Goal: Task Accomplishment & Management: Use online tool/utility

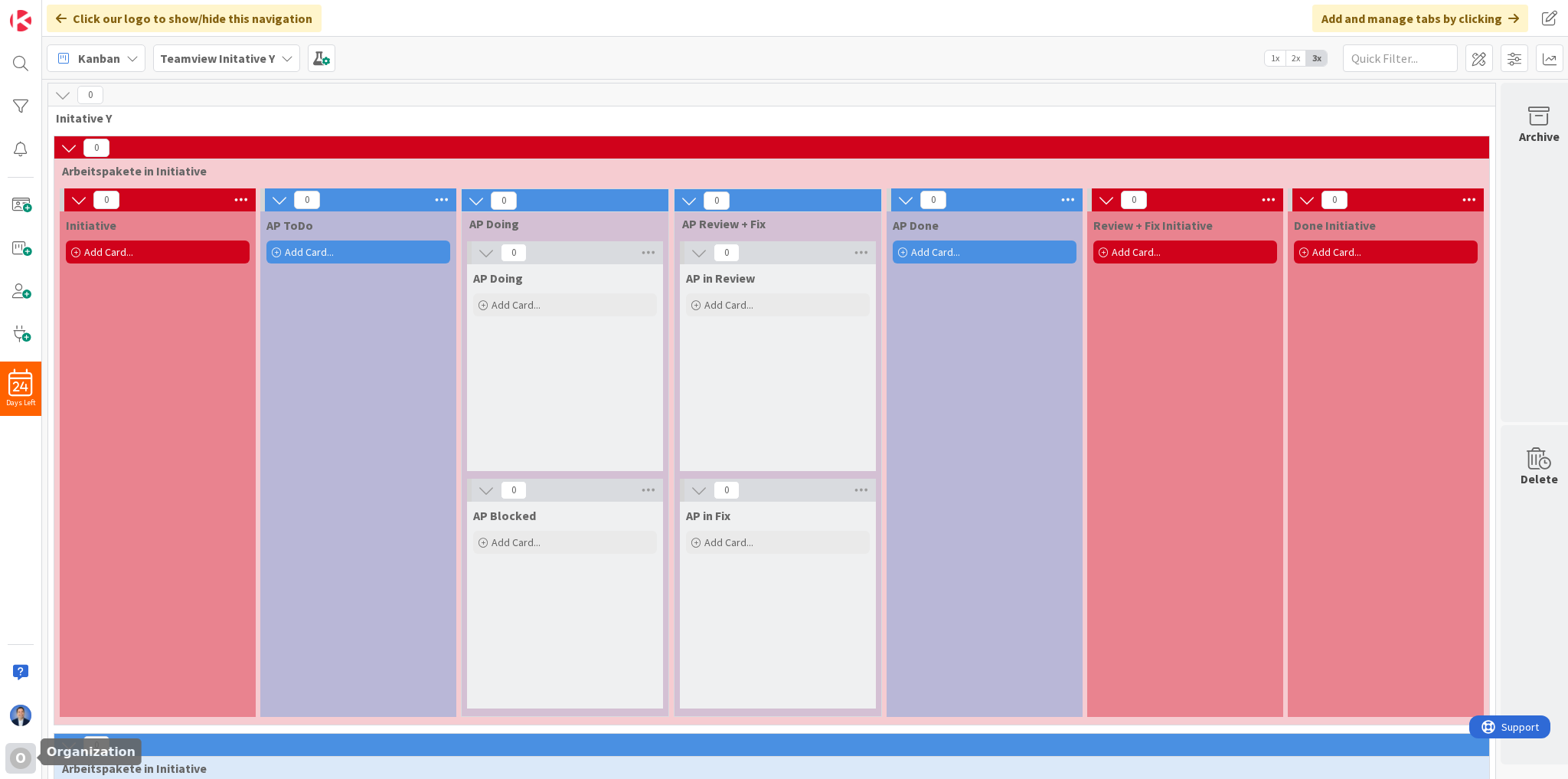
click at [15, 757] on div "O" at bounding box center [21, 758] width 22 height 22
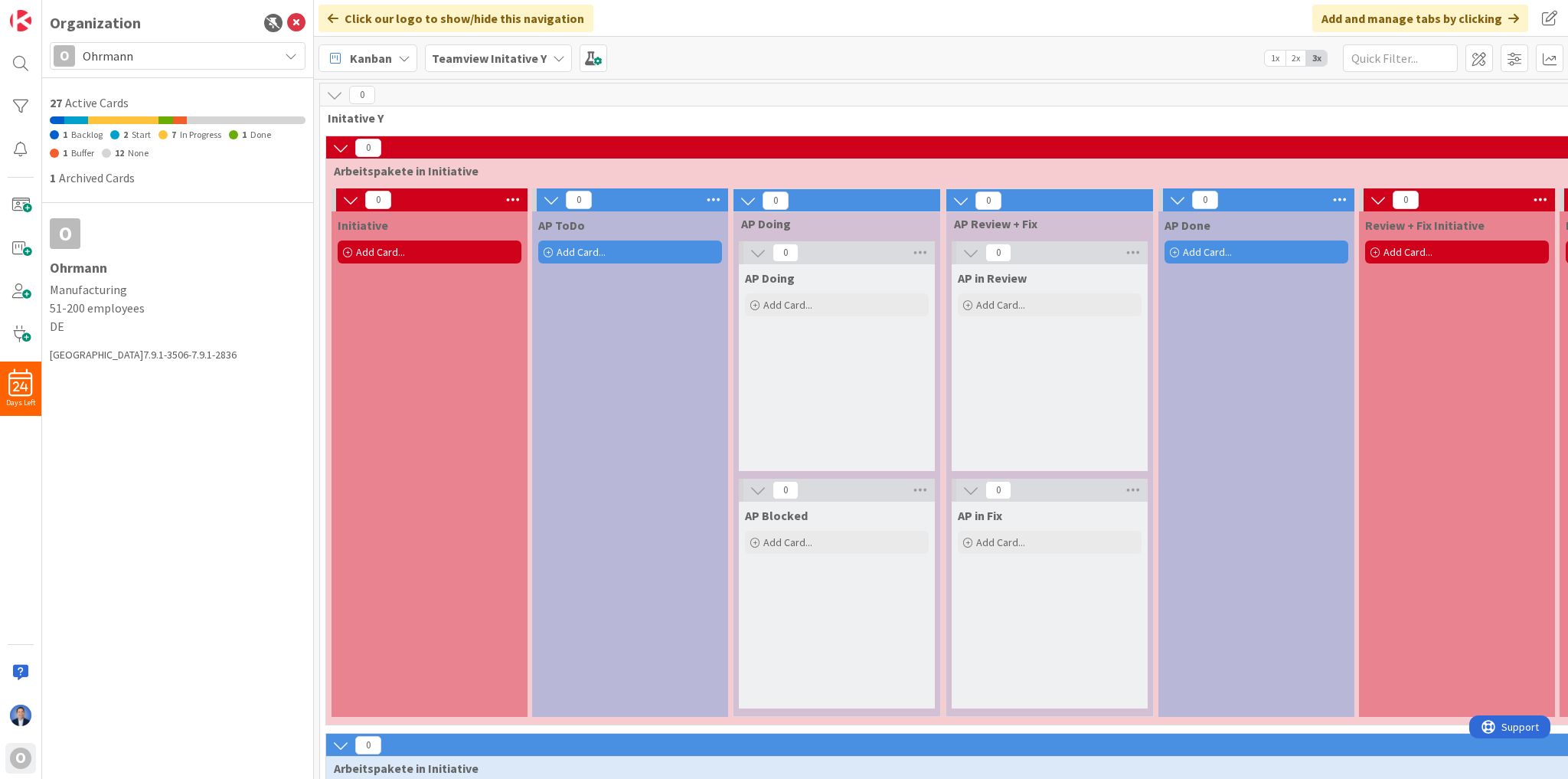
click at [168, 67] on div "O Ohrmann" at bounding box center [178, 56] width 256 height 28
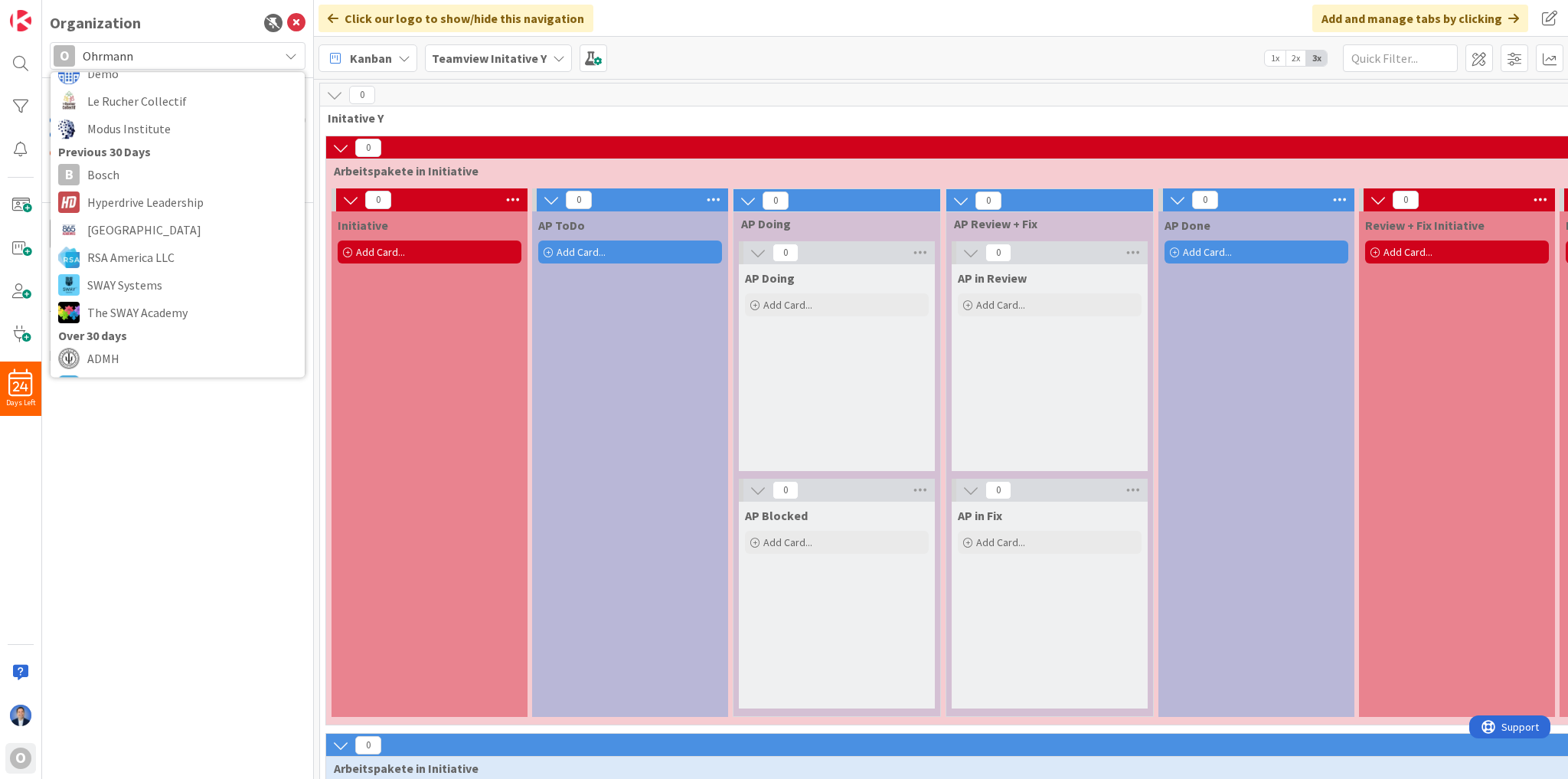
scroll to position [245, 0]
click at [128, 229] on span "[GEOGRAPHIC_DATA]" at bounding box center [192, 229] width 210 height 23
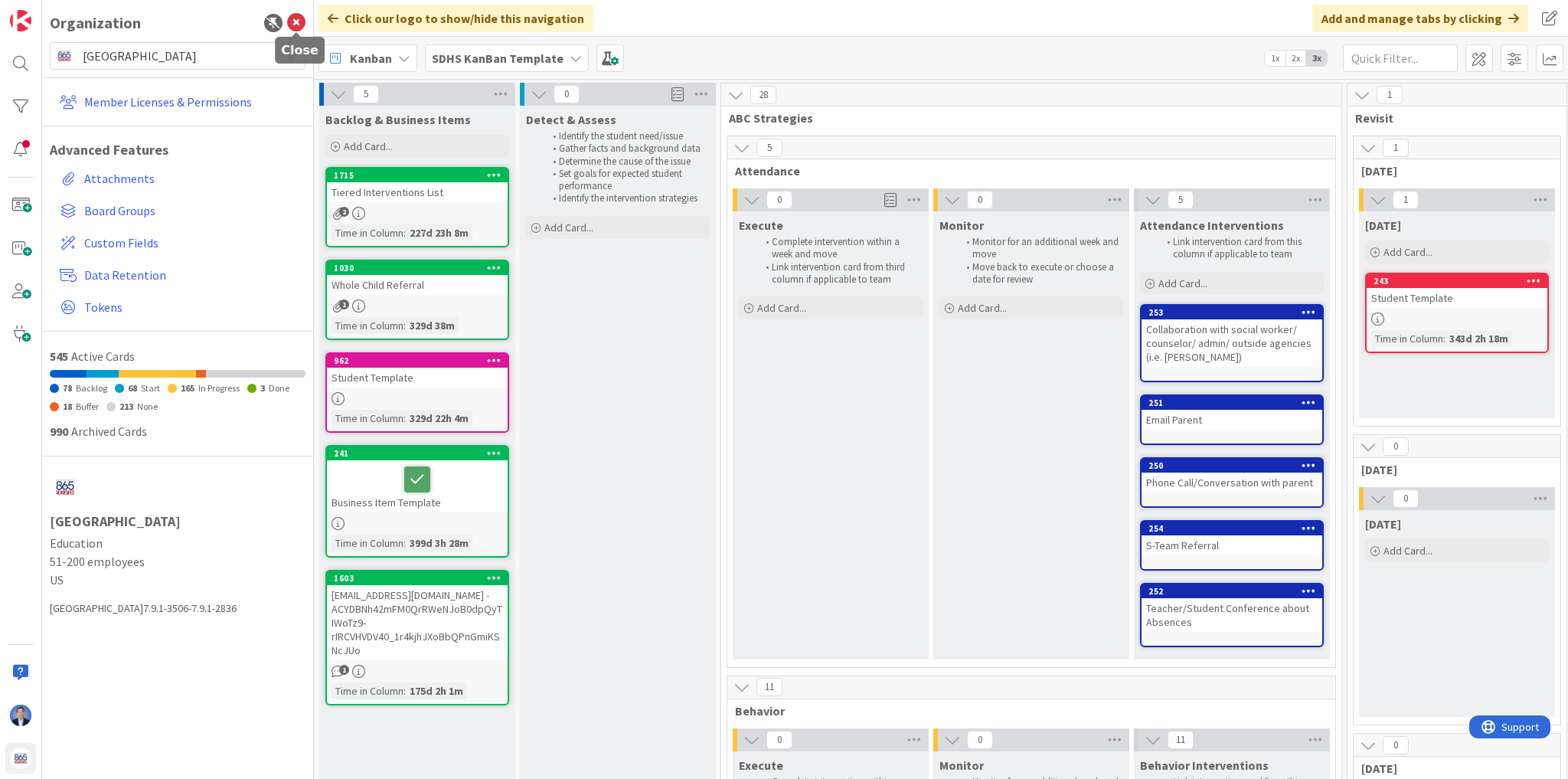
click at [292, 22] on icon at bounding box center [297, 23] width 18 height 18
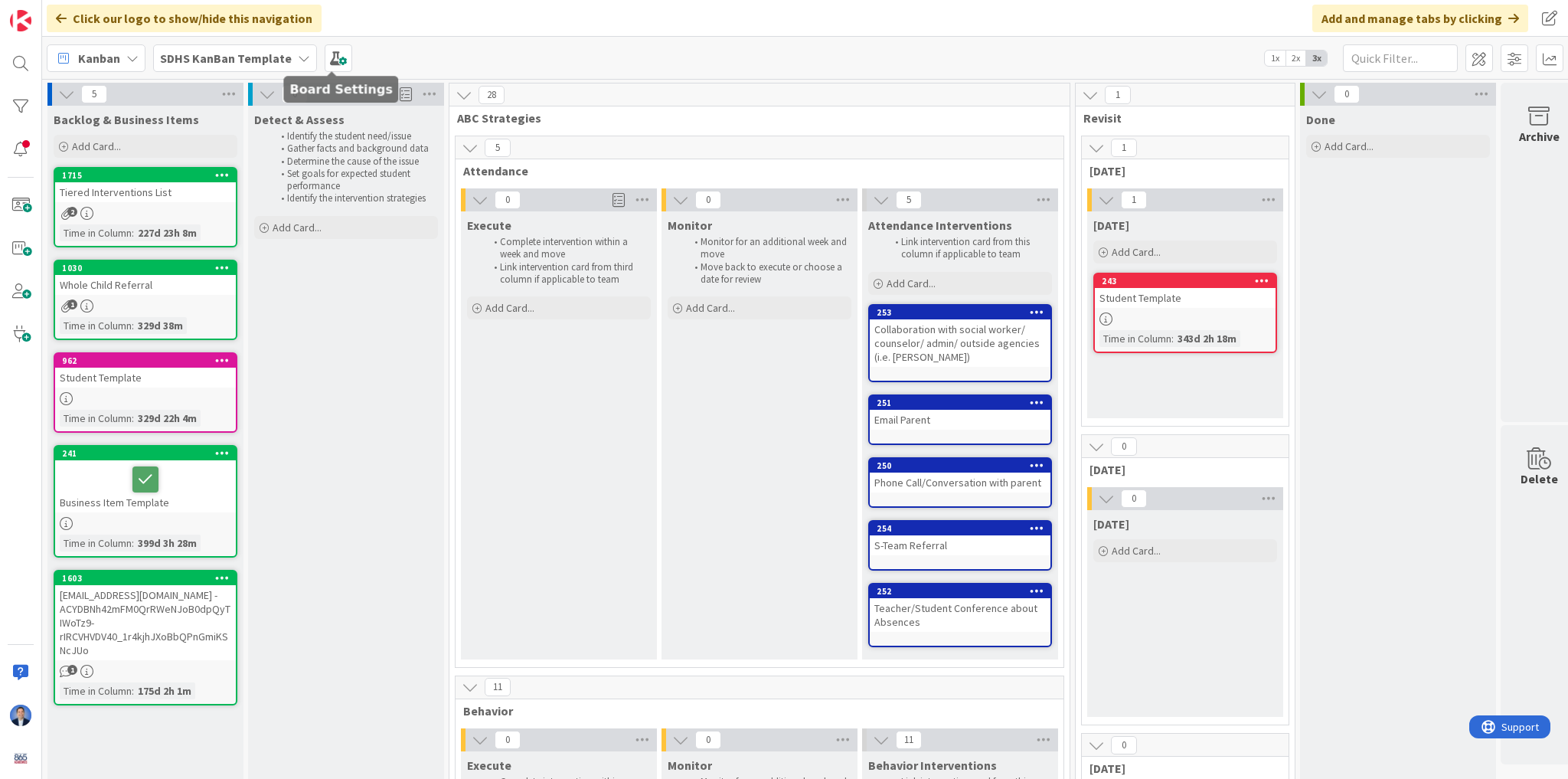
click at [233, 57] on b "SDHS KanBan Template" at bounding box center [225, 58] width 131 height 15
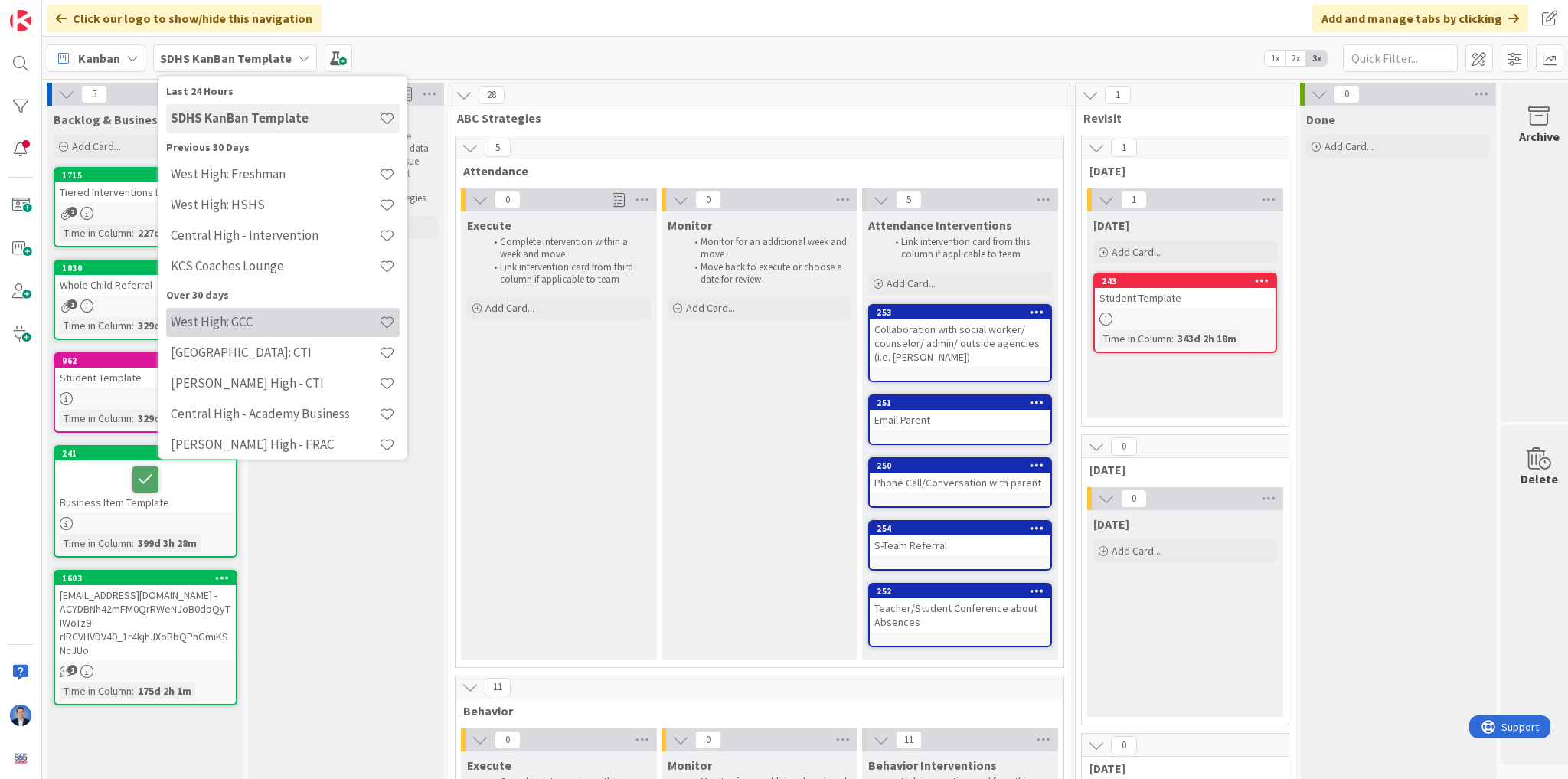
scroll to position [49, 0]
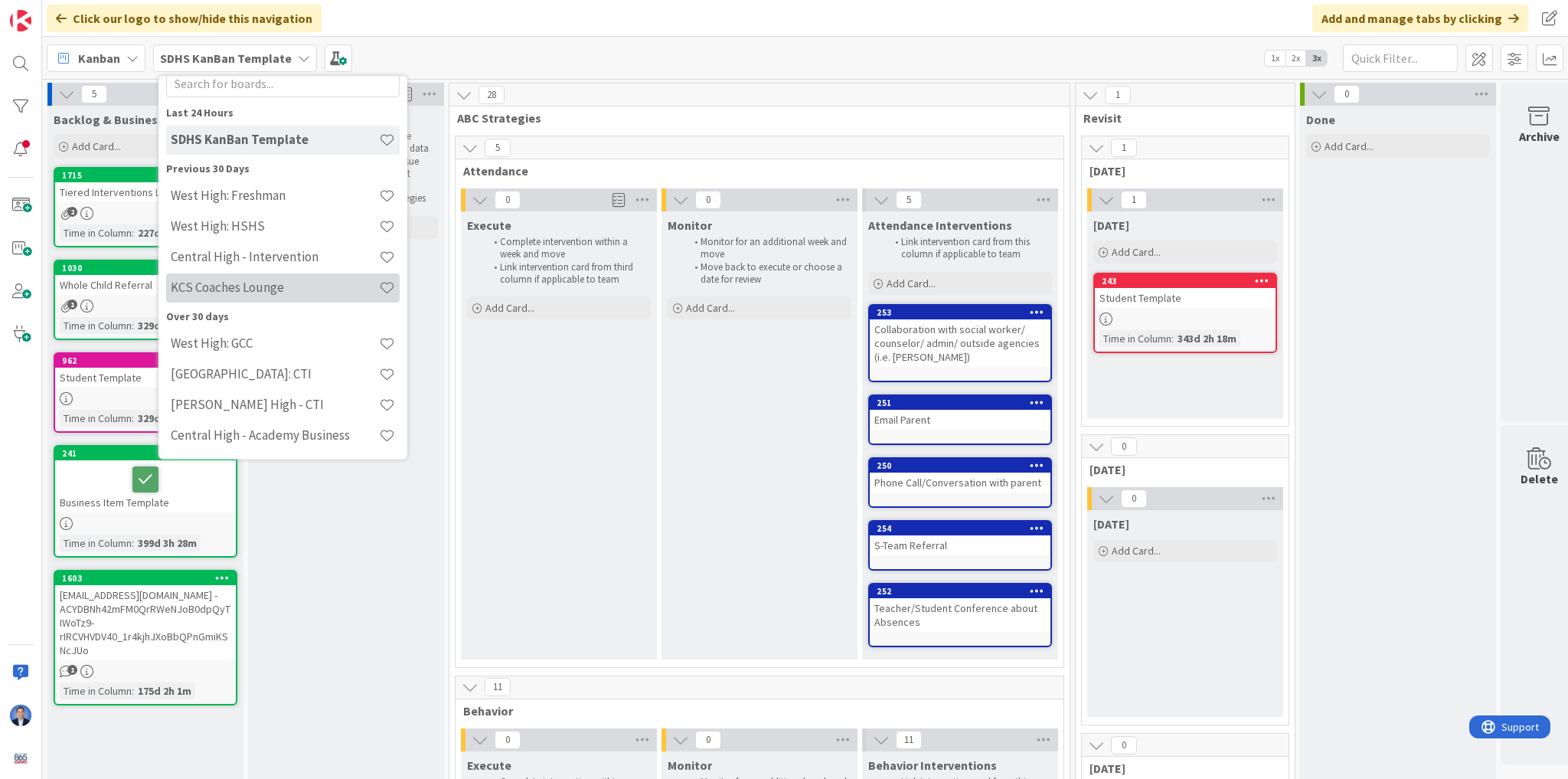
click at [242, 285] on h4 "KCS Coaches Lounge" at bounding box center [274, 288] width 208 height 15
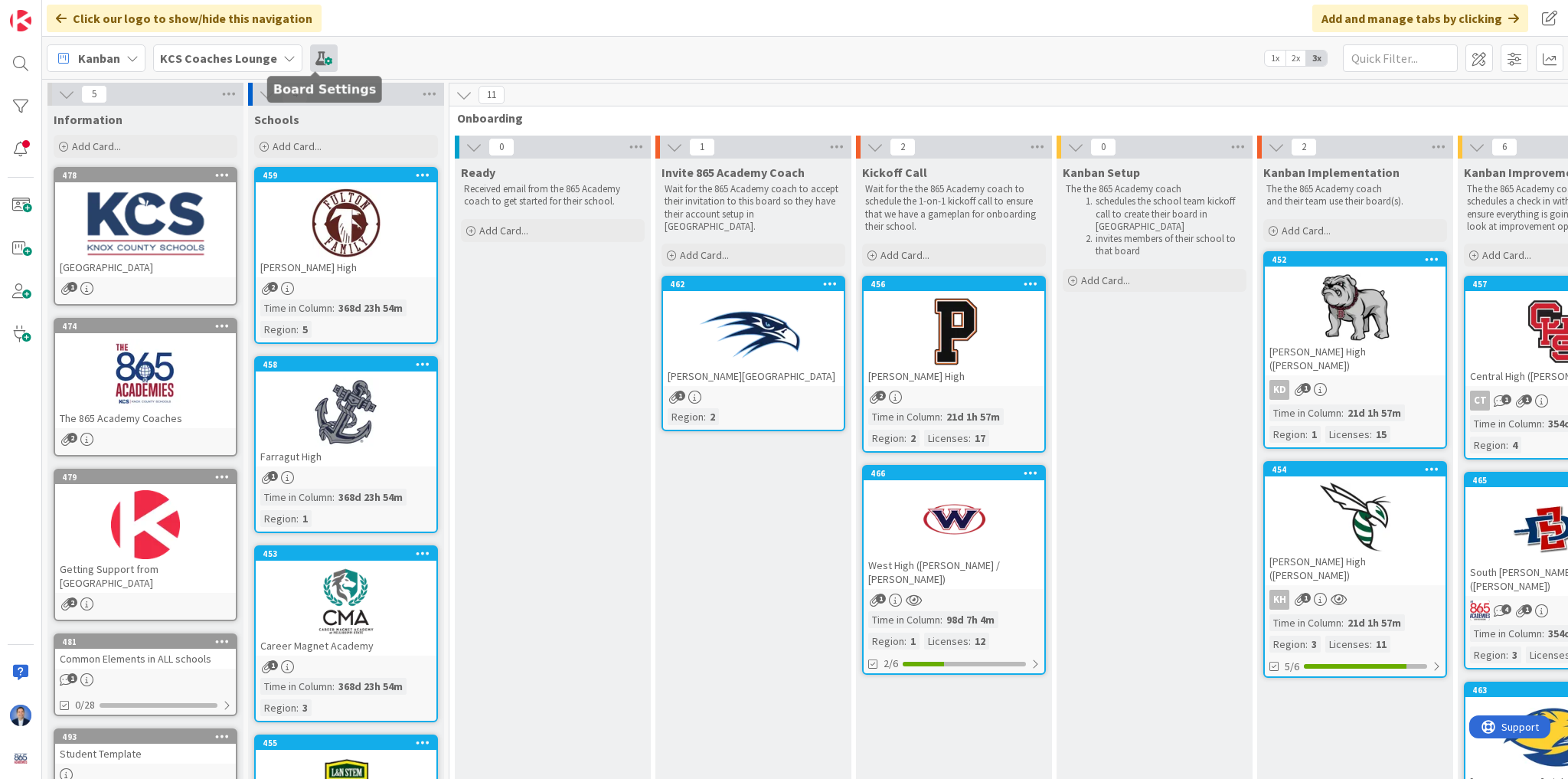
click at [319, 55] on span at bounding box center [324, 58] width 28 height 28
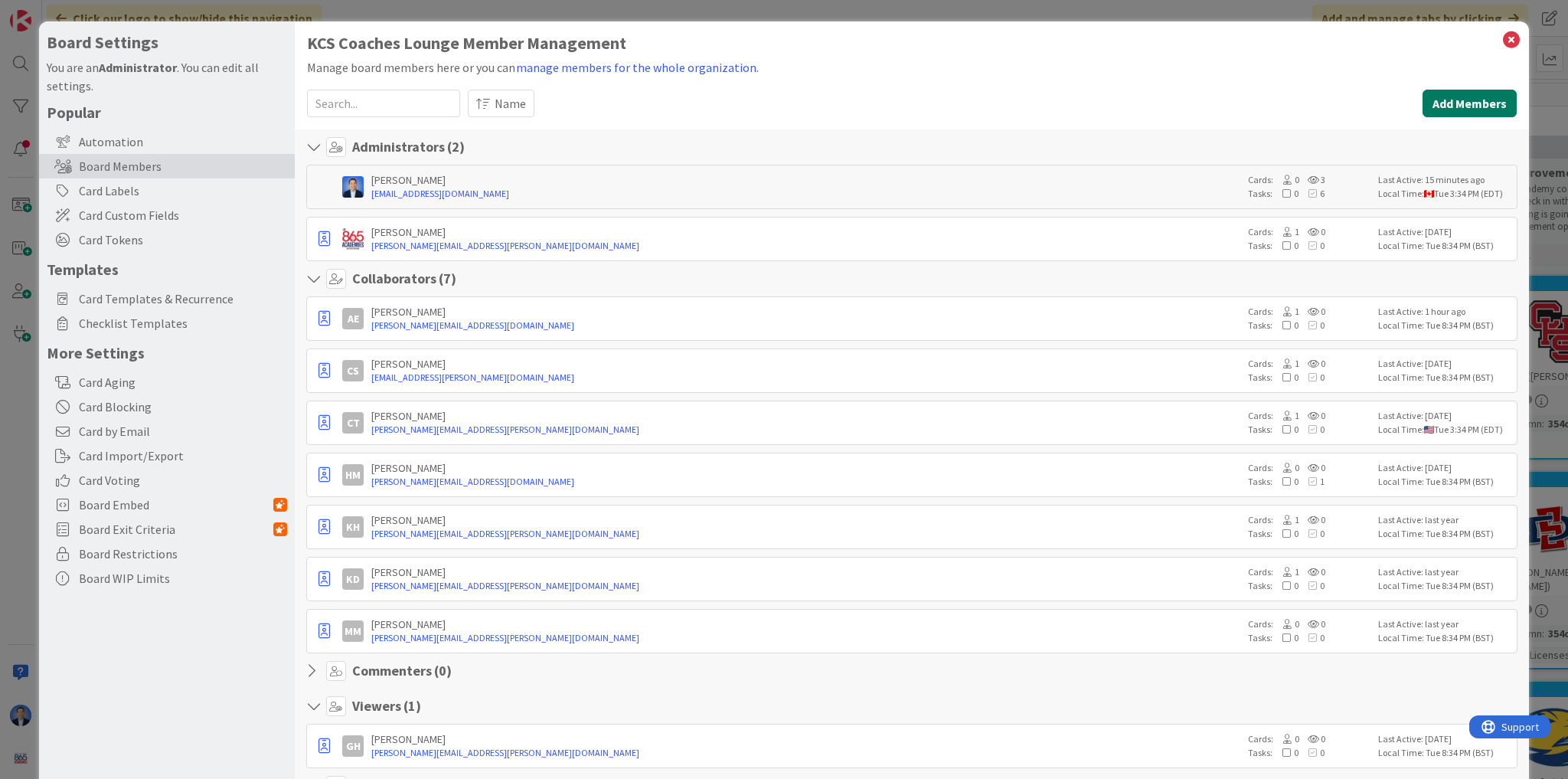
click at [1461, 106] on button "Add Members" at bounding box center [1470, 104] width 95 height 28
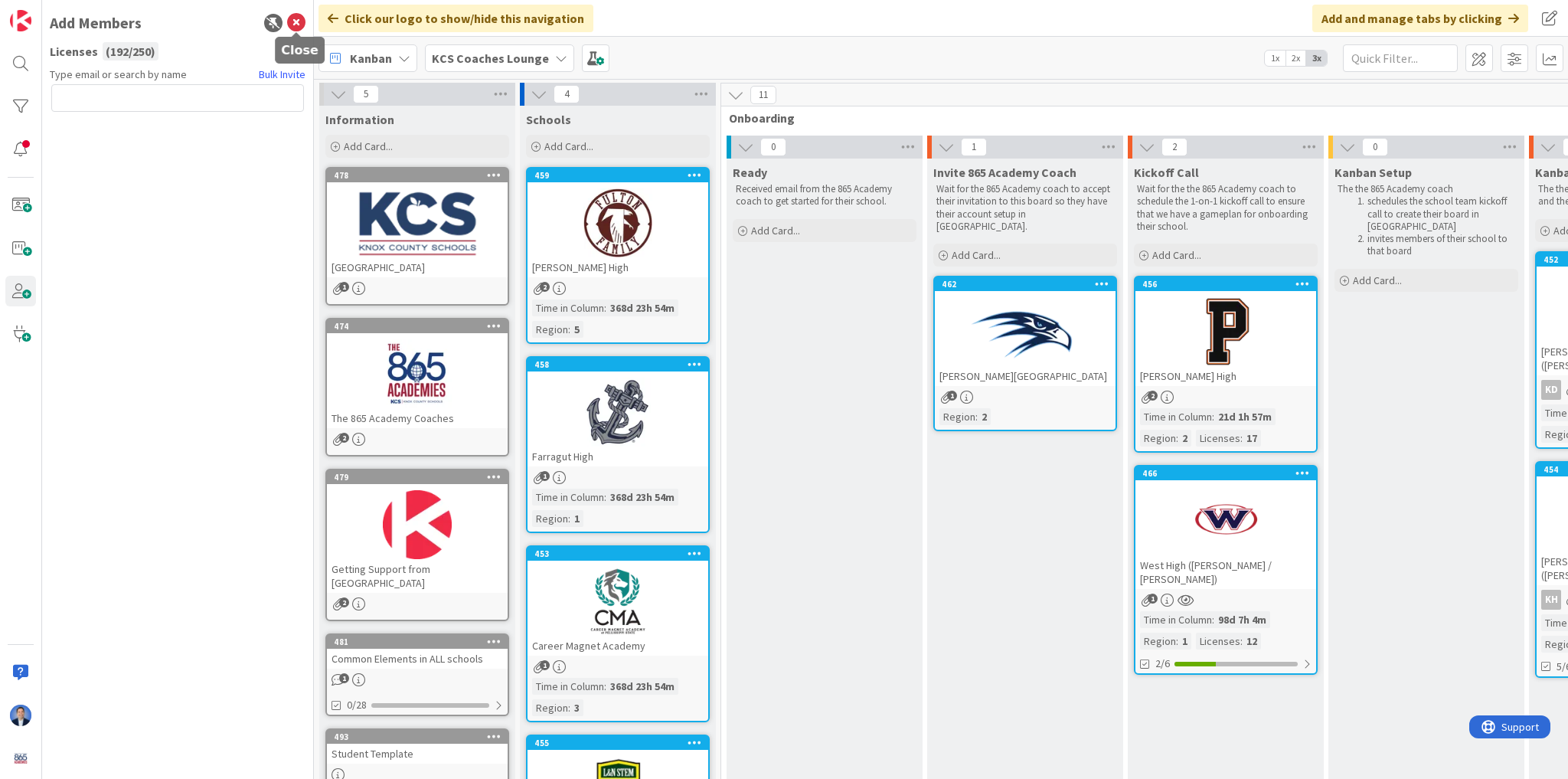
click at [296, 21] on icon at bounding box center [297, 23] width 18 height 18
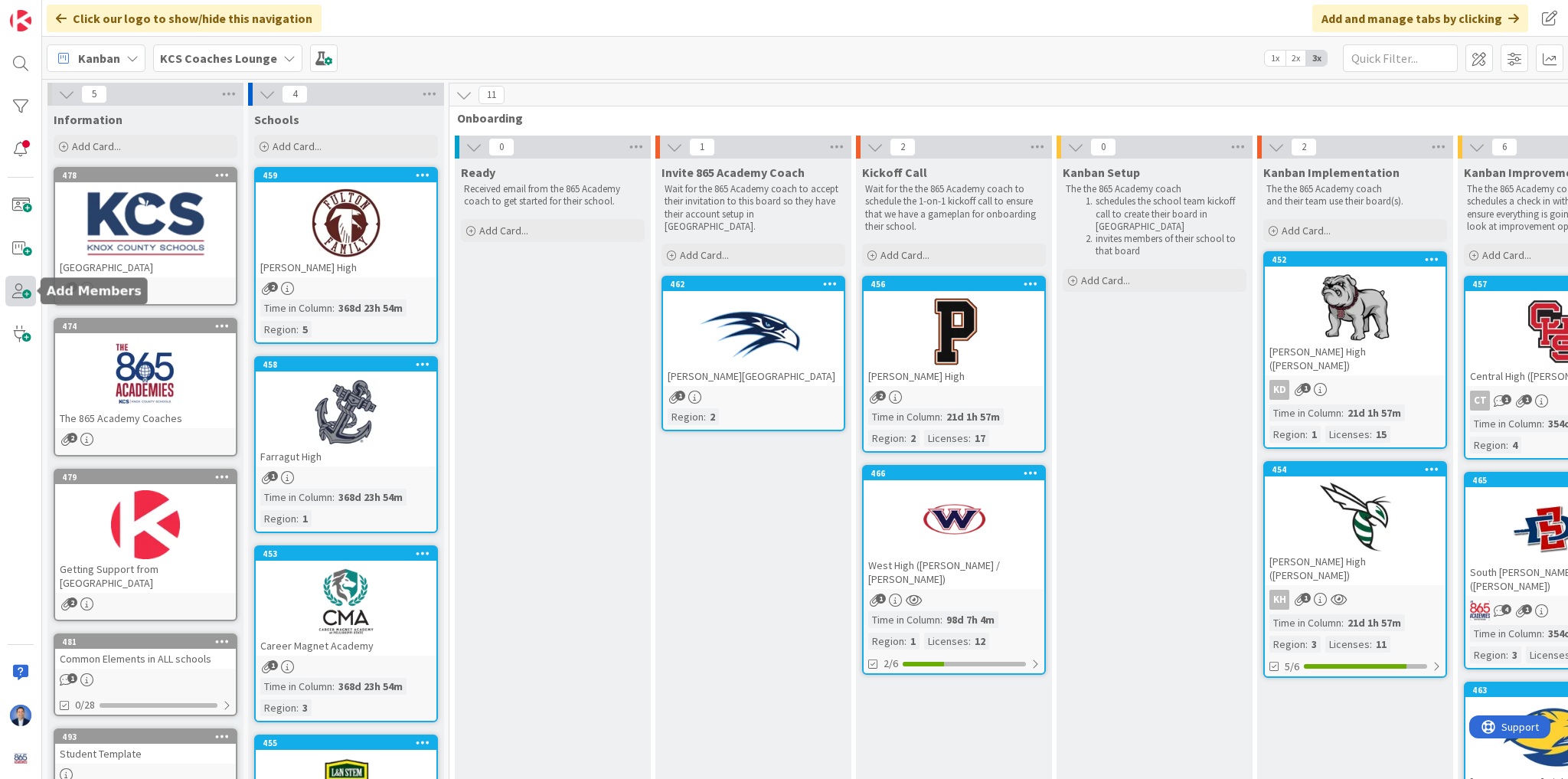
click at [12, 296] on span at bounding box center [21, 291] width 31 height 31
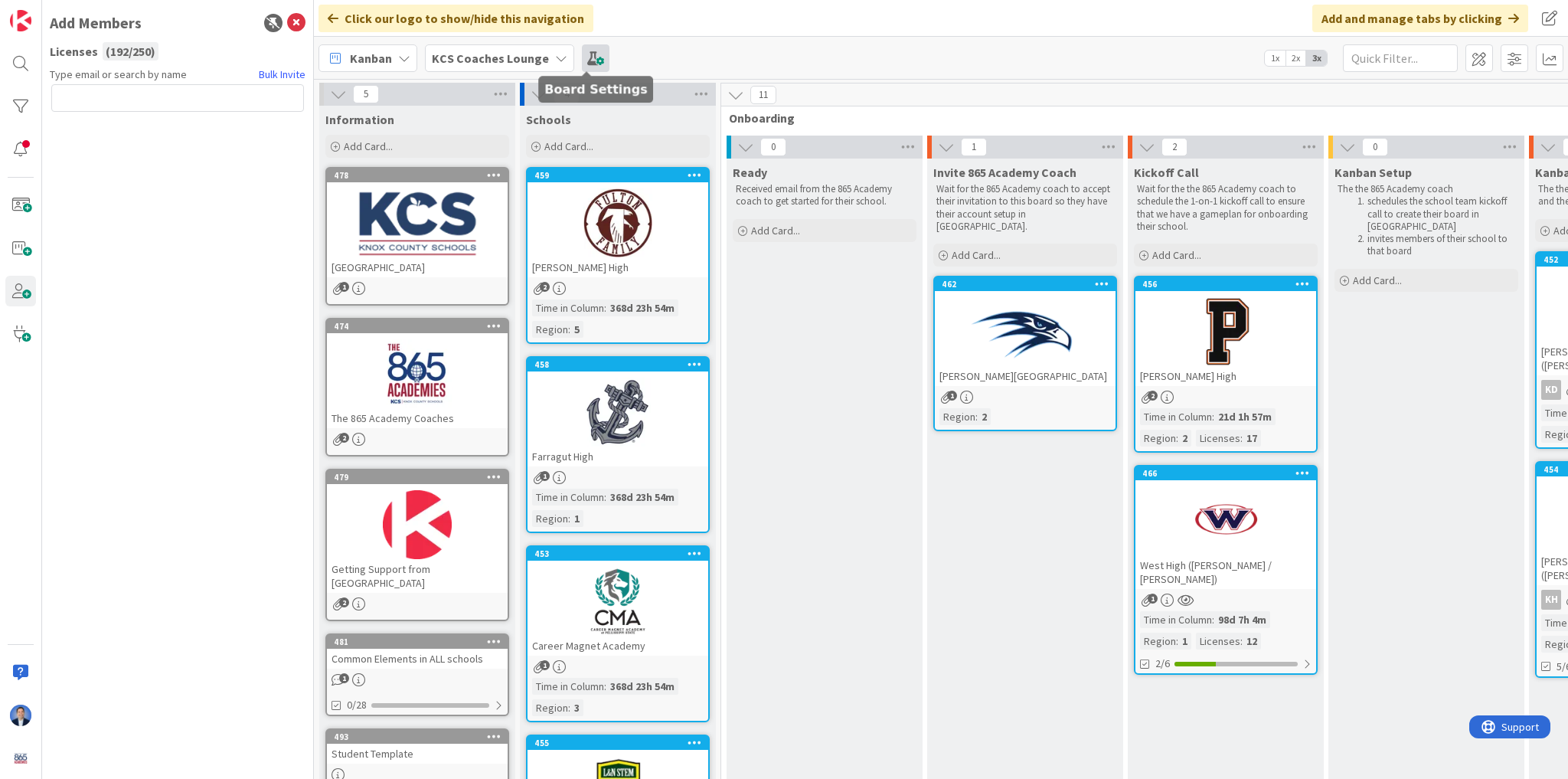
click at [587, 64] on span at bounding box center [596, 58] width 28 height 28
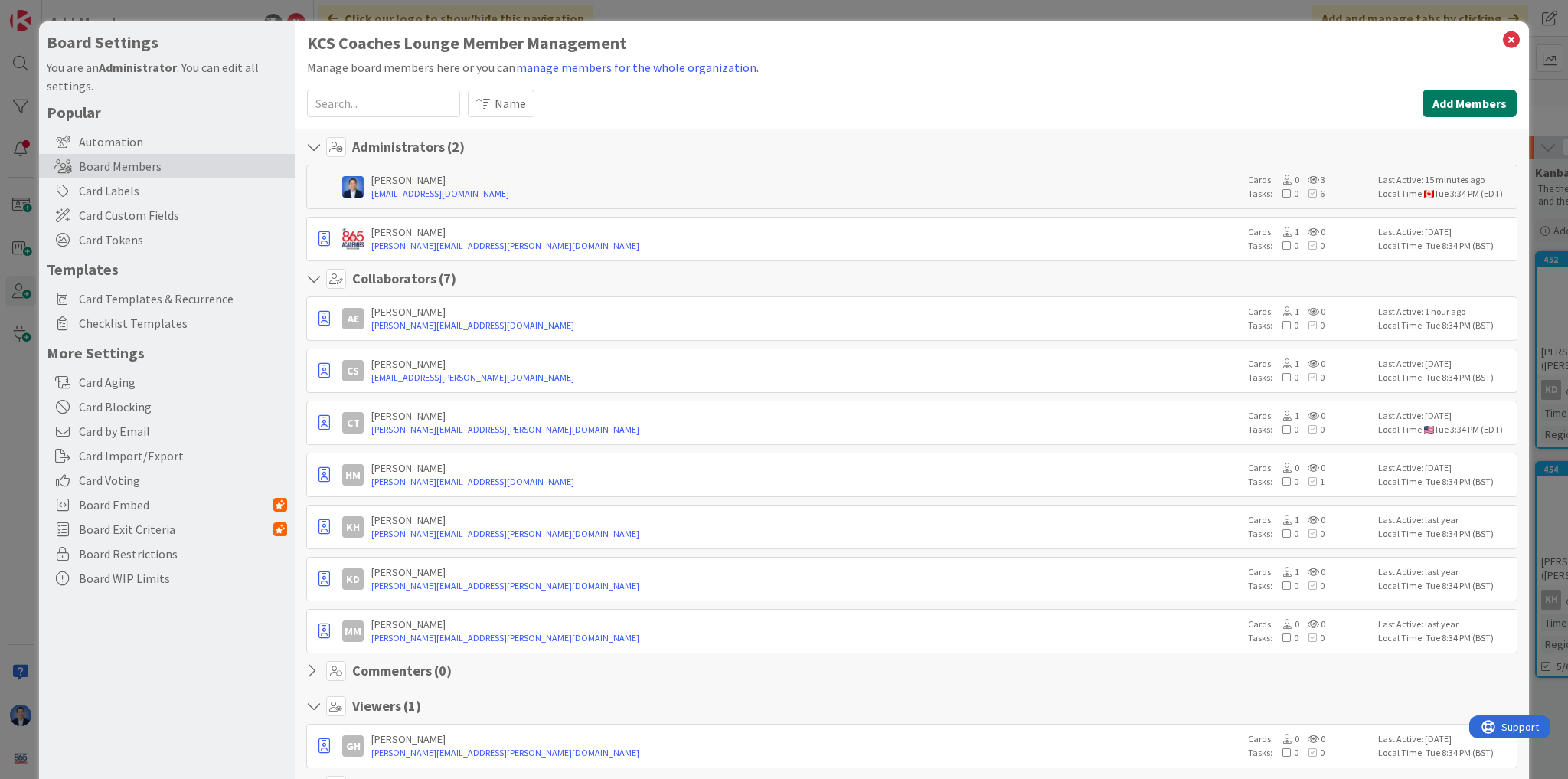
click at [1470, 111] on button "Add Members" at bounding box center [1470, 104] width 95 height 28
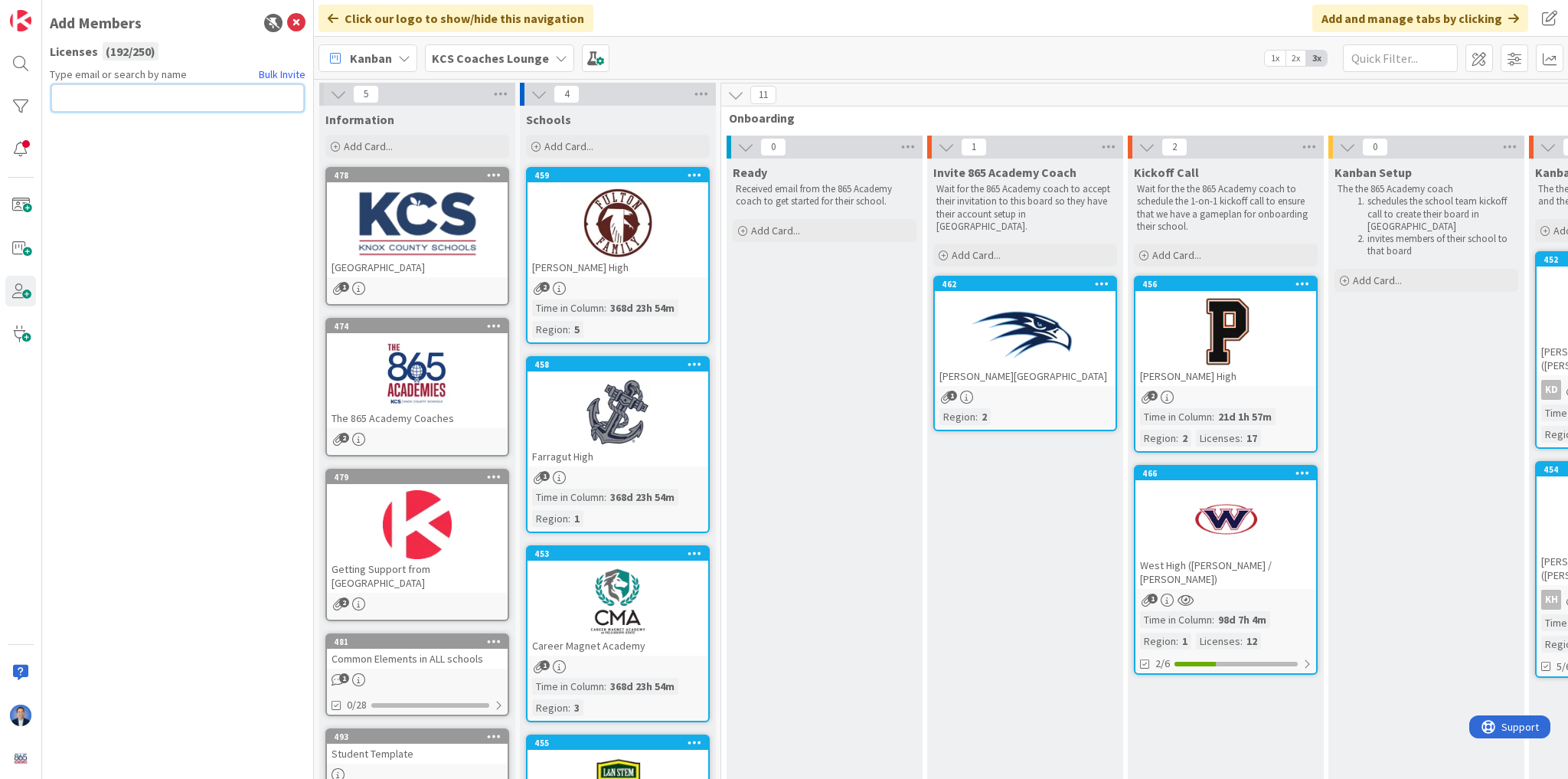
click at [130, 98] on input "text" at bounding box center [178, 98] width 253 height 28
paste input "[EMAIL_ADDRESS][PERSON_NAME][DOMAIN_NAME]"
type input "[EMAIL_ADDRESS][PERSON_NAME][DOMAIN_NAME]"
click at [101, 129] on button "Send Invite" at bounding box center [92, 131] width 82 height 28
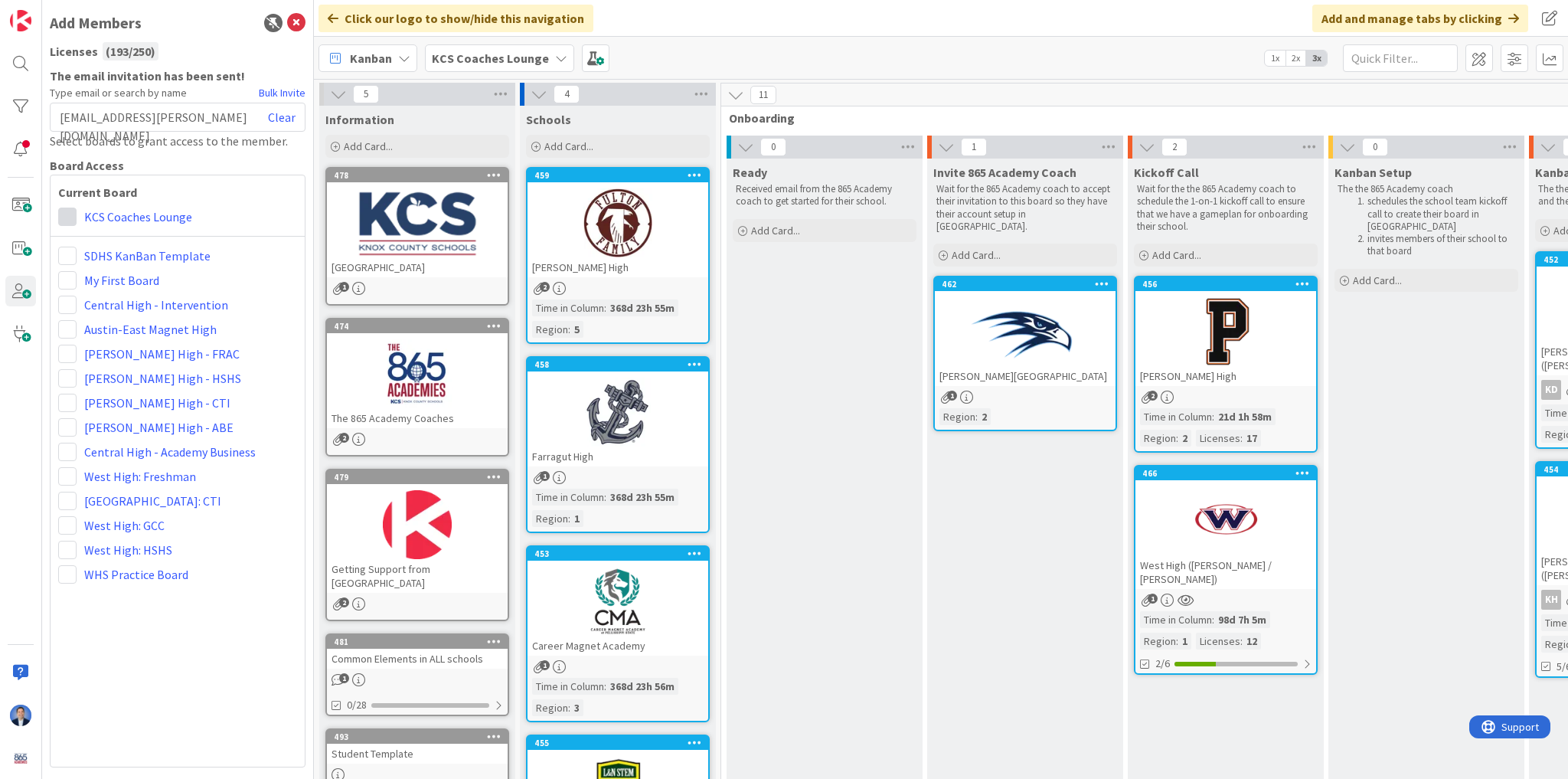
click at [64, 215] on span at bounding box center [68, 217] width 18 height 18
click at [71, 302] on icon at bounding box center [73, 304] width 12 height 23
click at [696, 35] on div "Click our logo to show/hide this navigation Add and manage tabs by clicking" at bounding box center [941, 18] width 1254 height 37
click at [293, 24] on icon at bounding box center [297, 23] width 18 height 18
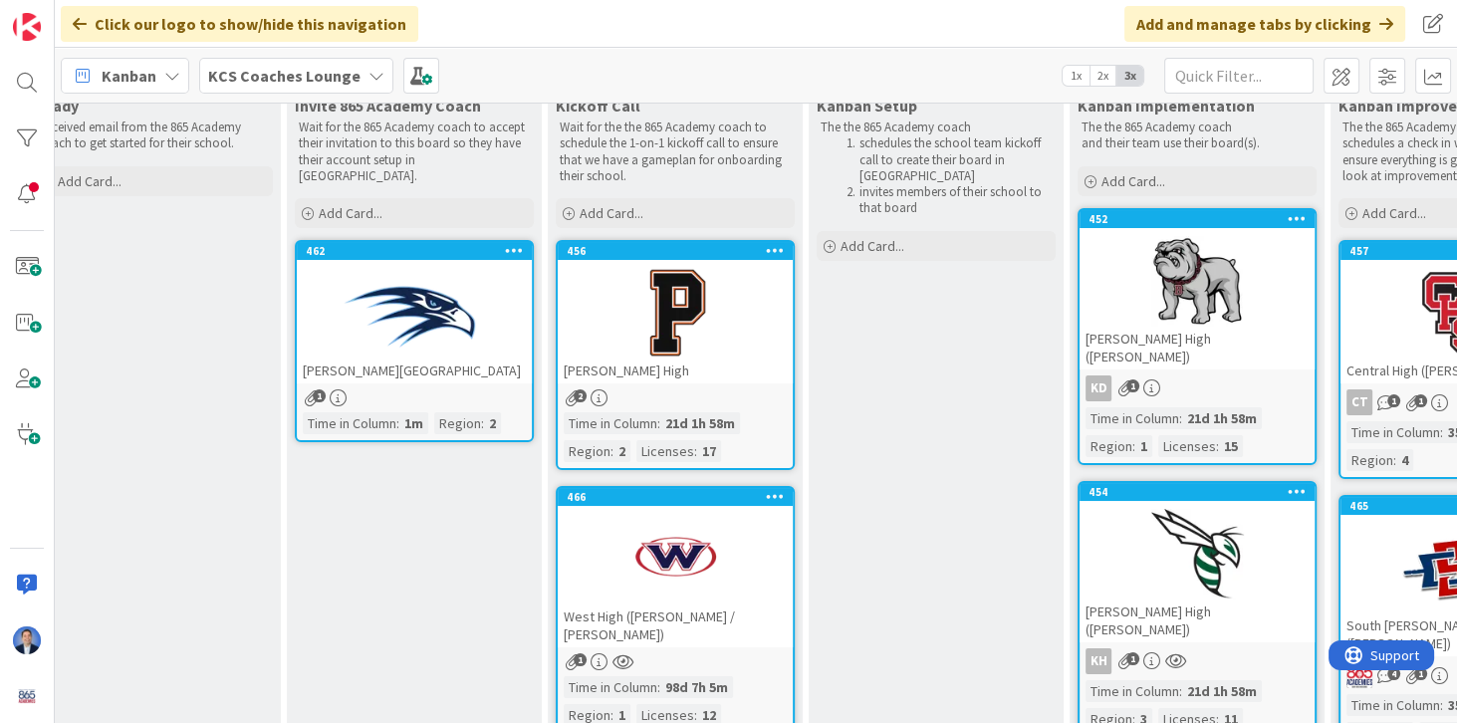
scroll to position [119, 540]
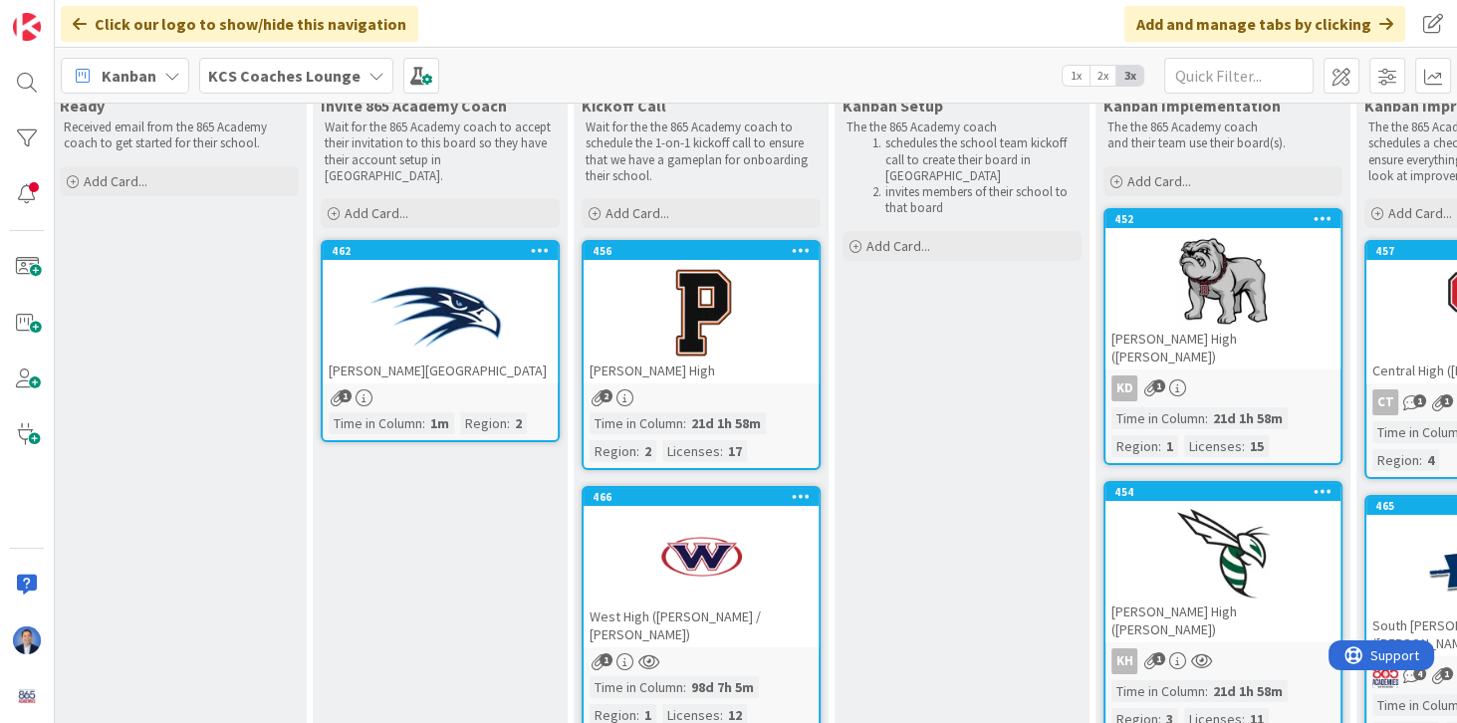
click at [540, 282] on div at bounding box center [440, 313] width 235 height 90
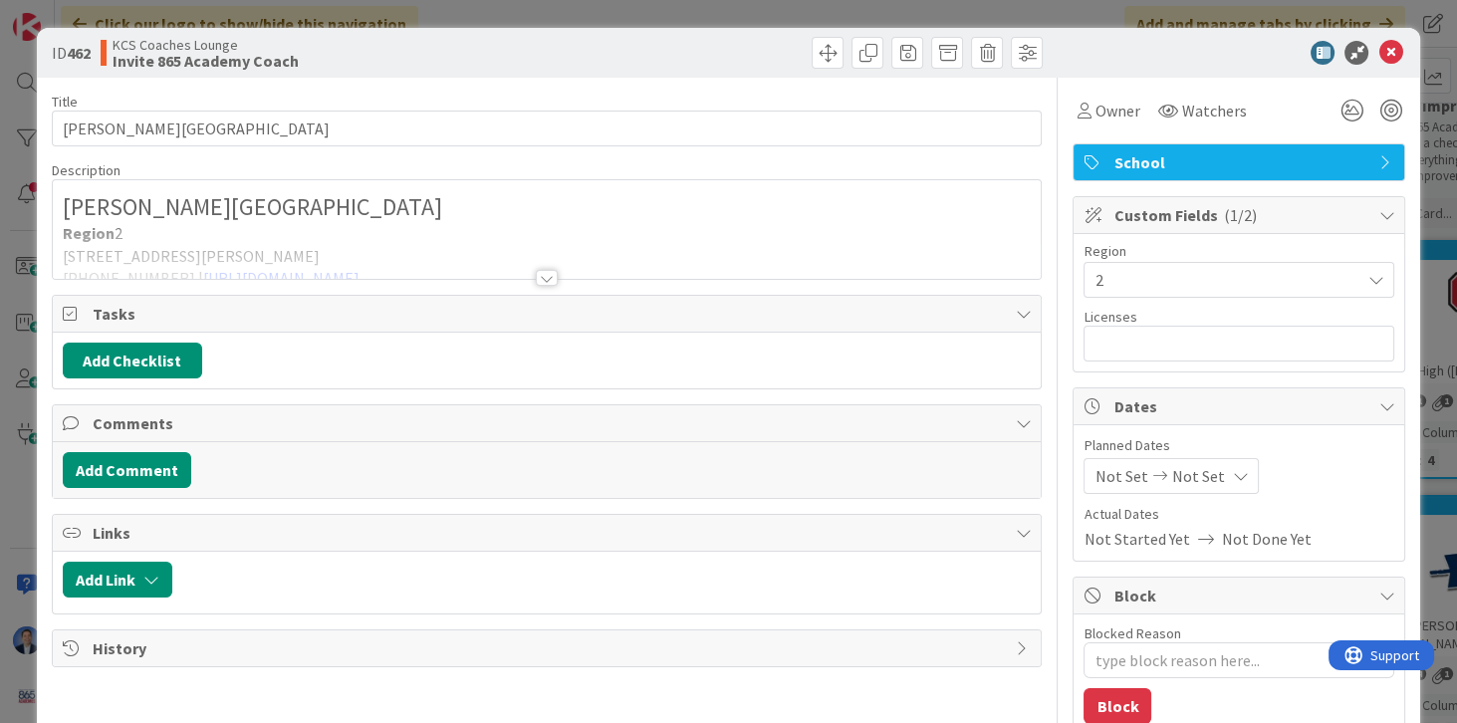
type textarea "x"
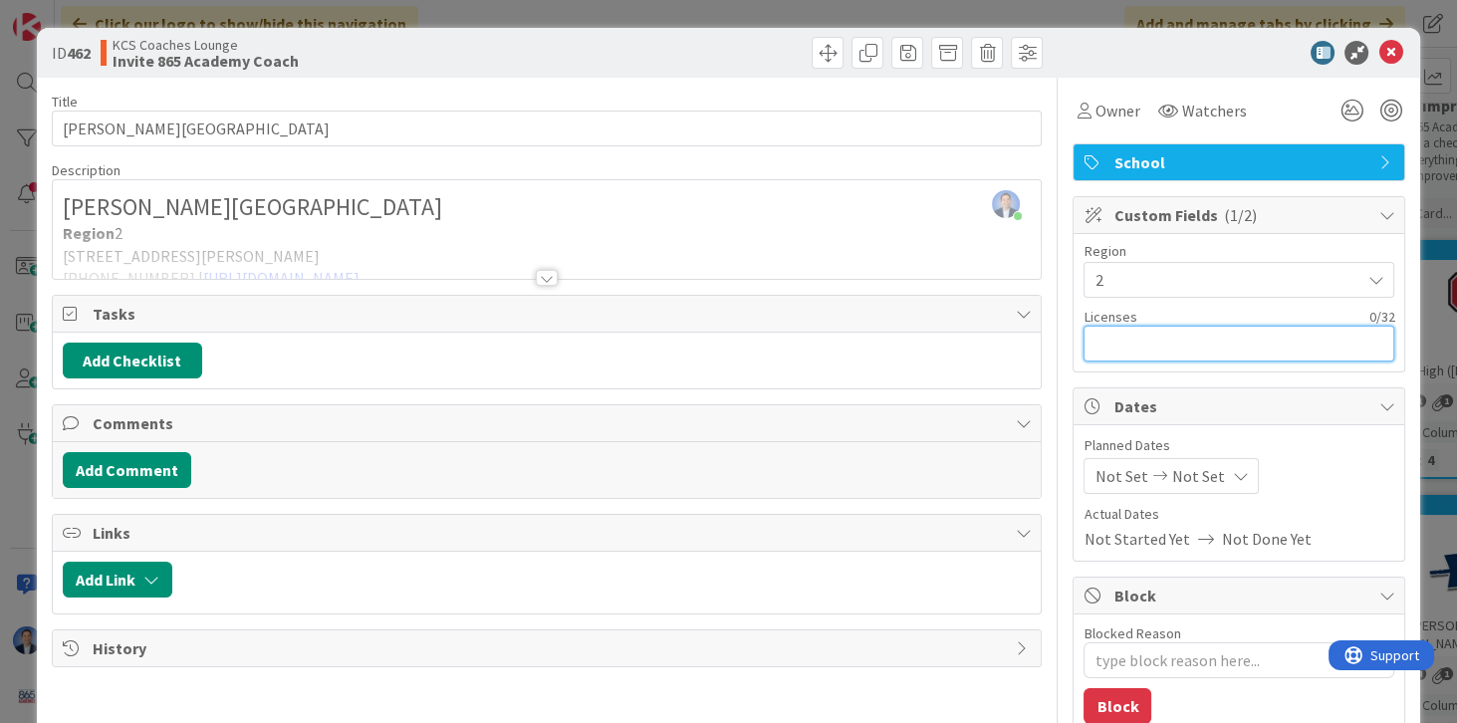
click at [1120, 344] on input "text" at bounding box center [1239, 344] width 311 height 36
type input "12"
type textarea "x"
type input "12"
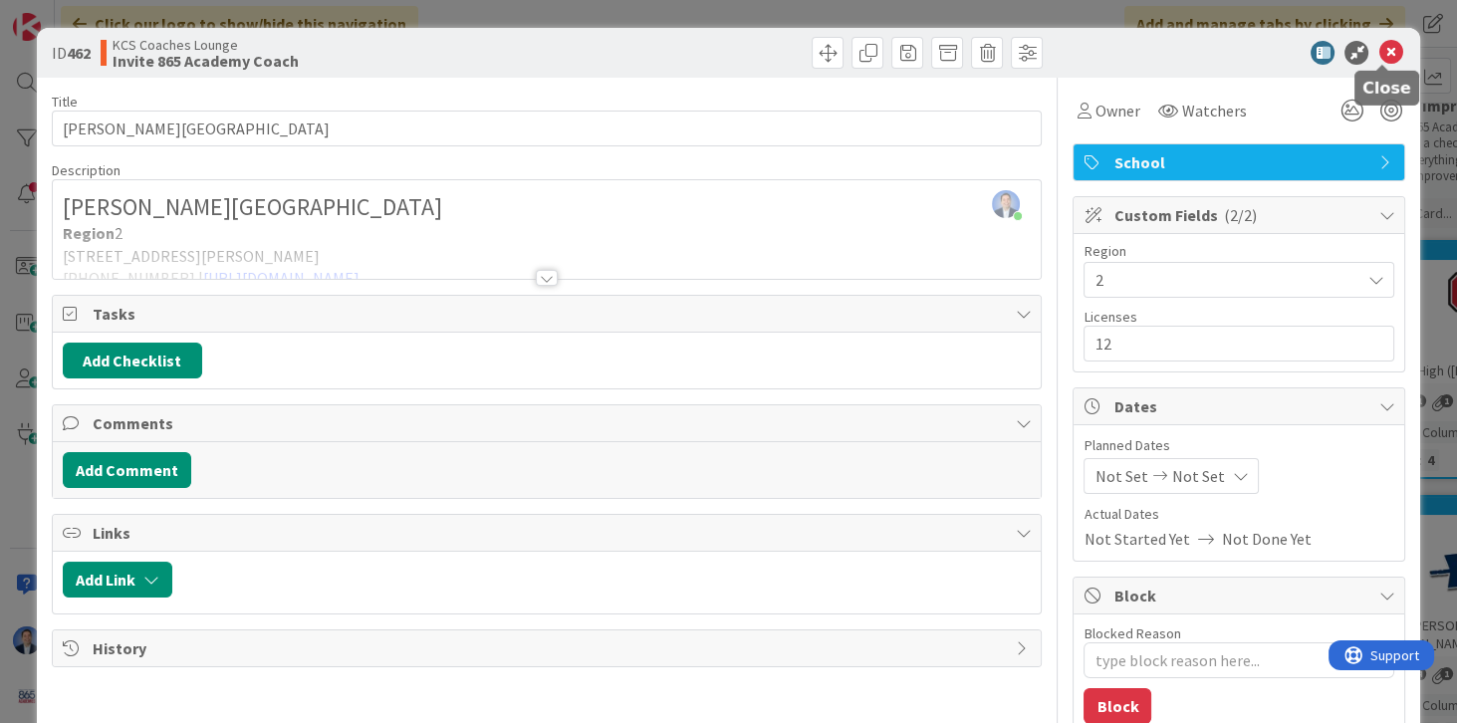
click at [1379, 52] on icon at bounding box center [1391, 53] width 24 height 24
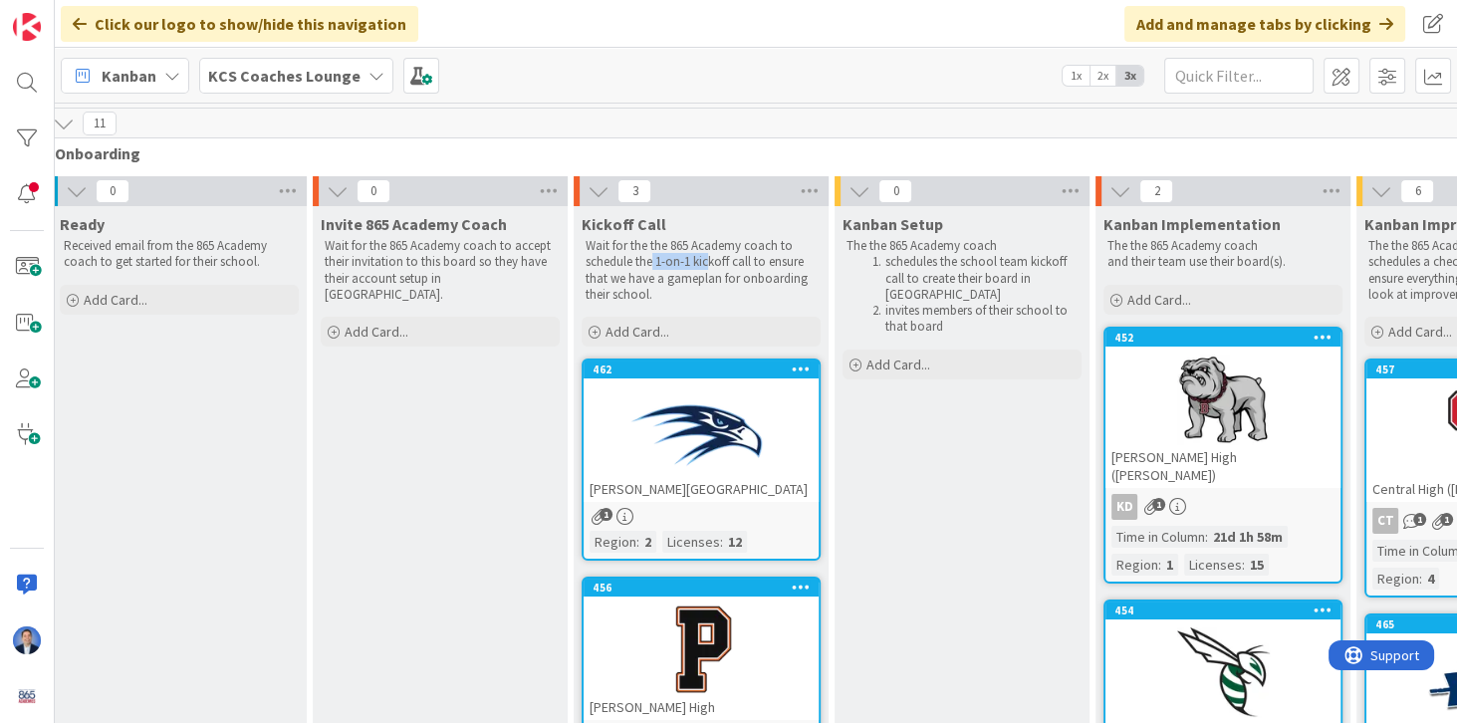
drag, startPoint x: 654, startPoint y: 257, endPoint x: 711, endPoint y: 265, distance: 57.3
click at [711, 265] on p "Wait for the the 865 Academy coach to schedule the 1-on-1 kickoff call to ensur…" at bounding box center [701, 270] width 231 height 65
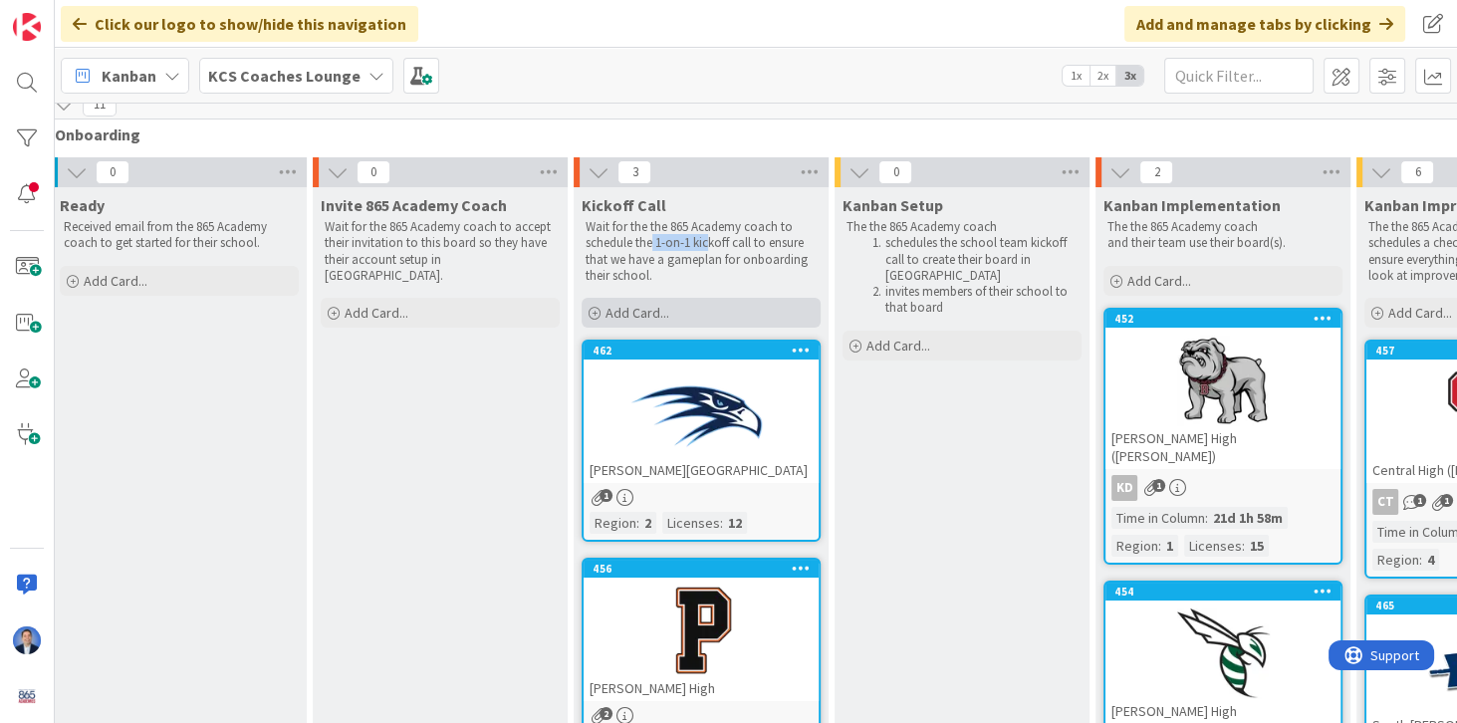
scroll to position [0, 540]
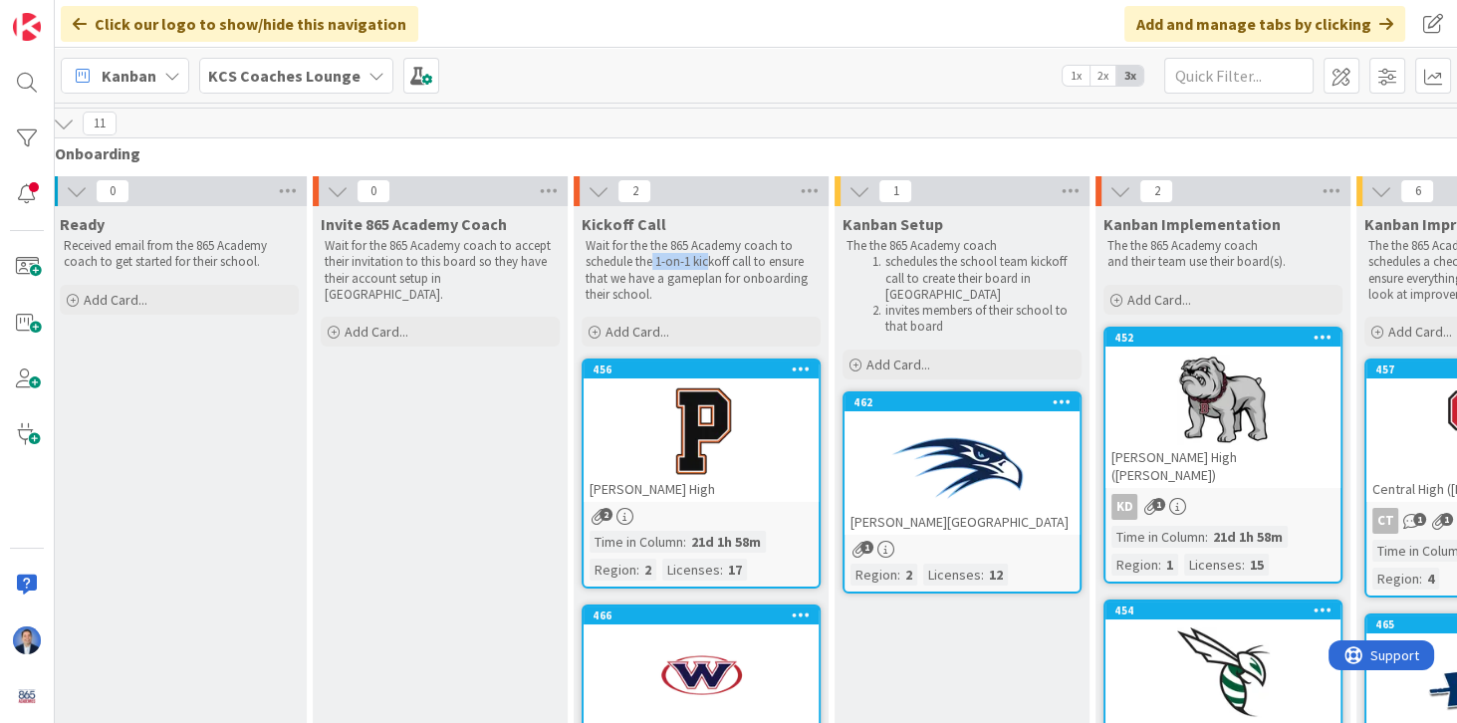
click at [1010, 518] on div "[PERSON_NAME][GEOGRAPHIC_DATA]" at bounding box center [962, 522] width 235 height 26
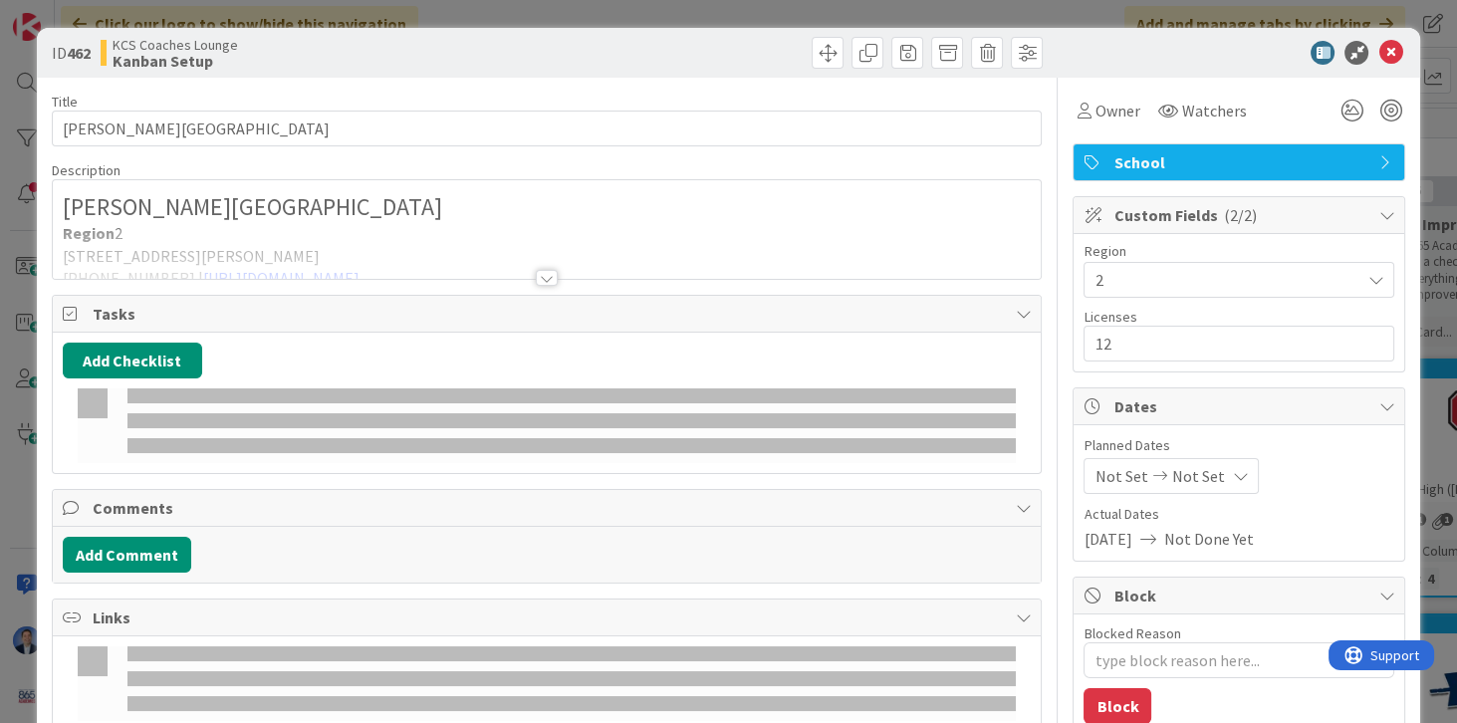
type textarea "x"
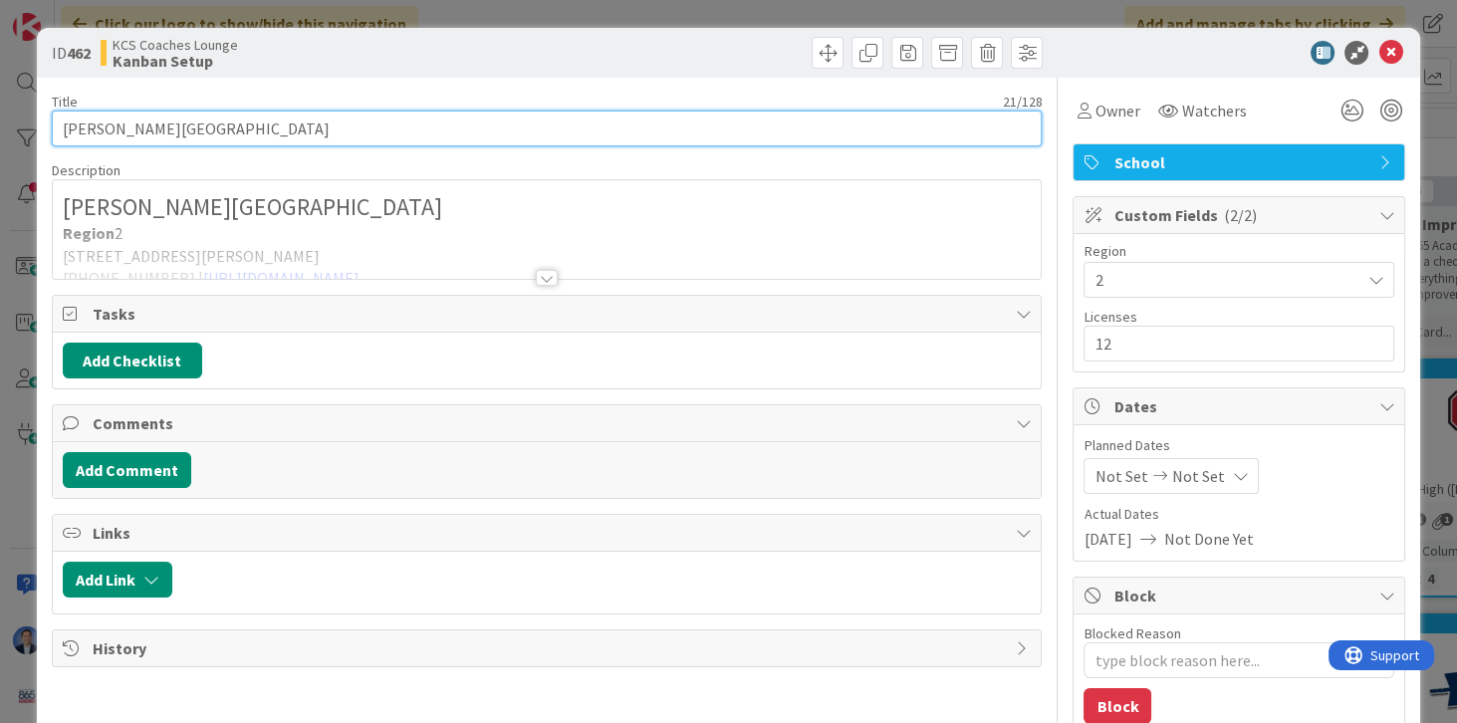
click at [128, 126] on input "[PERSON_NAME][GEOGRAPHIC_DATA]" at bounding box center [547, 129] width 991 height 36
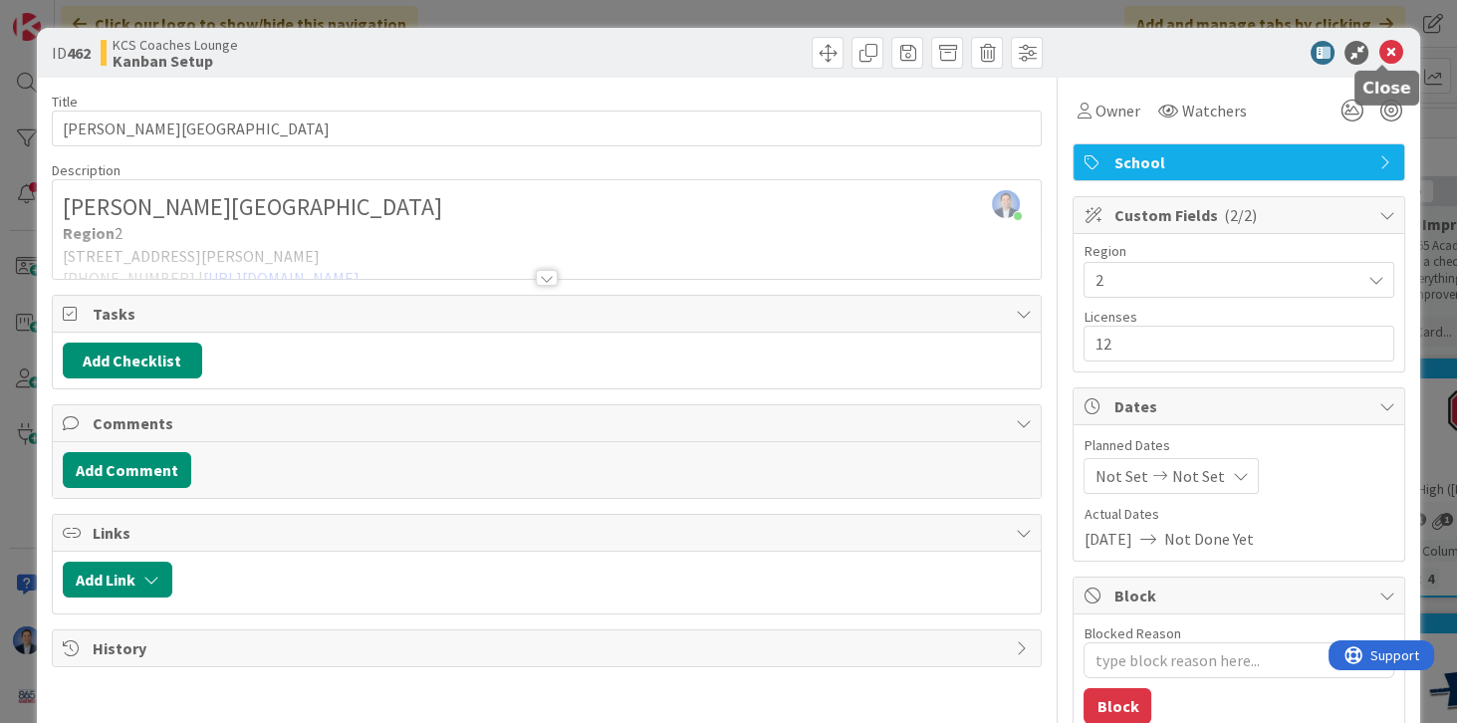
click at [1383, 52] on icon at bounding box center [1391, 53] width 24 height 24
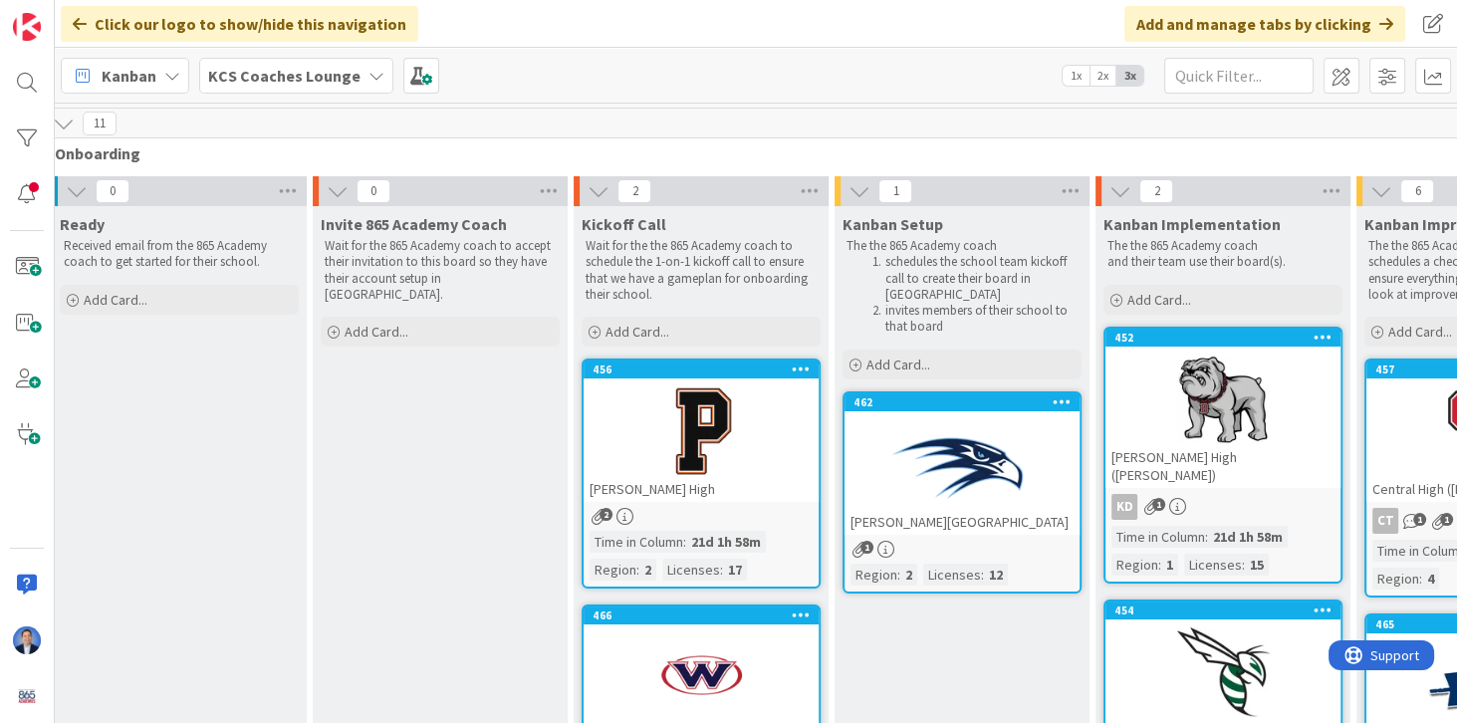
click at [277, 74] on b "KCS Coaches Lounge" at bounding box center [284, 76] width 152 height 20
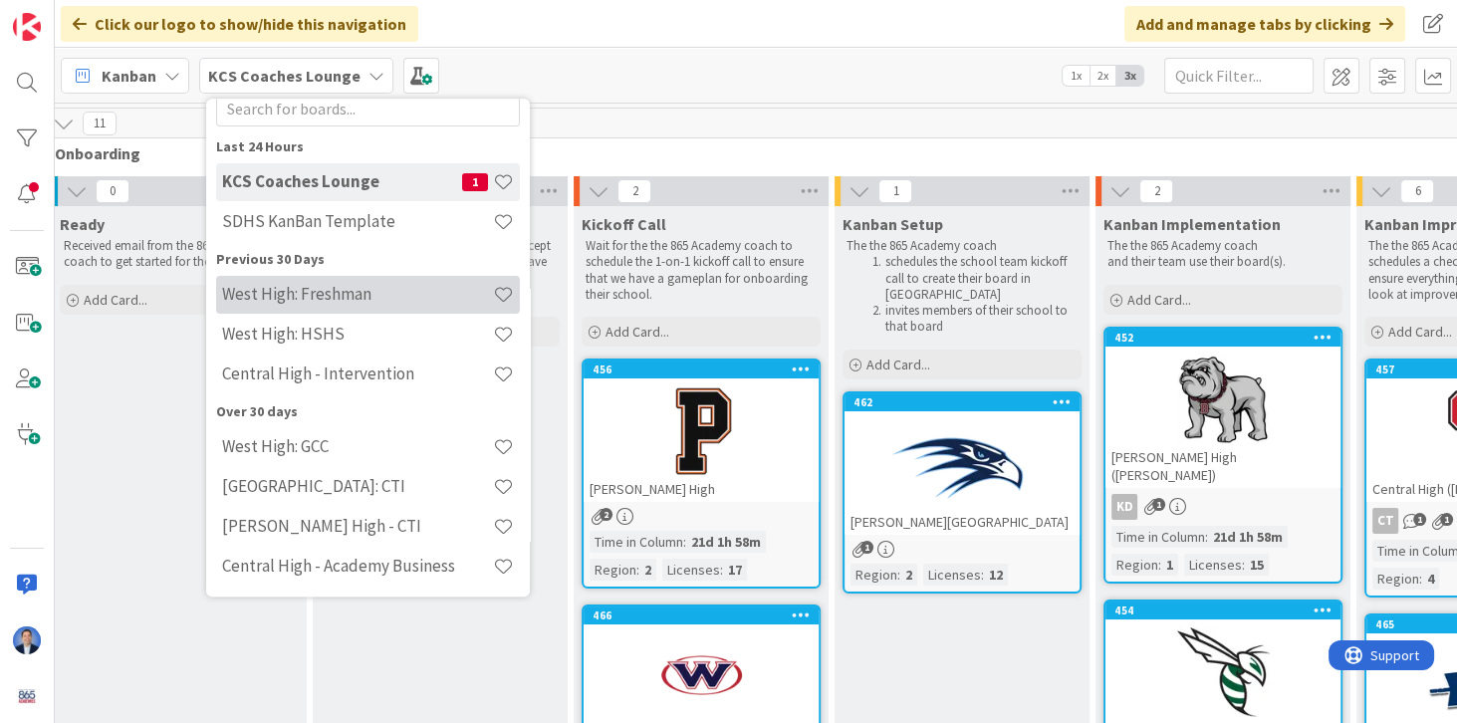
click at [305, 305] on h4 "West High: Freshman" at bounding box center [357, 295] width 271 height 20
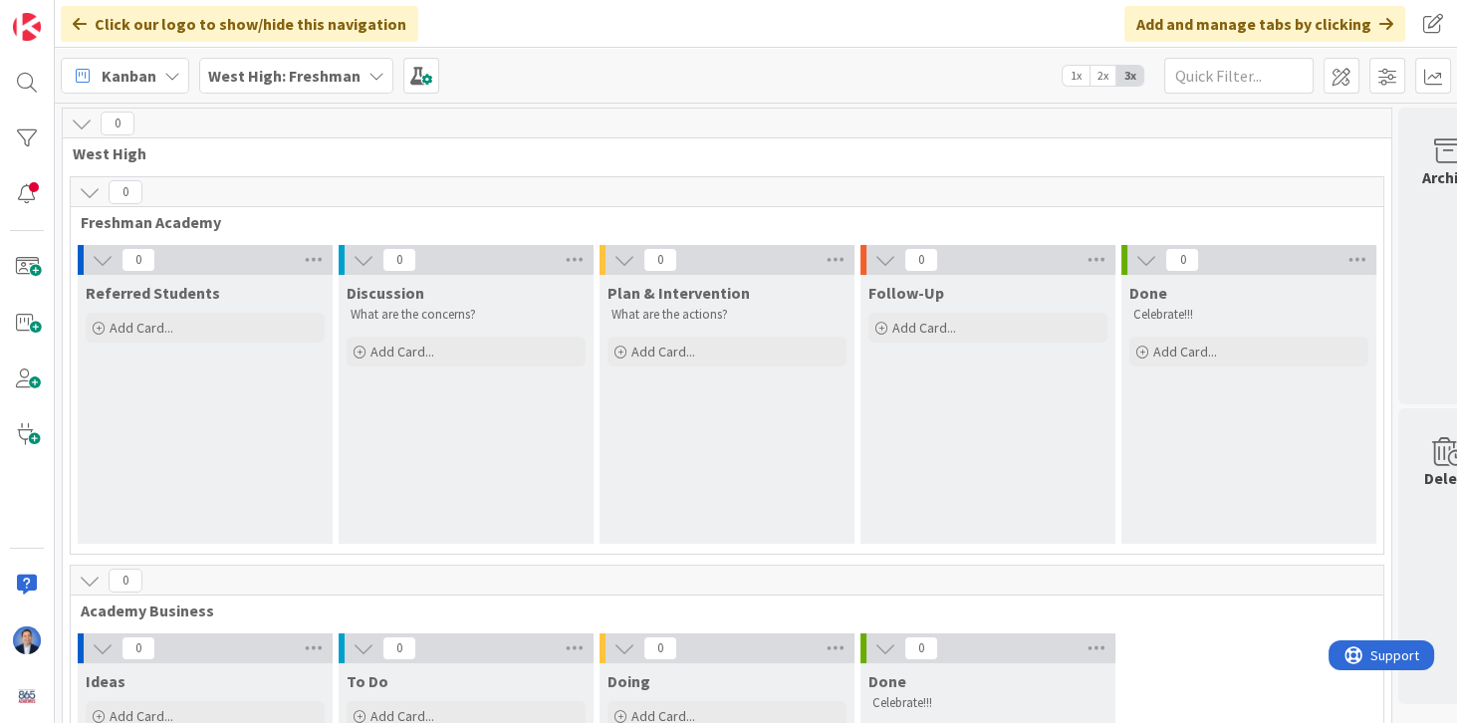
click at [303, 81] on b "West High: Freshman" at bounding box center [284, 76] width 152 height 20
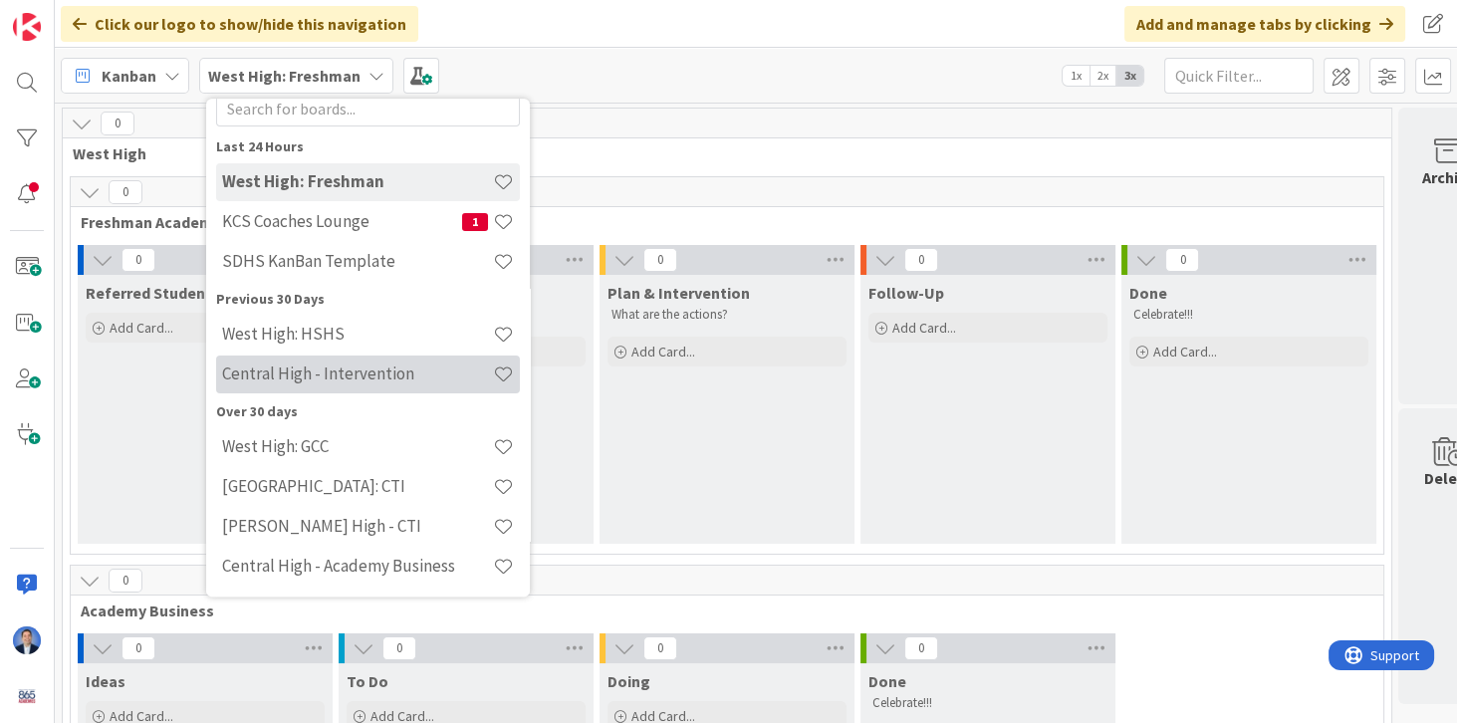
click at [339, 393] on div "Central High - Intervention" at bounding box center [368, 375] width 304 height 38
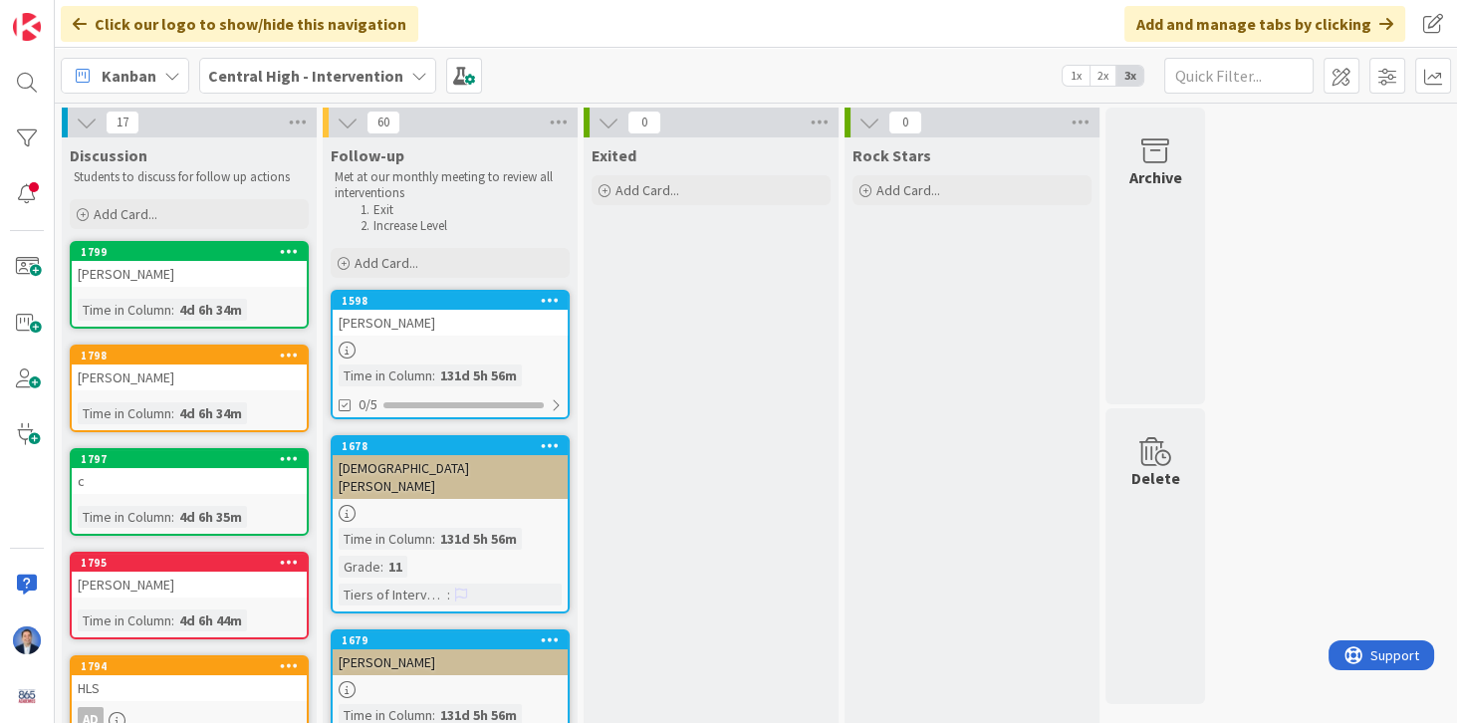
click at [339, 84] on b "Central High - Intervention" at bounding box center [305, 76] width 195 height 20
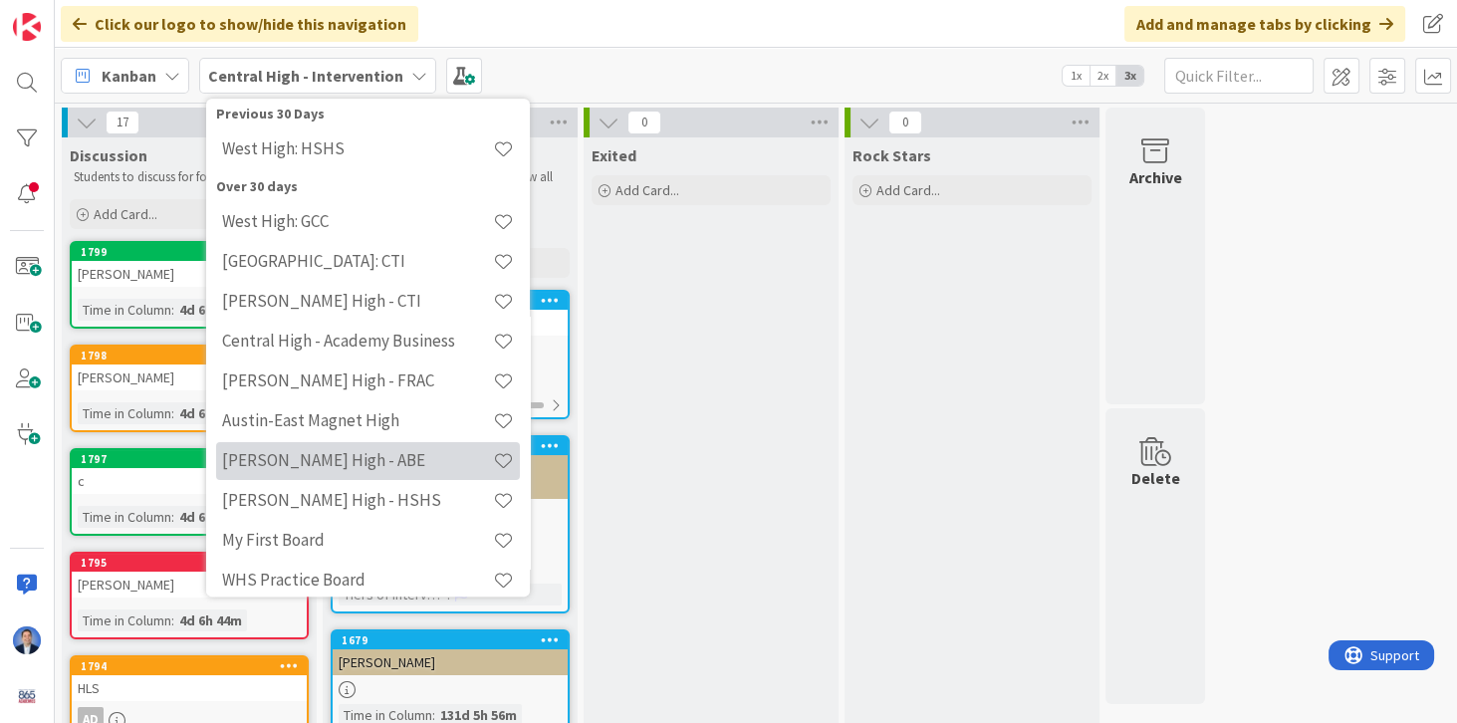
scroll to position [304, 0]
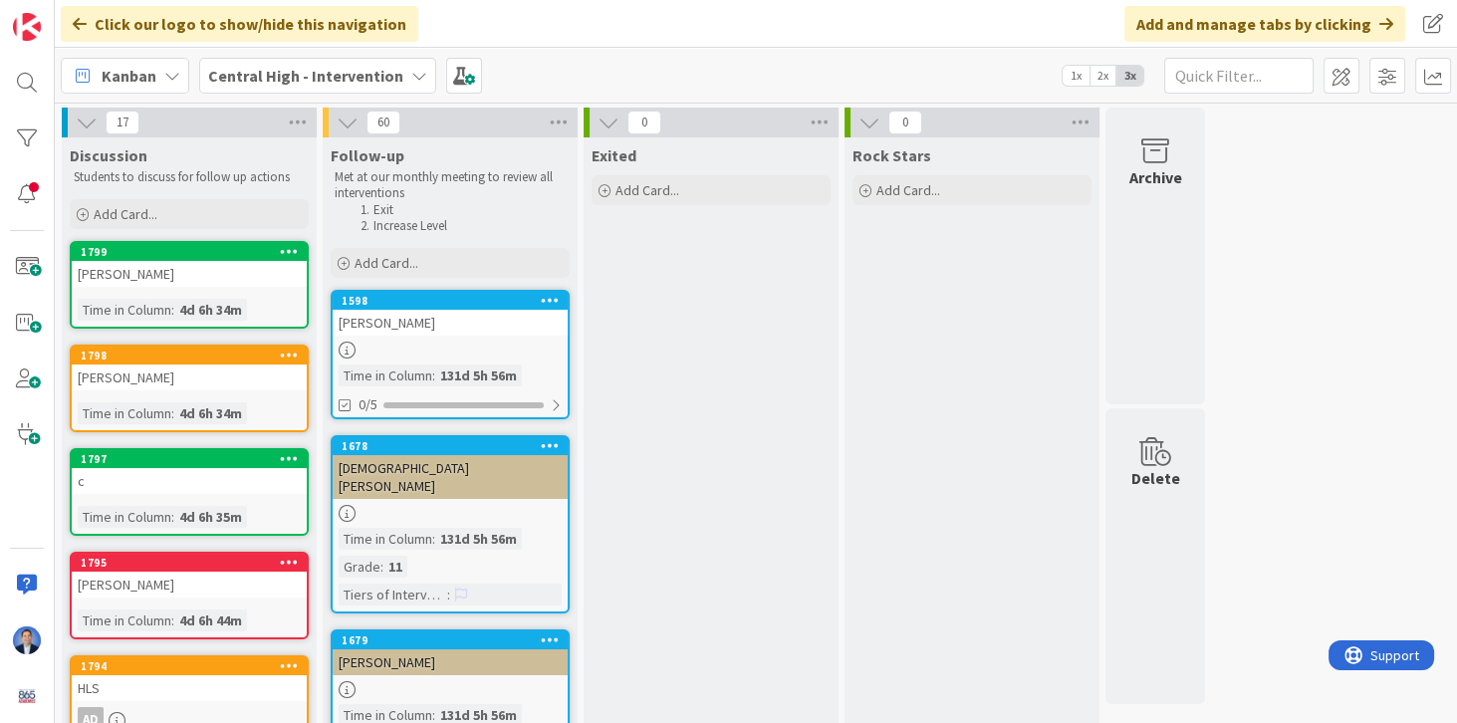
click at [251, 76] on b "Central High - Intervention" at bounding box center [305, 76] width 195 height 20
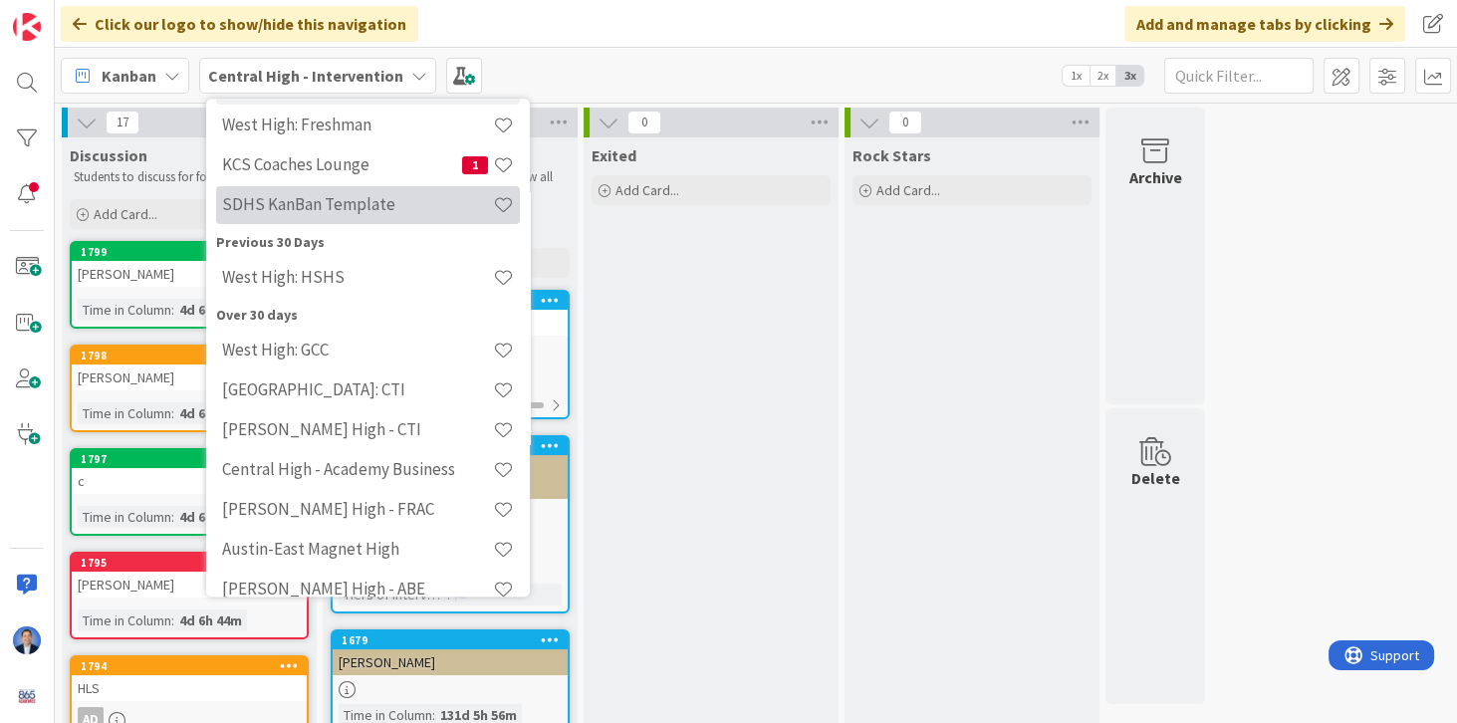
scroll to position [170, 0]
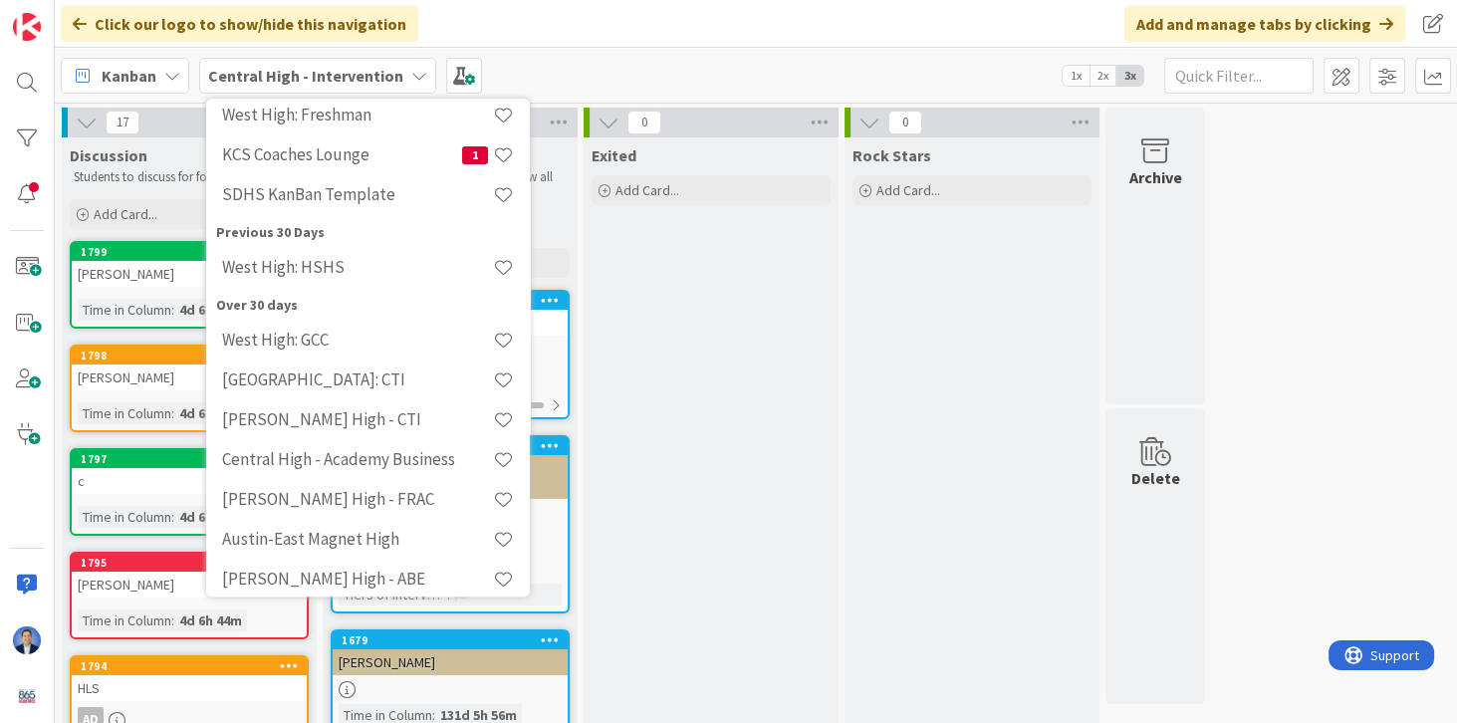
click at [524, 68] on div "Kanban Central High - Intervention Last 24 Hours Central High - Intervention We…" at bounding box center [756, 75] width 1402 height 55
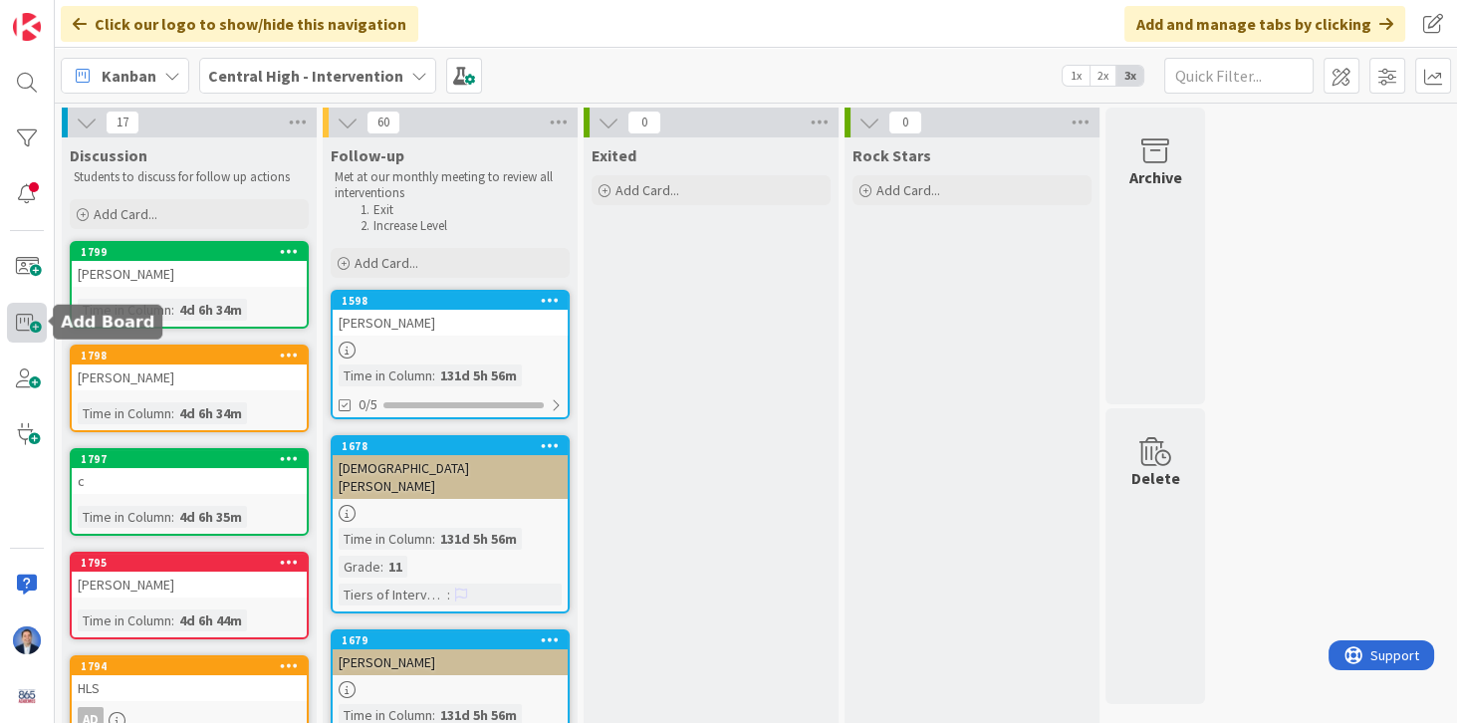
click at [40, 318] on span at bounding box center [27, 323] width 40 height 40
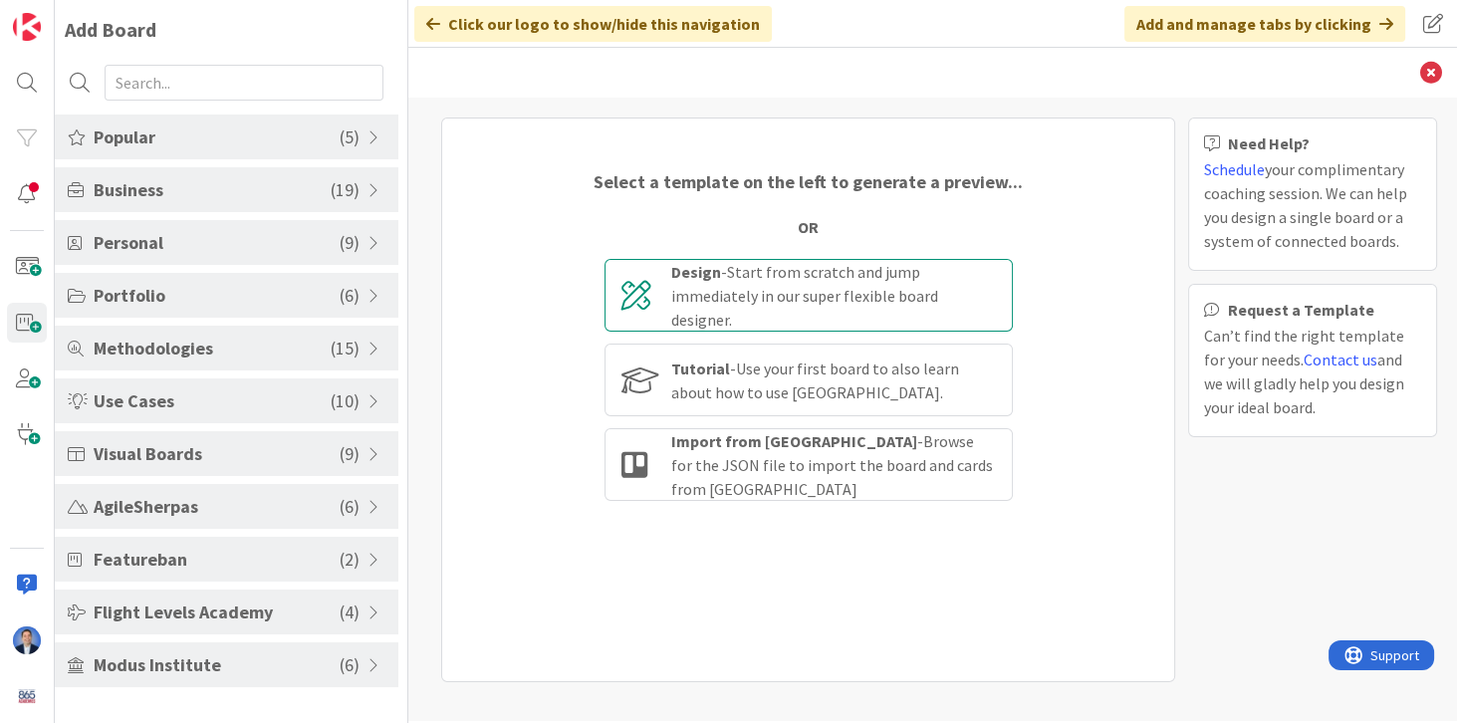
click at [854, 303] on div "Design - Start from scratch and jump immediately in our super flexible board de…" at bounding box center [833, 296] width 325 height 72
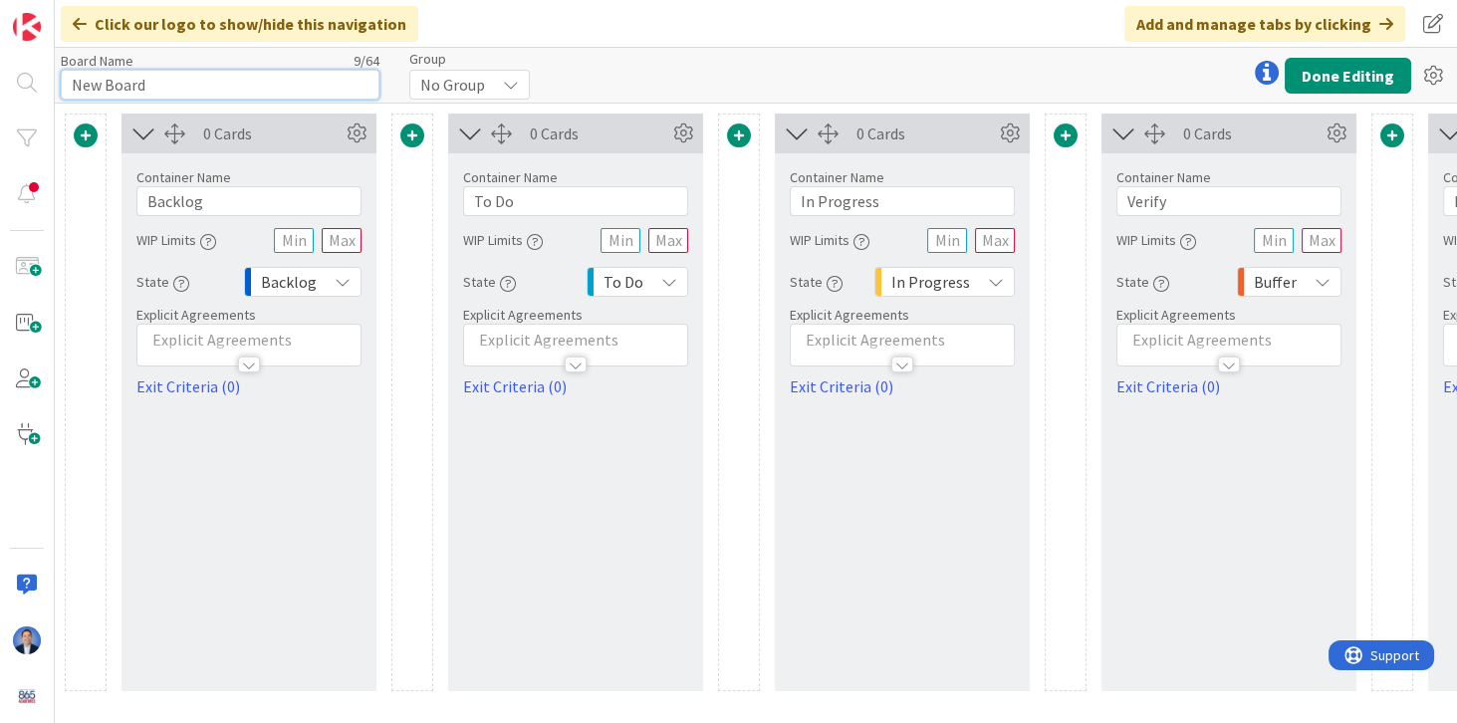
click at [235, 84] on input "New Board" at bounding box center [220, 85] width 319 height 30
paste input "FRAC"
click at [115, 82] on input "FRAC" at bounding box center [220, 85] width 319 height 30
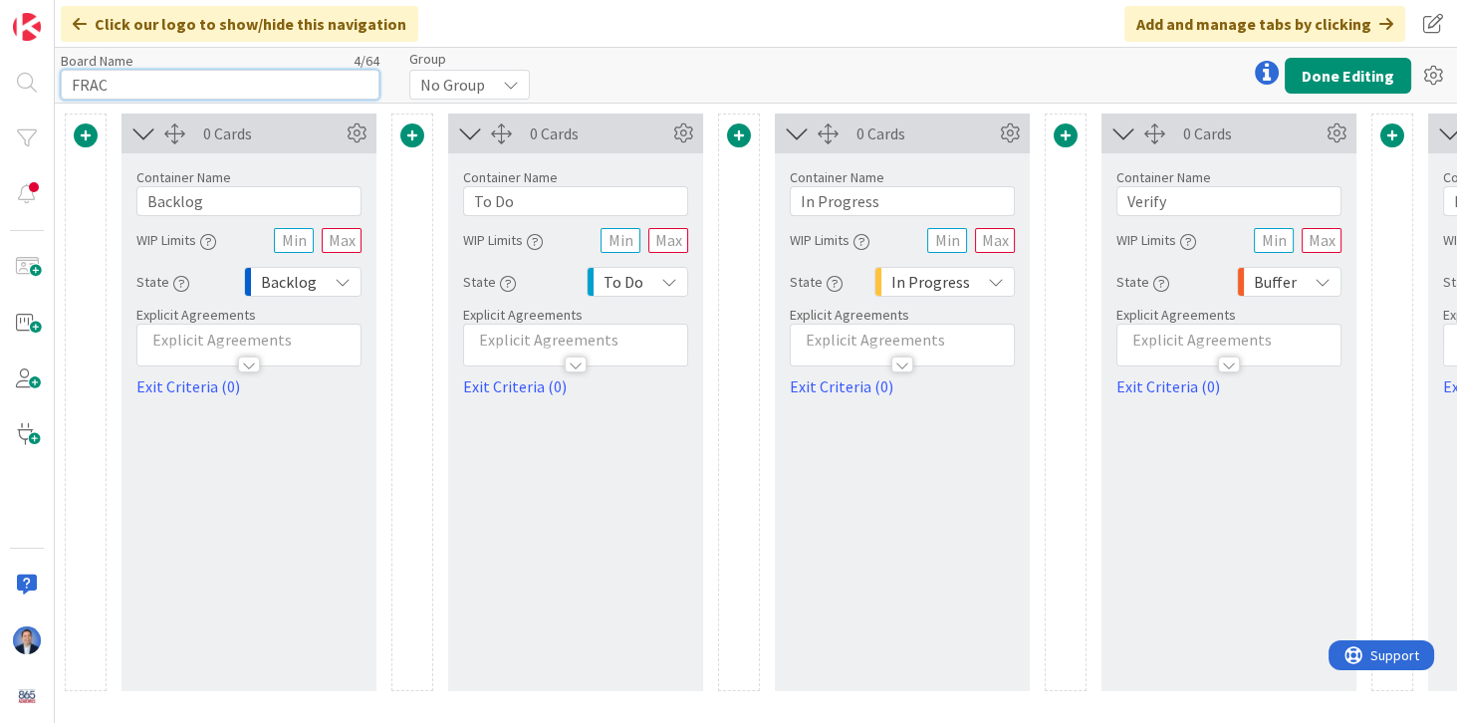
click at [115, 82] on input "FRAC" at bounding box center [220, 85] width 319 height 30
paste input "[PERSON_NAME][GEOGRAPHIC_DATA]"
type input "[PERSON_NAME][GEOGRAPHIC_DATA]"
click at [476, 93] on span "No Group" at bounding box center [452, 85] width 65 height 28
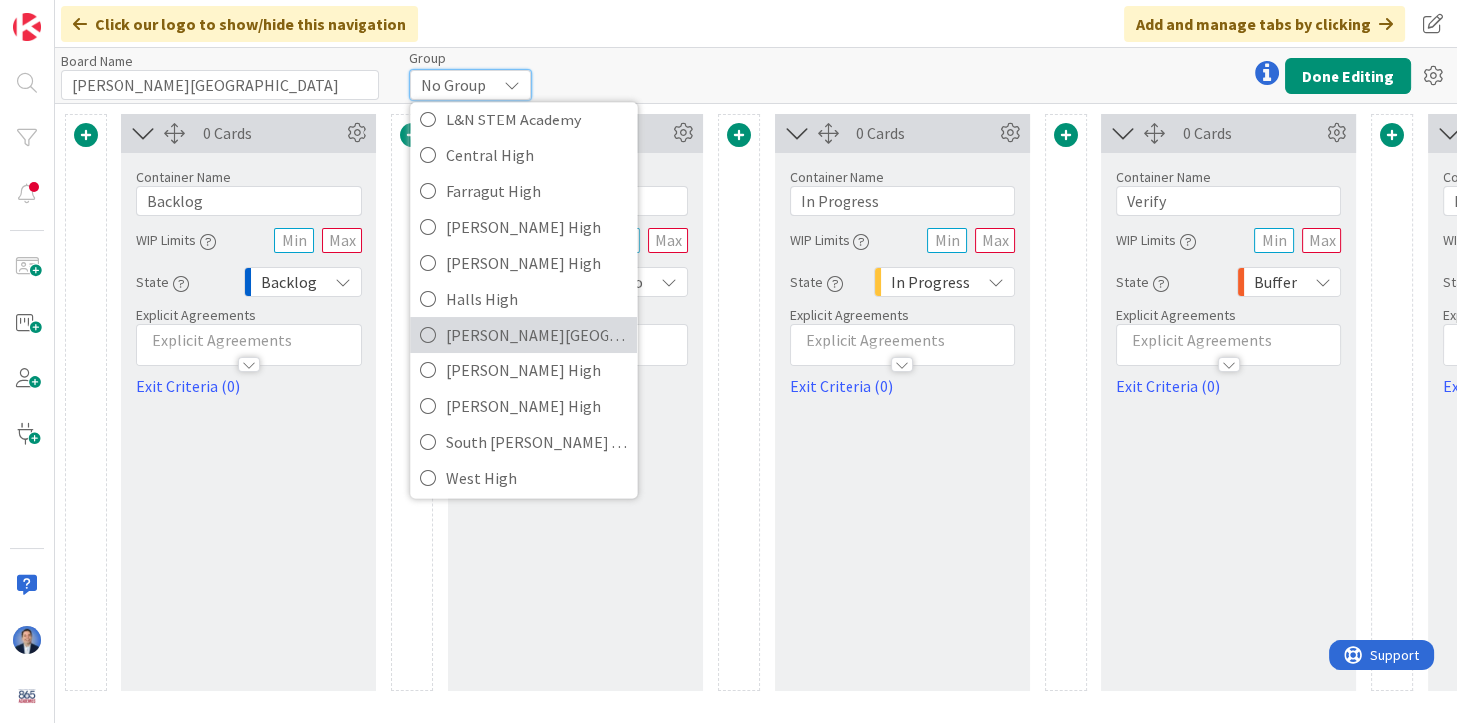
scroll to position [192, 0]
click at [431, 328] on icon at bounding box center [428, 330] width 16 height 30
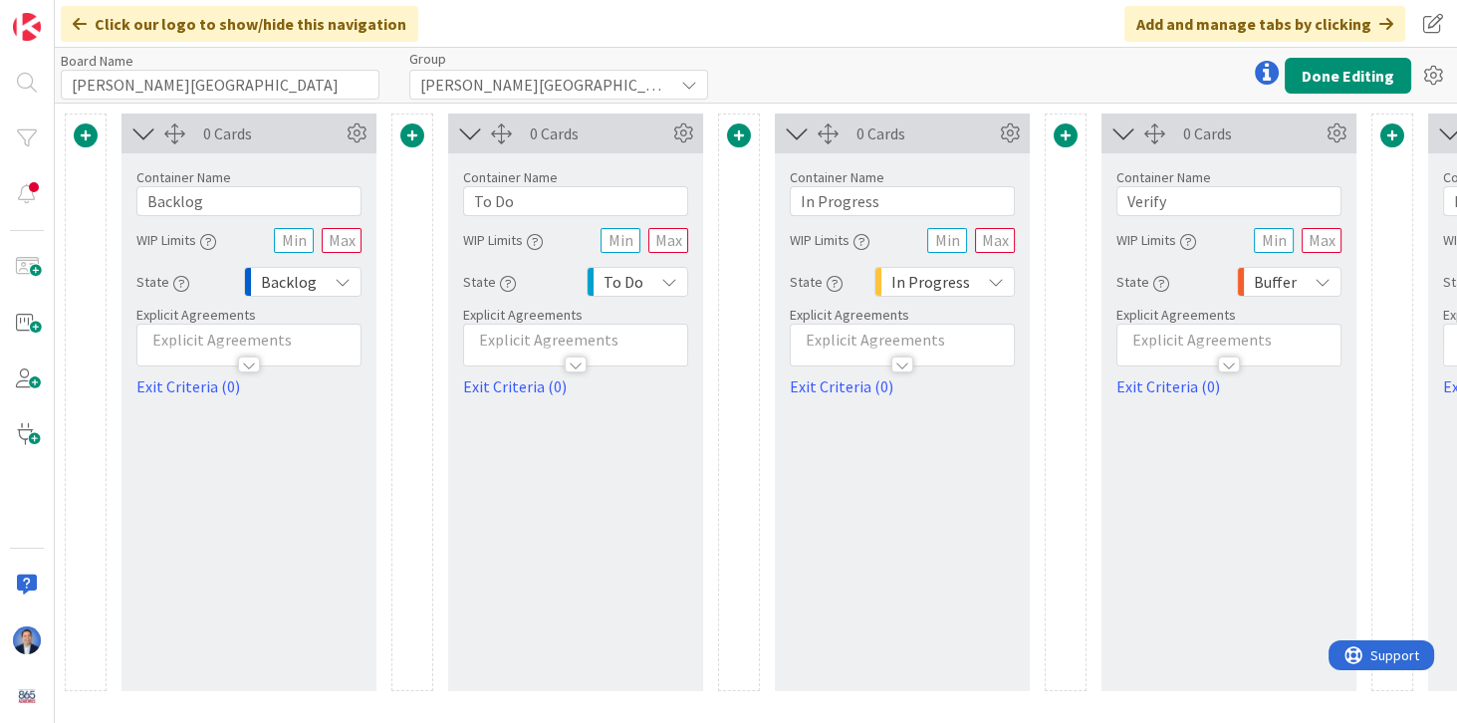
click at [475, 92] on span "[PERSON_NAME][GEOGRAPHIC_DATA]" at bounding box center [541, 85] width 243 height 28
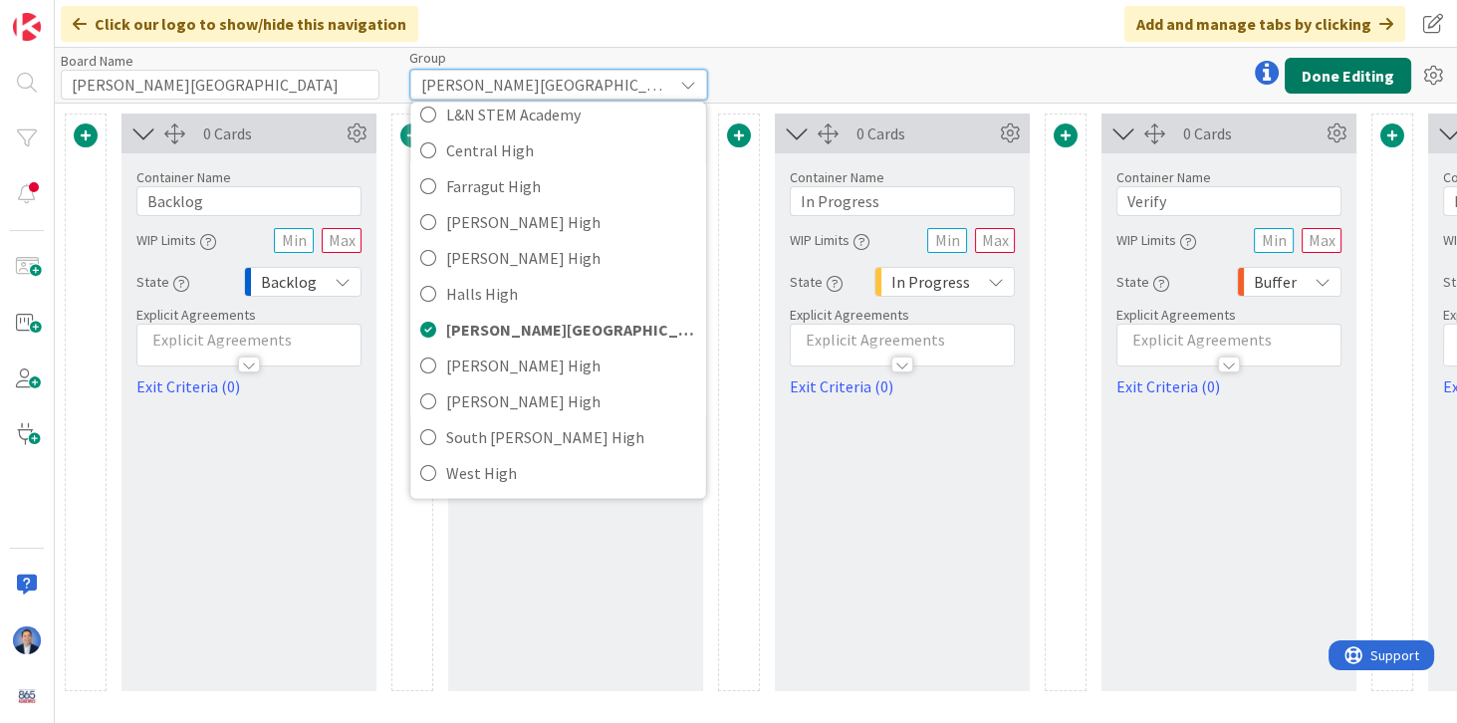
click at [1314, 80] on button "Done Editing" at bounding box center [1348, 76] width 127 height 36
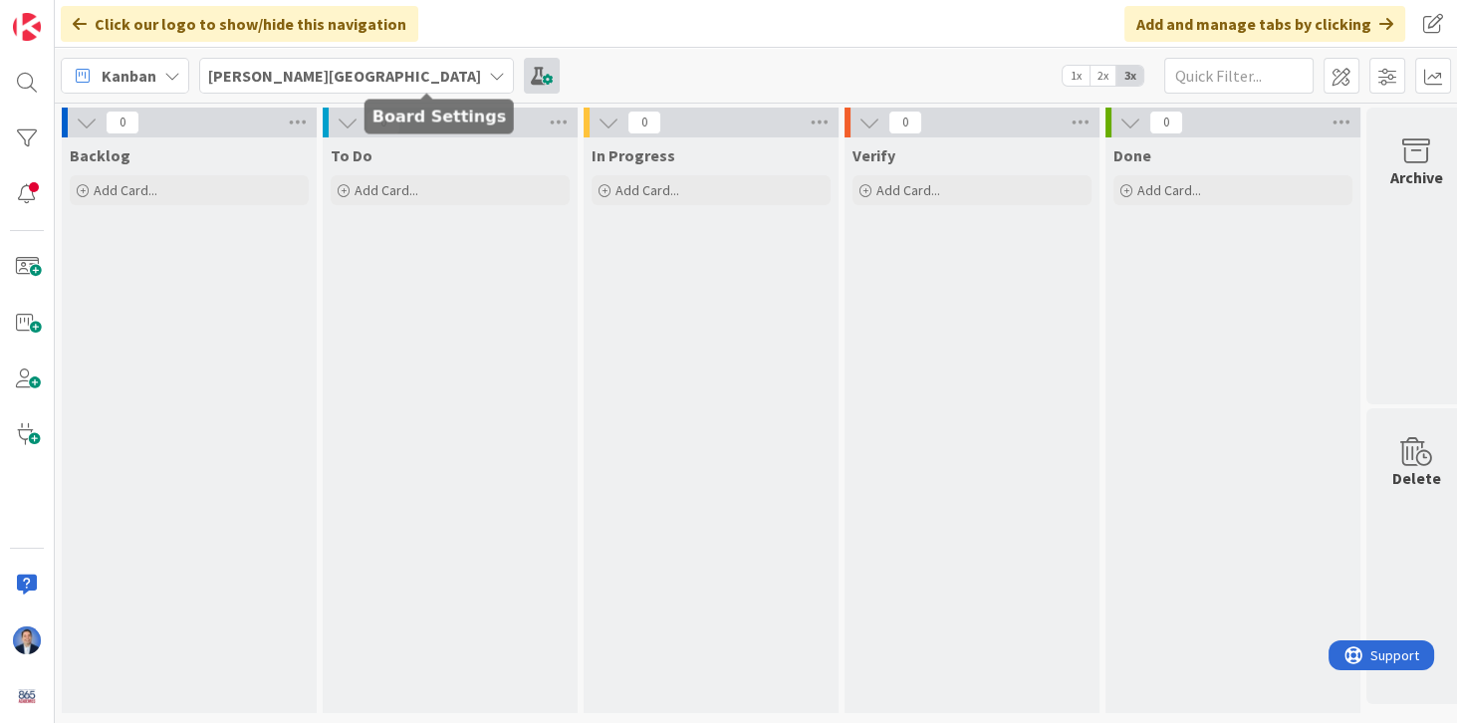
click at [524, 78] on span at bounding box center [542, 76] width 36 height 36
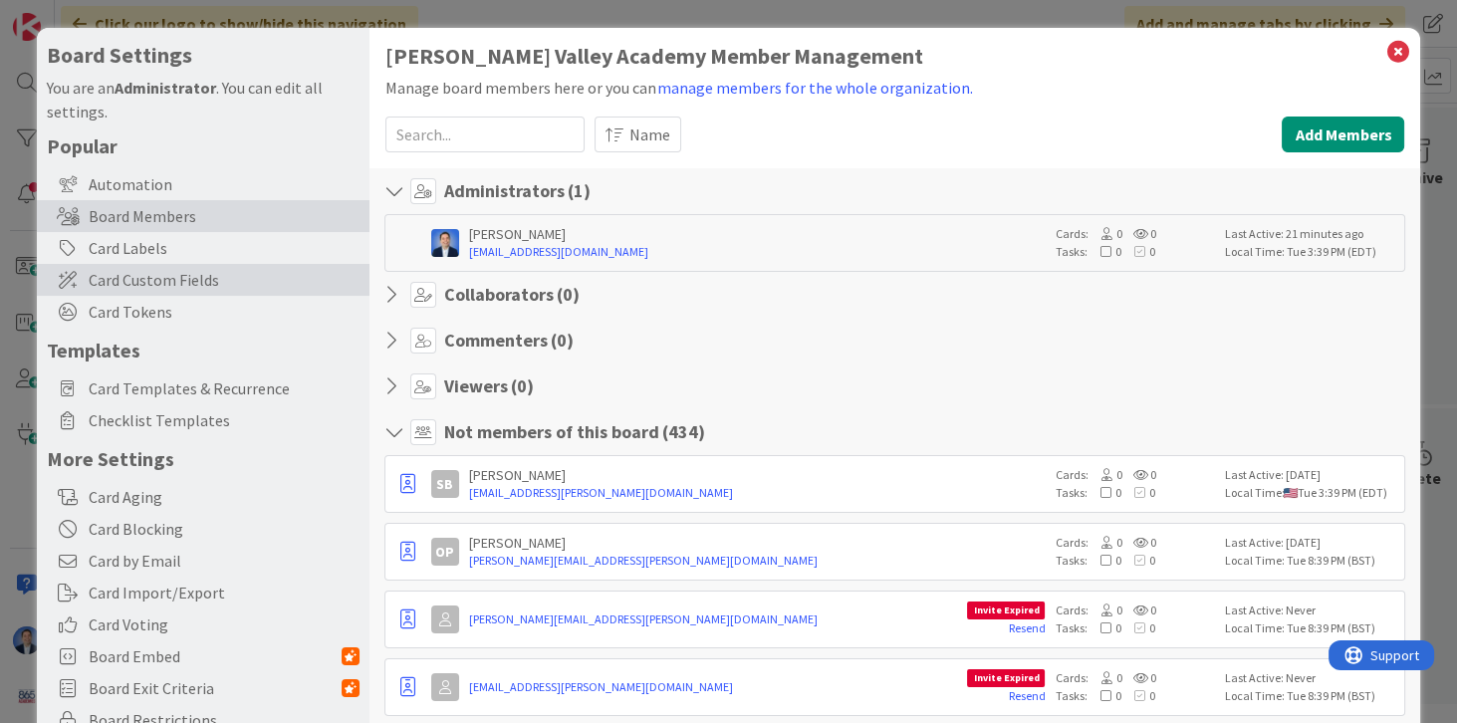
click at [121, 285] on span "Card Custom Fields" at bounding box center [224, 280] width 271 height 24
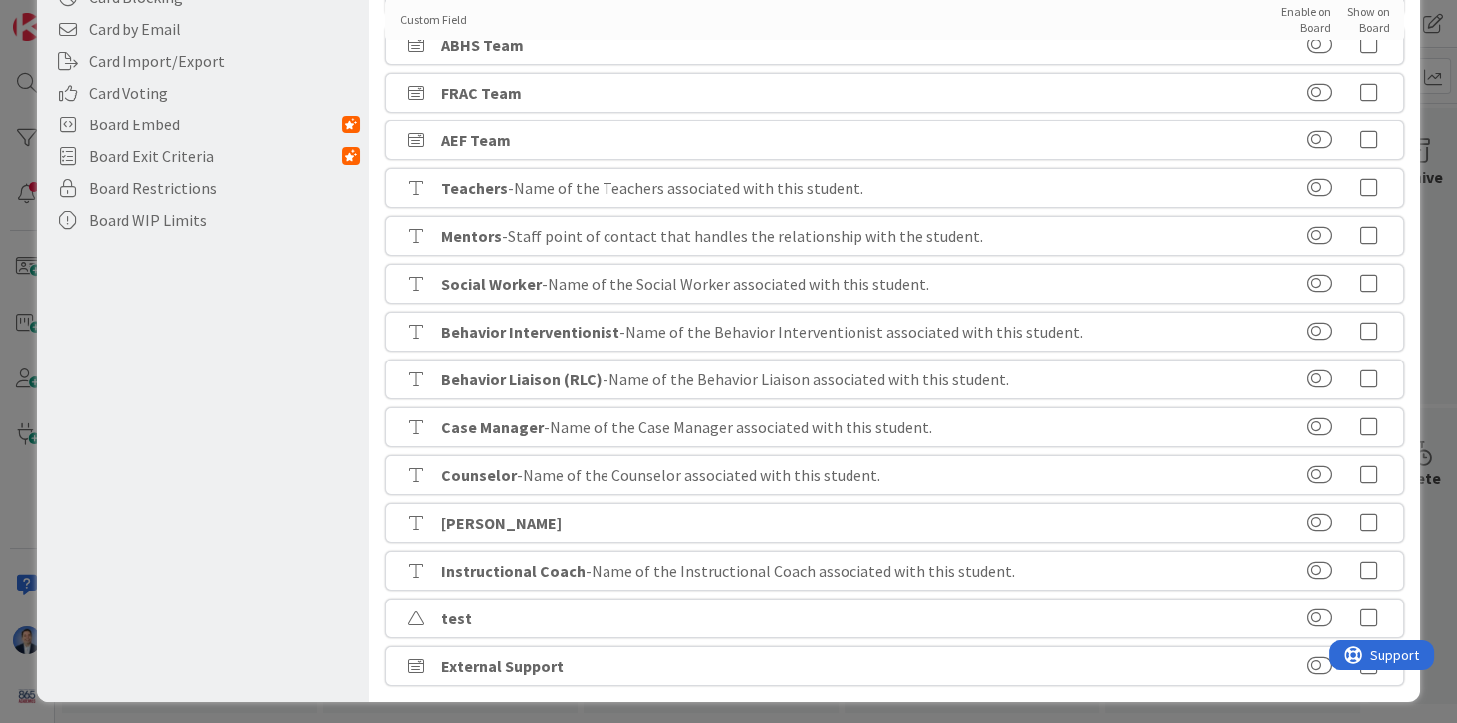
scroll to position [538, 0]
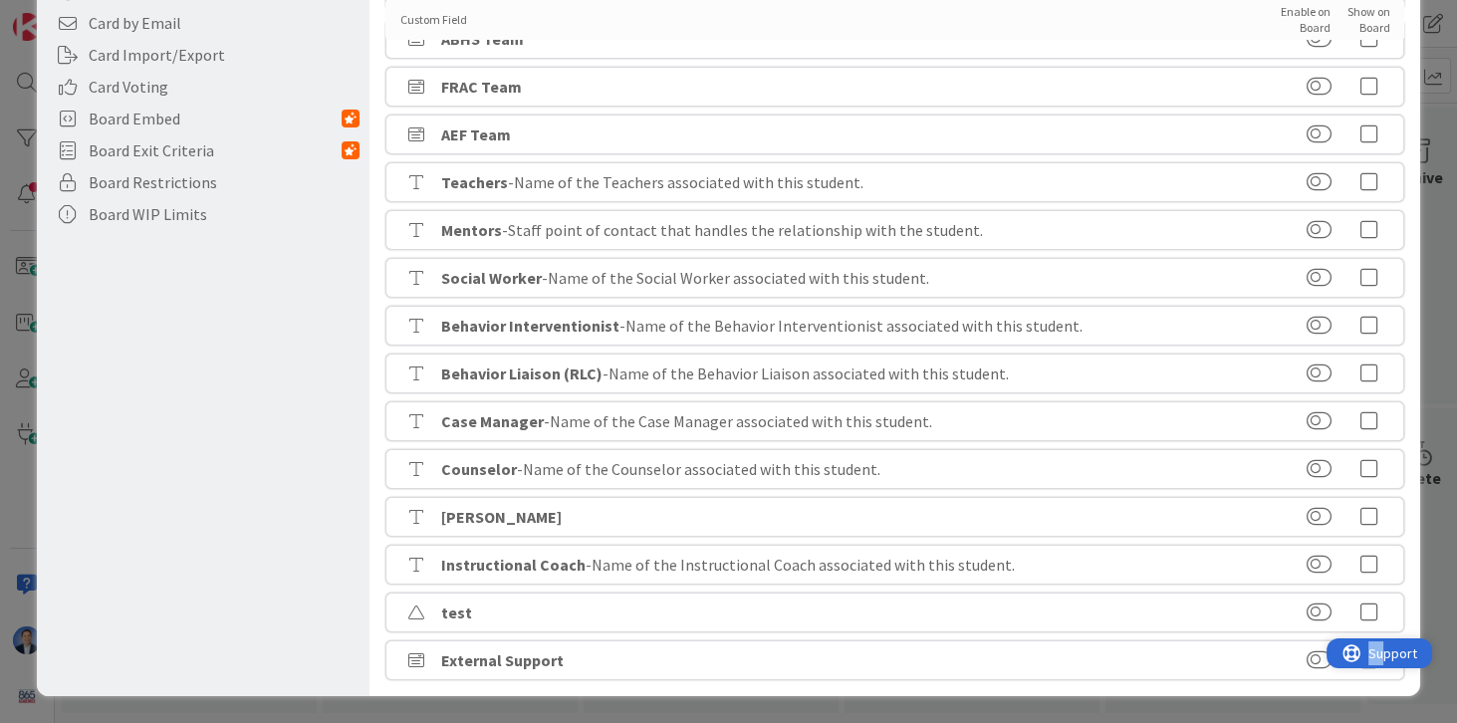
drag, startPoint x: 1387, startPoint y: 653, endPoint x: 2663, endPoint y: 1214, distance: 1393.8
click at [1367, 638] on html "Support" at bounding box center [1380, 653] width 106 height 30
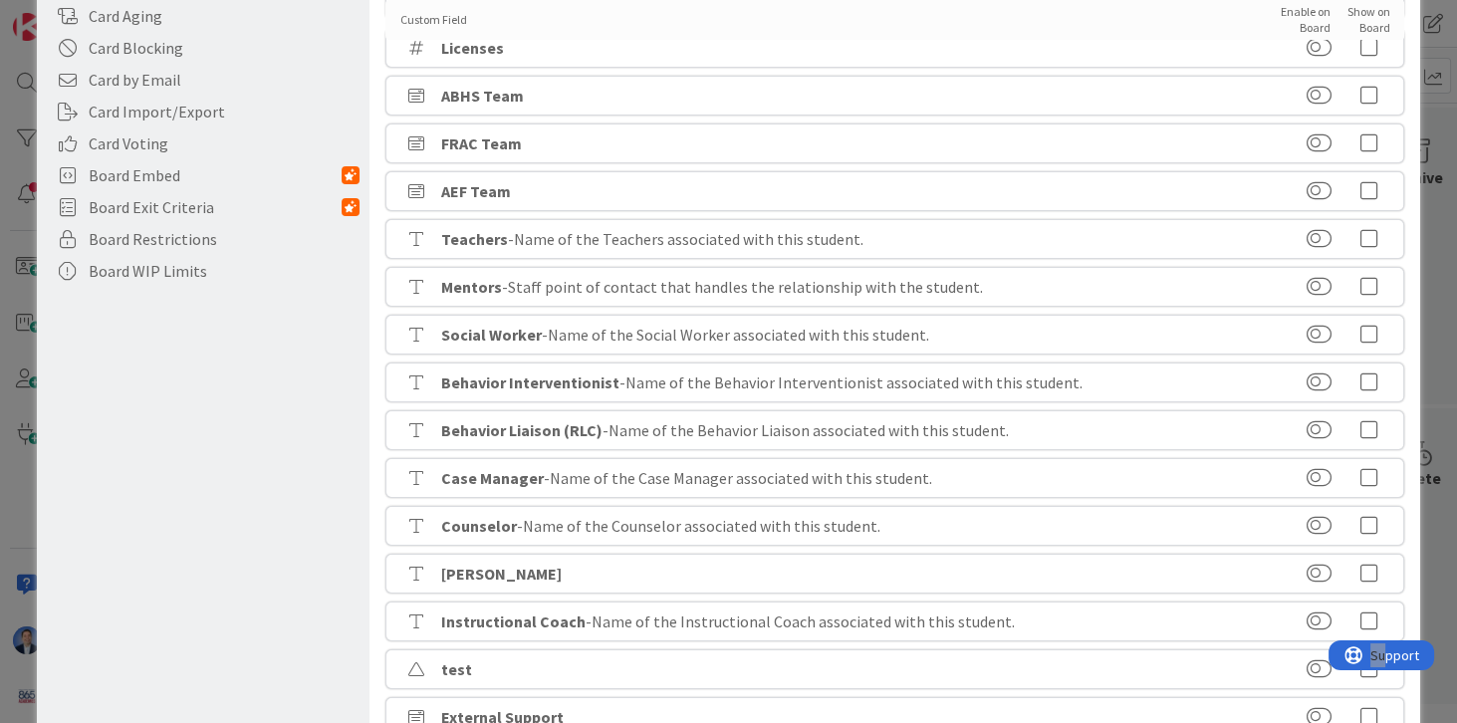
click at [1363, 718] on icon at bounding box center [1369, 717] width 40 height 20
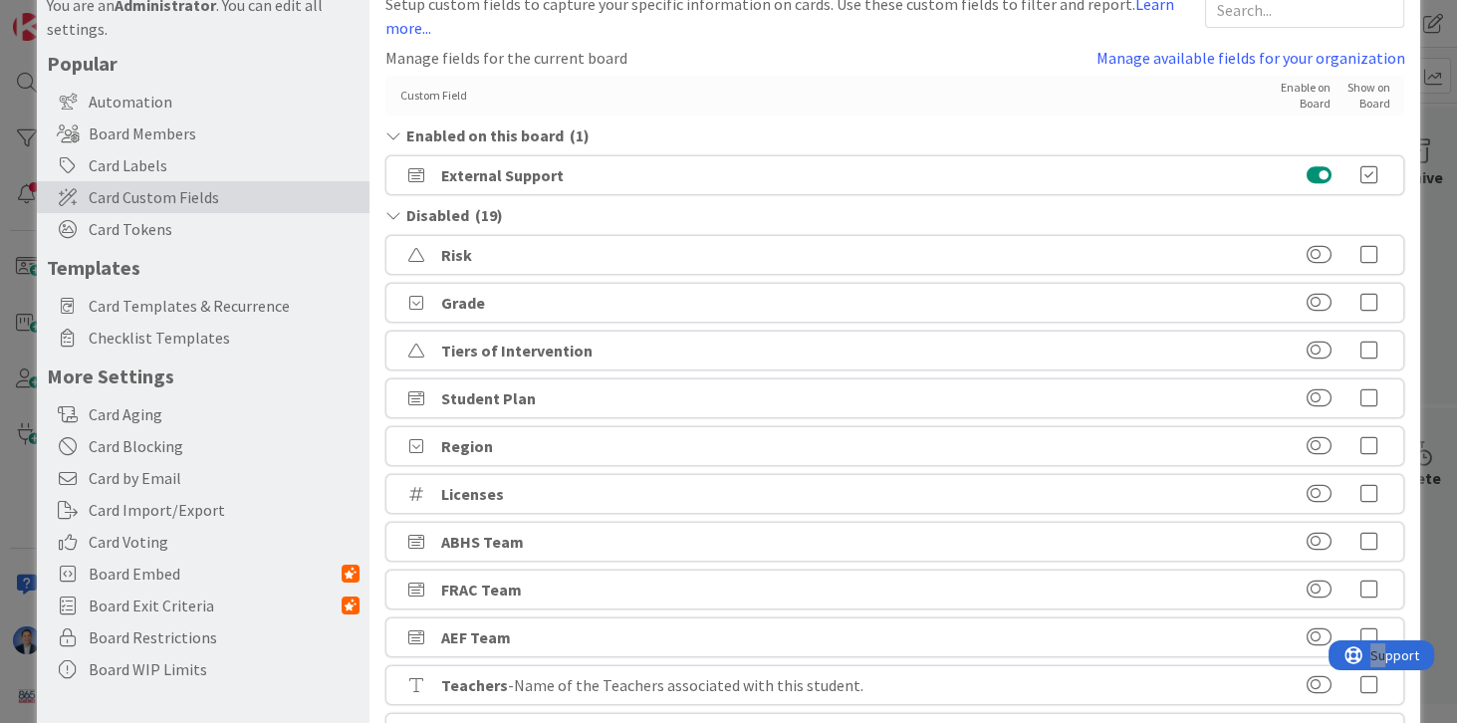
scroll to position [0, 0]
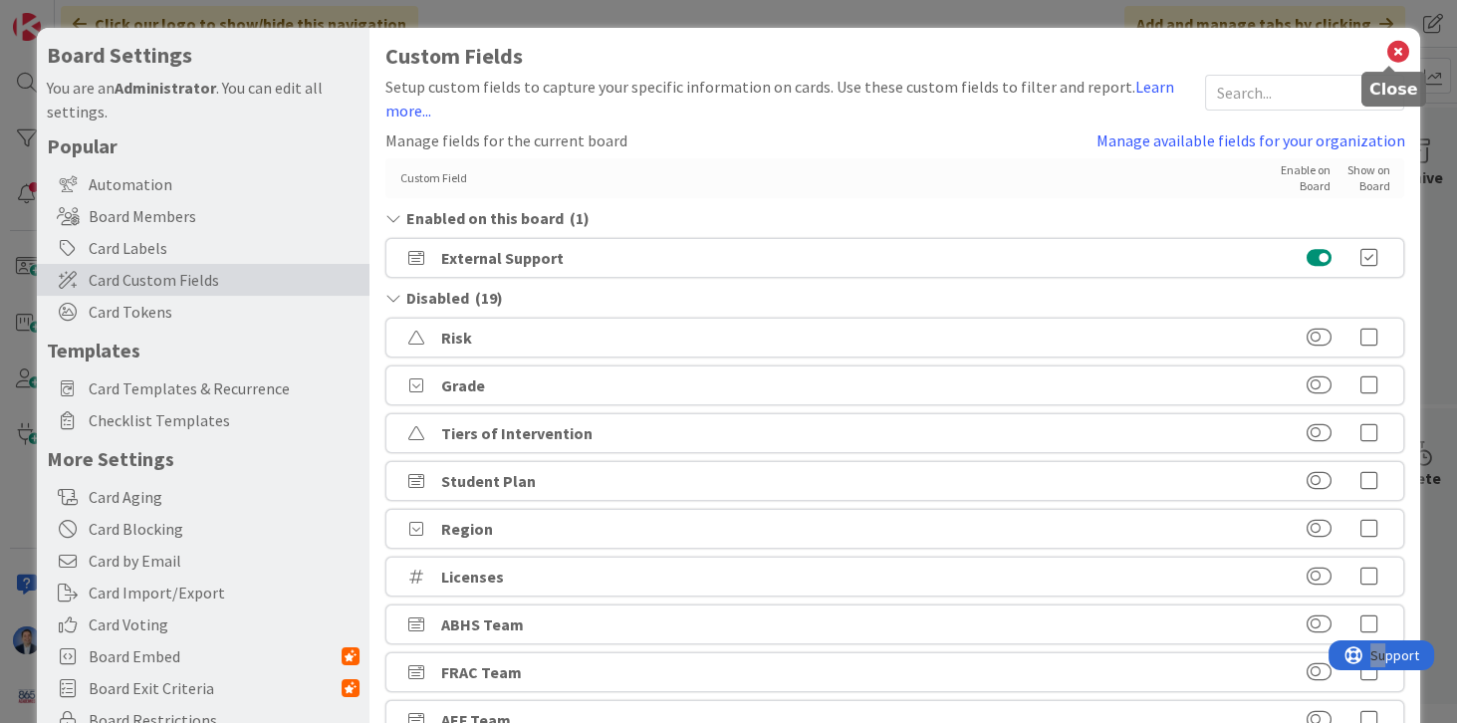
click at [1385, 57] on icon at bounding box center [1398, 52] width 26 height 28
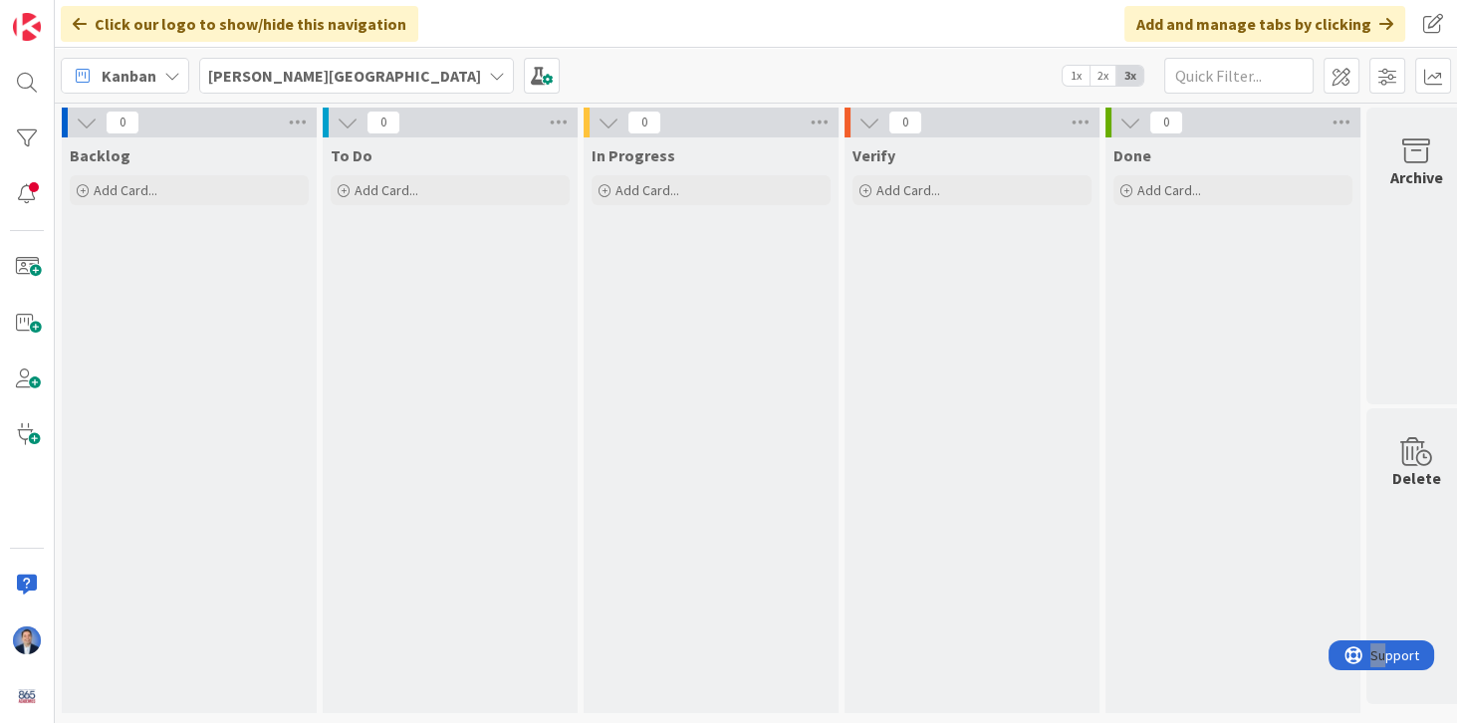
click at [204, 205] on div "Backlog Add Card..." at bounding box center [189, 173] width 255 height 72
click at [195, 191] on div "Add Card..." at bounding box center [189, 190] width 239 height 30
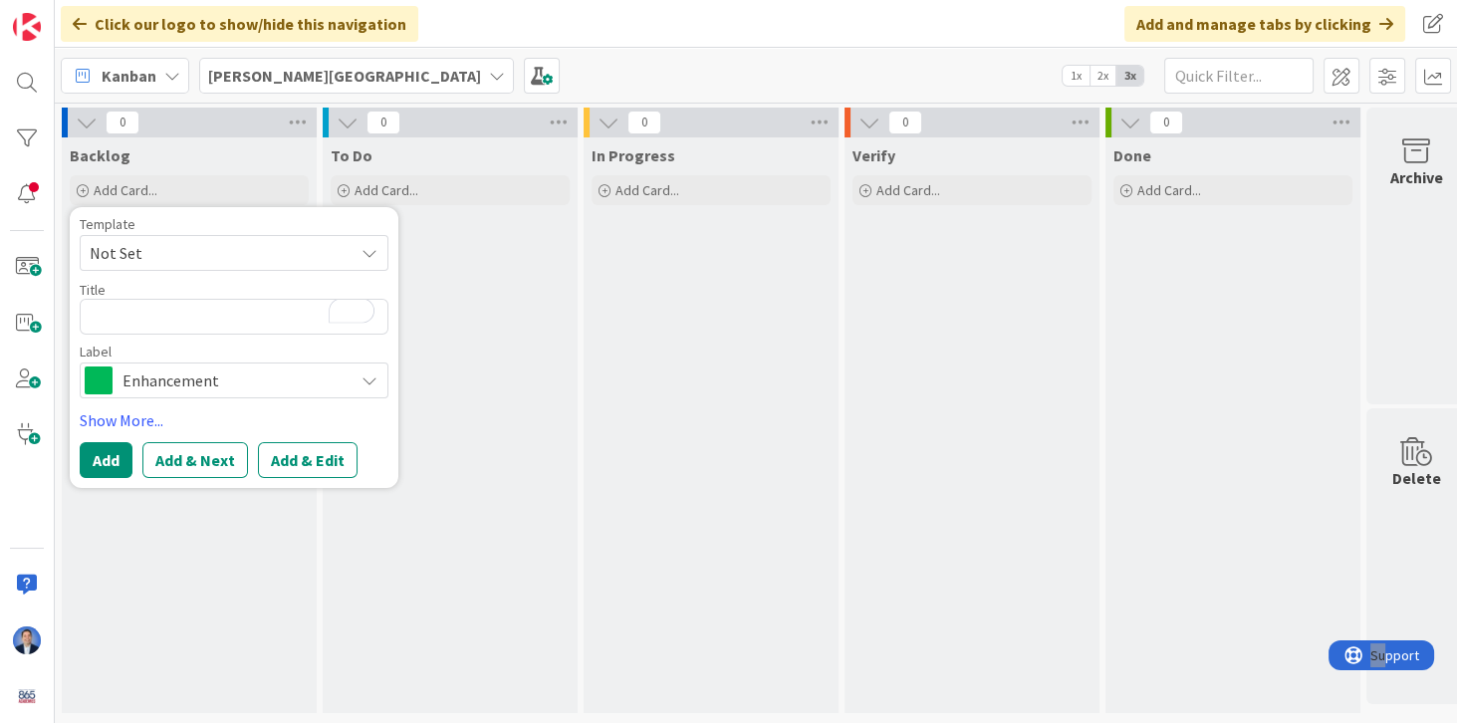
type textarea "x"
type textarea "S"
type textarea "x"
type textarea "ST"
type textarea "x"
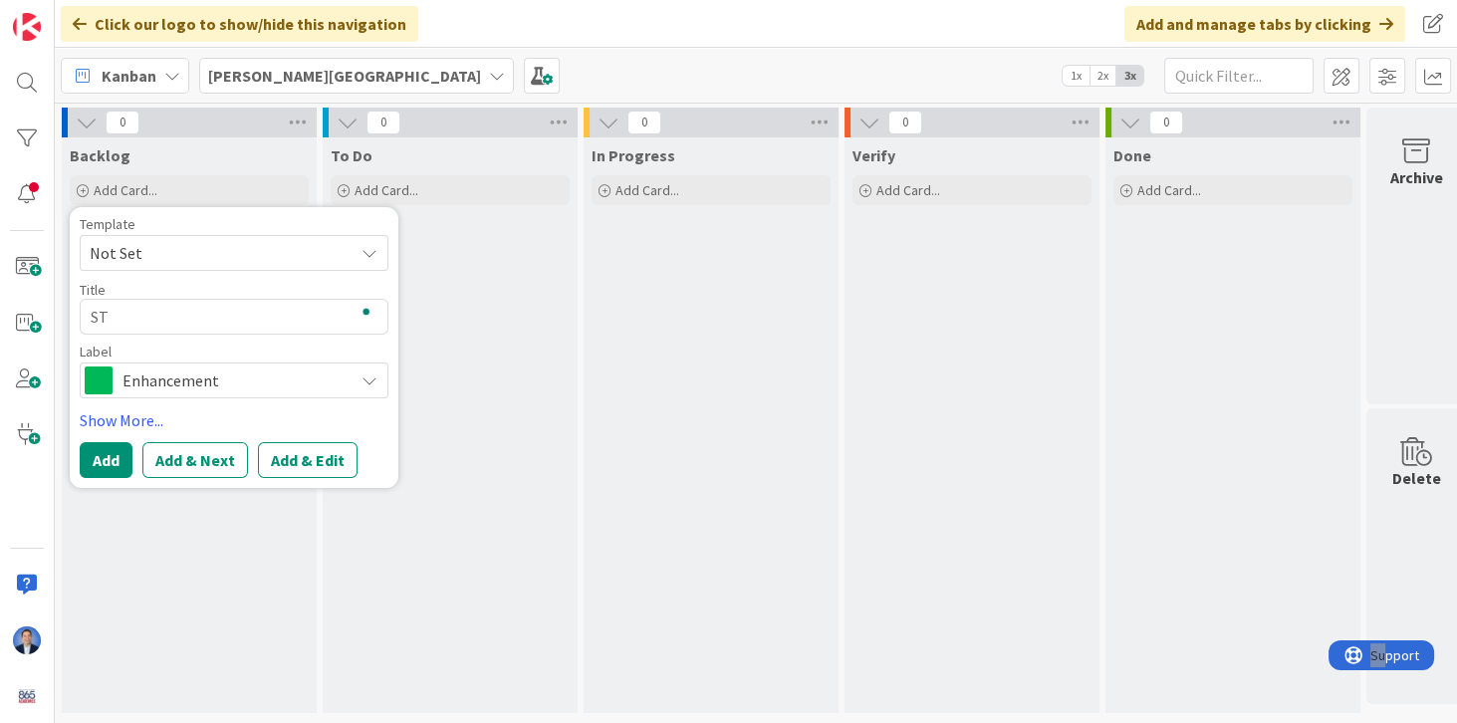
type textarea "STU"
type textarea "x"
type textarea "STUD"
type textarea "x"
type textarea "STUDE"
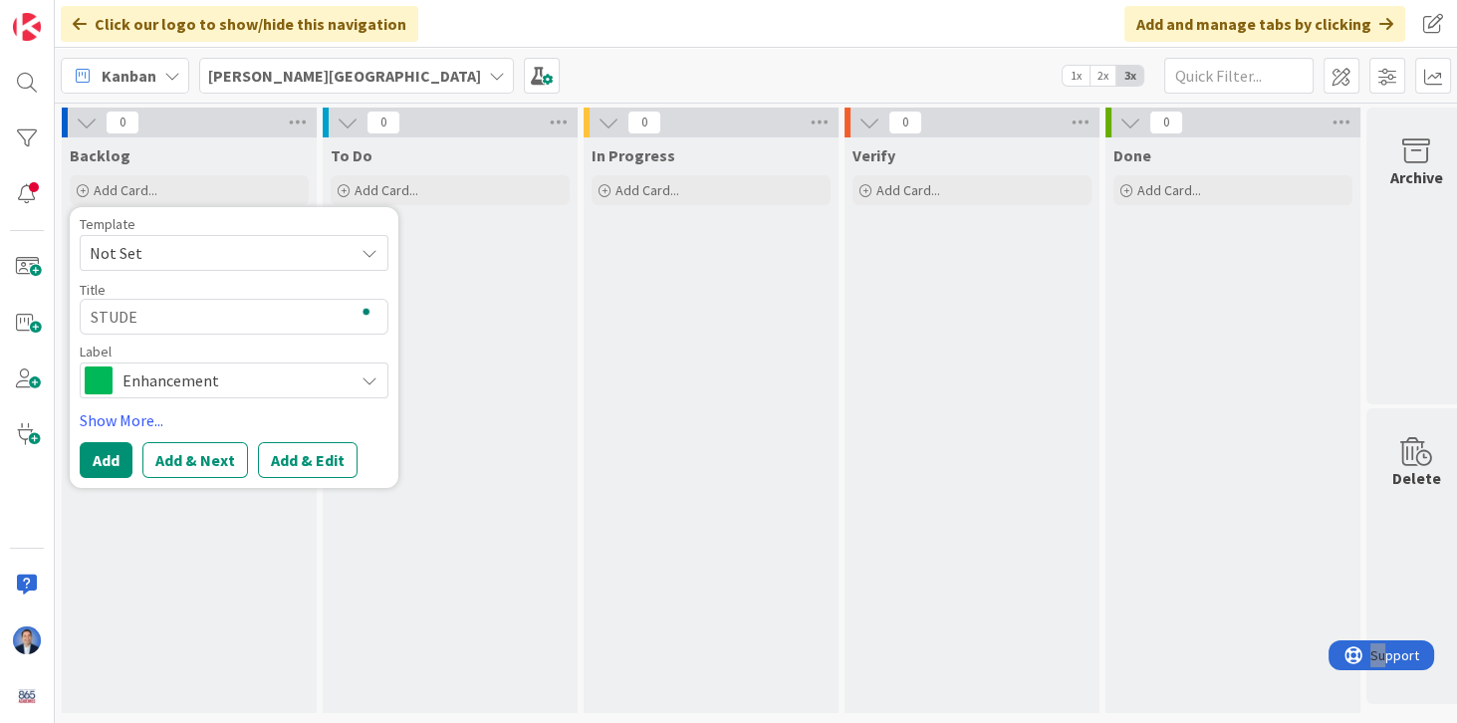
type textarea "x"
type textarea "STUDEN"
type textarea "x"
type textarea "STUDENT"
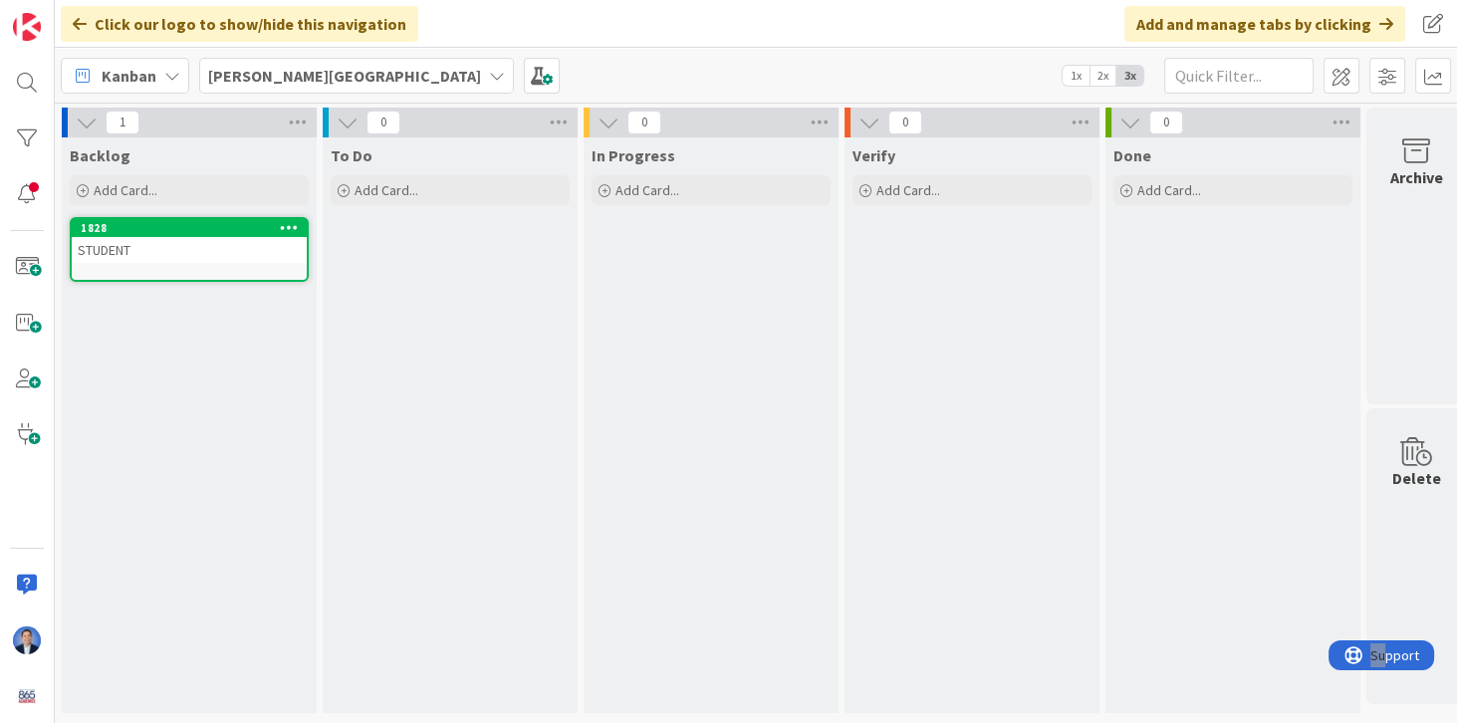
click at [254, 250] on div "STUDENT" at bounding box center [189, 250] width 235 height 26
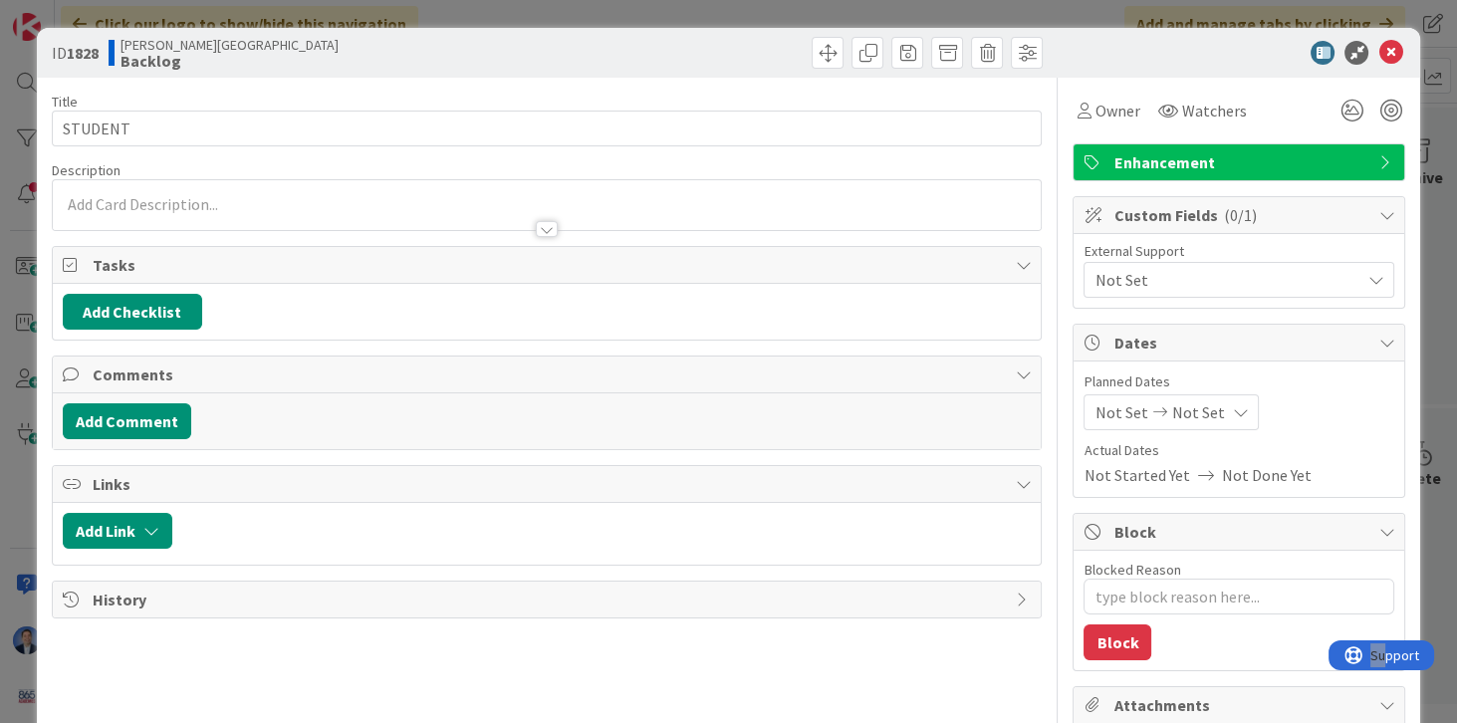
click at [1156, 281] on span "Not Set" at bounding box center [1227, 280] width 265 height 24
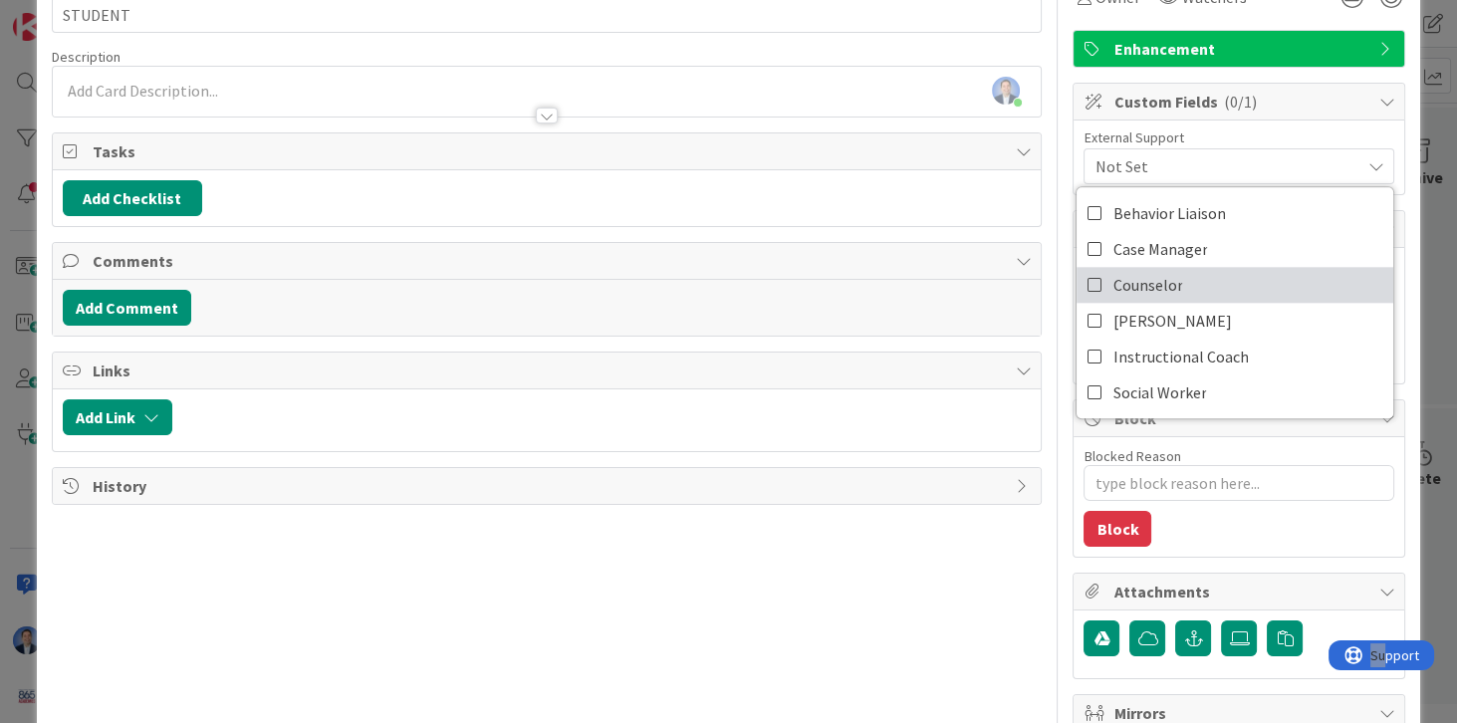
scroll to position [114, 0]
click at [1087, 282] on icon at bounding box center [1095, 285] width 16 height 30
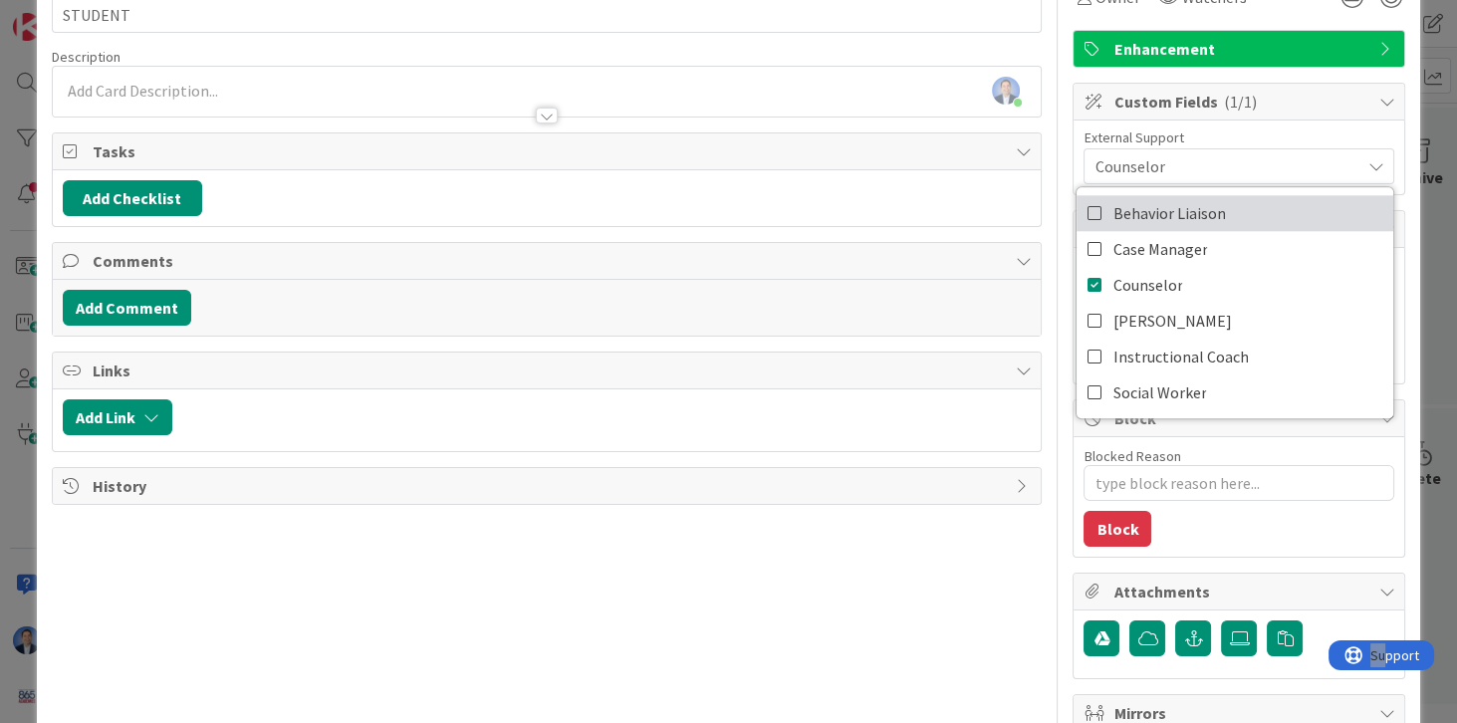
click at [1087, 210] on icon at bounding box center [1095, 213] width 16 height 30
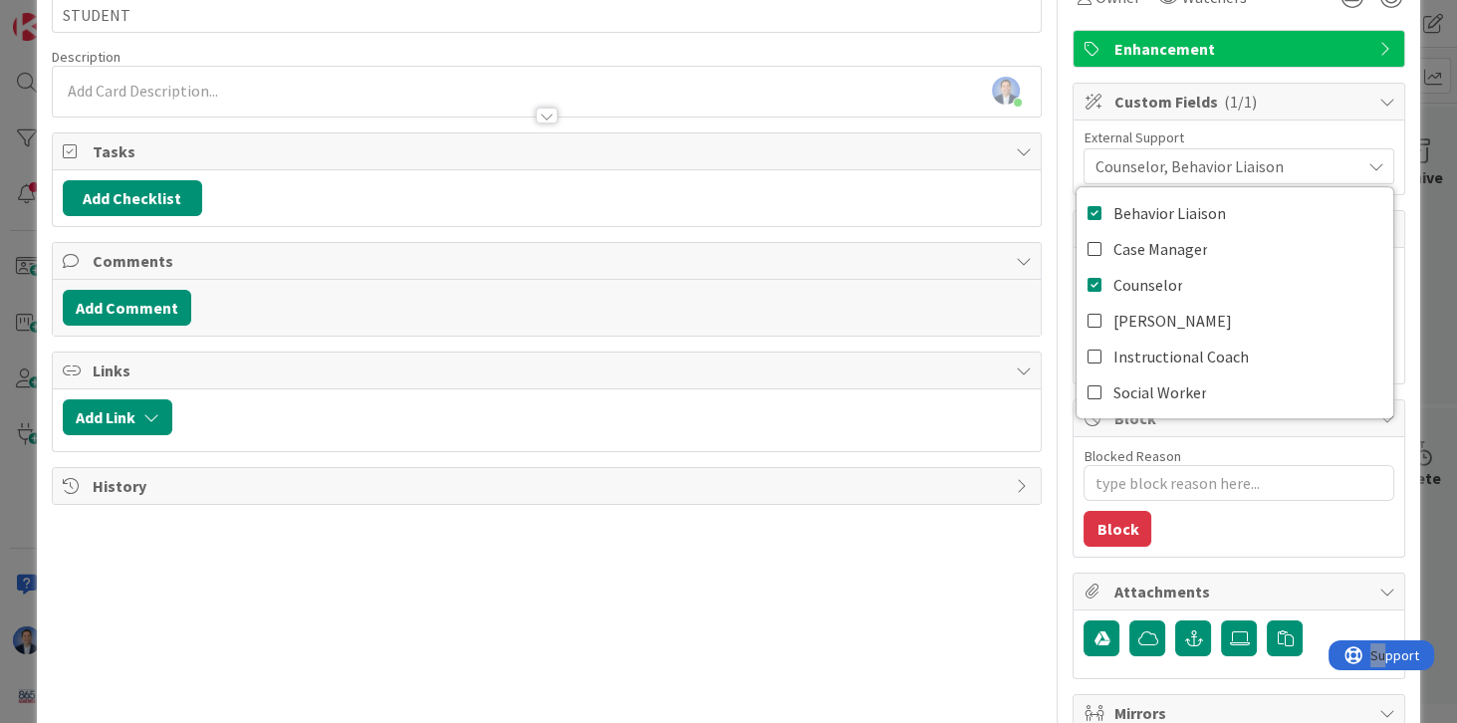
click at [14, 506] on div "ID 1828 [PERSON_NAME][GEOGRAPHIC_DATA] Backlog Title 7 / 128 STUDENT Descriptio…" at bounding box center [728, 361] width 1457 height 723
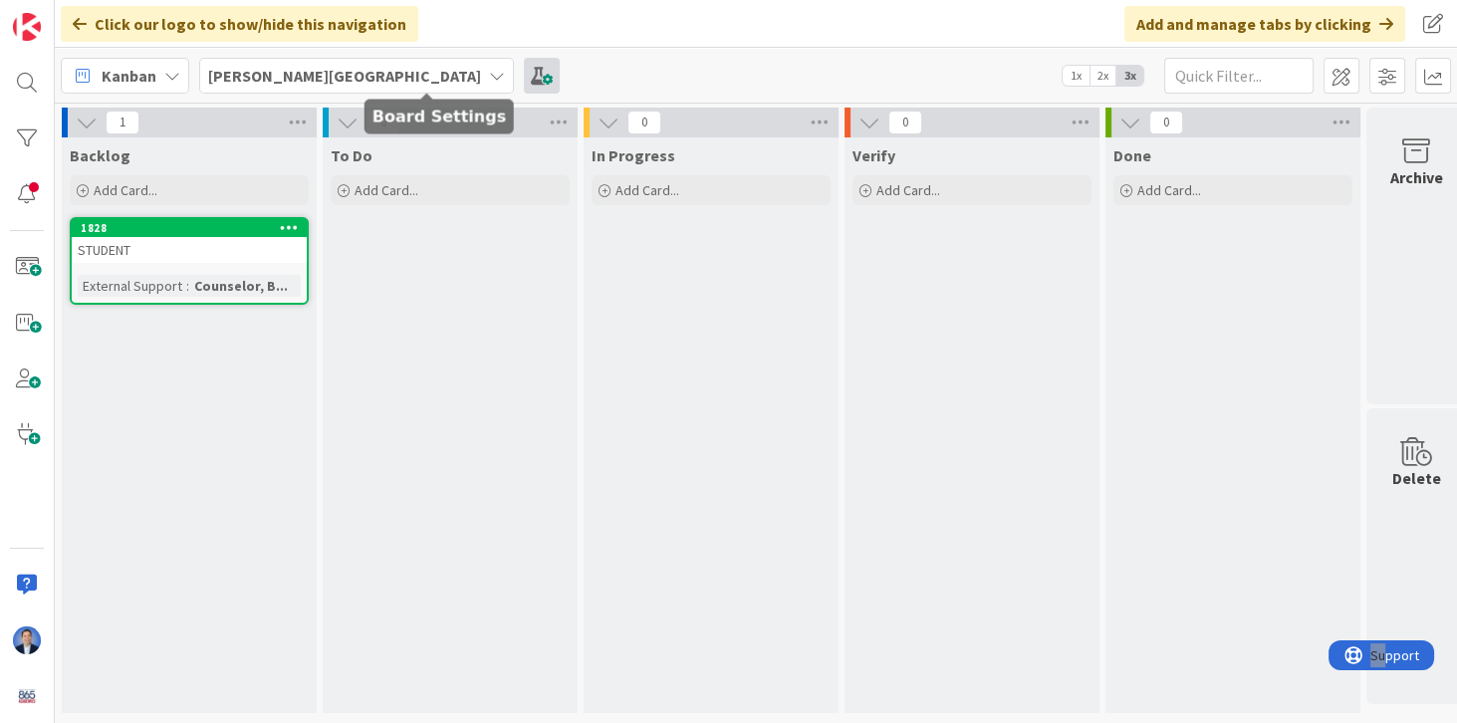
click at [524, 76] on span at bounding box center [542, 76] width 36 height 36
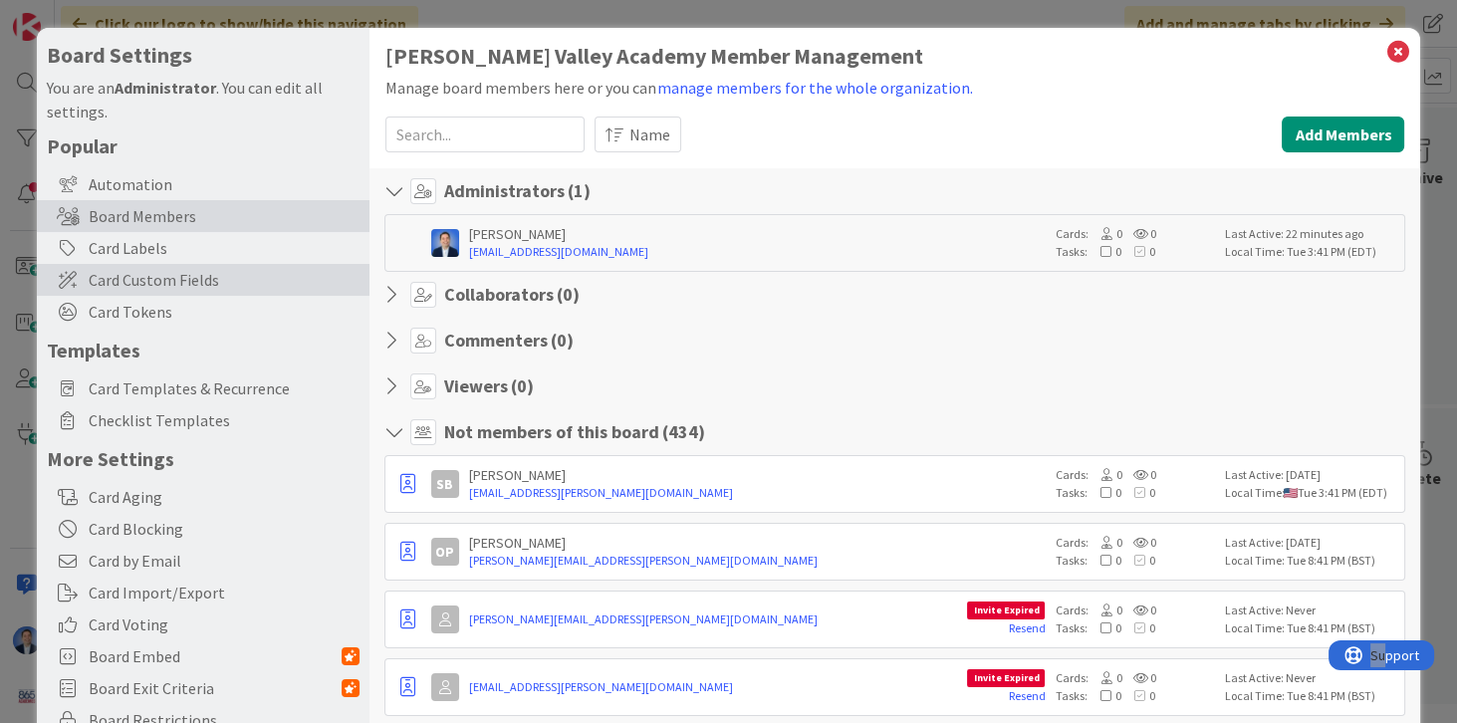
click at [166, 282] on span "Card Custom Fields" at bounding box center [224, 280] width 271 height 24
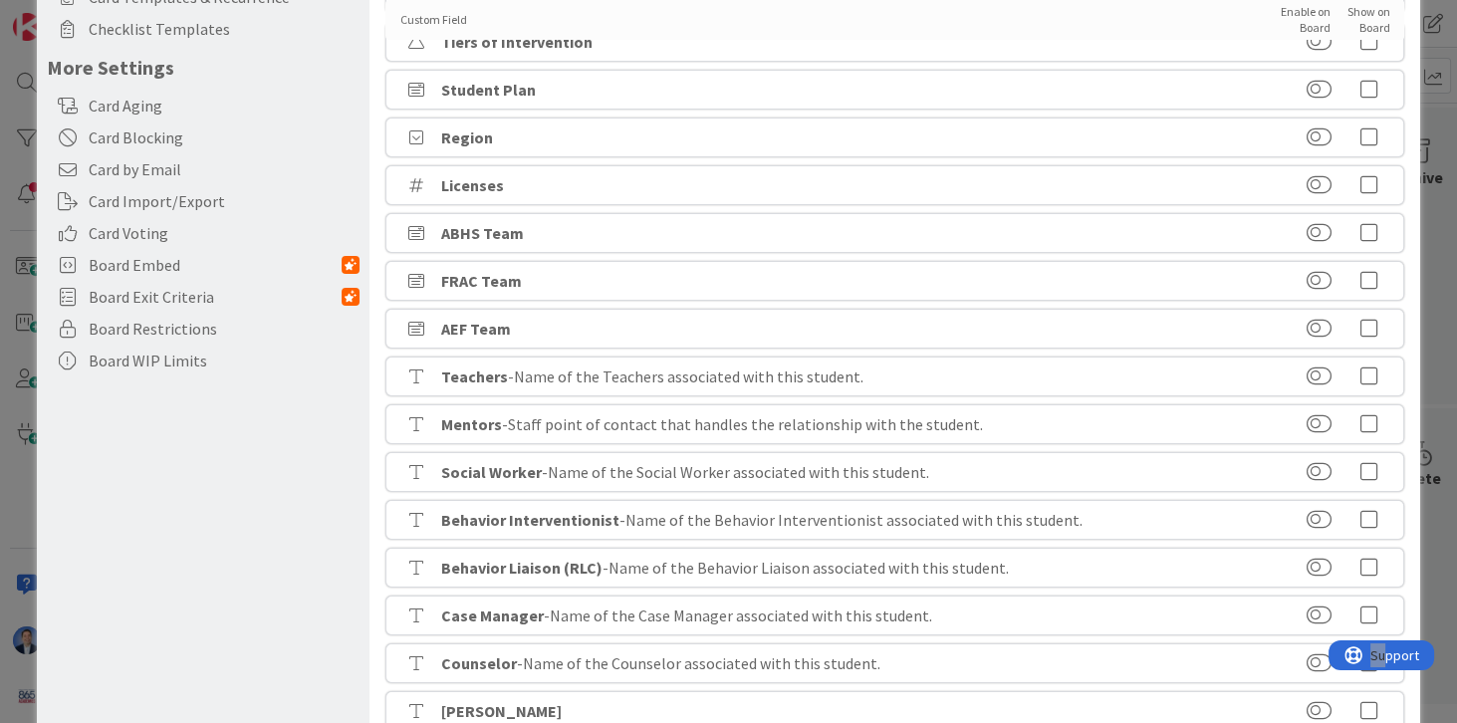
scroll to position [538, 0]
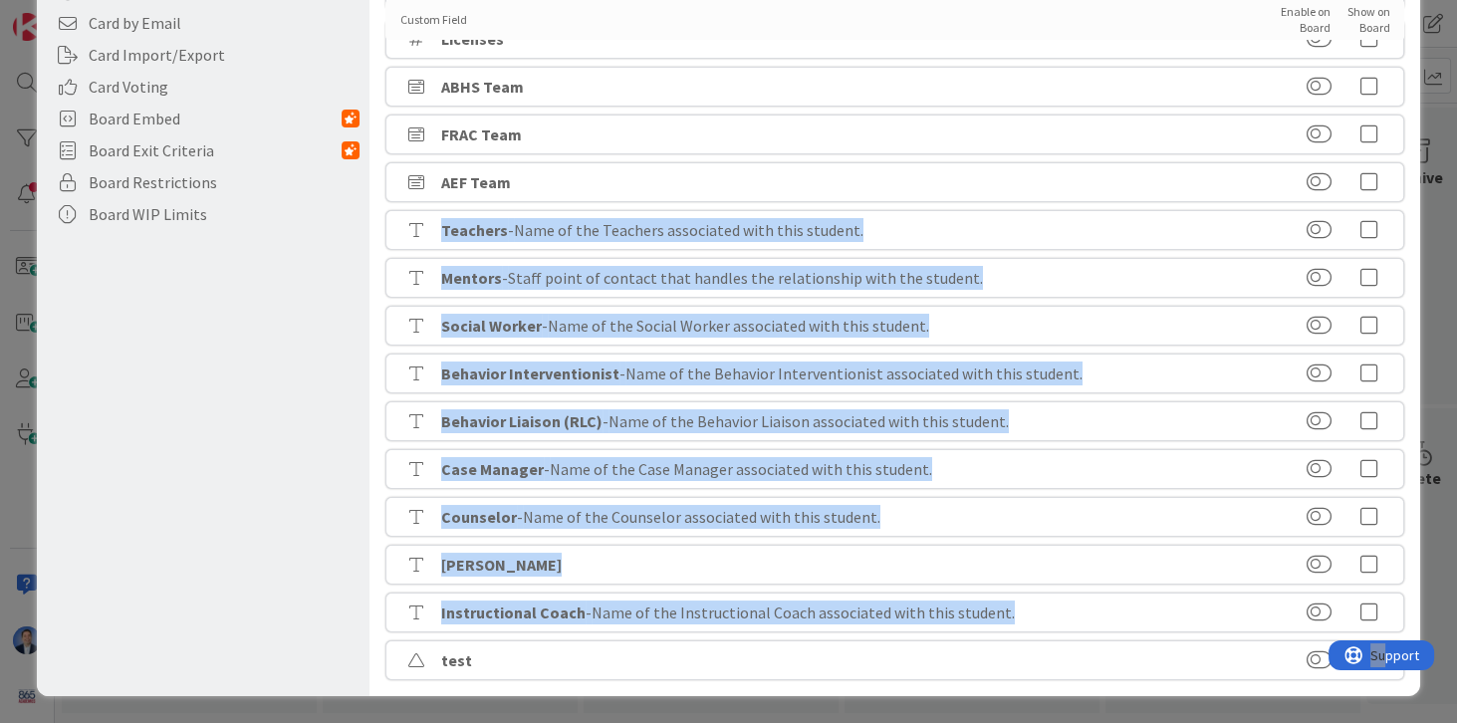
drag, startPoint x: 1010, startPoint y: 613, endPoint x: 439, endPoint y: 220, distance: 692.7
click at [439, 220] on div "Custom Field Enable on Board Show on Board Enabled on this board ( 1 ) External…" at bounding box center [895, 150] width 1020 height 1060
copy div "Teachers - Name of the Teachers associated with this student. Mentors - Staff p…"
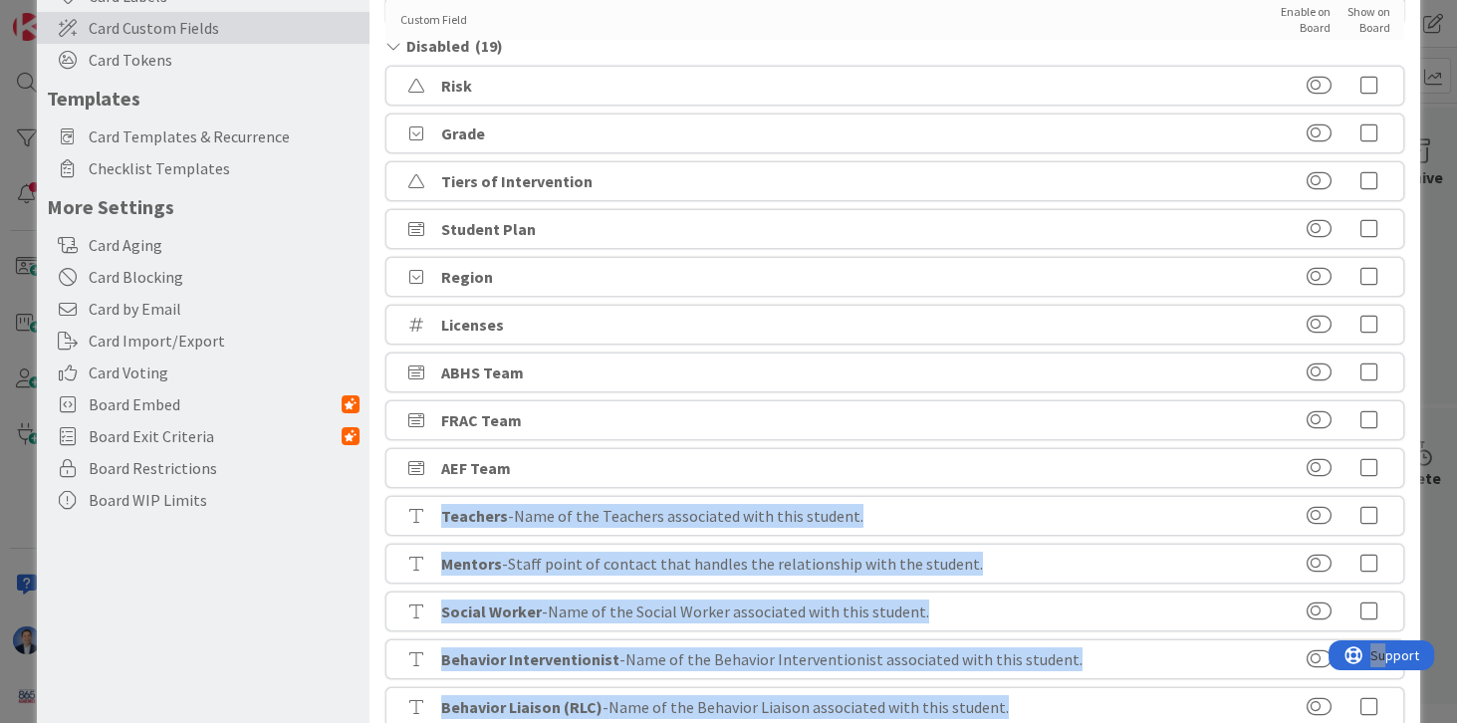
scroll to position [196, 0]
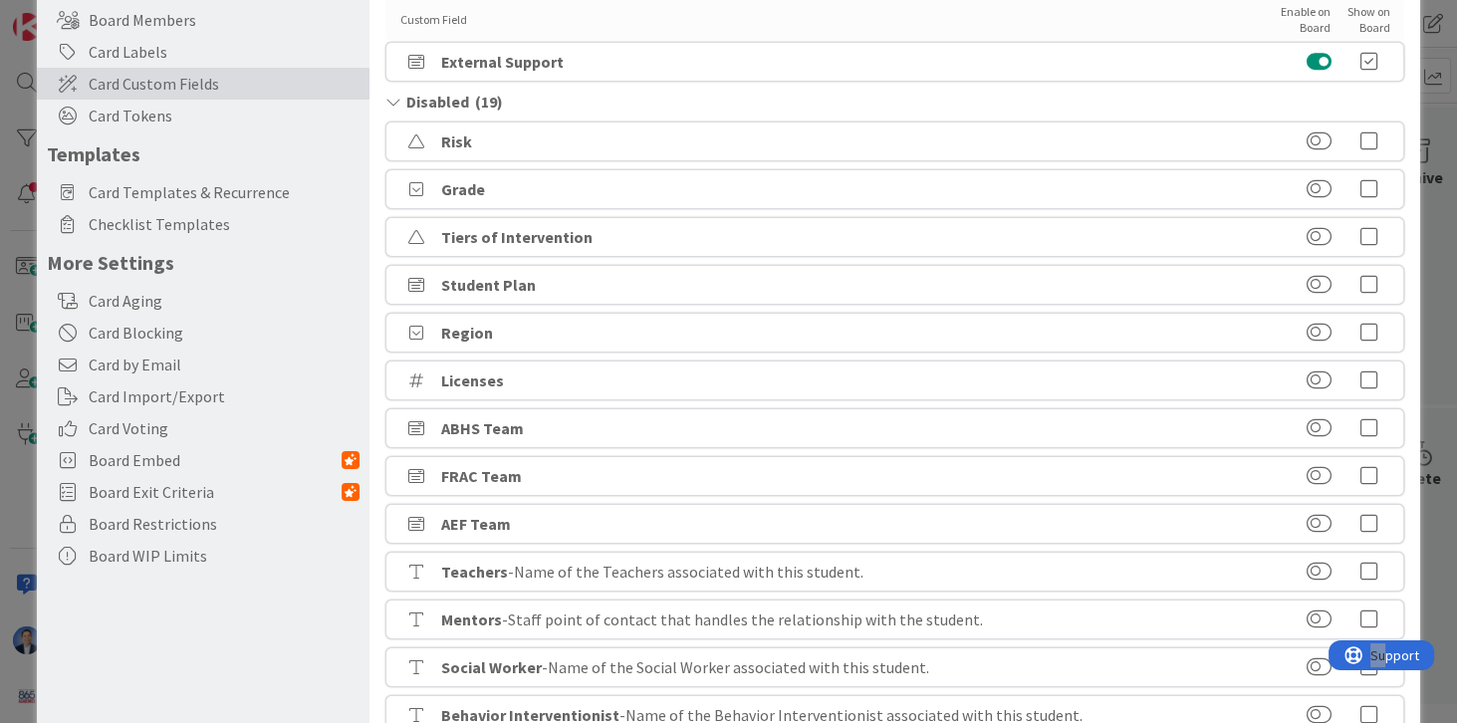
click at [1364, 233] on icon at bounding box center [1369, 237] width 40 height 20
click at [1368, 282] on icon at bounding box center [1369, 285] width 40 height 20
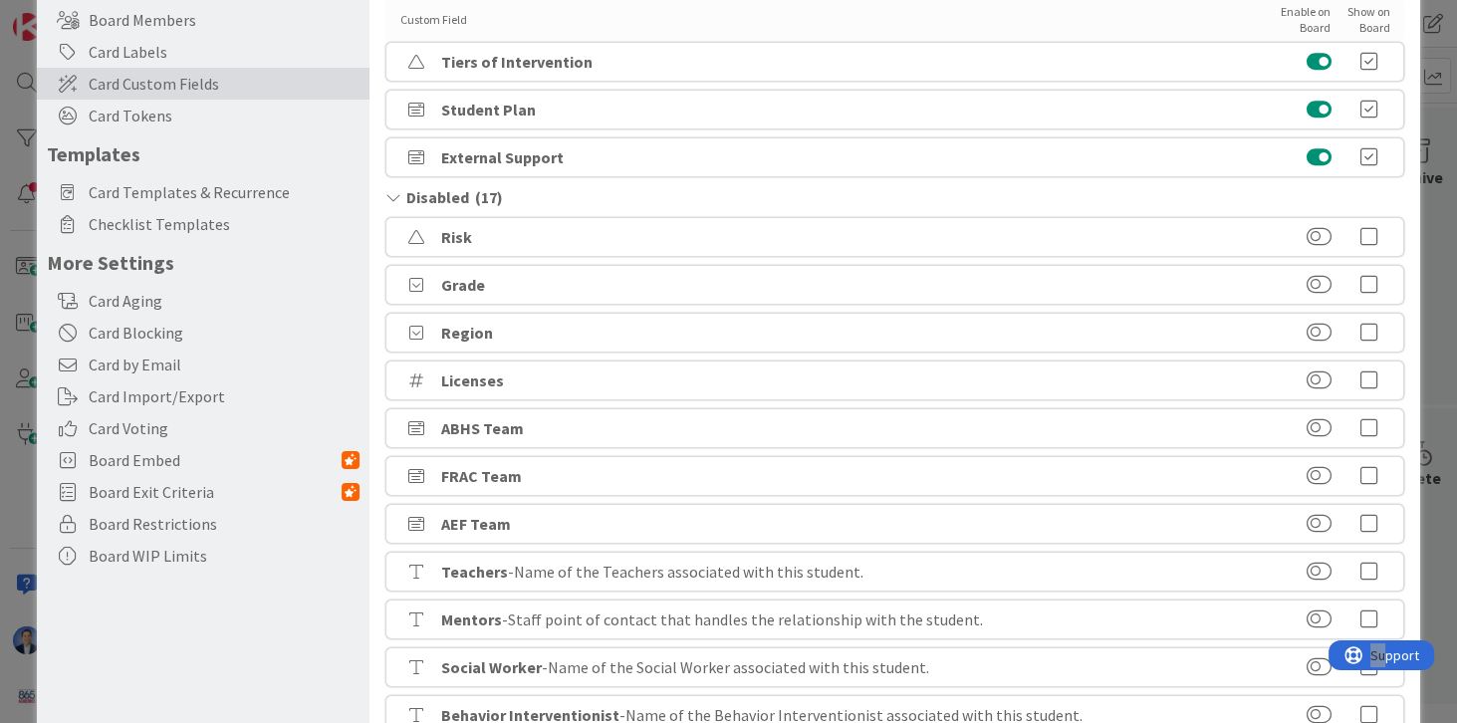
click at [1360, 285] on icon at bounding box center [1369, 285] width 40 height 20
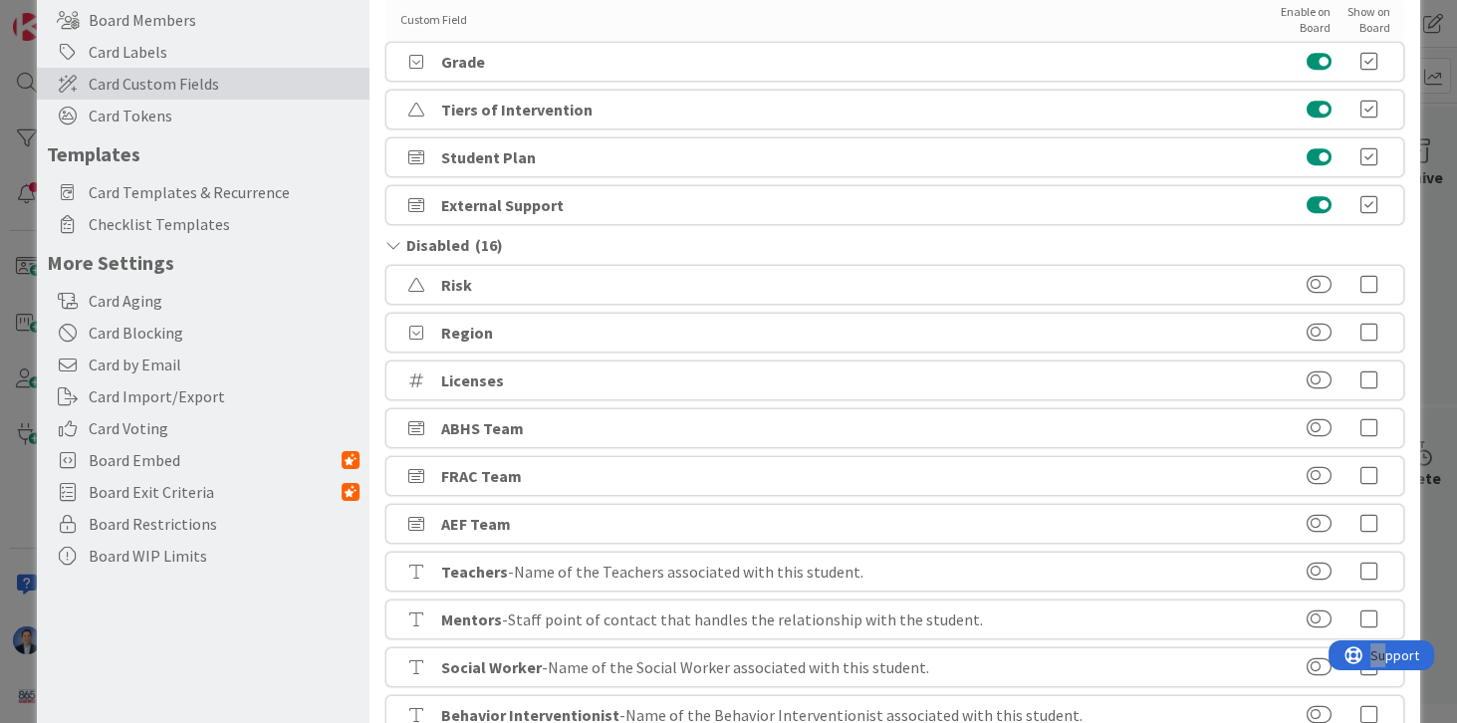
click at [1363, 288] on icon at bounding box center [1369, 285] width 40 height 20
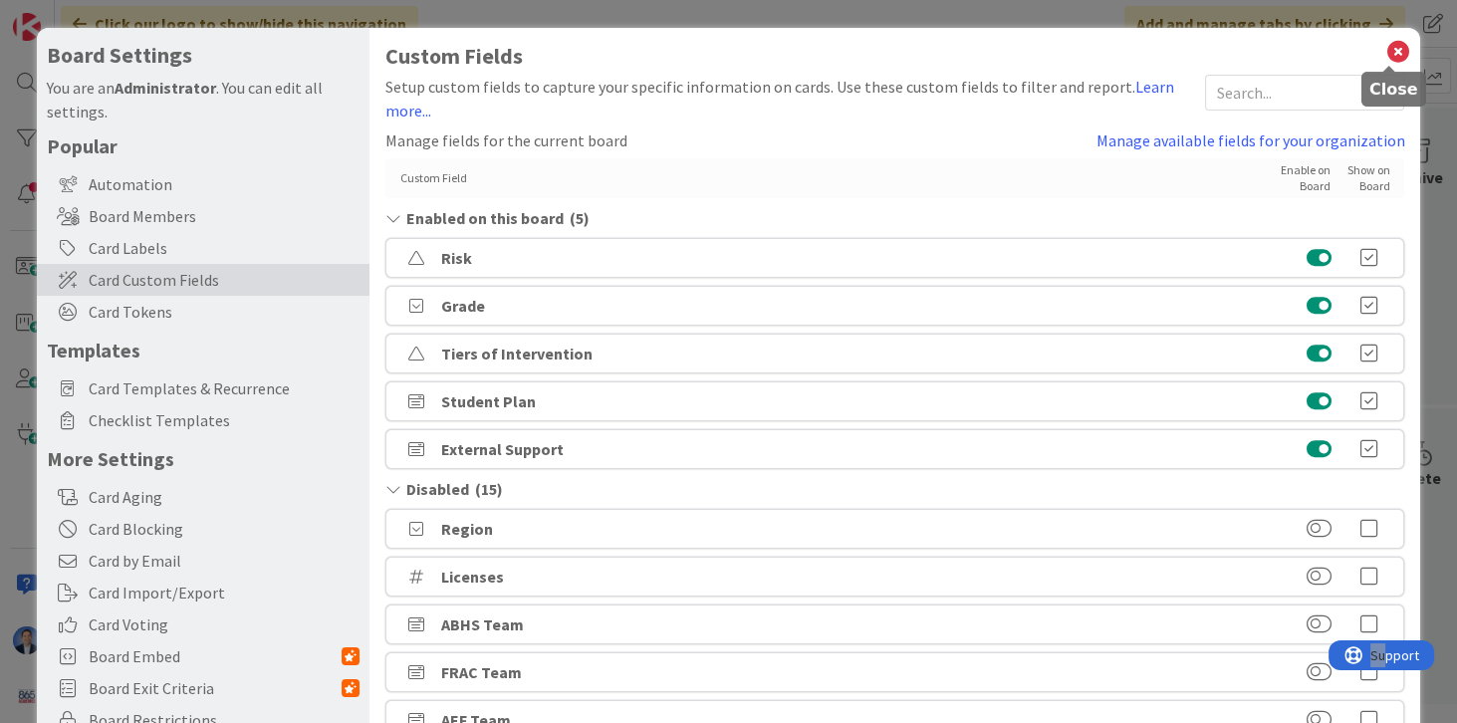
click at [1385, 58] on icon at bounding box center [1398, 52] width 26 height 28
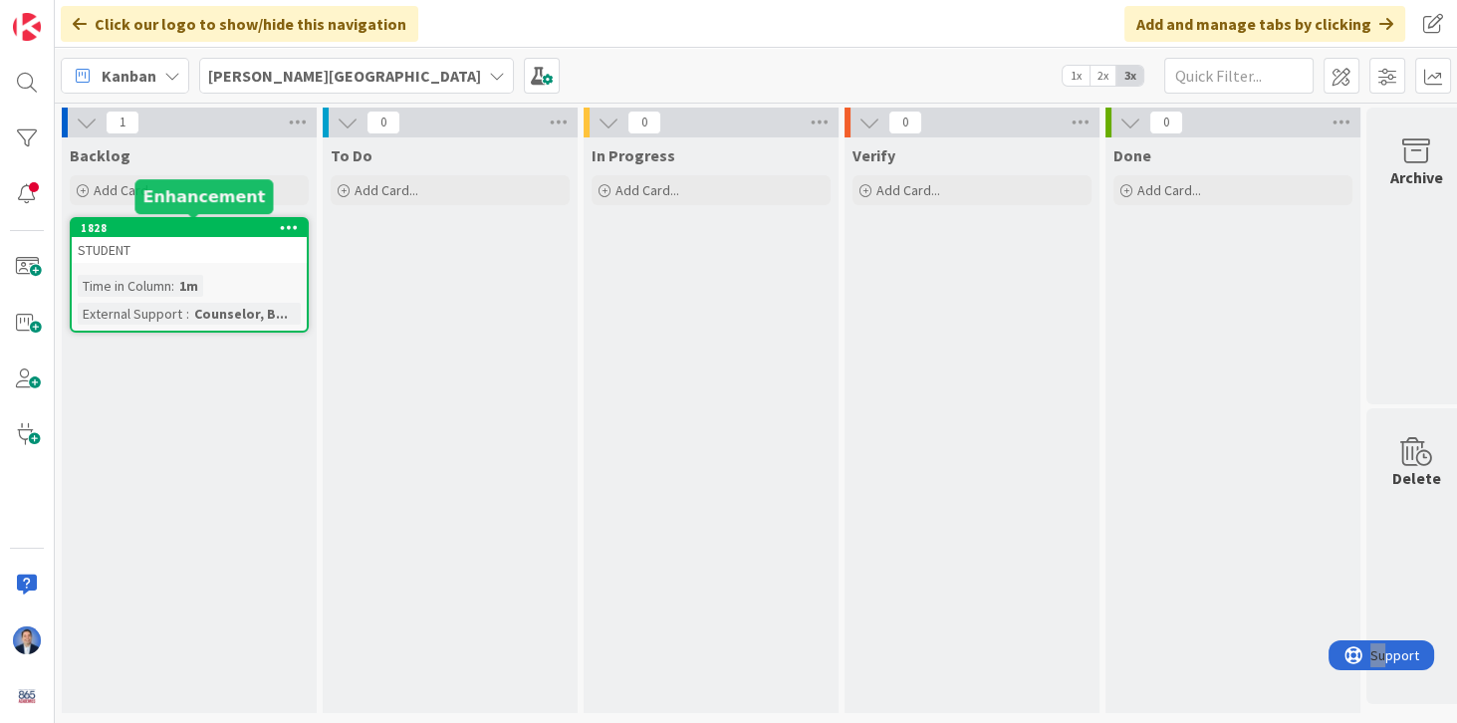
click at [239, 258] on div "STUDENT" at bounding box center [189, 250] width 235 height 26
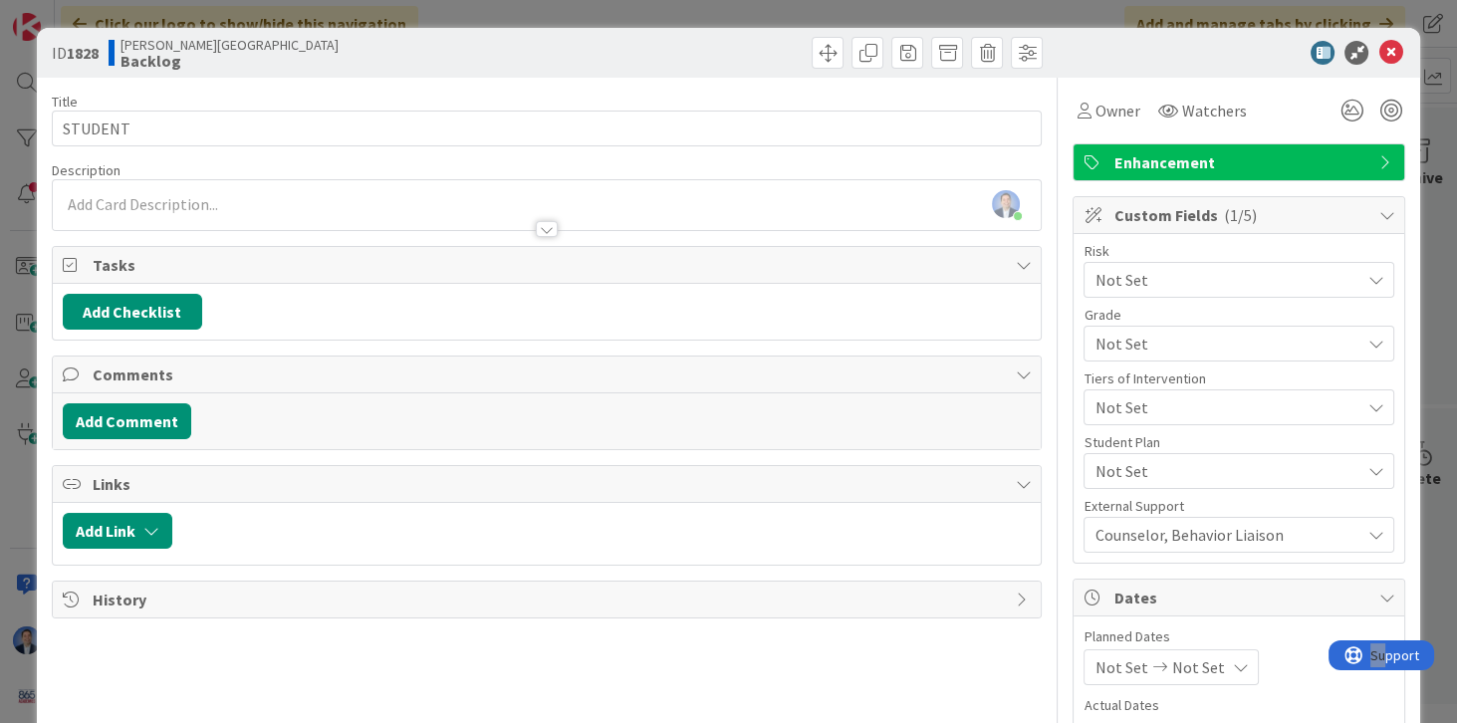
click at [1134, 467] on span "Not Set" at bounding box center [1227, 471] width 265 height 24
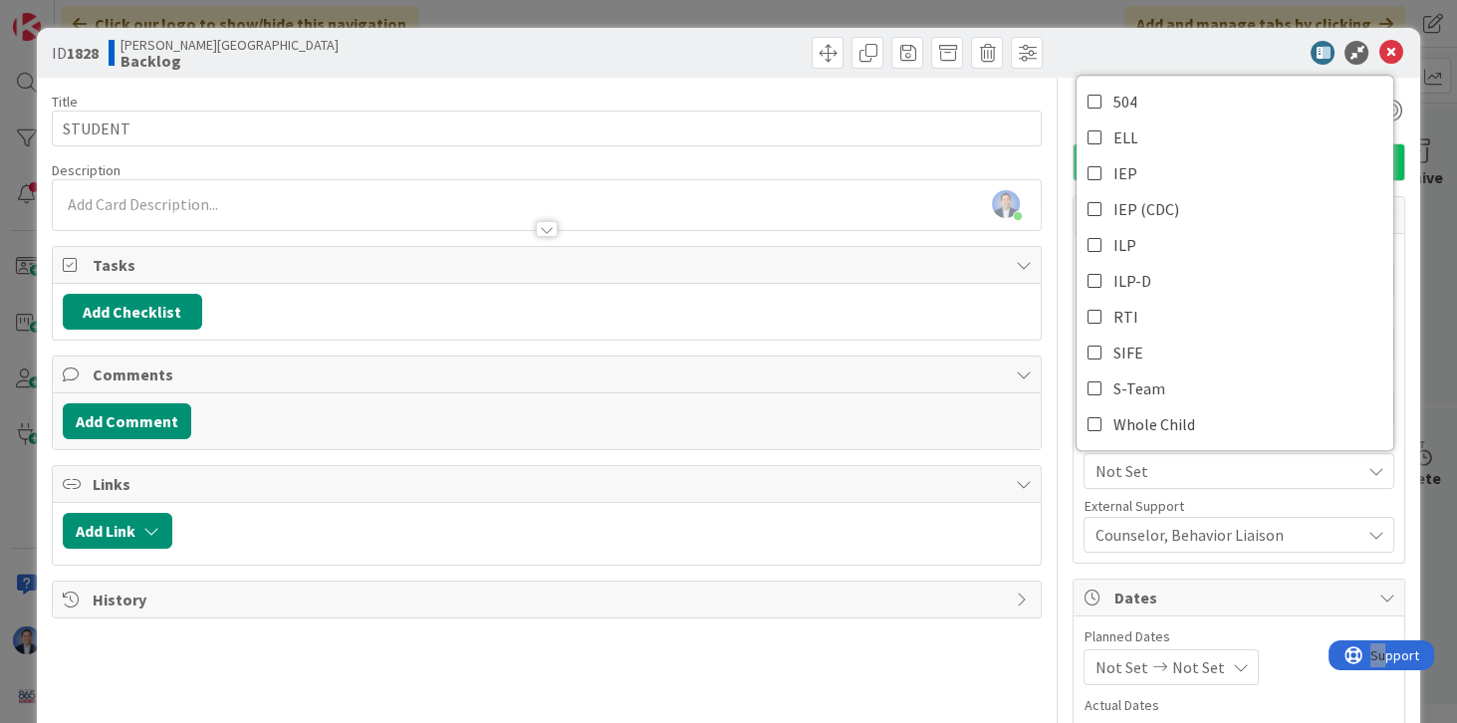
click at [1222, 36] on div "ID 1828 [PERSON_NAME][GEOGRAPHIC_DATA] Backlog" at bounding box center [729, 53] width 1385 height 50
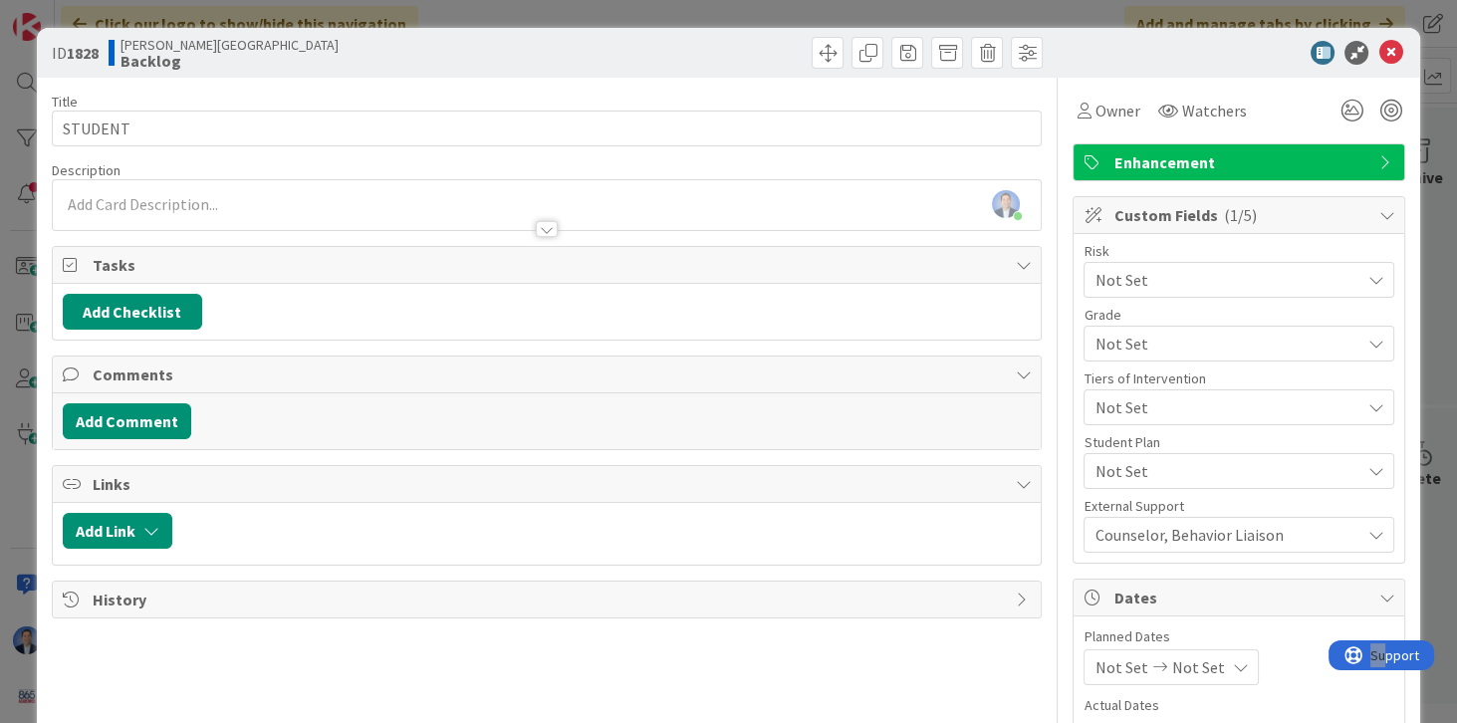
click at [1156, 294] on span "Not Set" at bounding box center [1222, 280] width 255 height 28
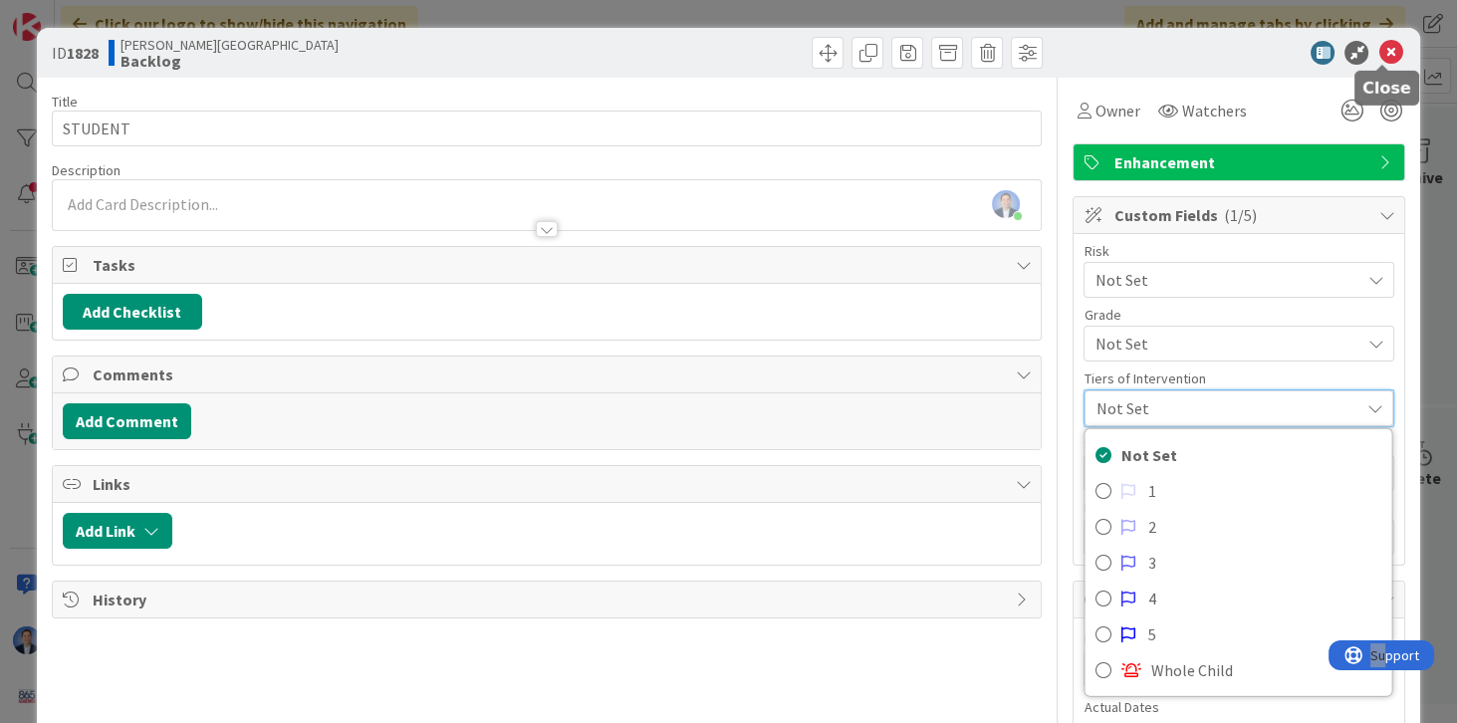
click at [1381, 54] on icon at bounding box center [1391, 53] width 24 height 24
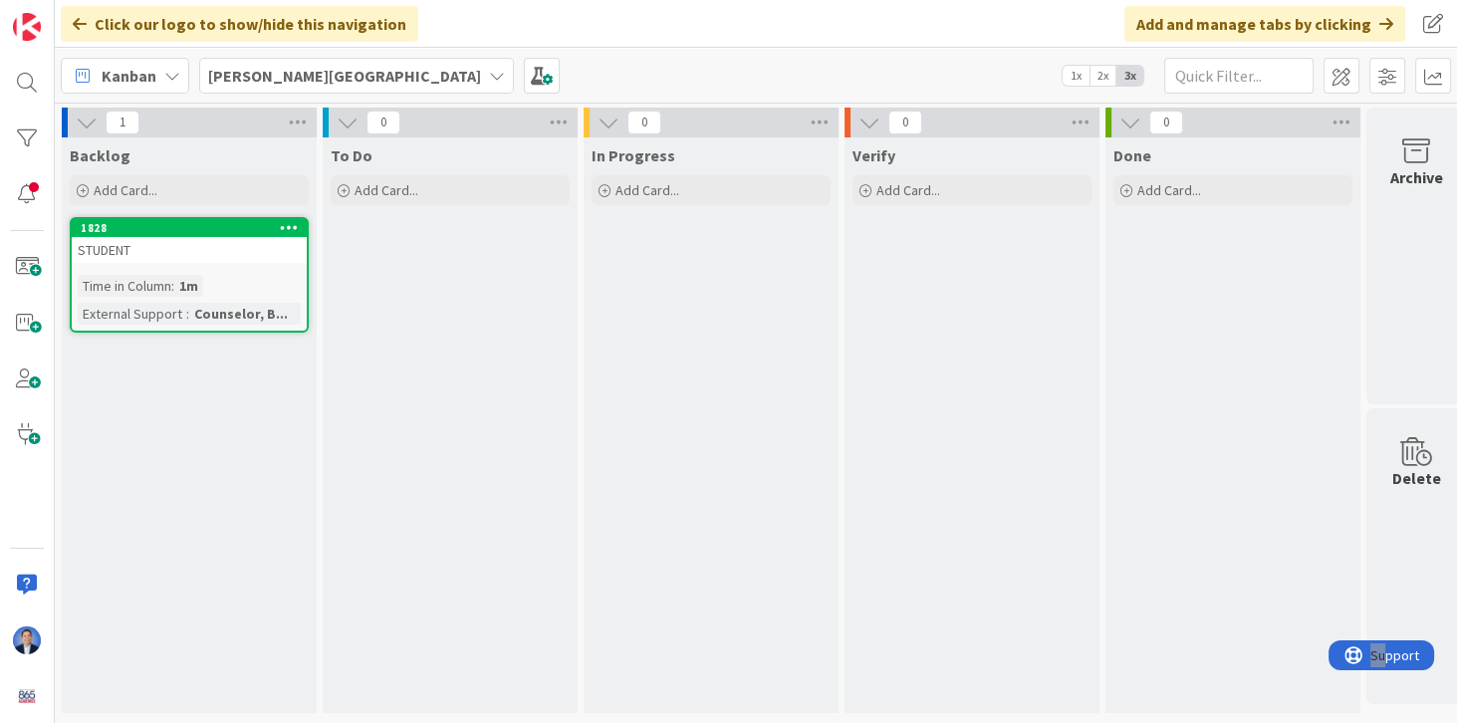
click at [275, 68] on b "[PERSON_NAME][GEOGRAPHIC_DATA]" at bounding box center [344, 76] width 273 height 20
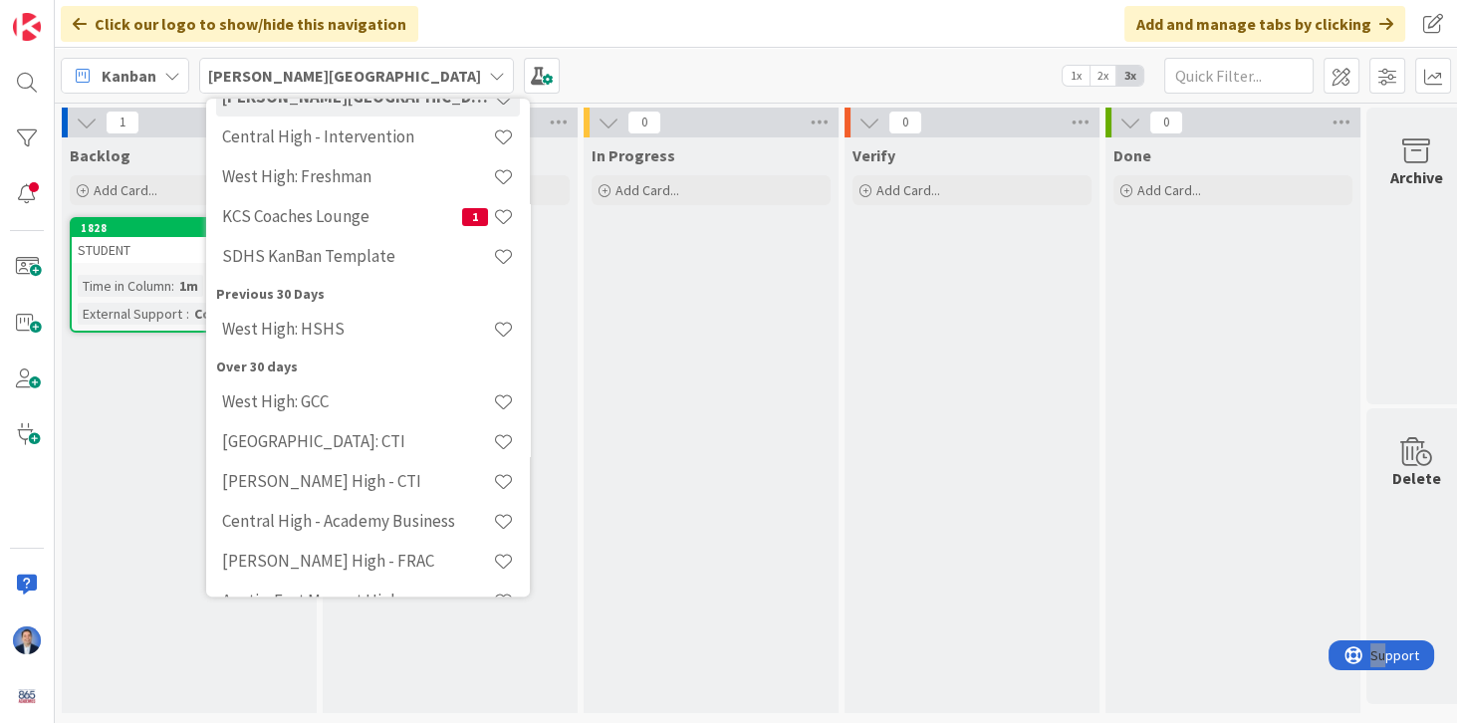
scroll to position [116, 0]
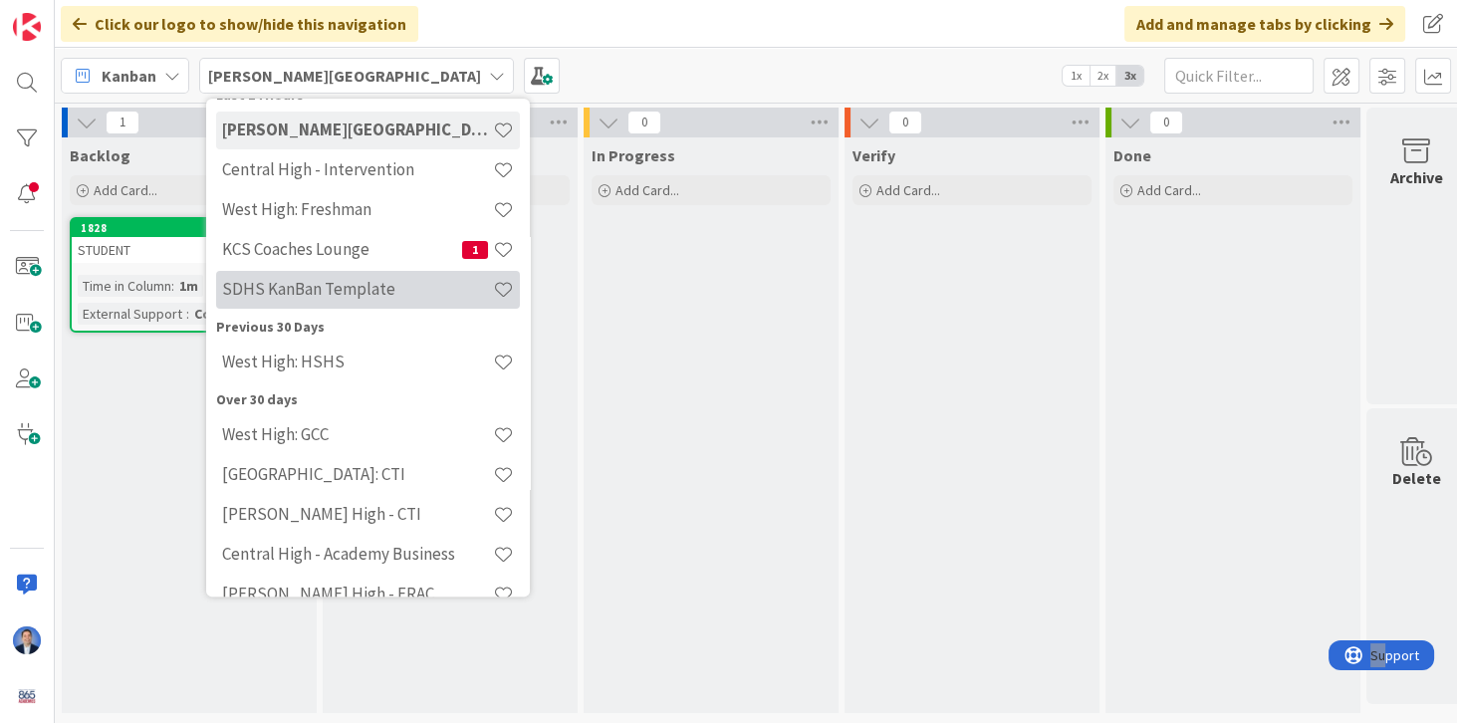
click at [300, 291] on h4 "SDHS KanBan Template" at bounding box center [357, 290] width 271 height 20
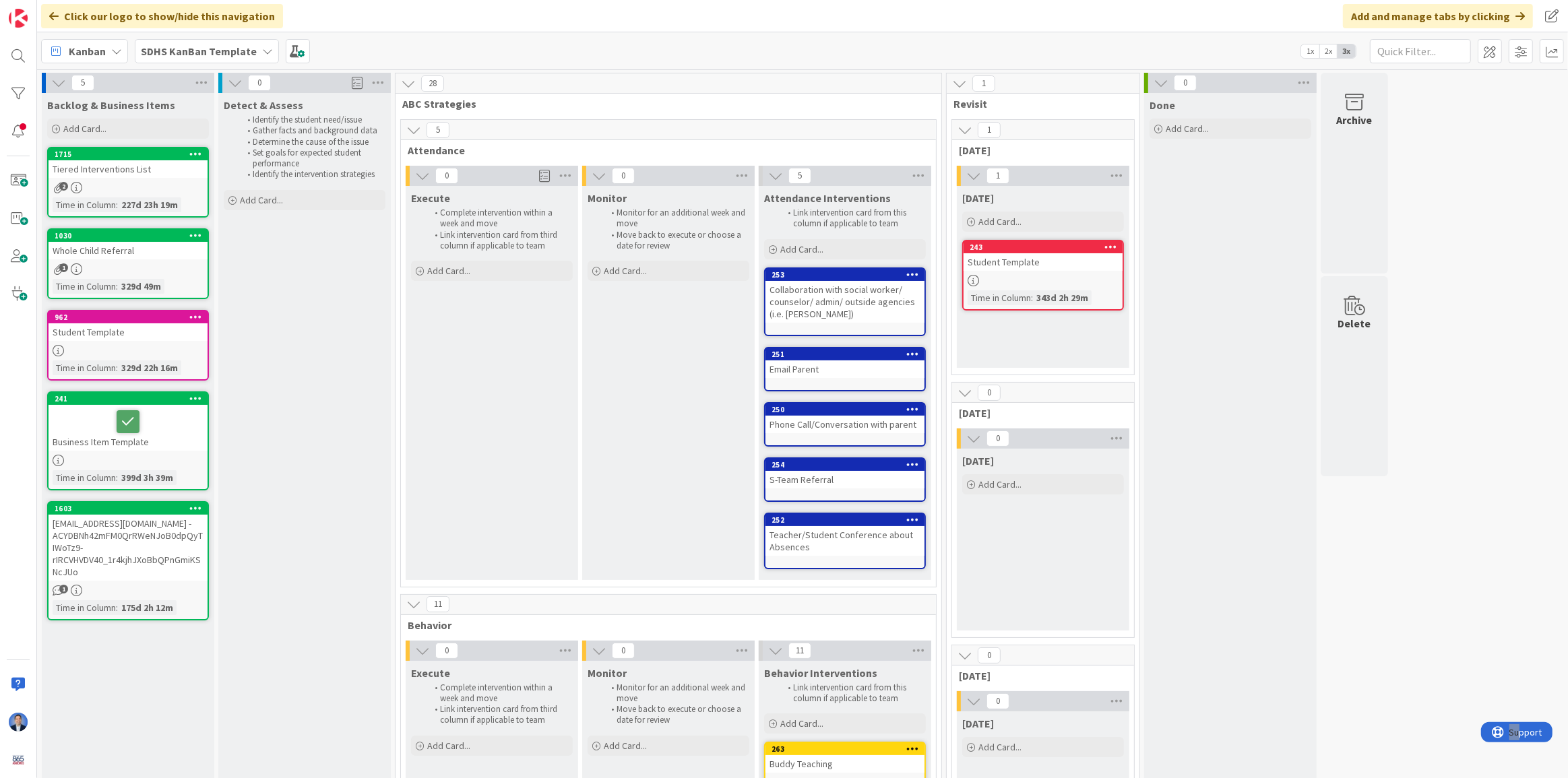
click at [411, 132] on icon at bounding box center [414, 130] width 15 height 15
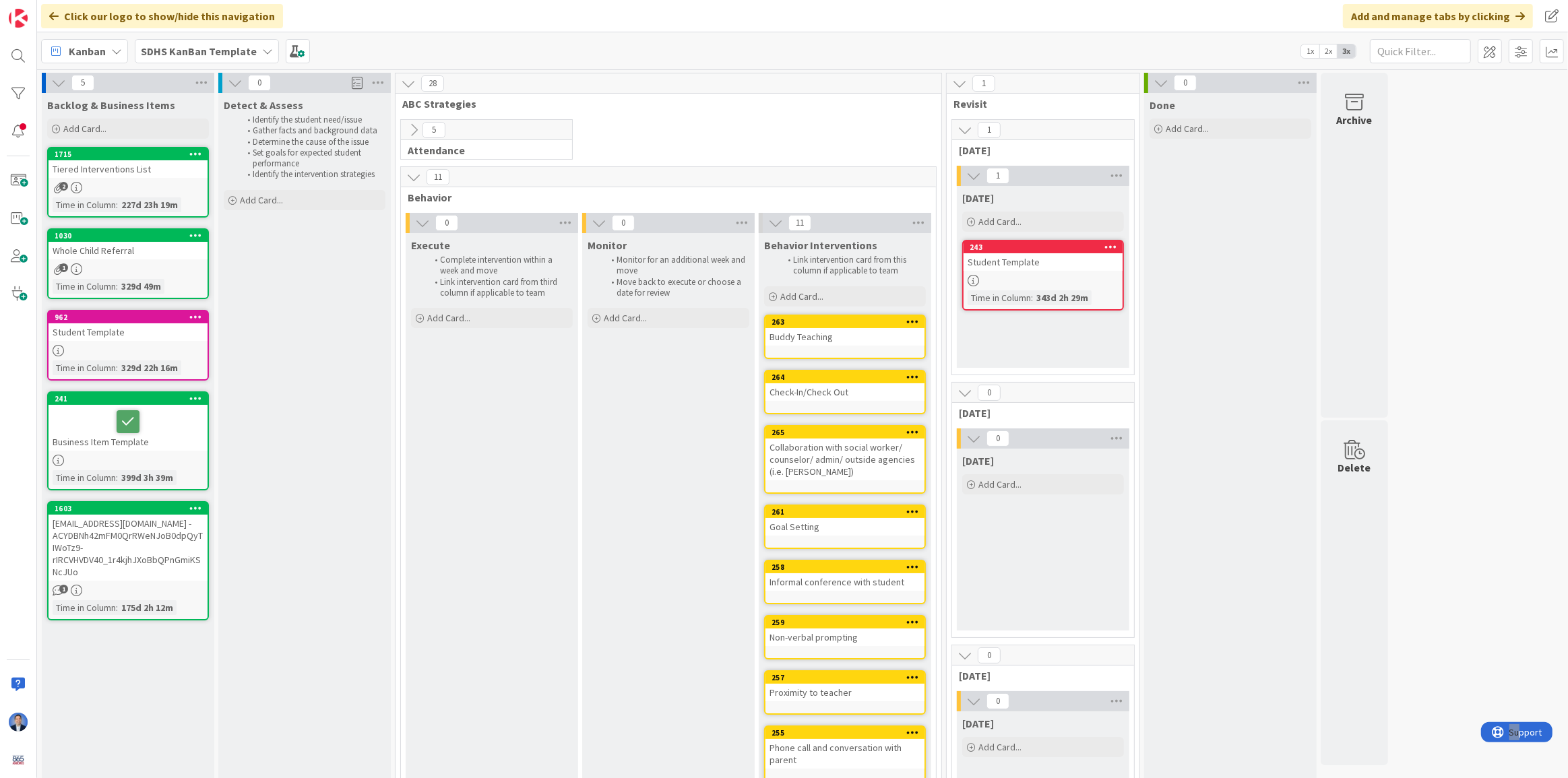
click at [407, 179] on icon at bounding box center [414, 177] width 15 height 15
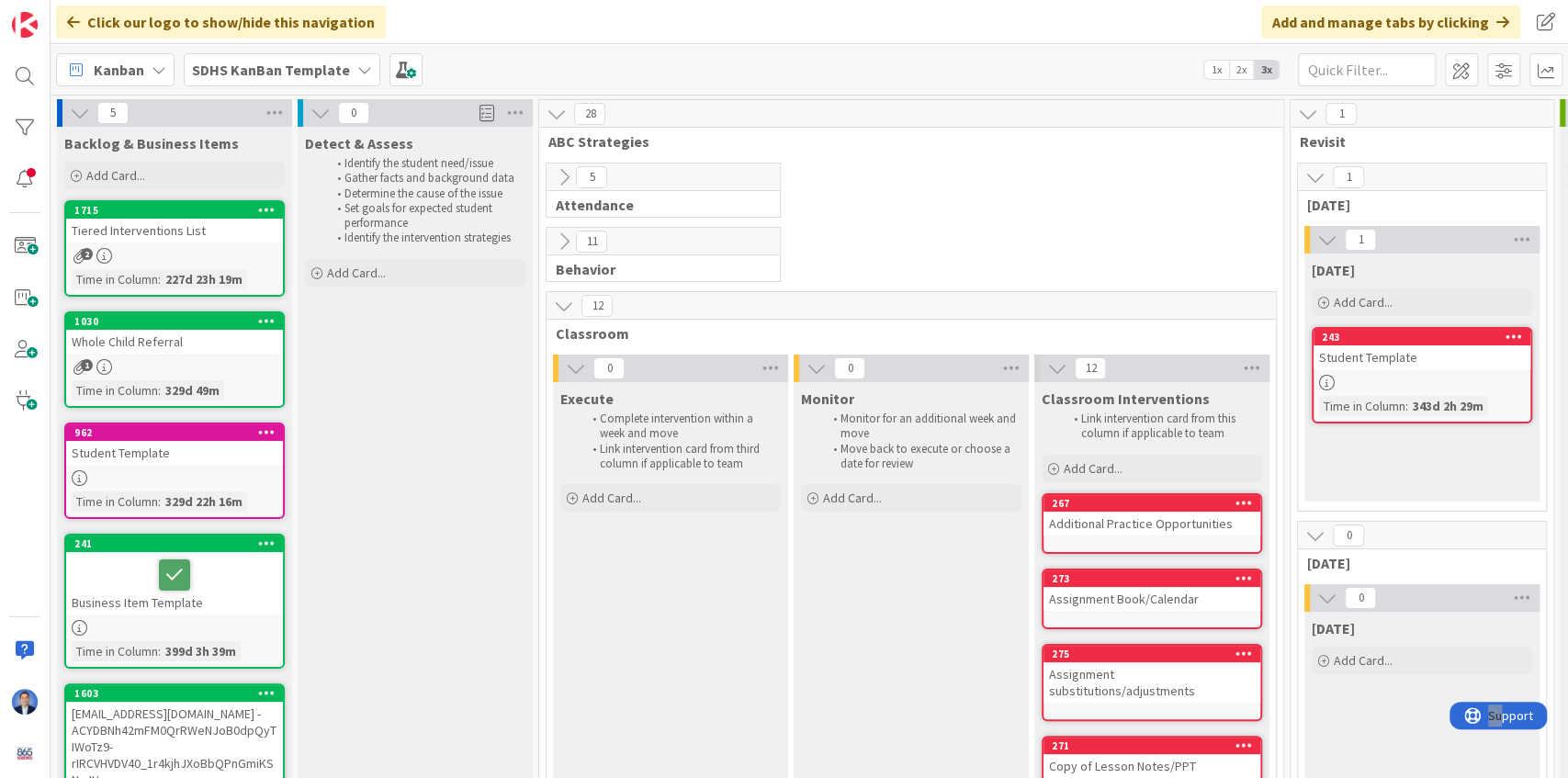
click at [565, 300] on icon at bounding box center [564, 306] width 20 height 20
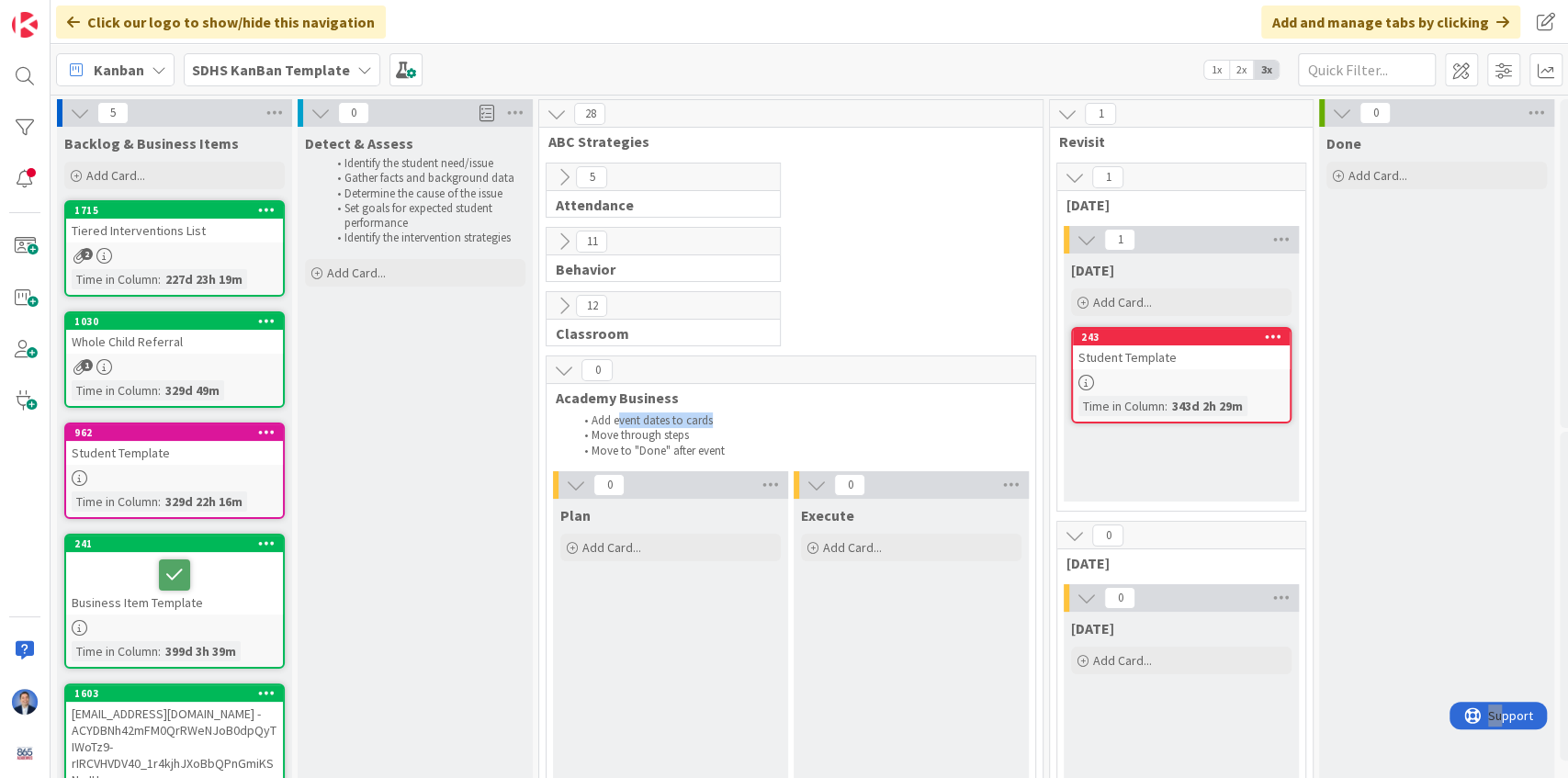
drag, startPoint x: 620, startPoint y: 417, endPoint x: 759, endPoint y: 421, distance: 139.1
click at [760, 420] on li "Add event dates to cards" at bounding box center [801, 420] width 453 height 15
click at [661, 430] on li "Move through steps" at bounding box center [801, 435] width 453 height 15
click at [578, 391] on span "Academy Business" at bounding box center [784, 397] width 457 height 18
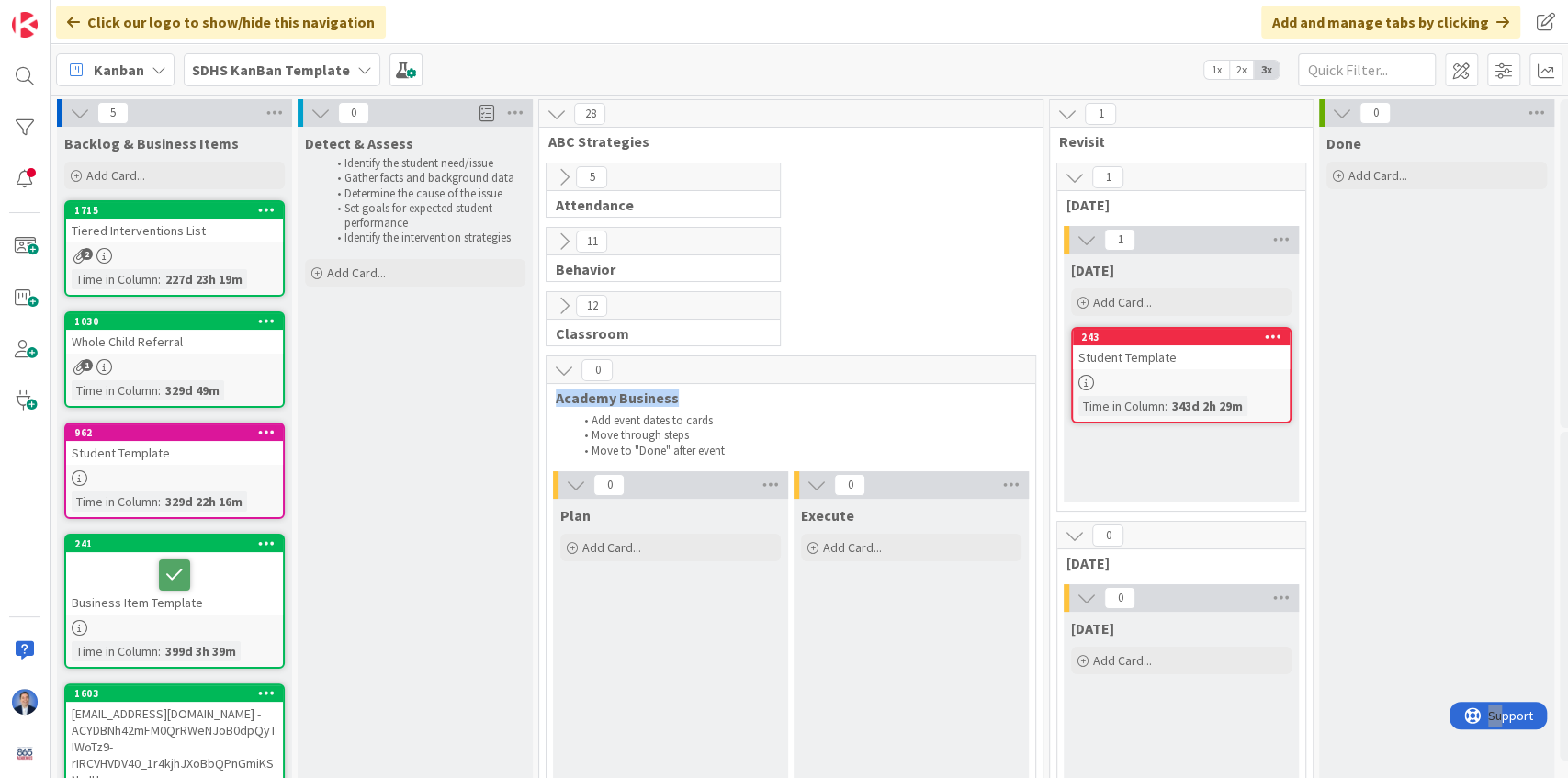
click at [578, 391] on span "Academy Business" at bounding box center [784, 397] width 457 height 18
click at [603, 402] on span "Academy Business" at bounding box center [784, 397] width 457 height 18
click at [275, 69] on b "SDHS KanBan Template" at bounding box center [270, 70] width 158 height 18
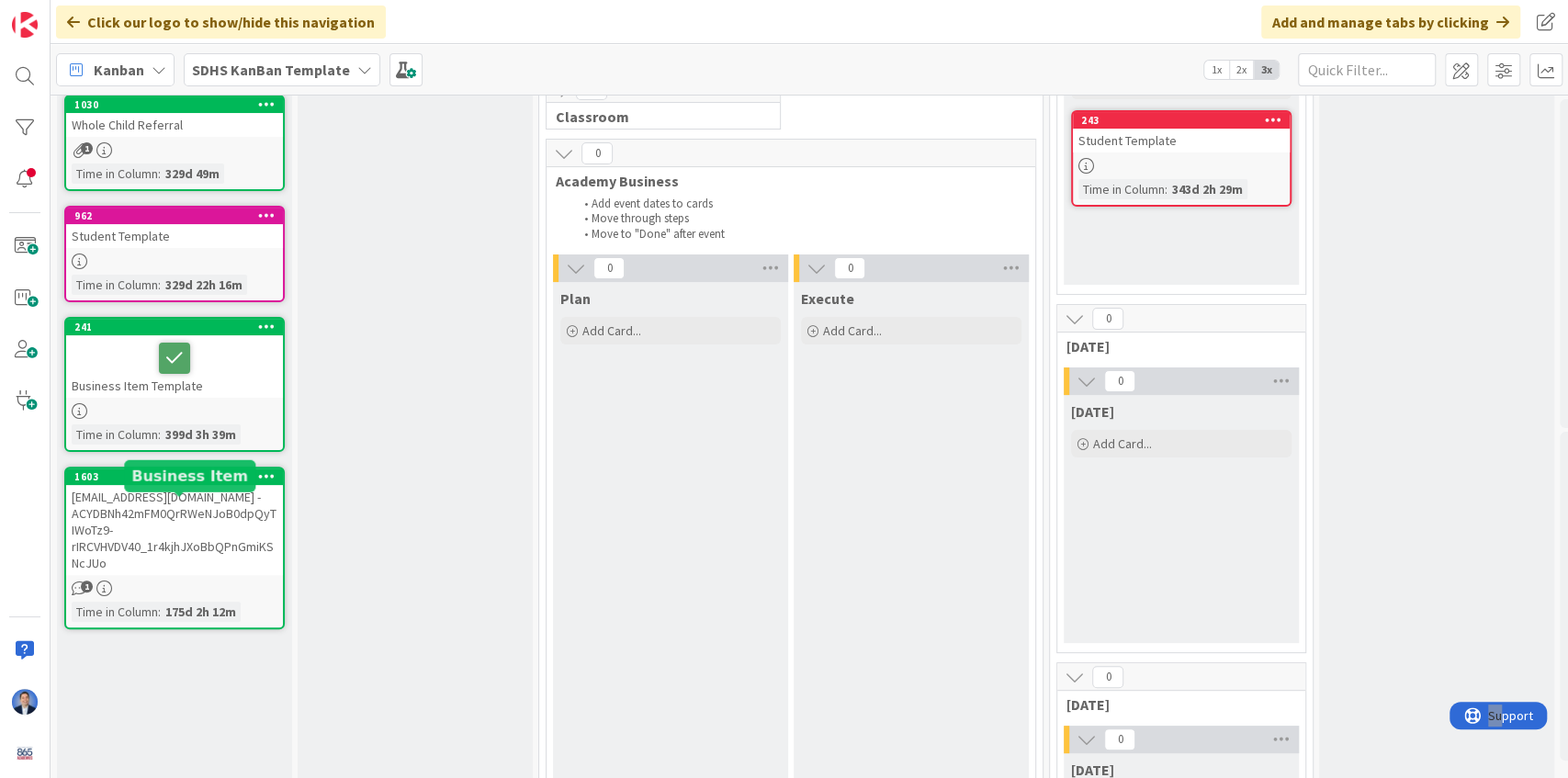
scroll to position [306, 0]
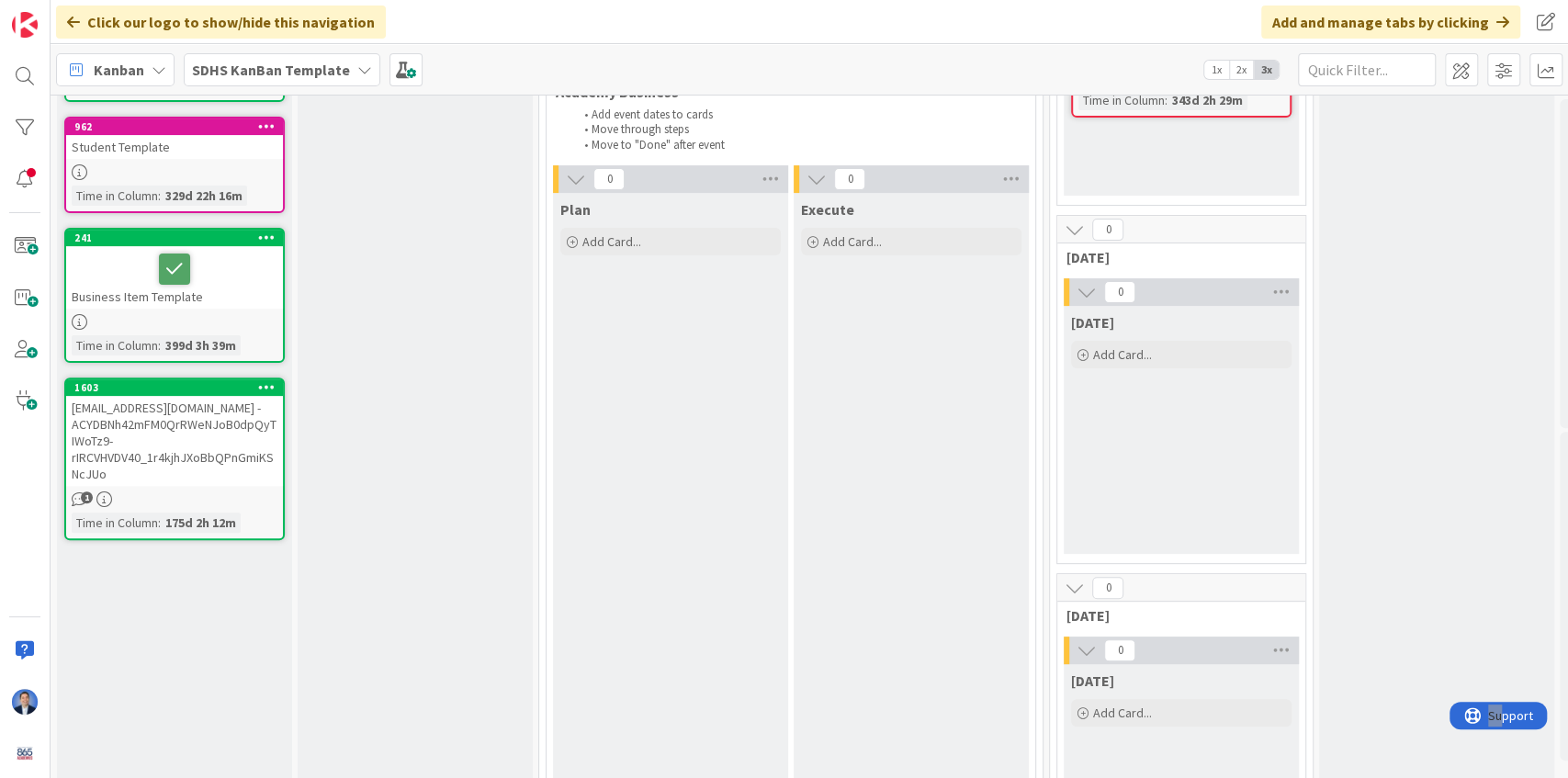
click at [247, 264] on div at bounding box center [174, 269] width 206 height 39
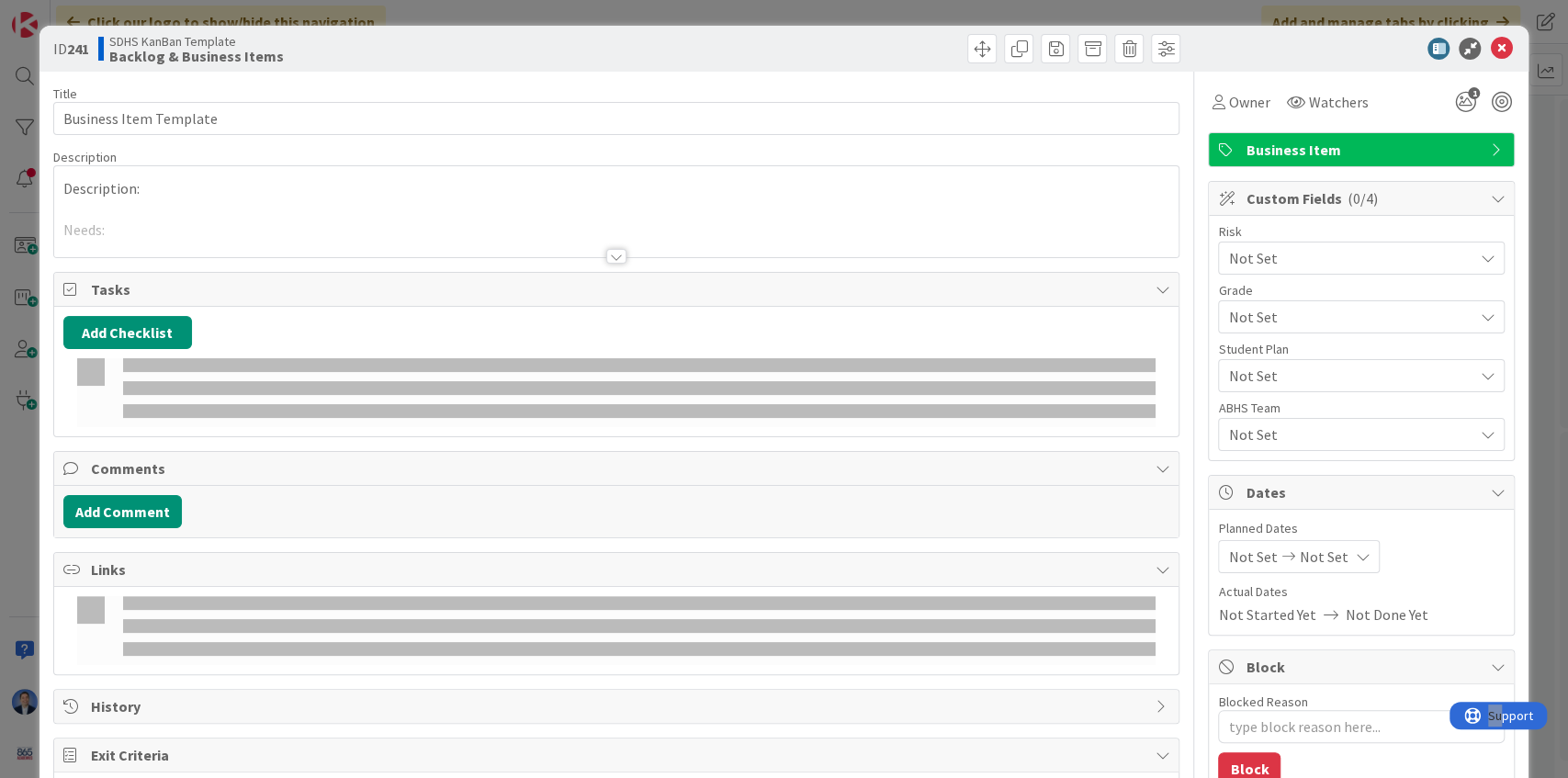
type textarea "x"
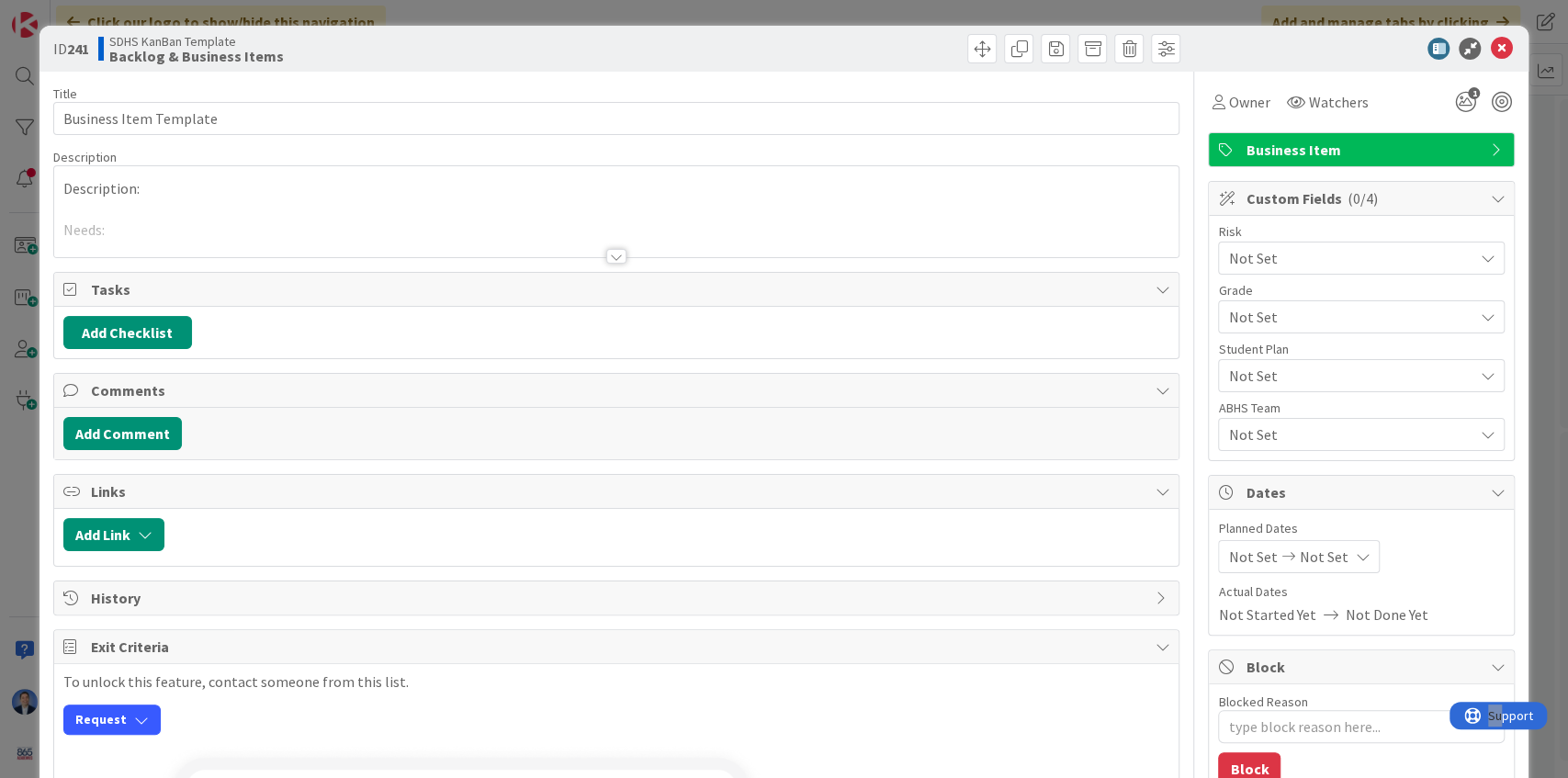
click at [300, 206] on div "Description: Needs: Considerations:" at bounding box center [617, 211] width 1125 height 91
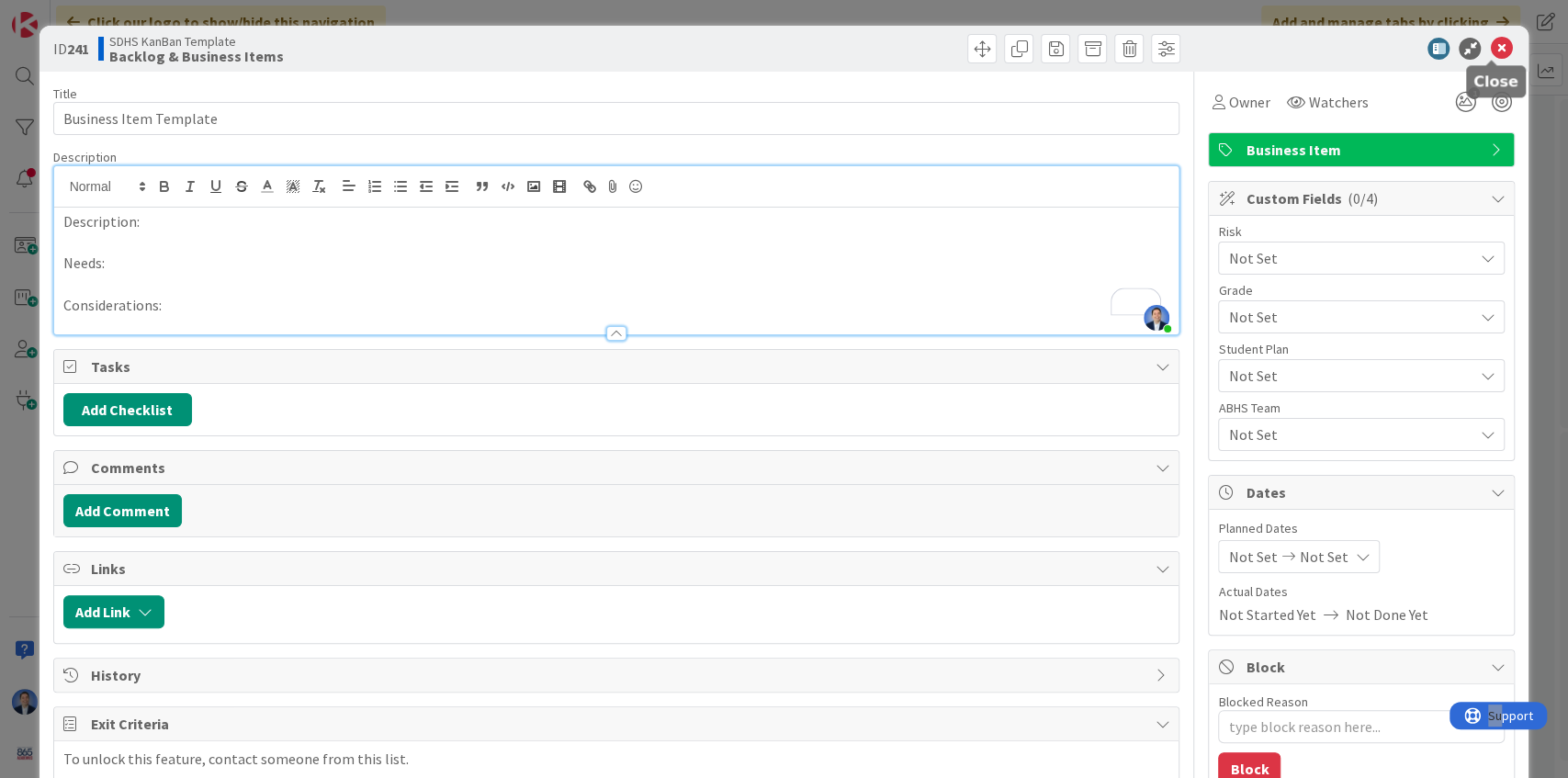
click at [1498, 44] on icon at bounding box center [1502, 49] width 22 height 22
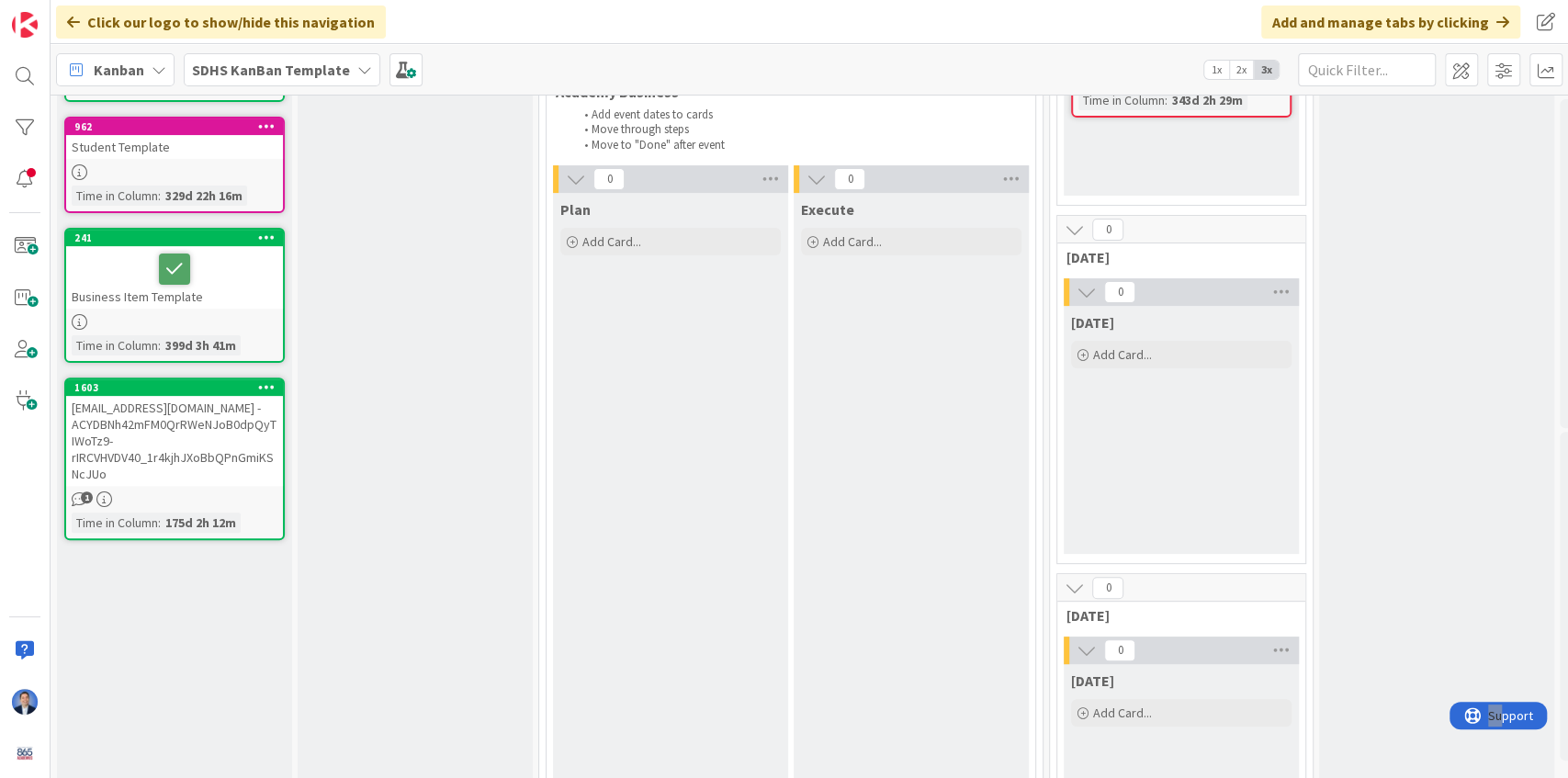
click at [267, 74] on b "SDHS KanBan Template" at bounding box center [270, 70] width 158 height 18
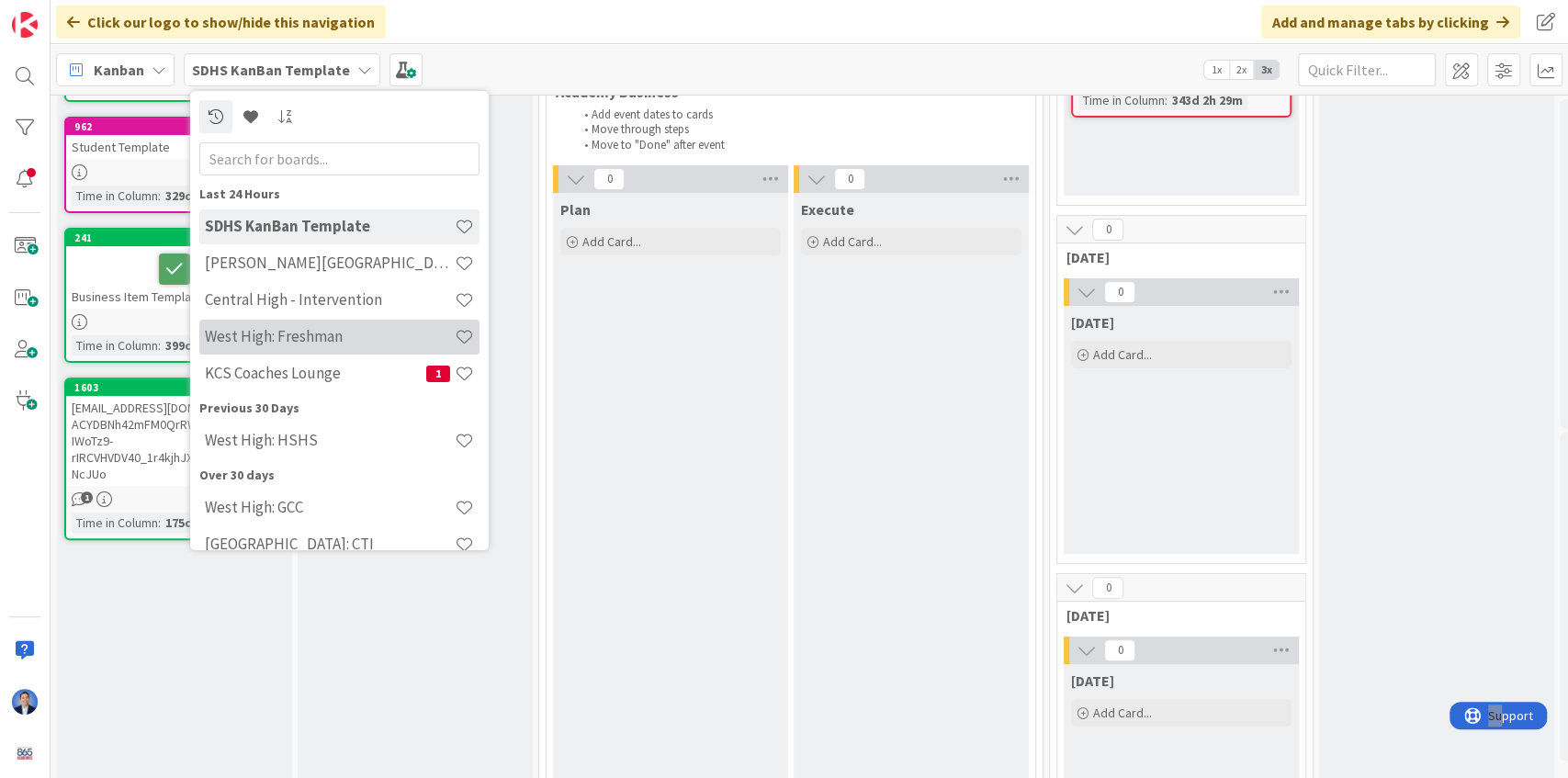
click at [303, 341] on h4 "West High: Freshman" at bounding box center [329, 336] width 250 height 18
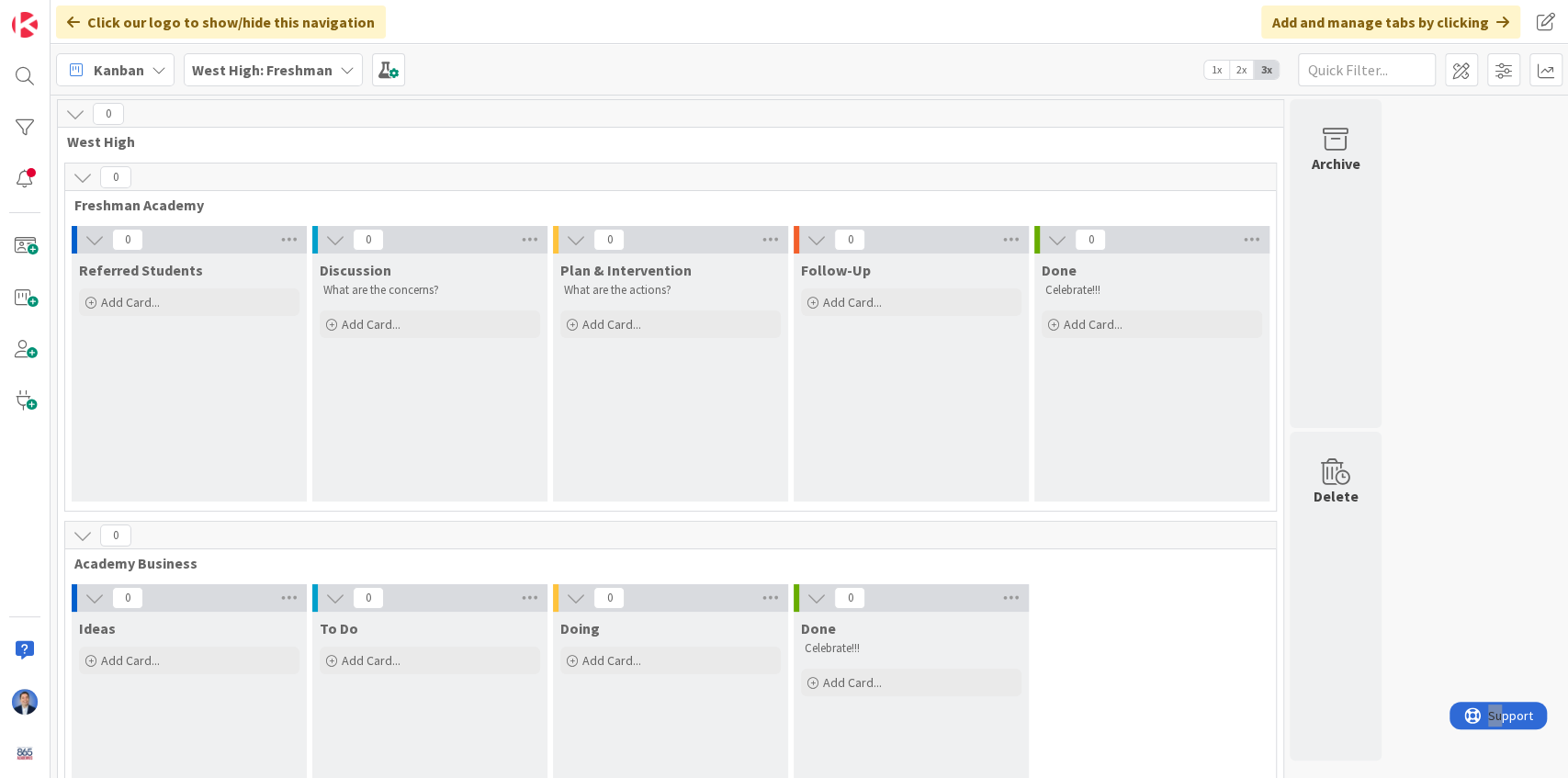
click at [261, 66] on b "West High: Freshman" at bounding box center [262, 70] width 140 height 18
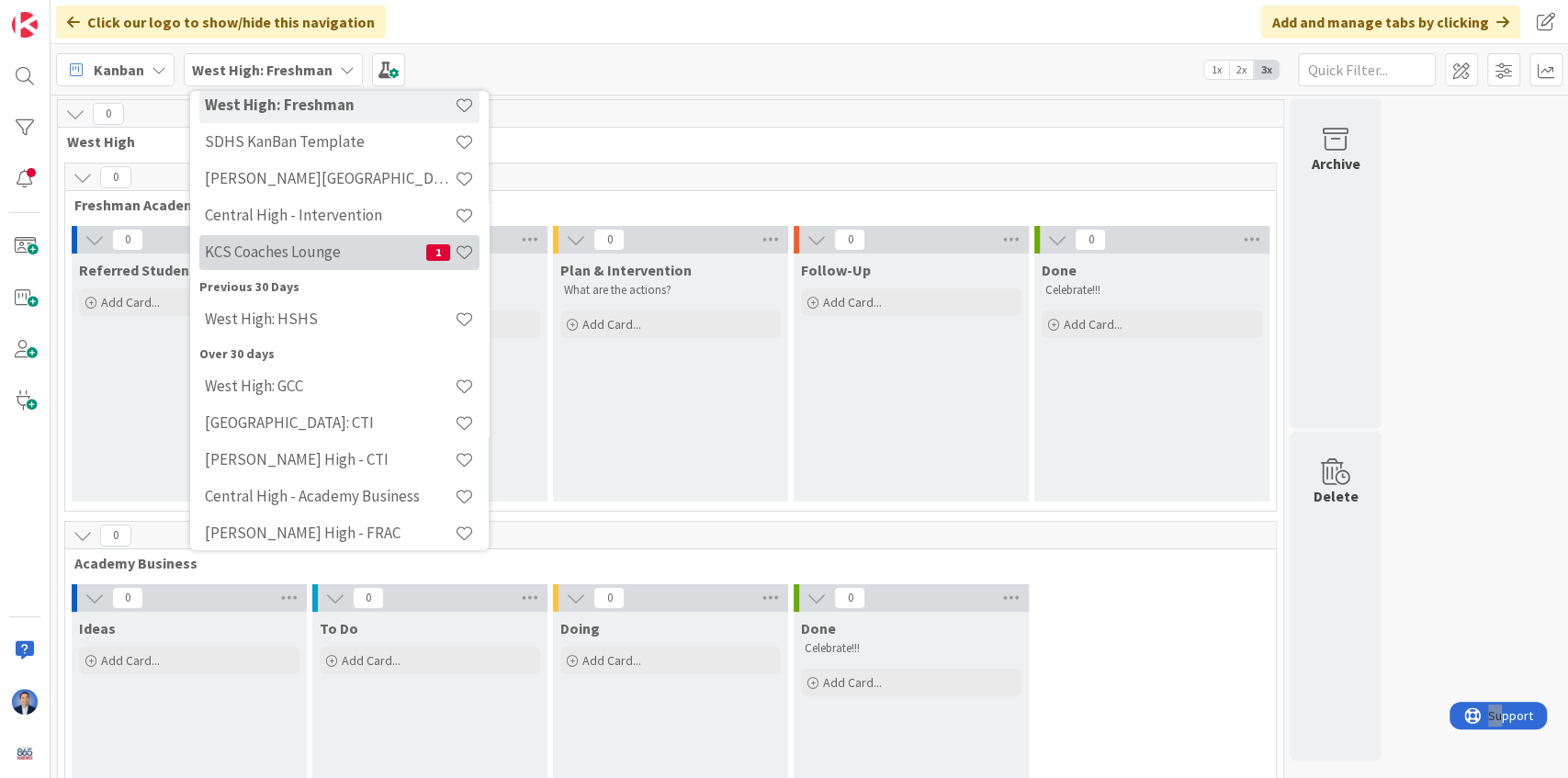
scroll to position [183, 0]
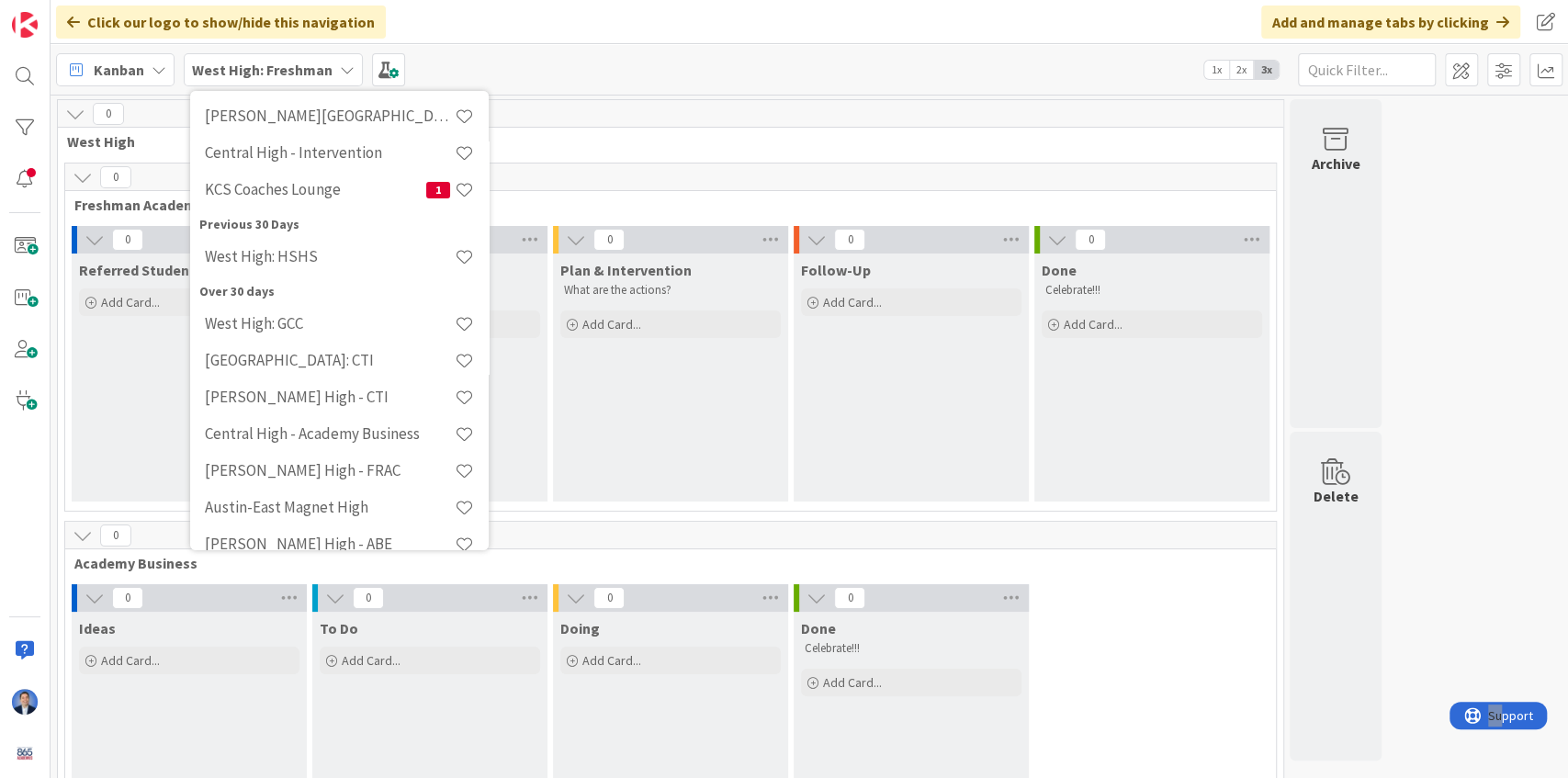
click at [626, 57] on div "[GEOGRAPHIC_DATA]: Freshman Last 24 Hours West High: Freshman SDHS KanBan Templ…" at bounding box center [810, 69] width 1518 height 51
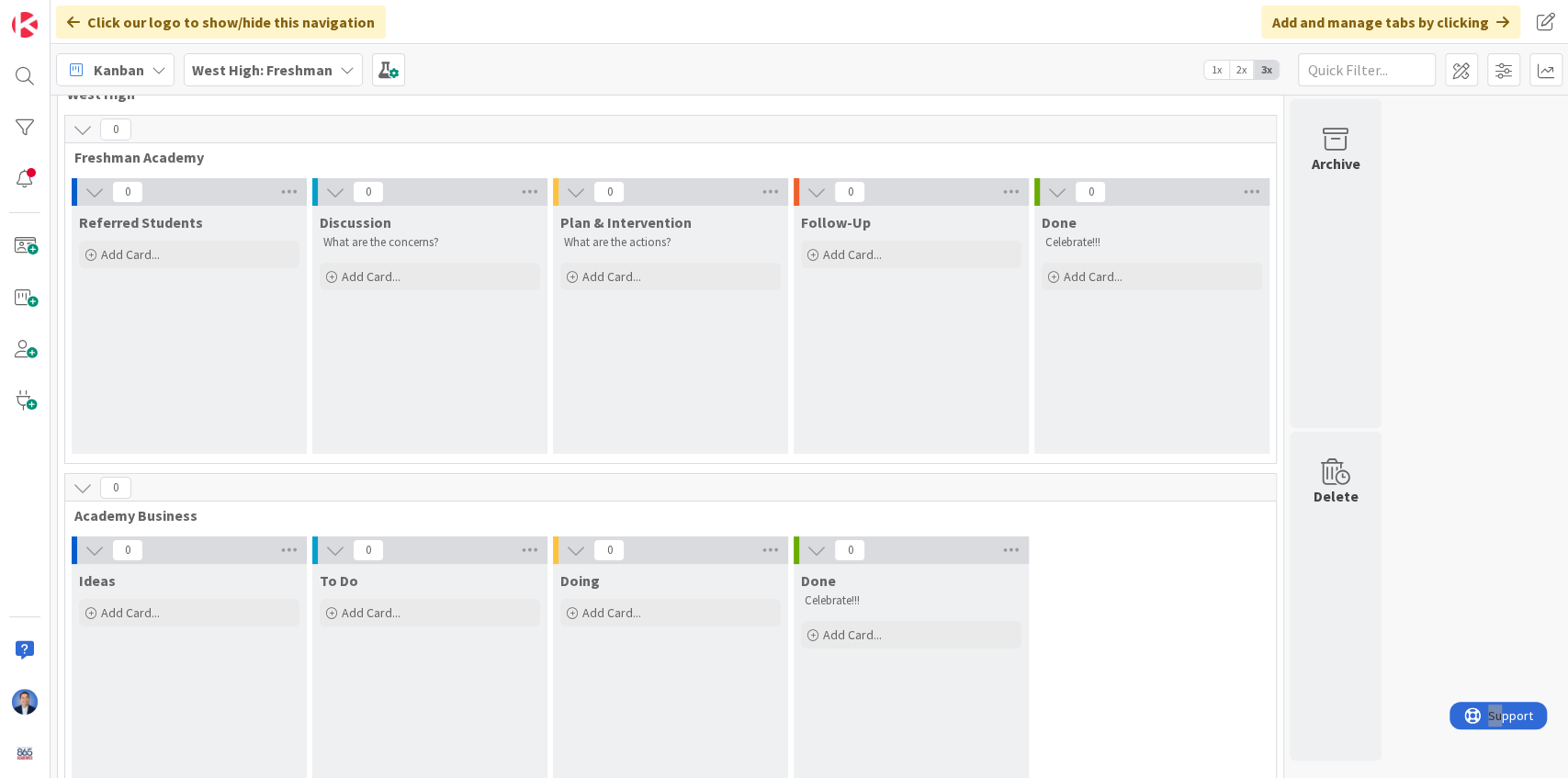
scroll to position [109, 0]
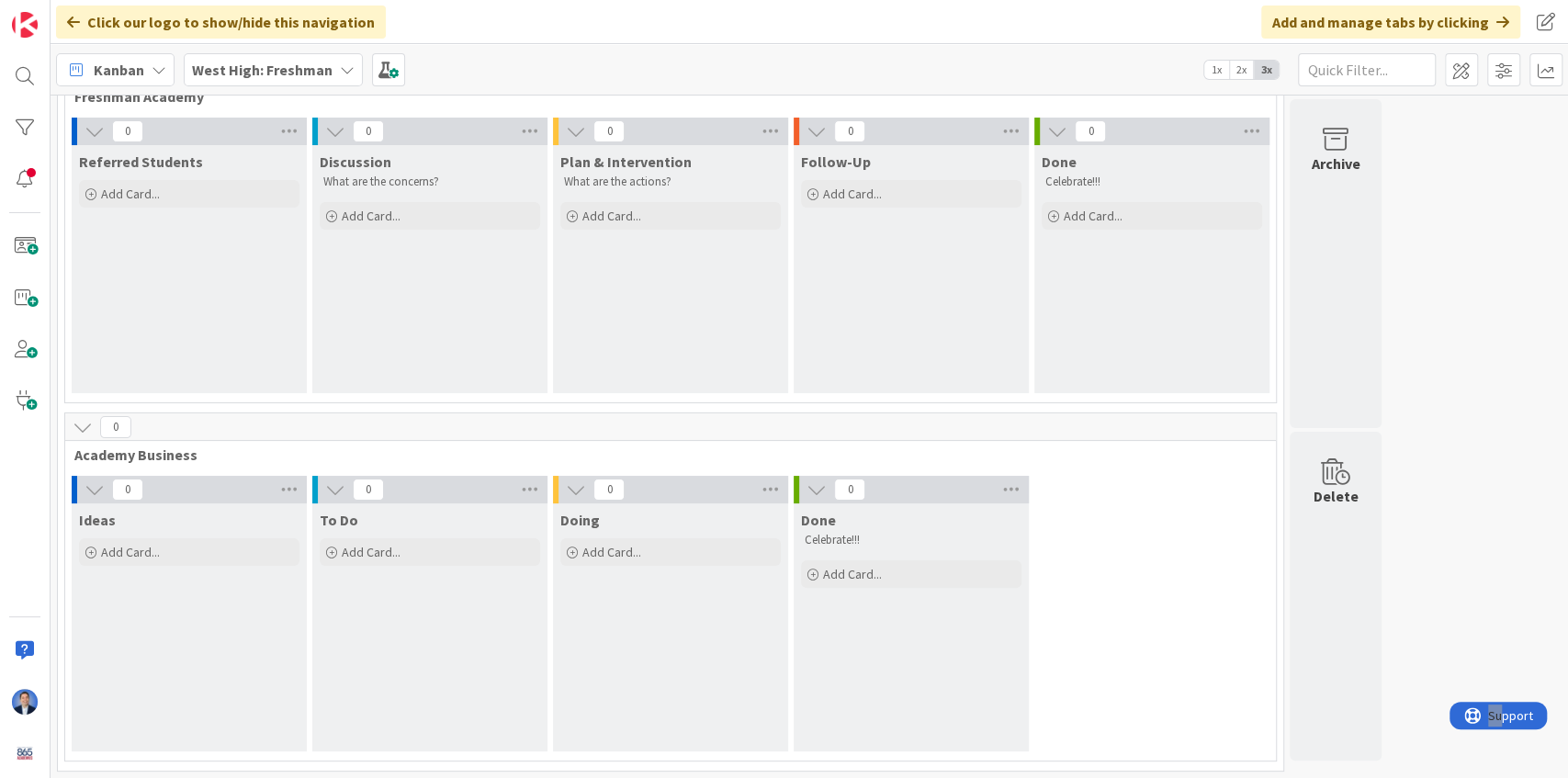
click at [100, 516] on span "Ideas" at bounding box center [98, 520] width 37 height 18
click at [291, 68] on b "West High: Freshman" at bounding box center [262, 70] width 140 height 18
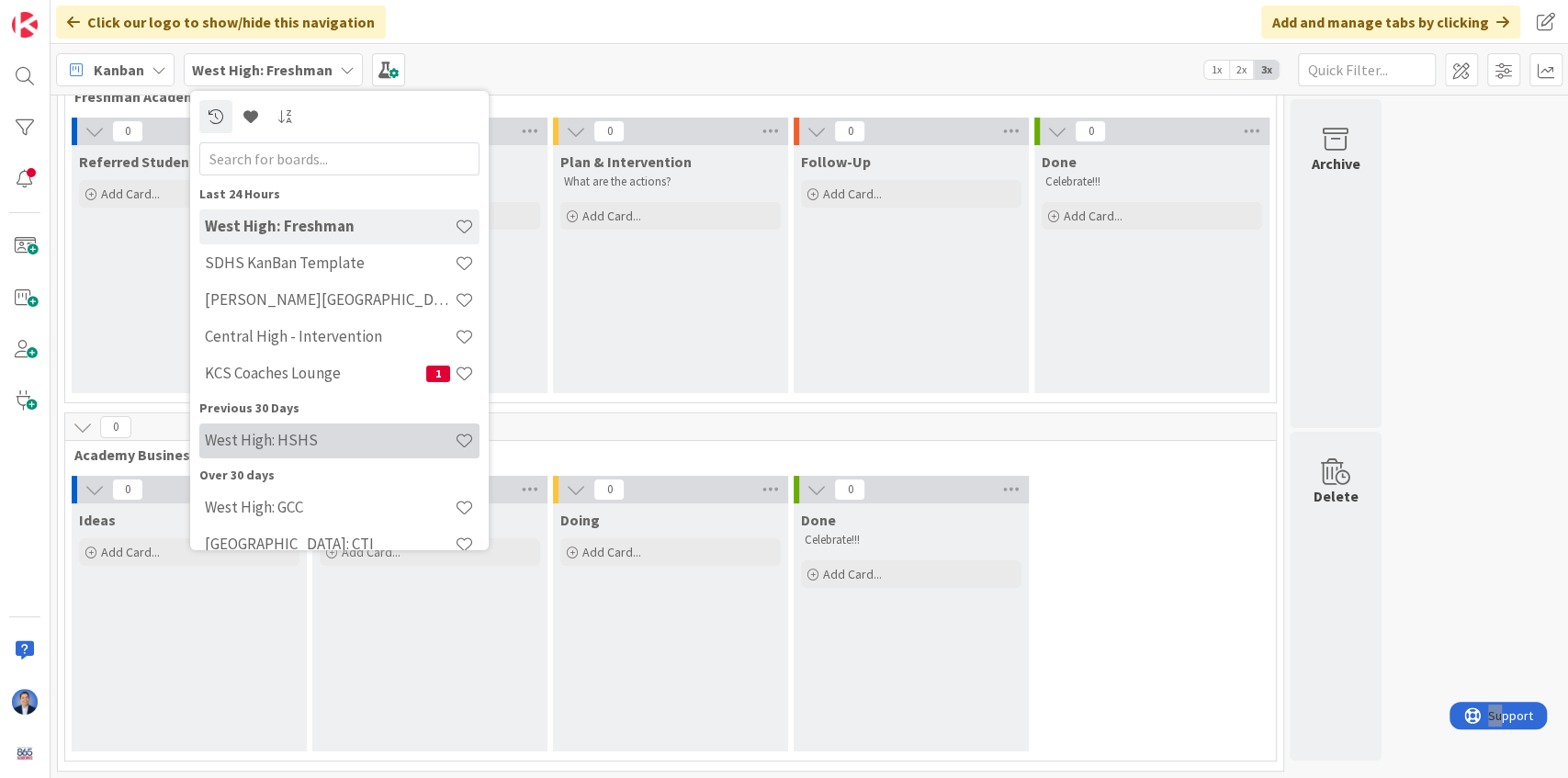
click at [299, 444] on h4 "West High: HSHS" at bounding box center [329, 440] width 250 height 18
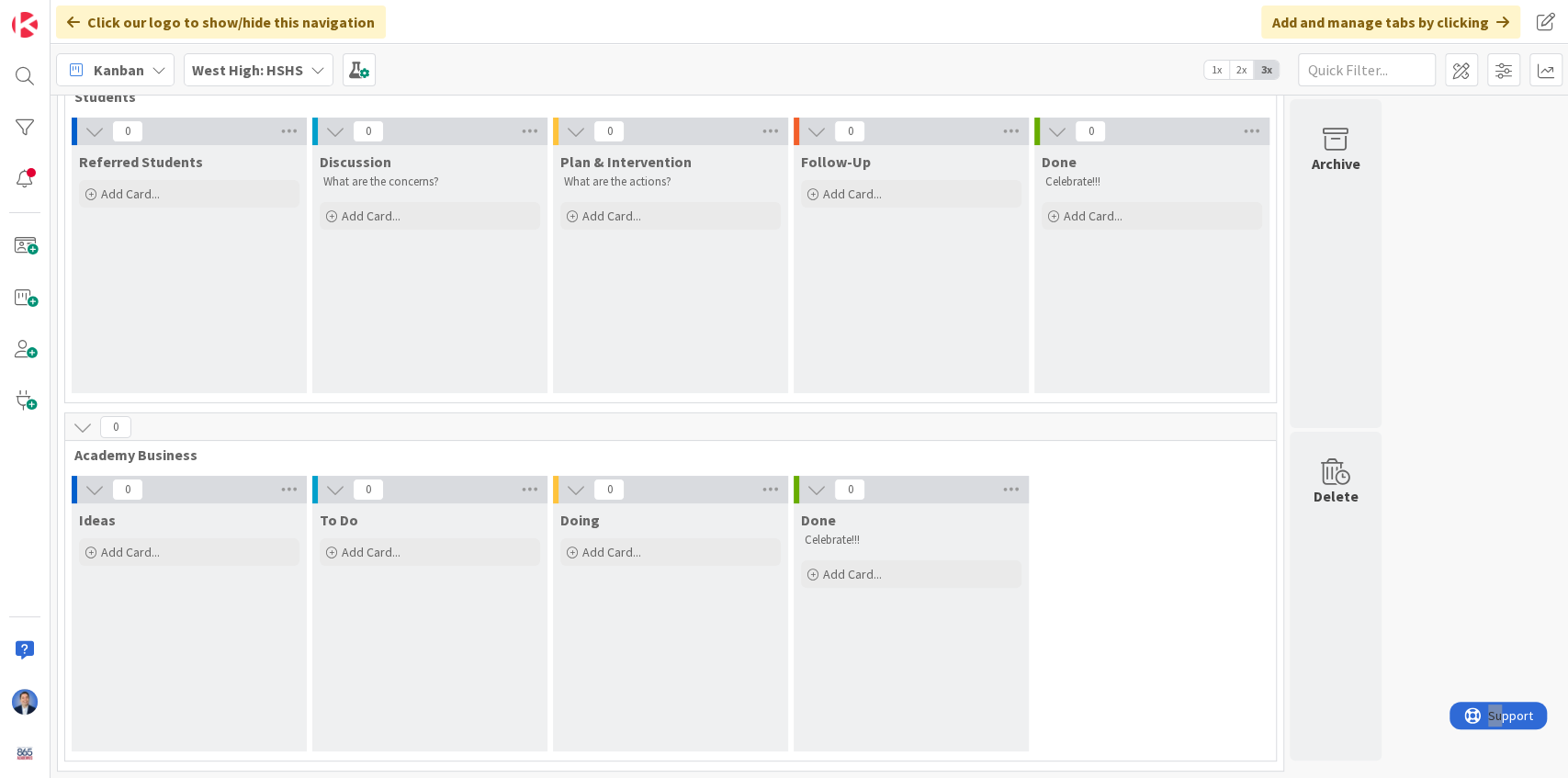
click at [279, 83] on div "West High: HSHS" at bounding box center [258, 70] width 149 height 33
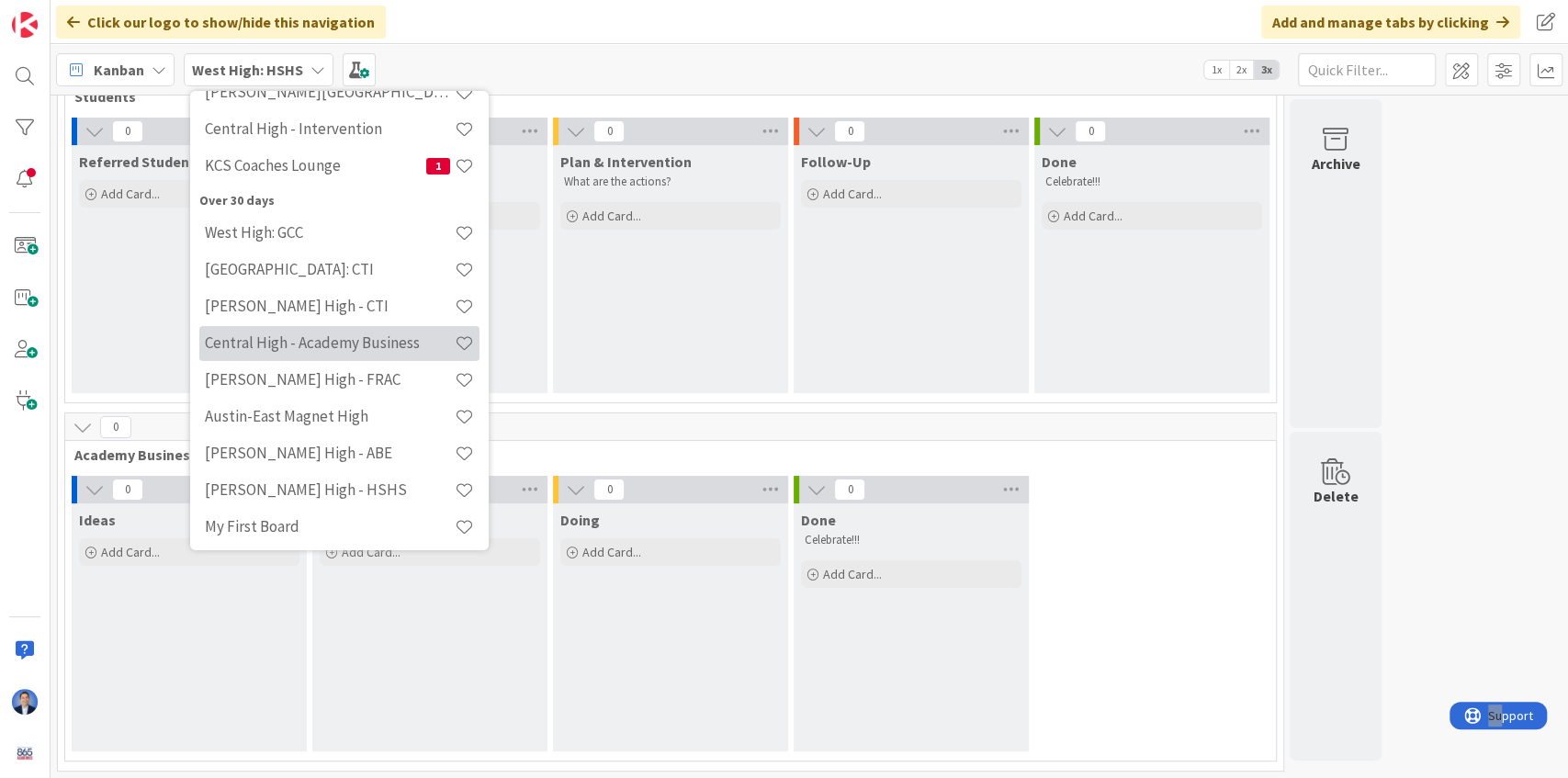
scroll to position [287, 0]
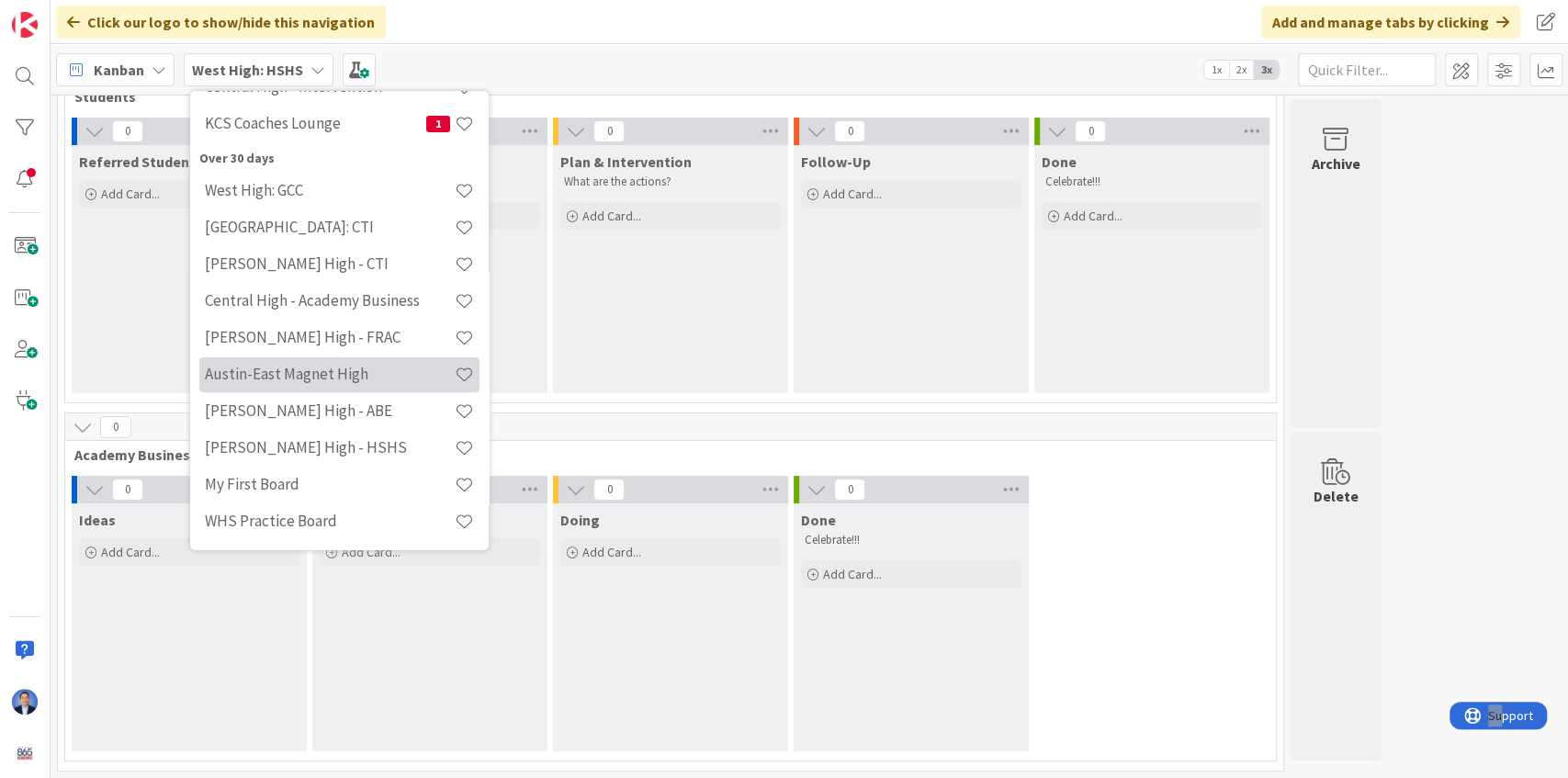
click at [323, 373] on h4 "Austin-East Magnet High" at bounding box center [329, 373] width 250 height 18
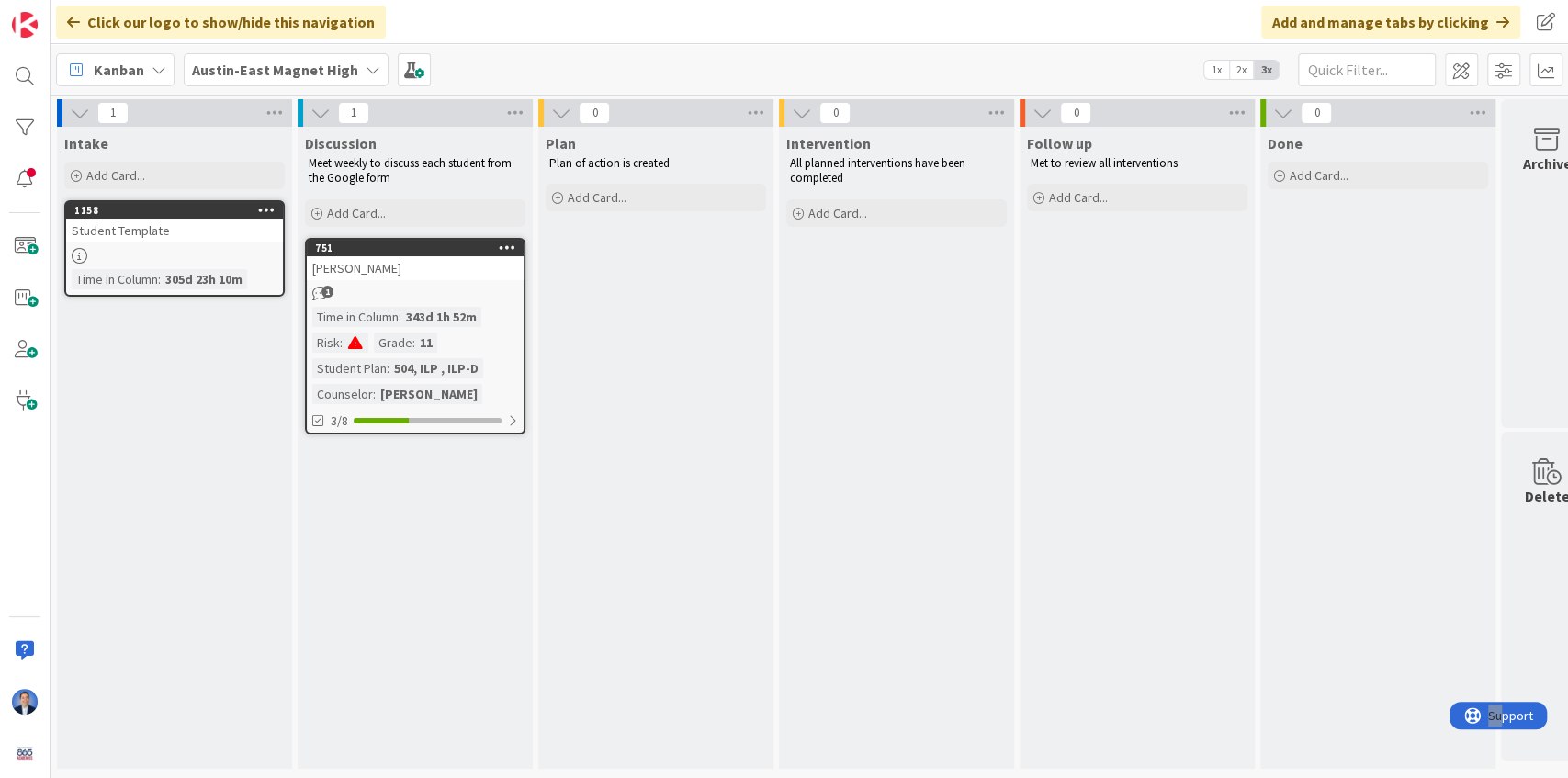
click at [283, 65] on b "Austin-East Magnet High" at bounding box center [275, 70] width 166 height 18
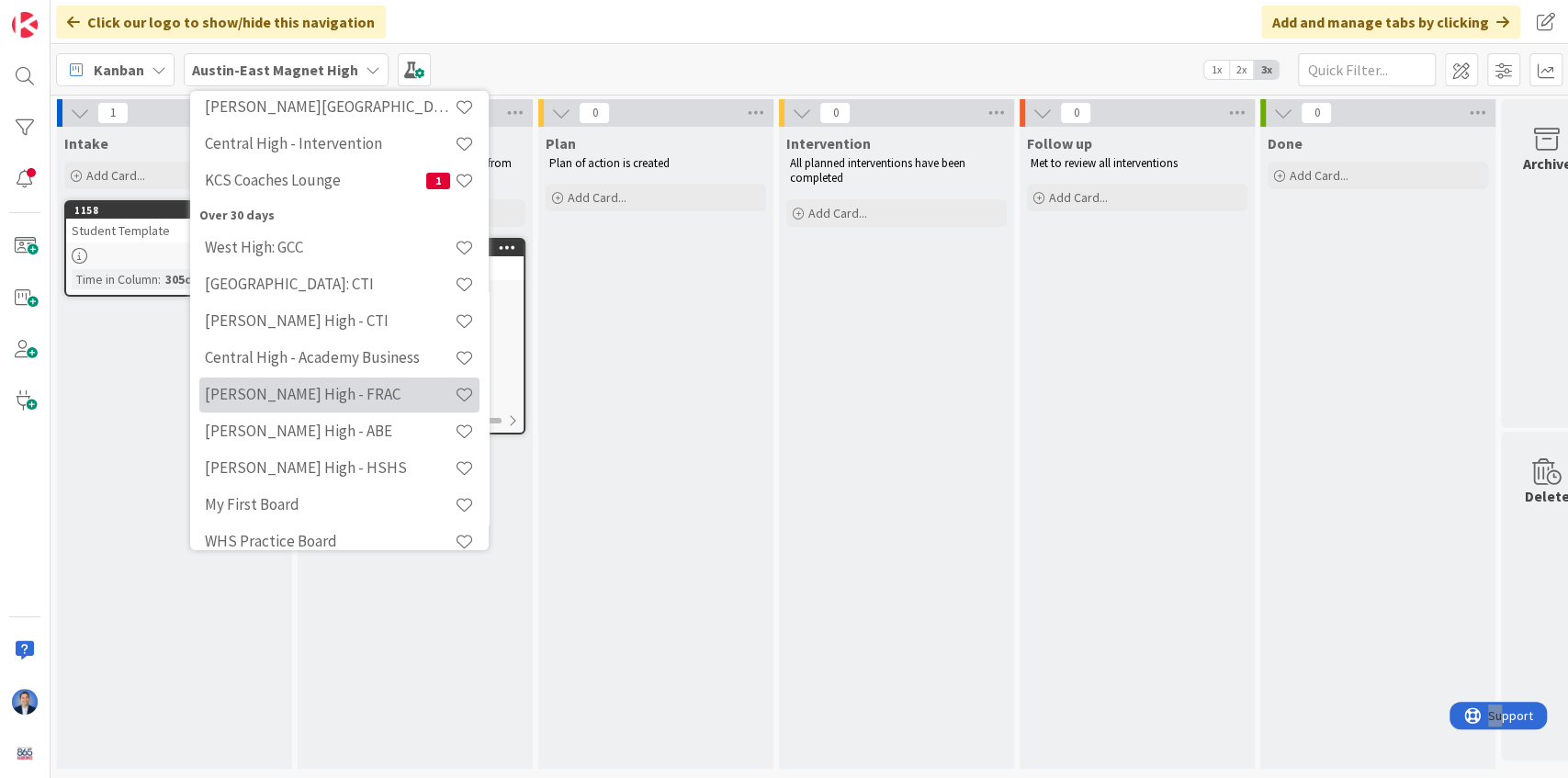
scroll to position [287, 0]
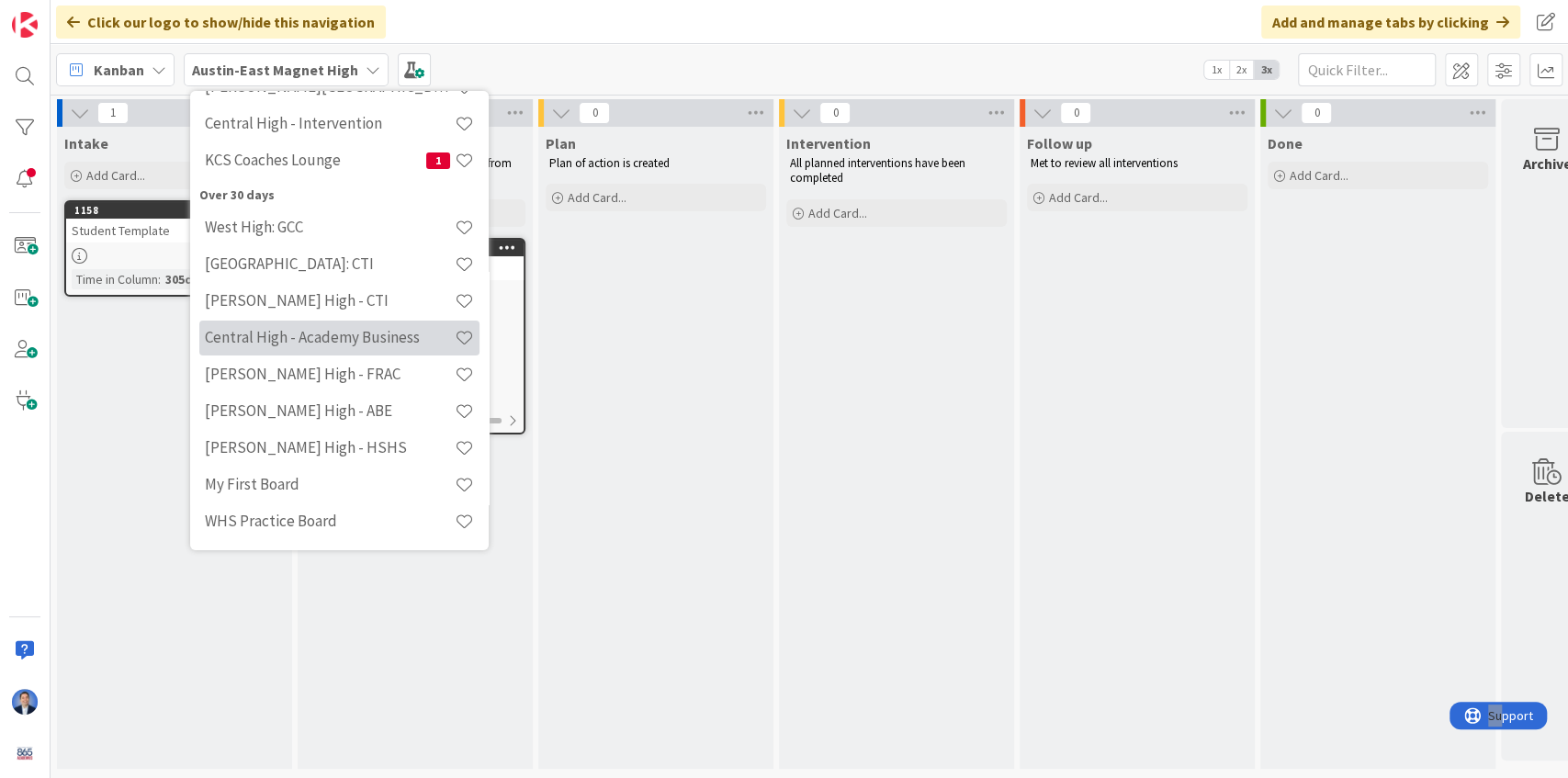
click at [318, 330] on h4 "Central High - Academy Business" at bounding box center [329, 337] width 250 height 18
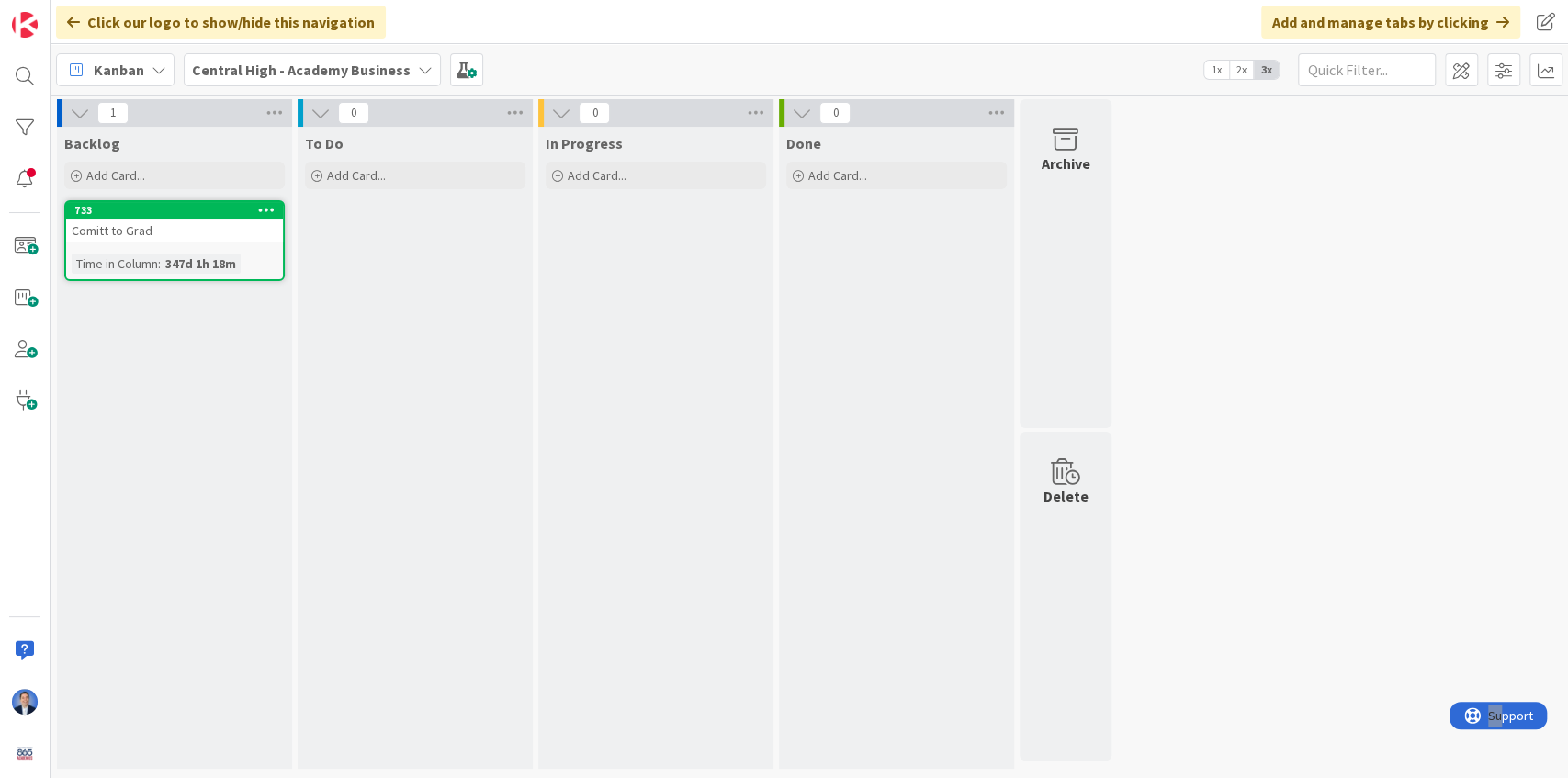
click at [297, 64] on b "Central High - Academy Business" at bounding box center [301, 70] width 219 height 18
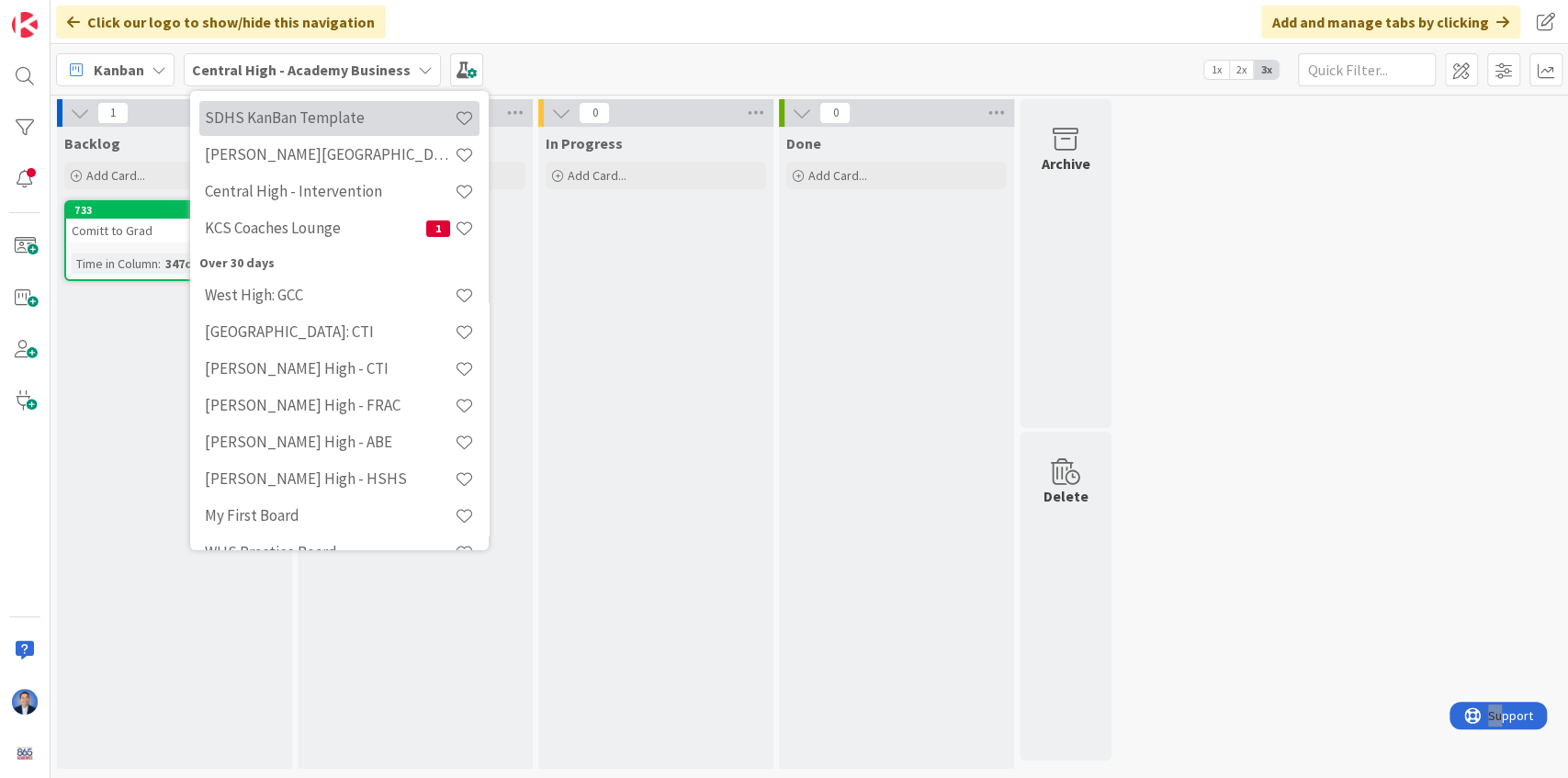
scroll to position [287, 0]
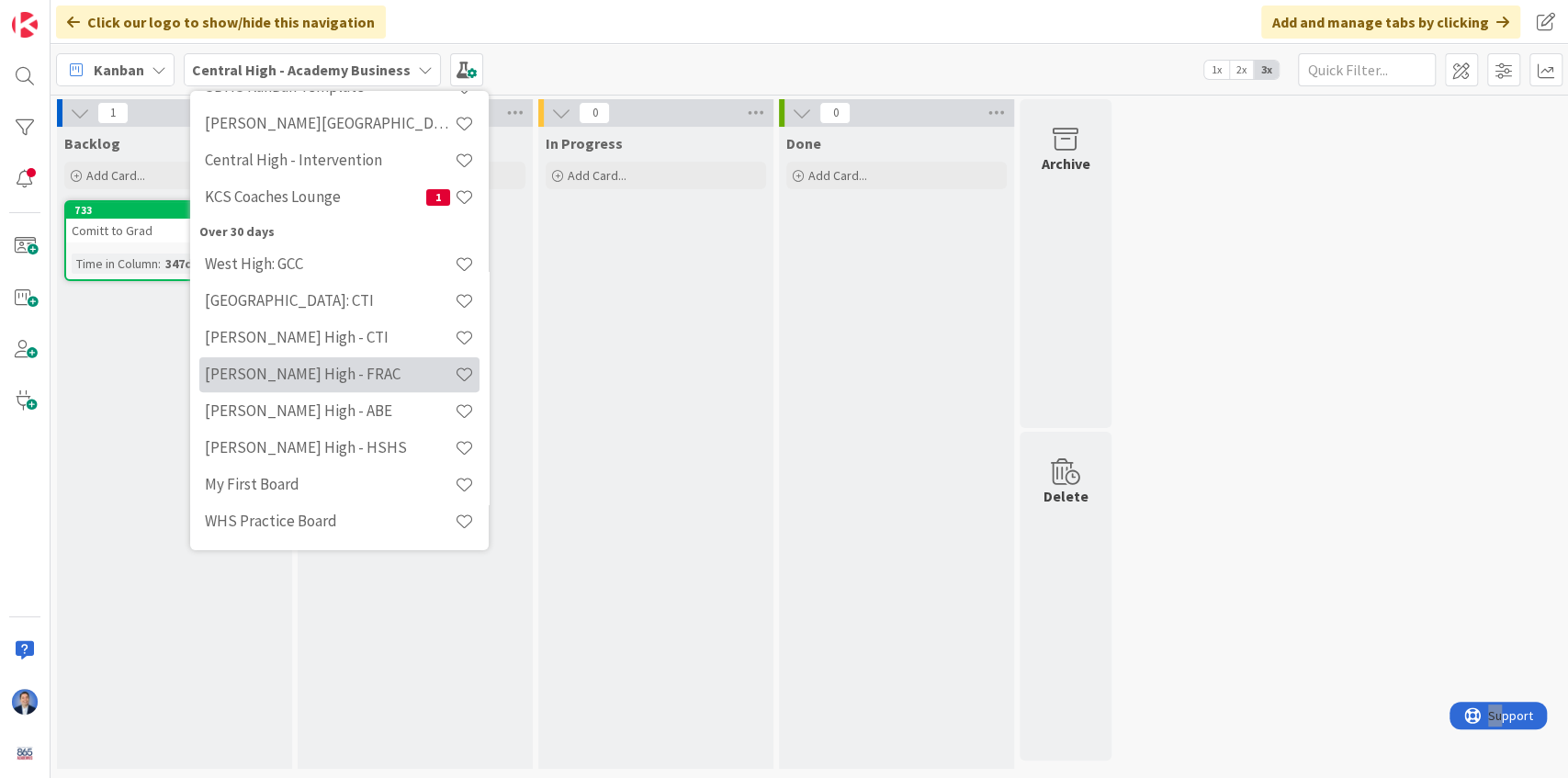
click at [309, 374] on h4 "[PERSON_NAME] High - FRAC" at bounding box center [329, 373] width 250 height 18
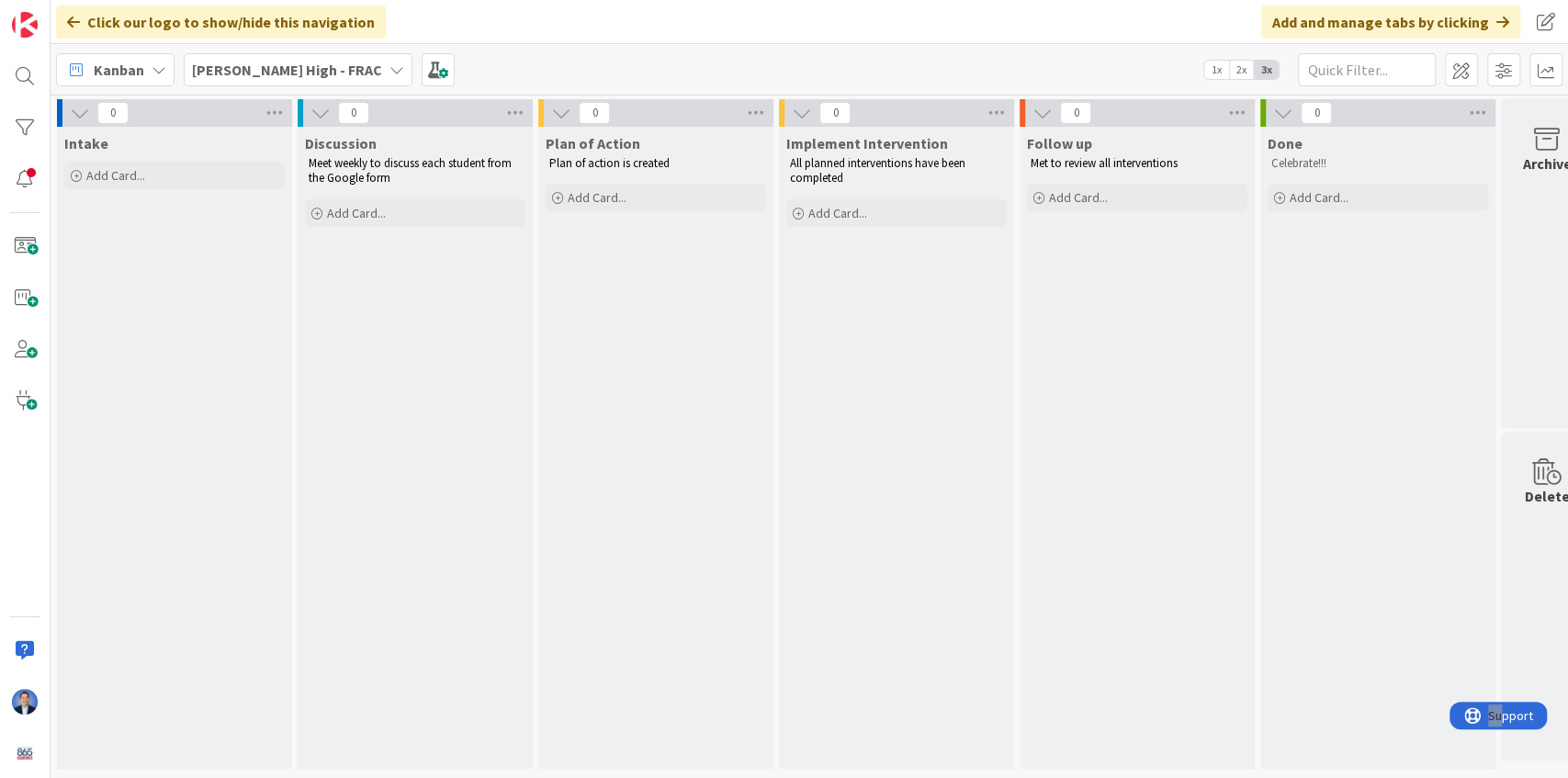
click at [300, 65] on b "[PERSON_NAME] High - FRAC" at bounding box center [287, 70] width 190 height 18
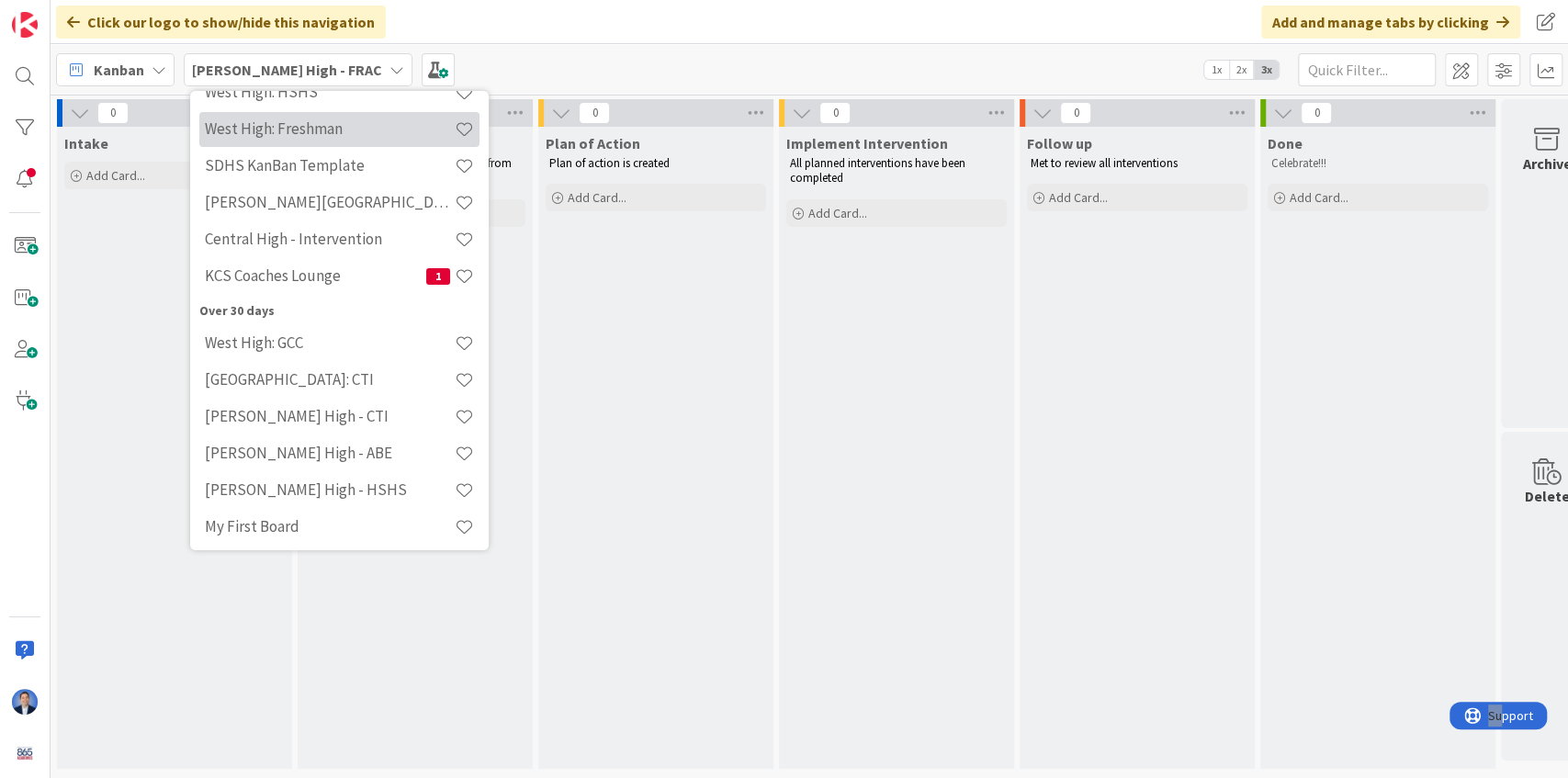
scroll to position [287, 0]
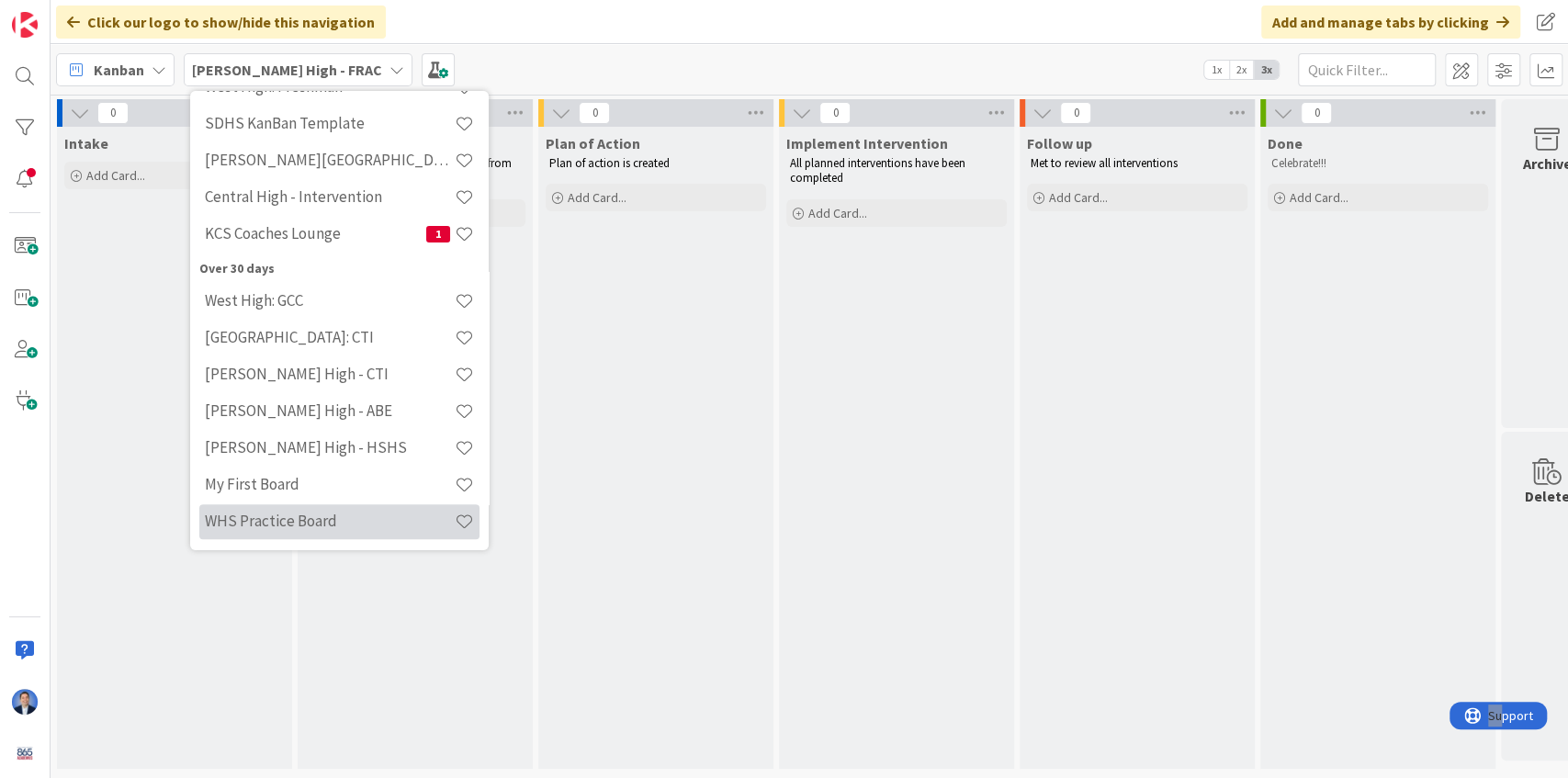
click at [300, 522] on h4 "WHS Practice Board" at bounding box center [329, 521] width 250 height 18
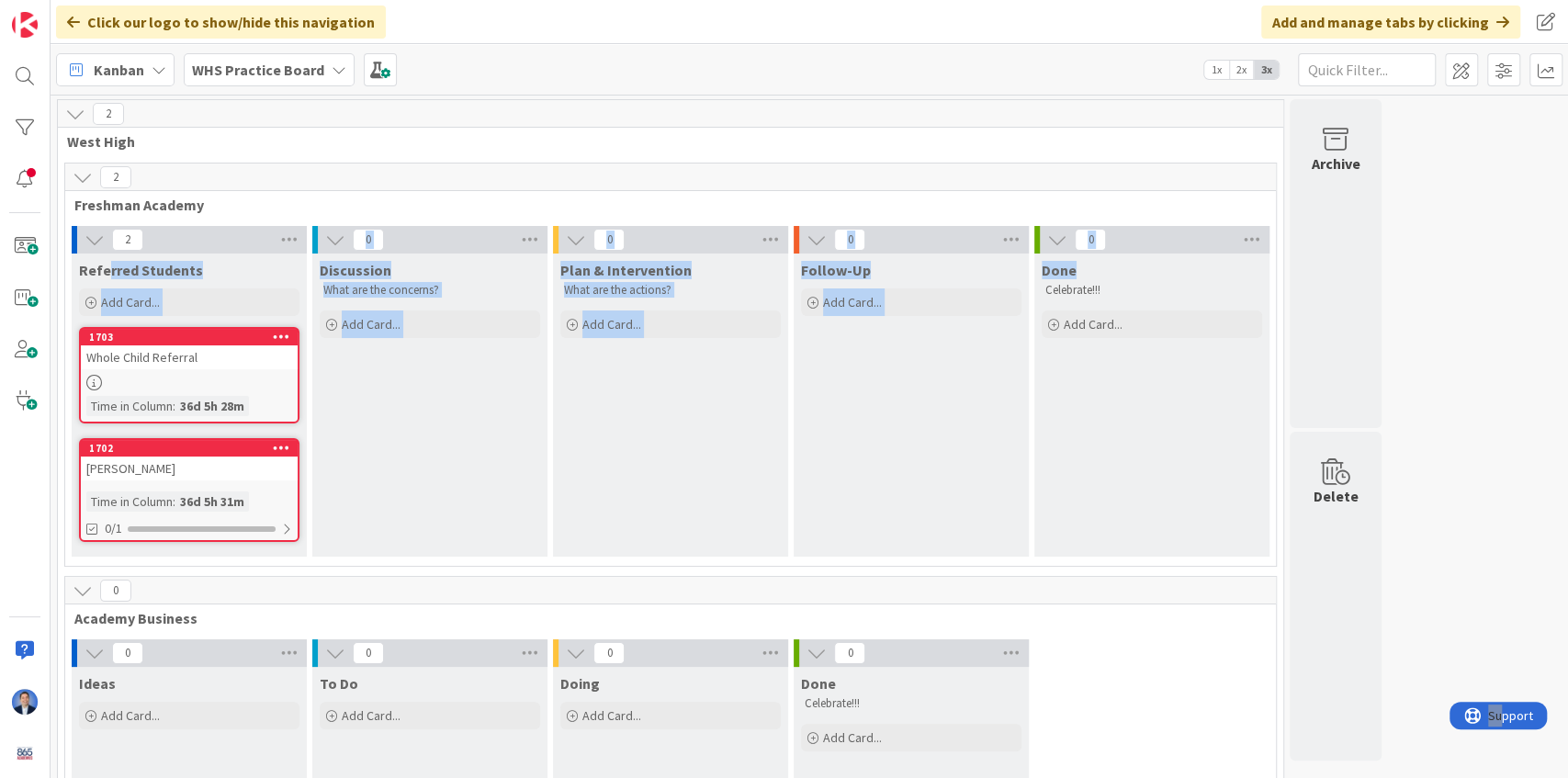
drag, startPoint x: 107, startPoint y: 269, endPoint x: 1088, endPoint y: 254, distance: 981.1
click at [1088, 254] on div "2 Referred Students Add Card... 1703 Whole Child Referral Time in [GEOGRAPHIC_D…" at bounding box center [671, 395] width 1204 height 340
click at [924, 399] on div "Follow-Up Add Card..." at bounding box center [911, 405] width 235 height 303
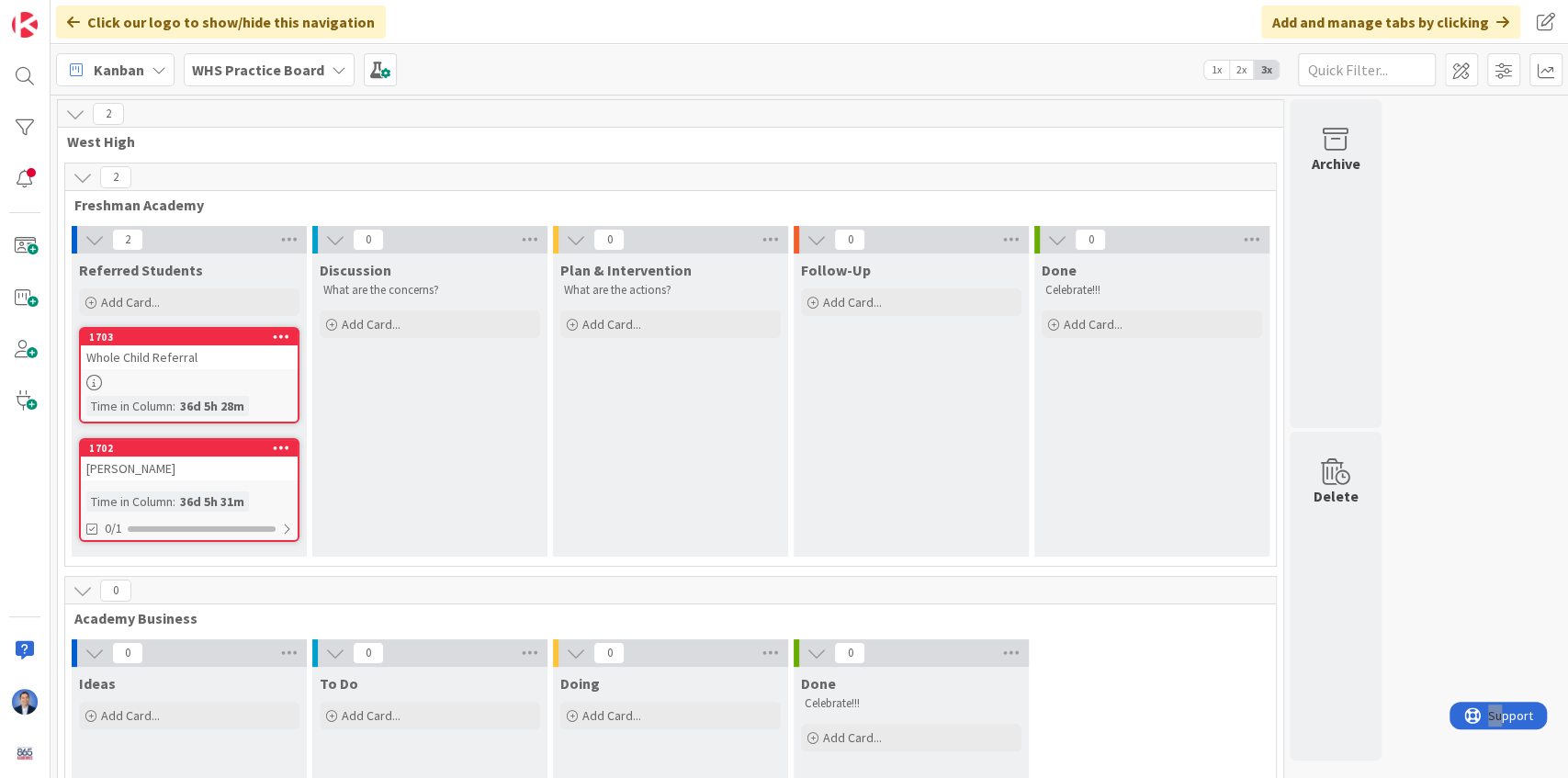
click at [151, 271] on span "Referred Students" at bounding box center [141, 270] width 124 height 18
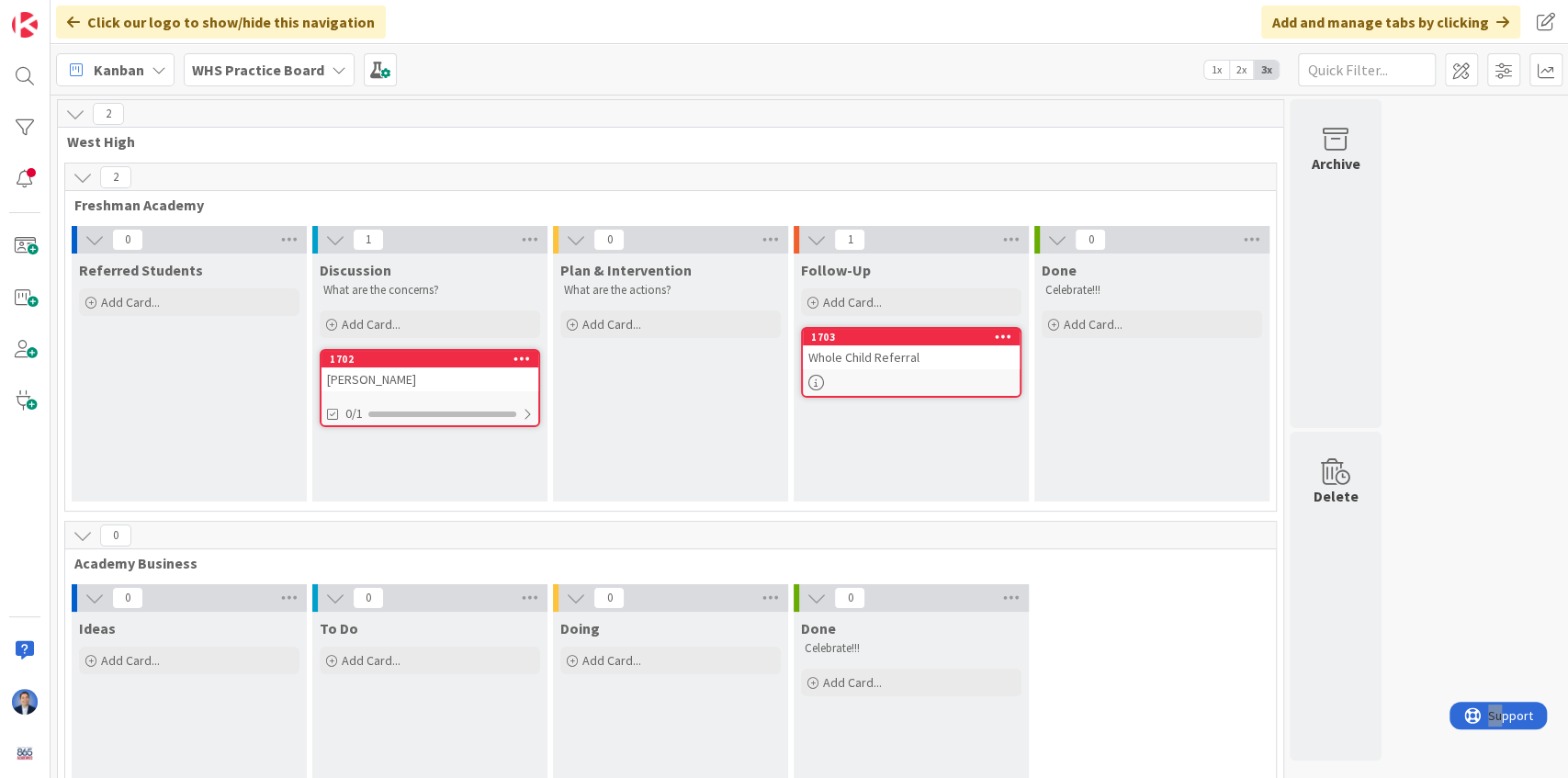
click at [887, 408] on div "Follow-Up Add Card... 1703 Whole Child Referral" at bounding box center [911, 377] width 235 height 248
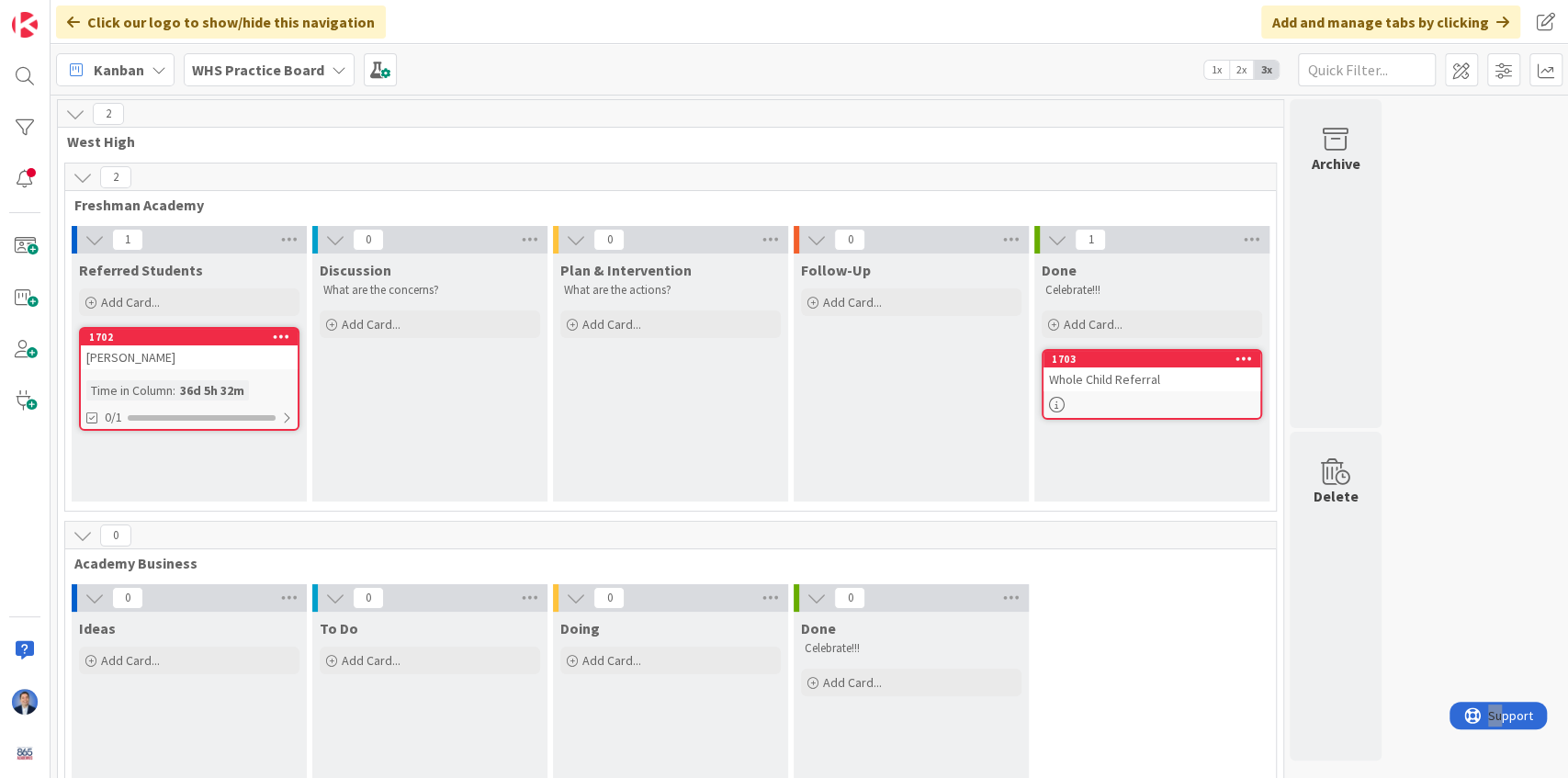
click at [262, 62] on b "WHS Practice Board" at bounding box center [257, 70] width 132 height 18
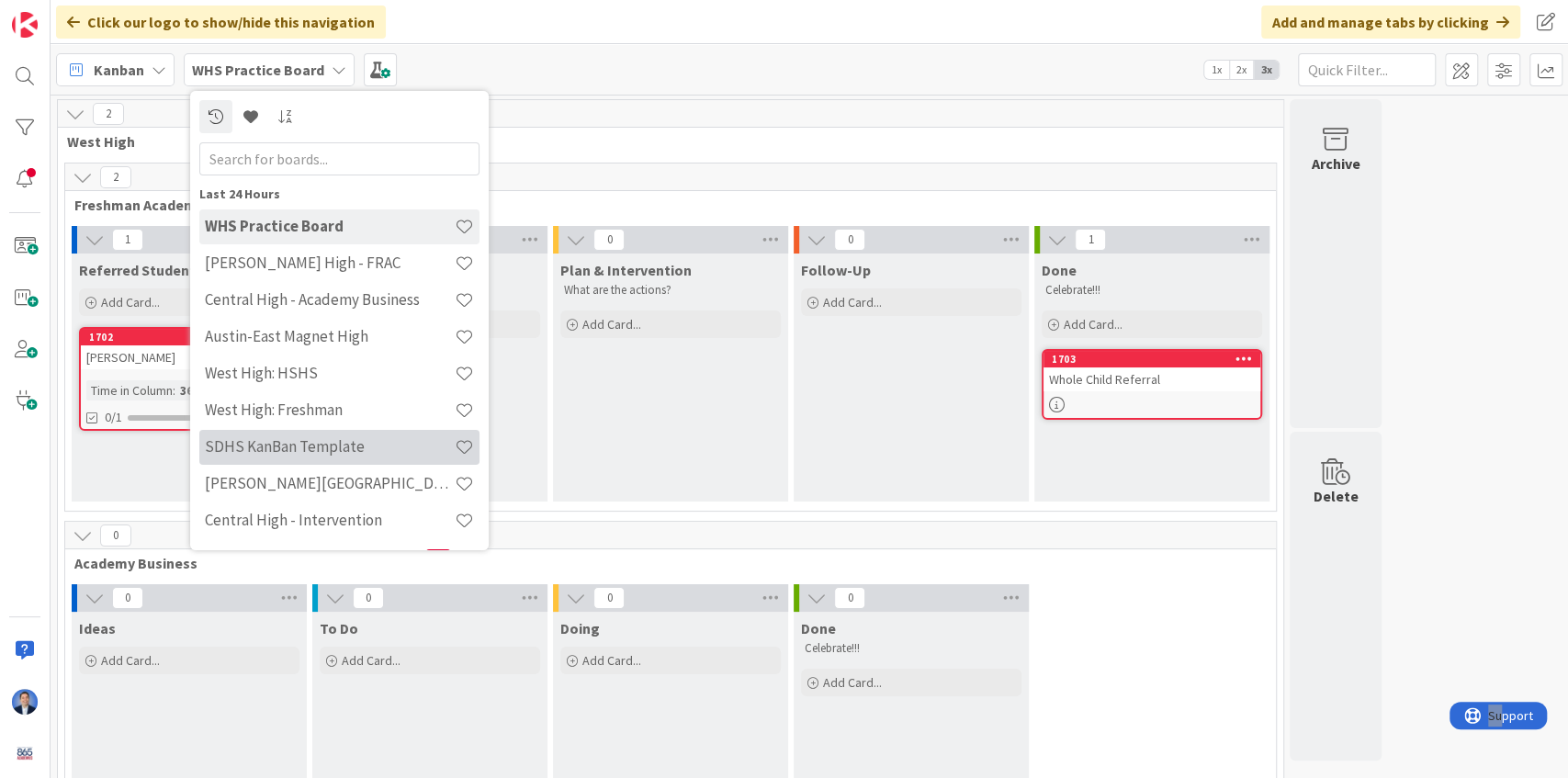
click at [306, 448] on h4 "SDHS KanBan Template" at bounding box center [329, 446] width 250 height 18
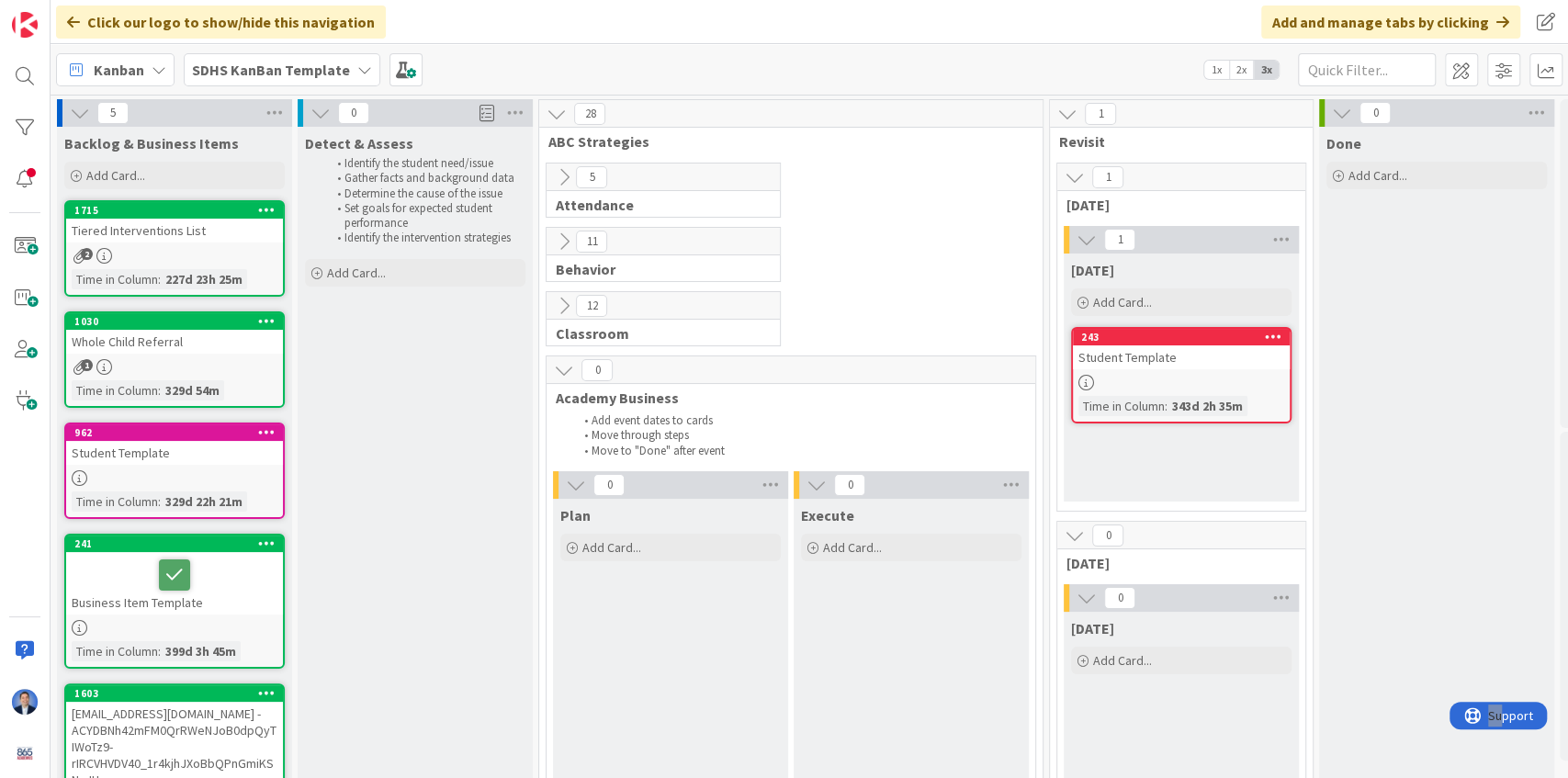
click at [563, 303] on icon at bounding box center [564, 306] width 20 height 20
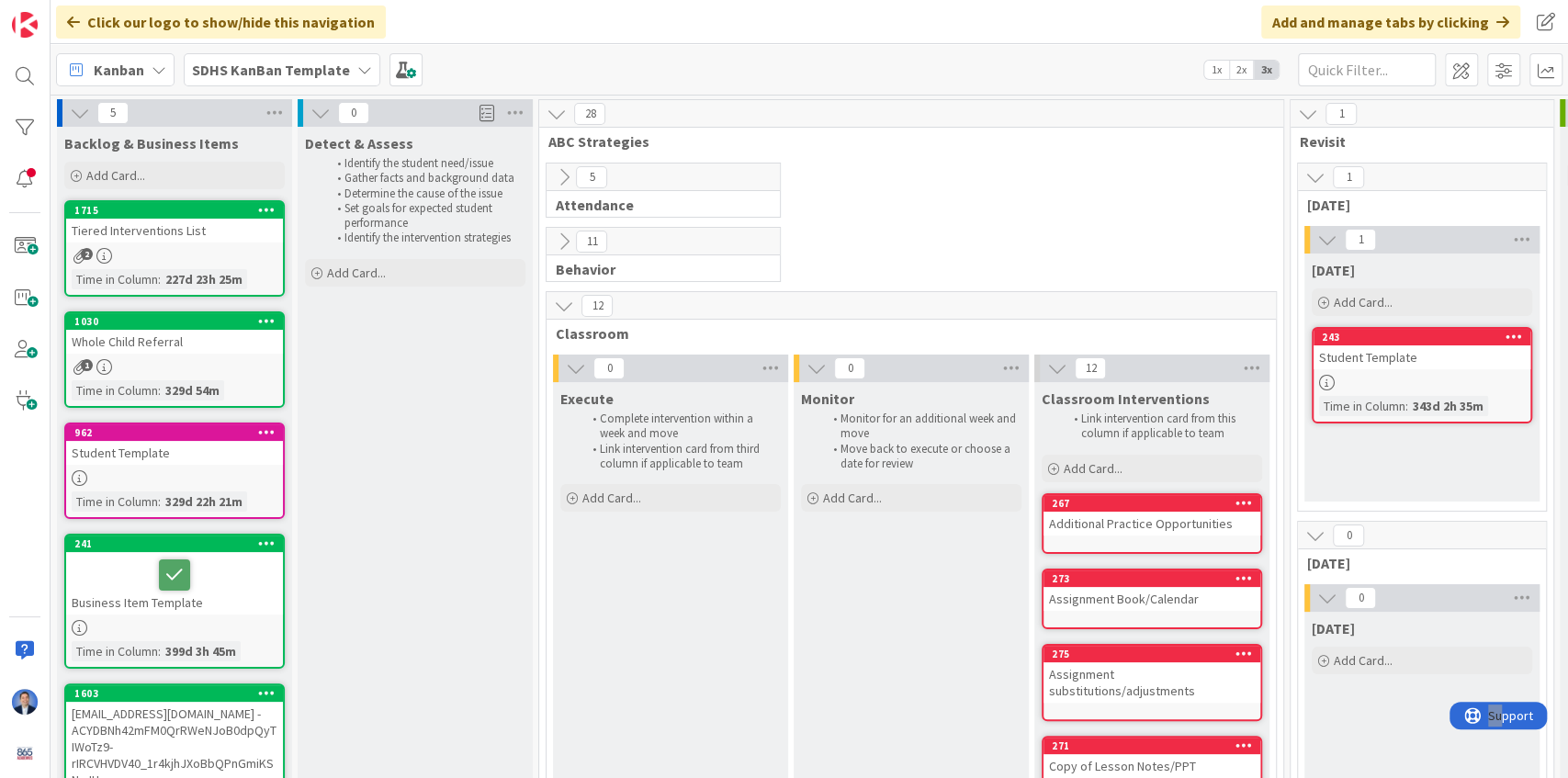
click at [559, 236] on icon at bounding box center [564, 242] width 20 height 20
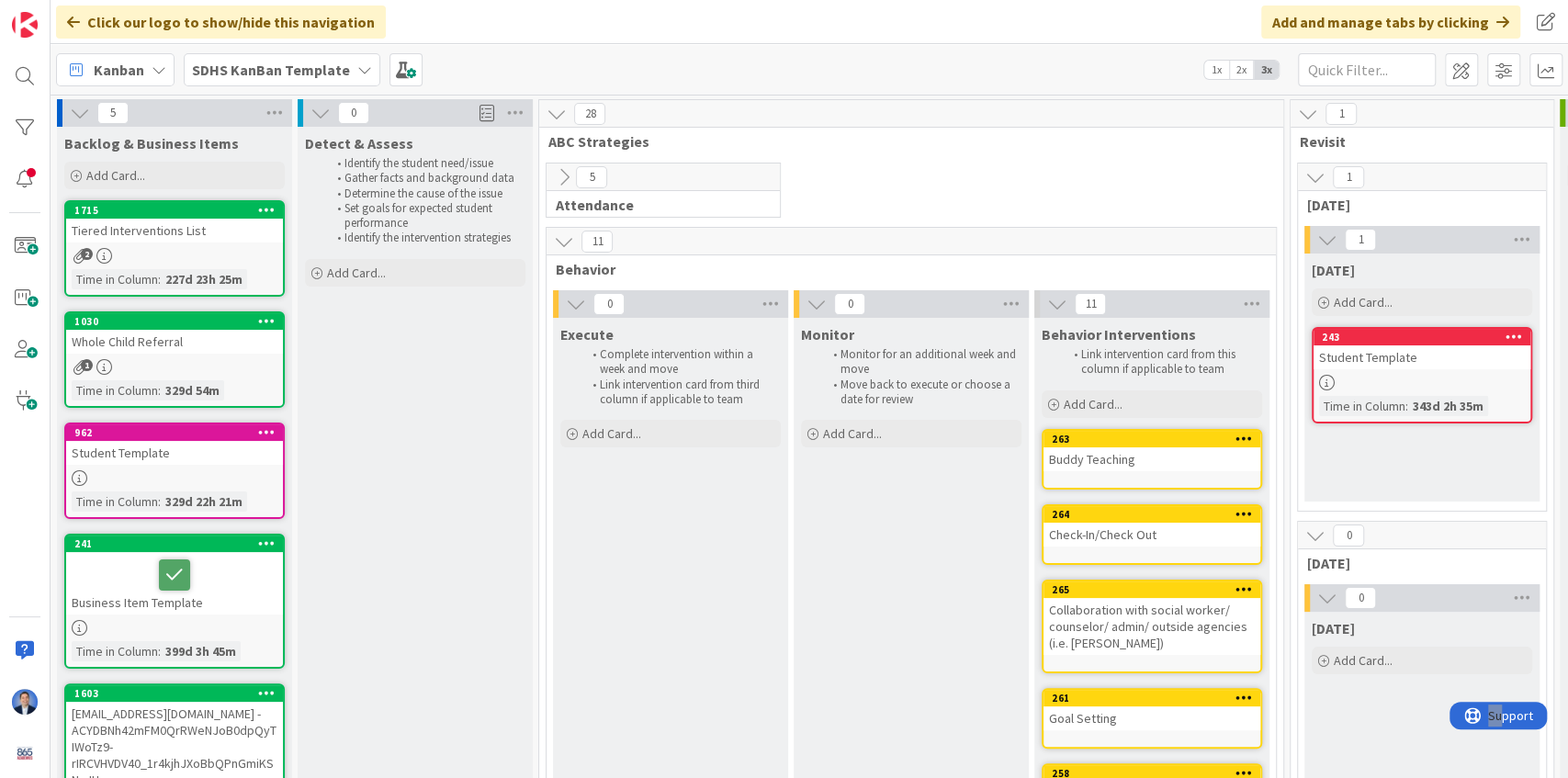
click at [568, 163] on div "5" at bounding box center [663, 177] width 233 height 28
click at [563, 177] on icon at bounding box center [564, 177] width 20 height 20
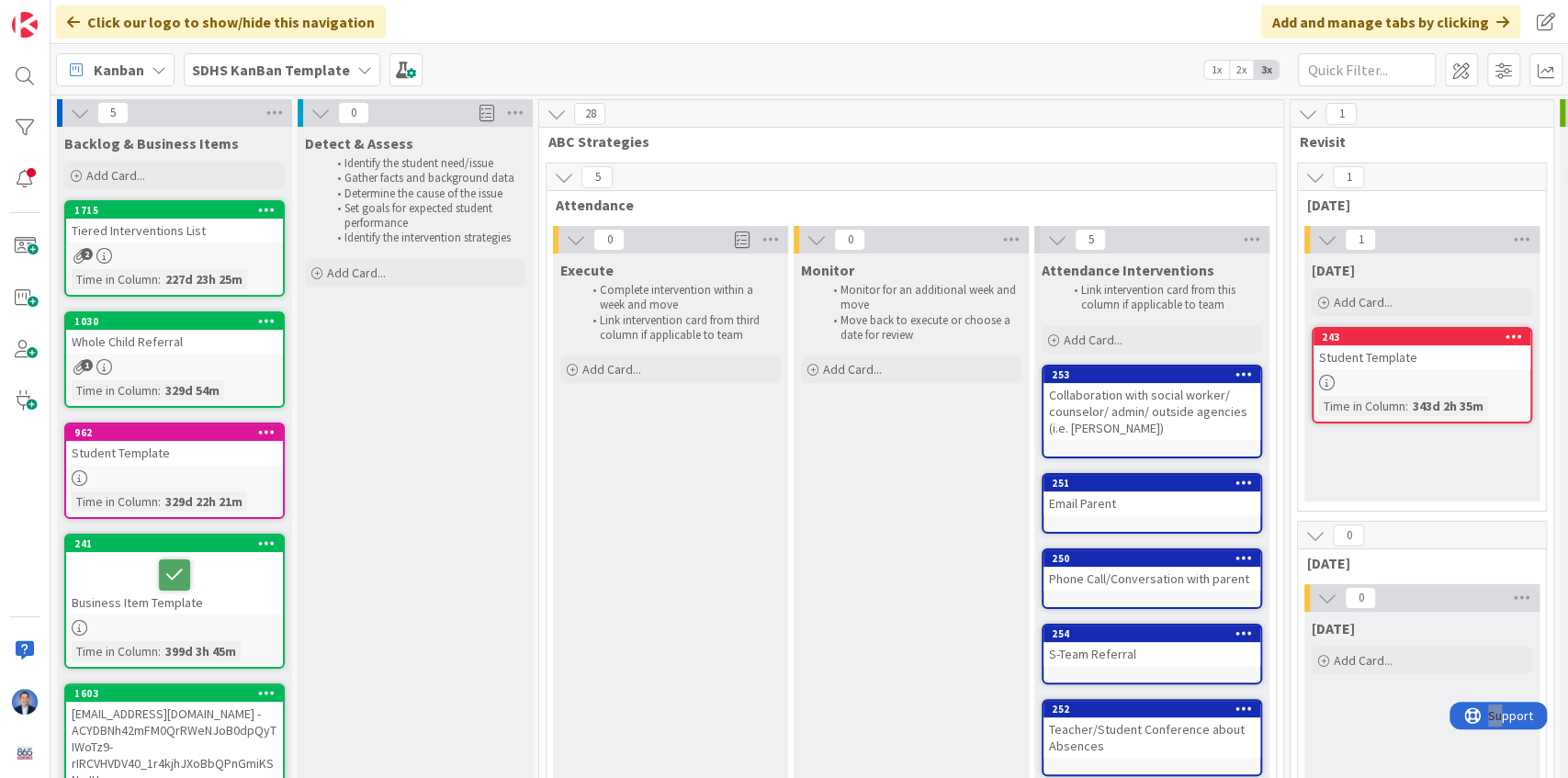
click at [1213, 70] on span "1x" at bounding box center [1217, 70] width 25 height 18
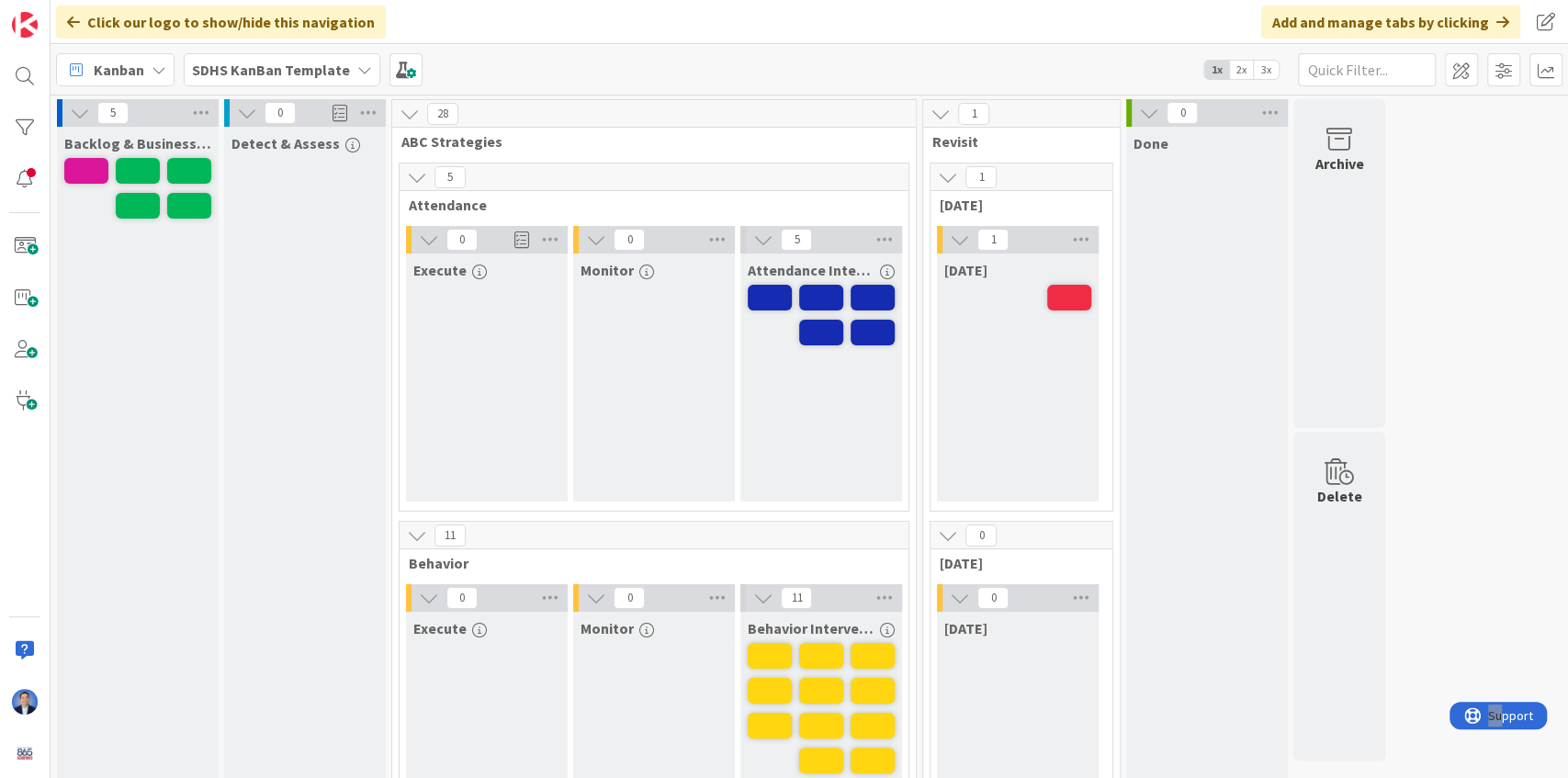
click at [244, 63] on b "SDHS KanBan Template" at bounding box center [270, 70] width 158 height 18
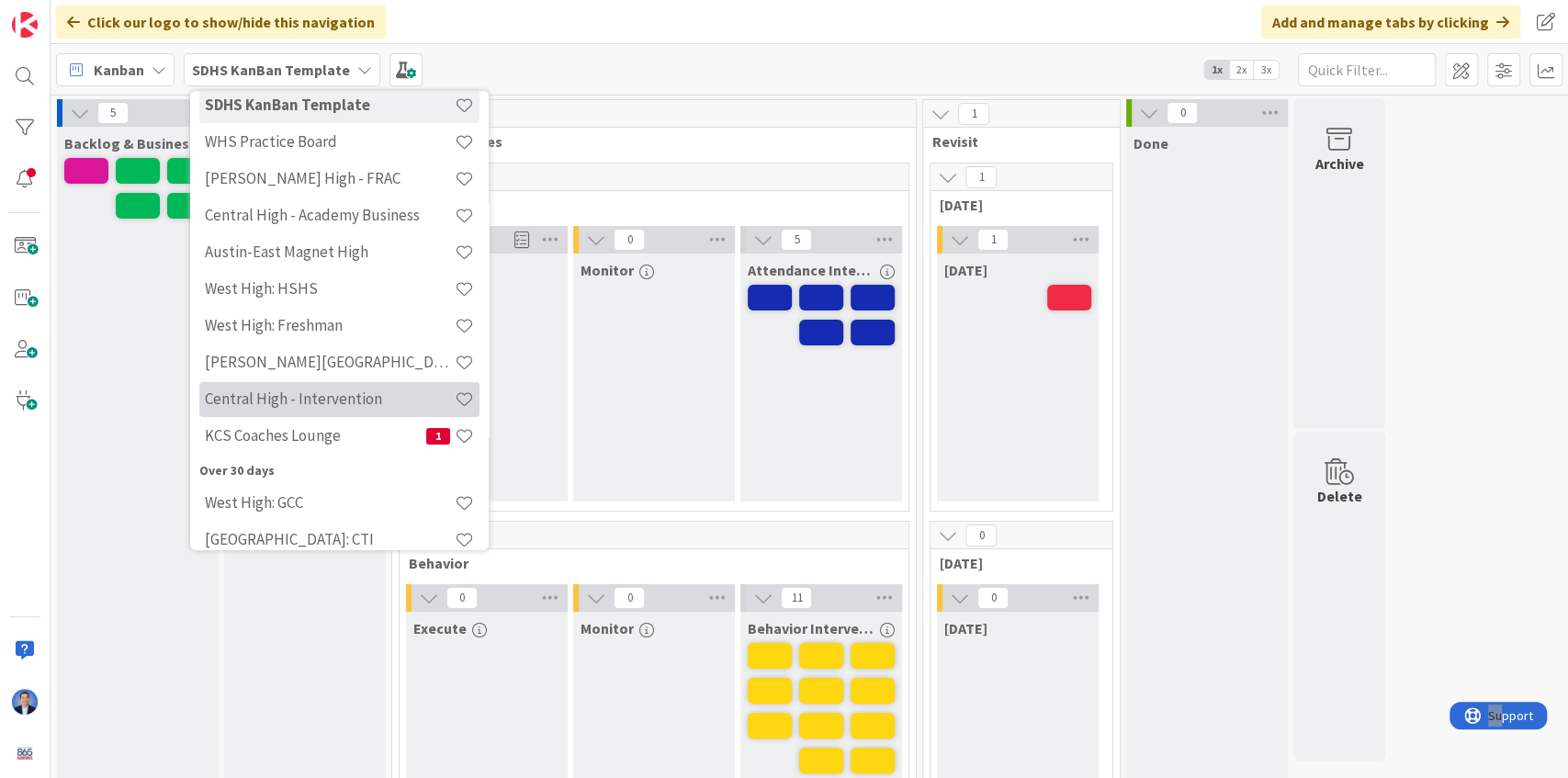
scroll to position [103, 0]
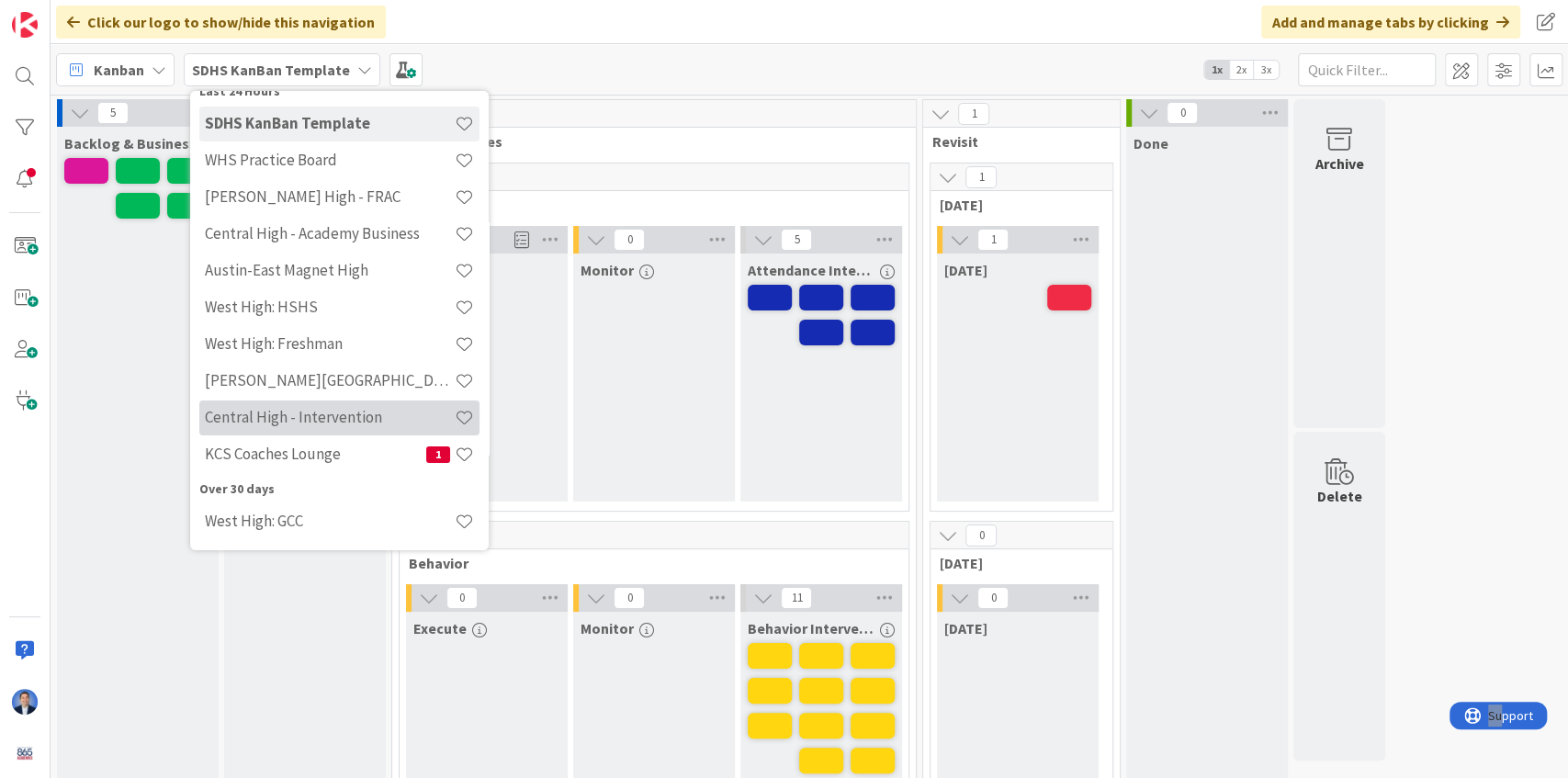
click at [289, 417] on h4 "Central High - Intervention" at bounding box center [329, 417] width 250 height 18
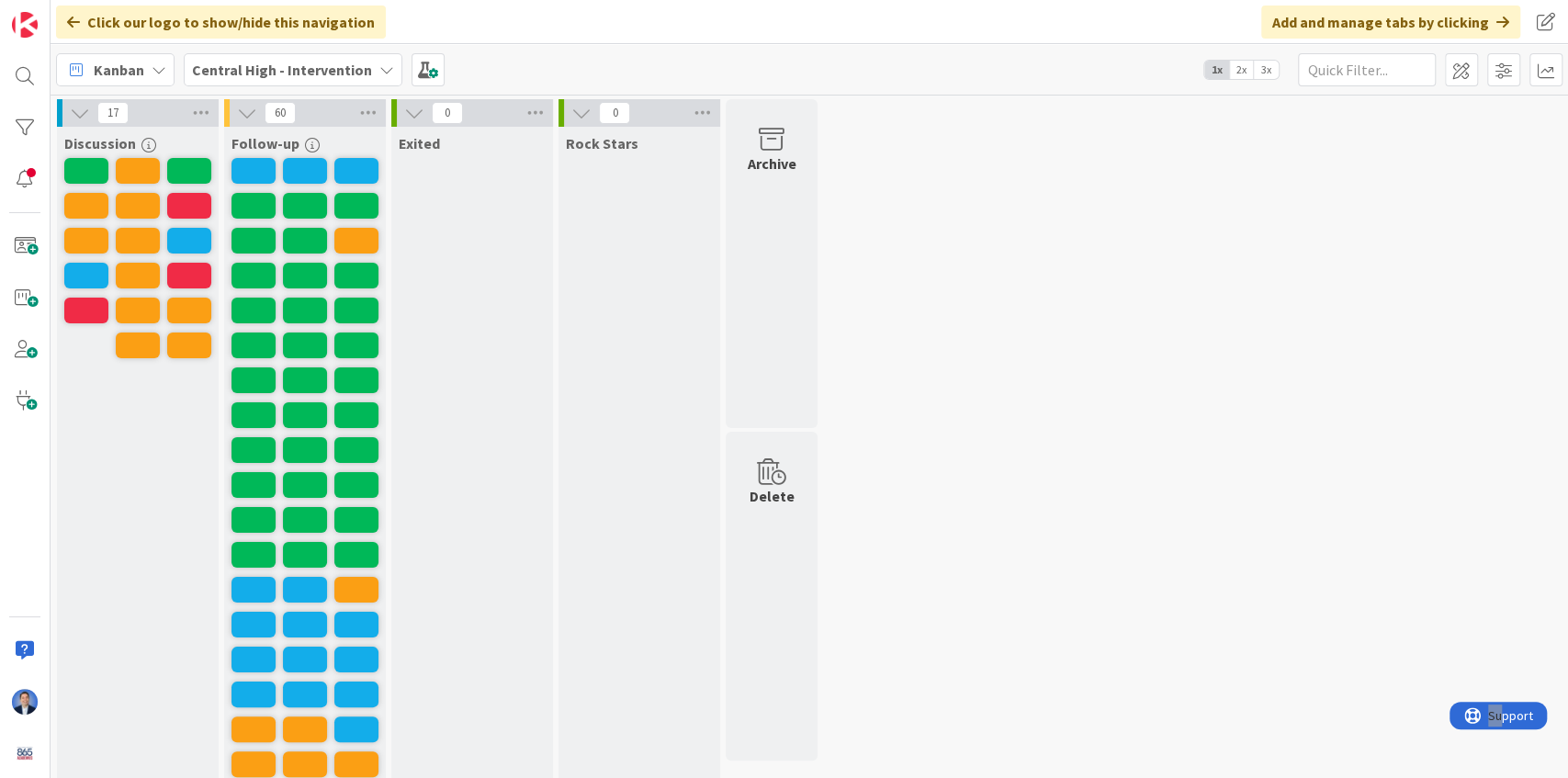
drag, startPoint x: 1259, startPoint y: 69, endPoint x: 1144, endPoint y: 109, distance: 121.8
click at [1259, 69] on span "3x" at bounding box center [1266, 70] width 25 height 18
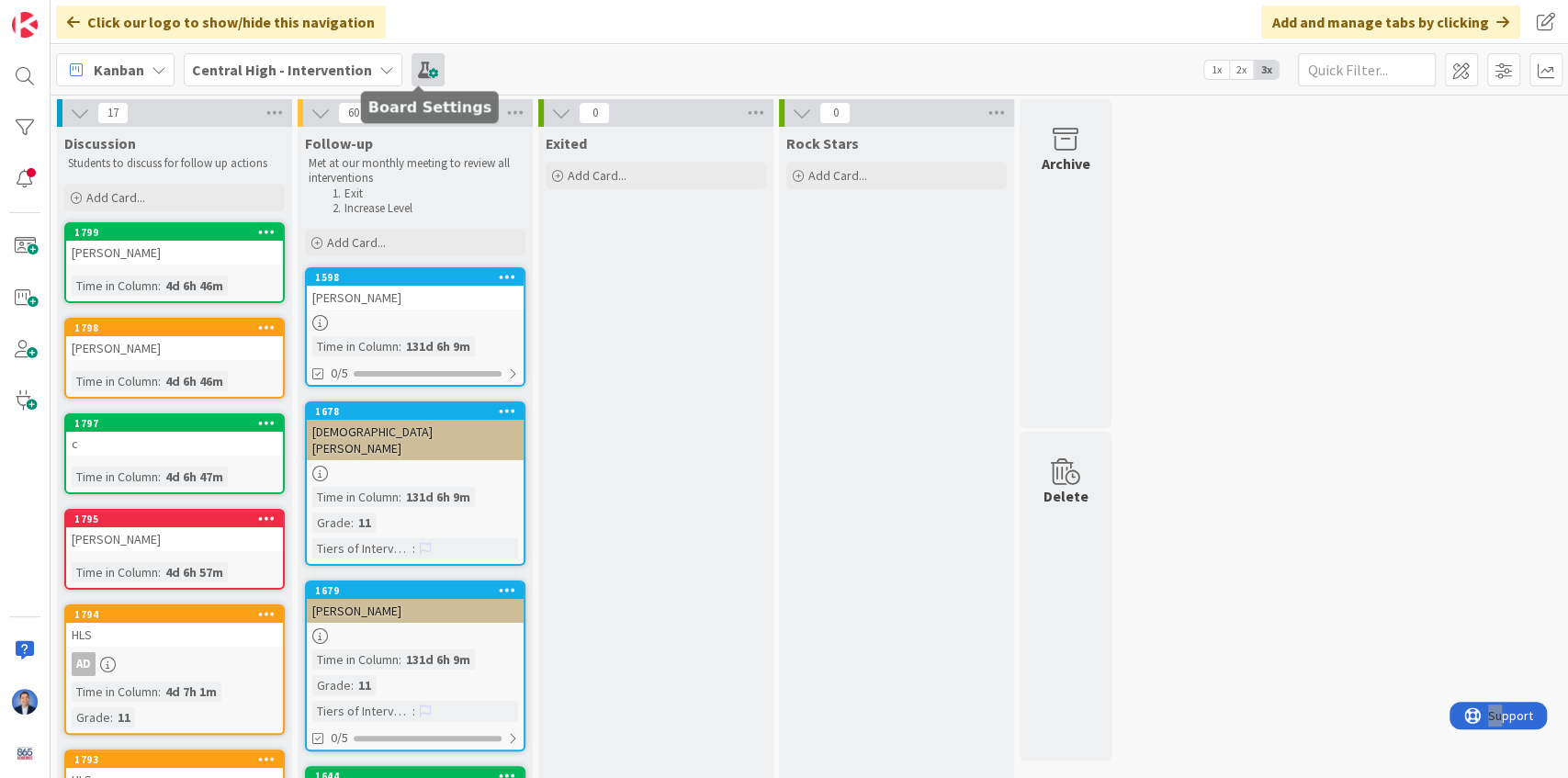
click at [418, 76] on span at bounding box center [428, 70] width 33 height 33
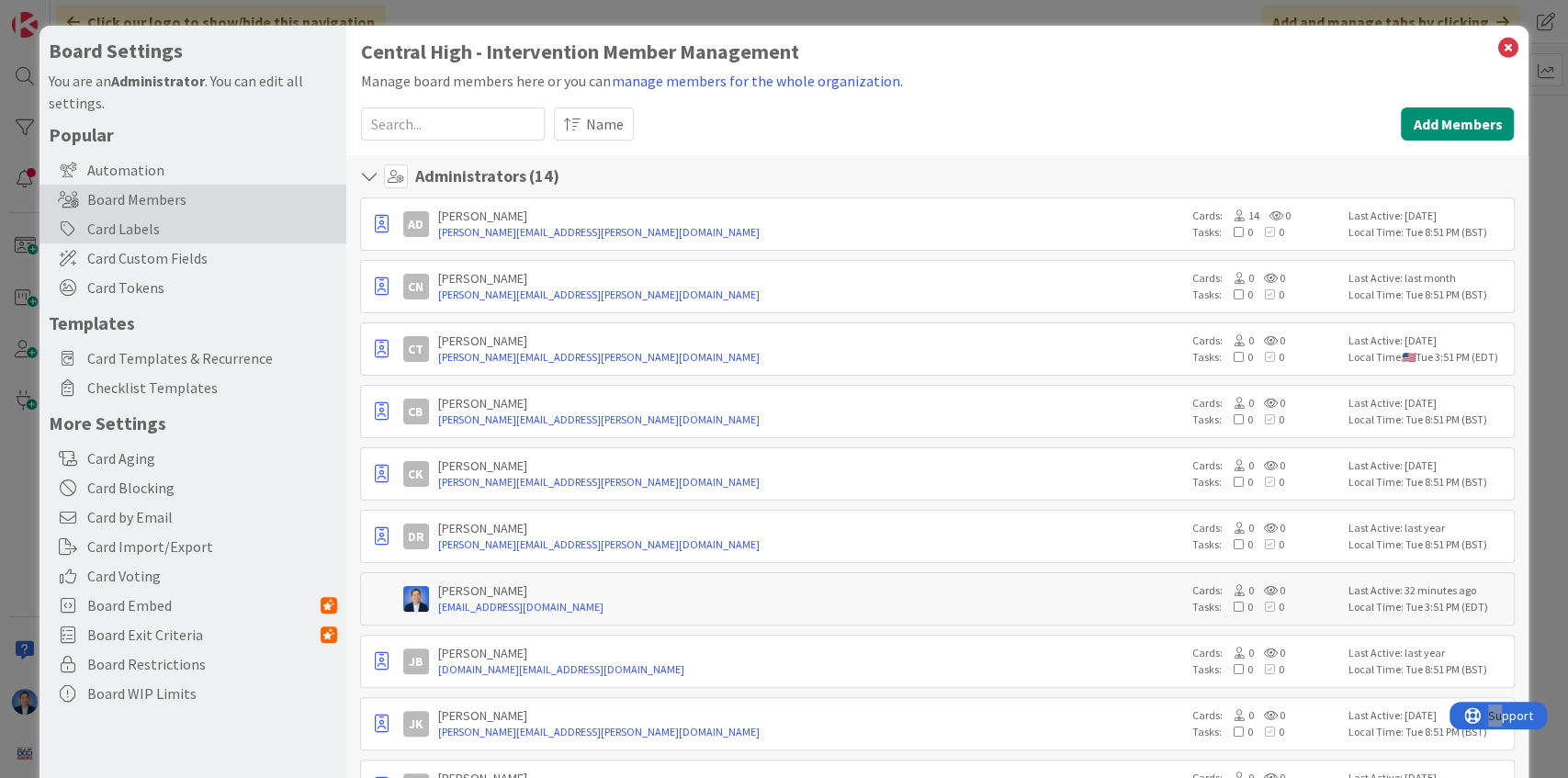
click at [136, 218] on div "Card Labels" at bounding box center [193, 229] width 307 height 29
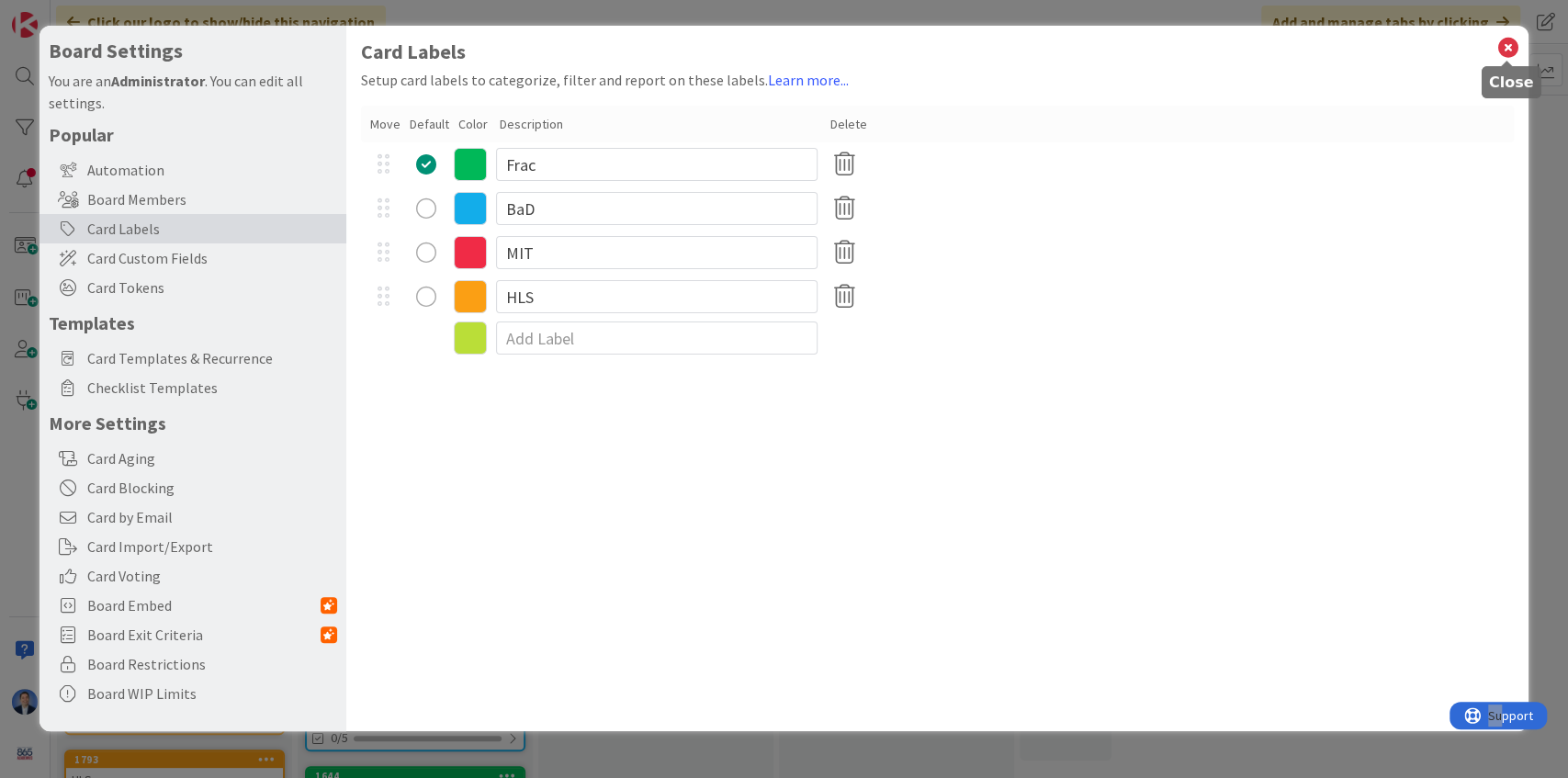
click at [1511, 48] on icon at bounding box center [1508, 48] width 24 height 26
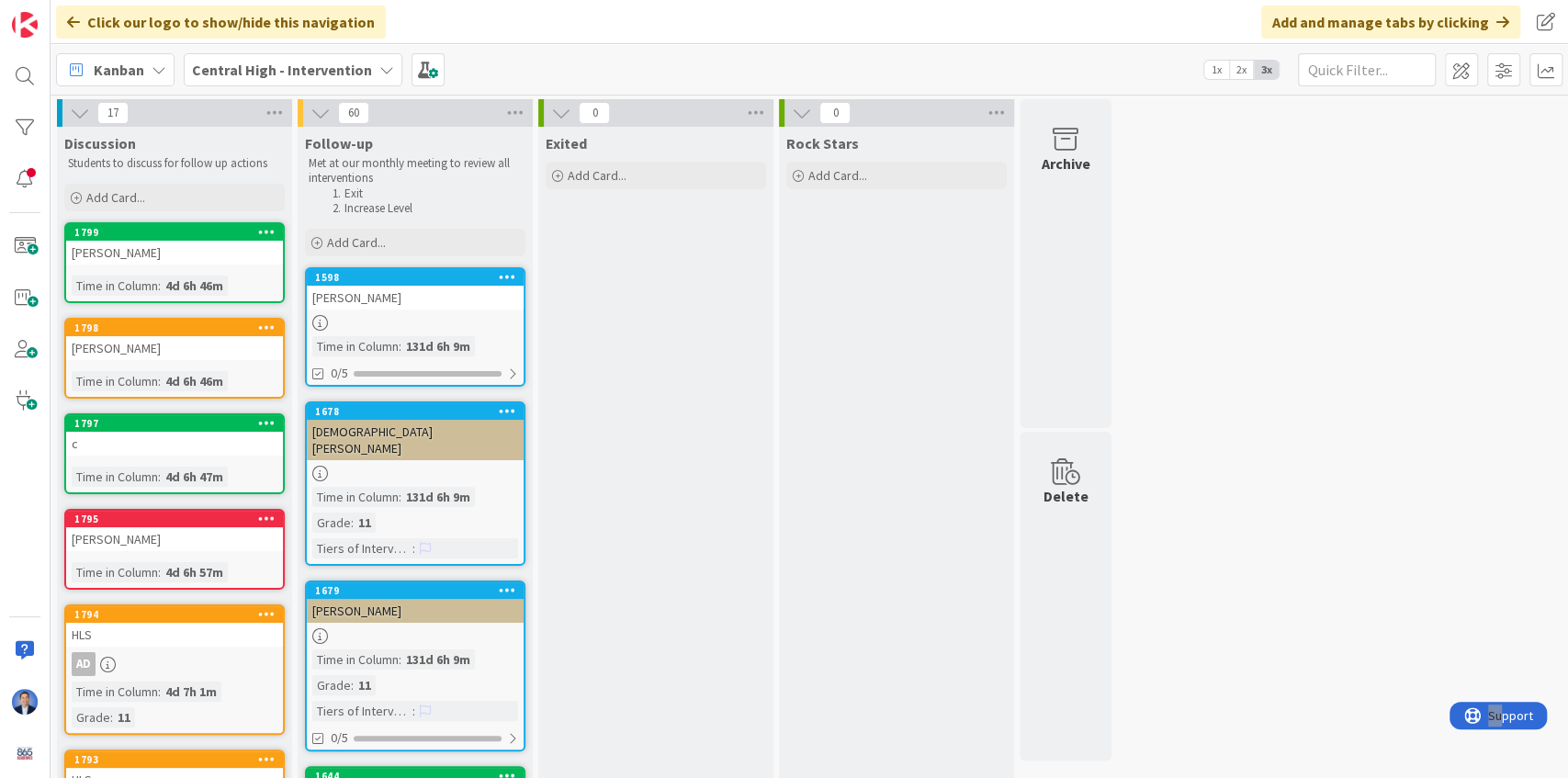
click at [1213, 67] on span "1x" at bounding box center [1217, 70] width 25 height 18
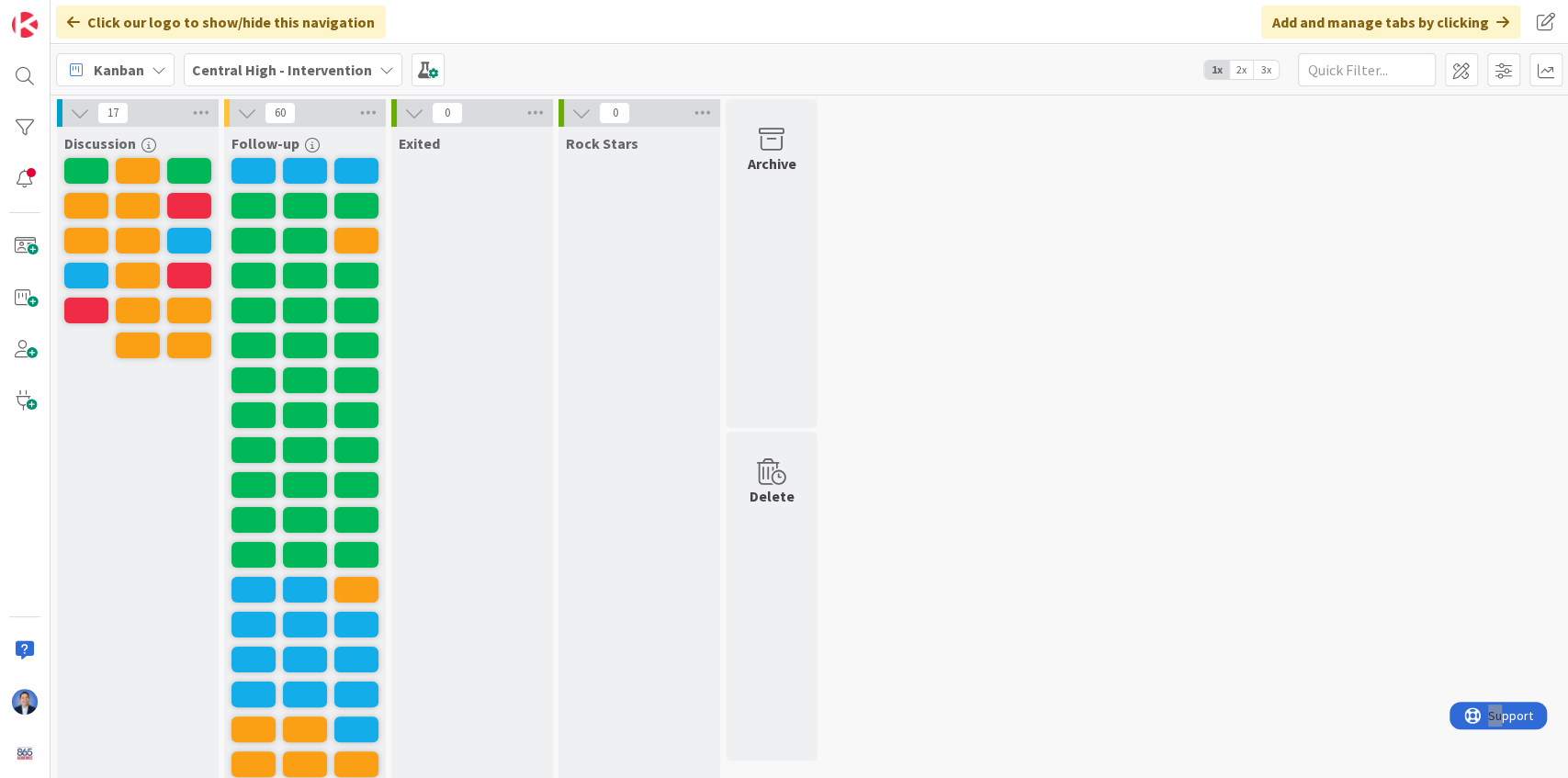
click at [1271, 72] on span "3x" at bounding box center [1266, 70] width 25 height 18
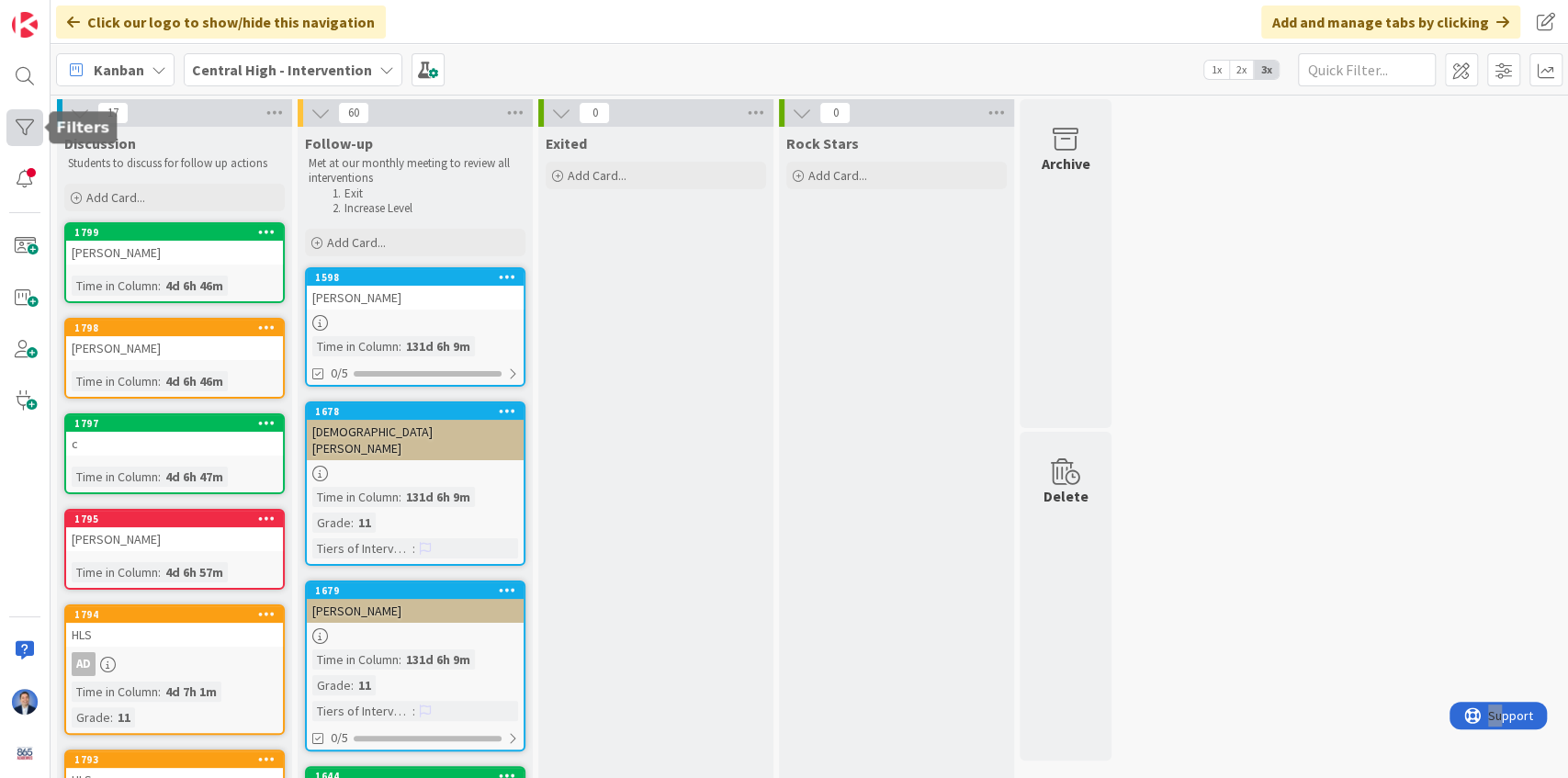
click at [24, 124] on div at bounding box center [25, 128] width 37 height 37
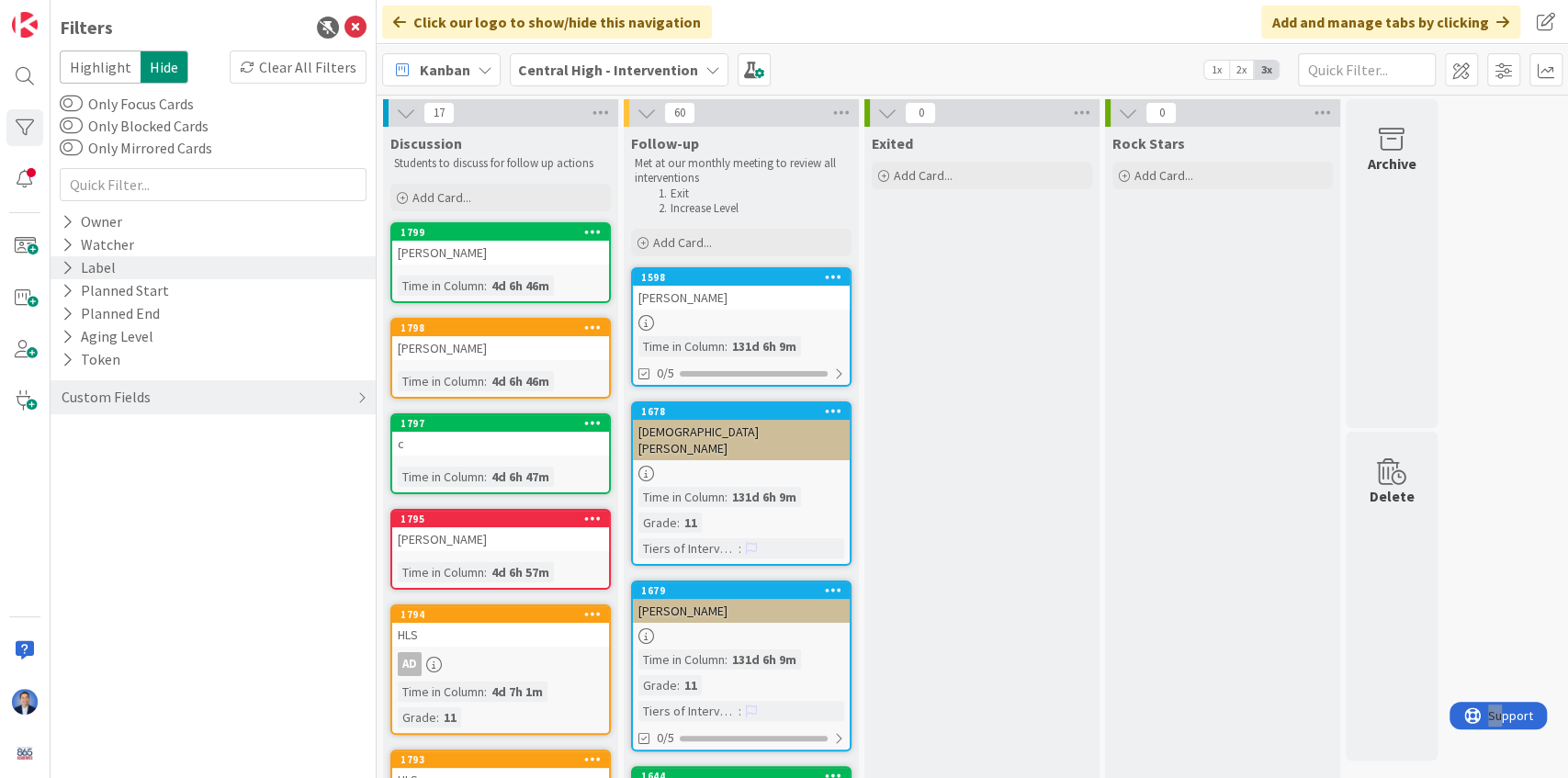
click at [72, 263] on icon at bounding box center [67, 267] width 12 height 16
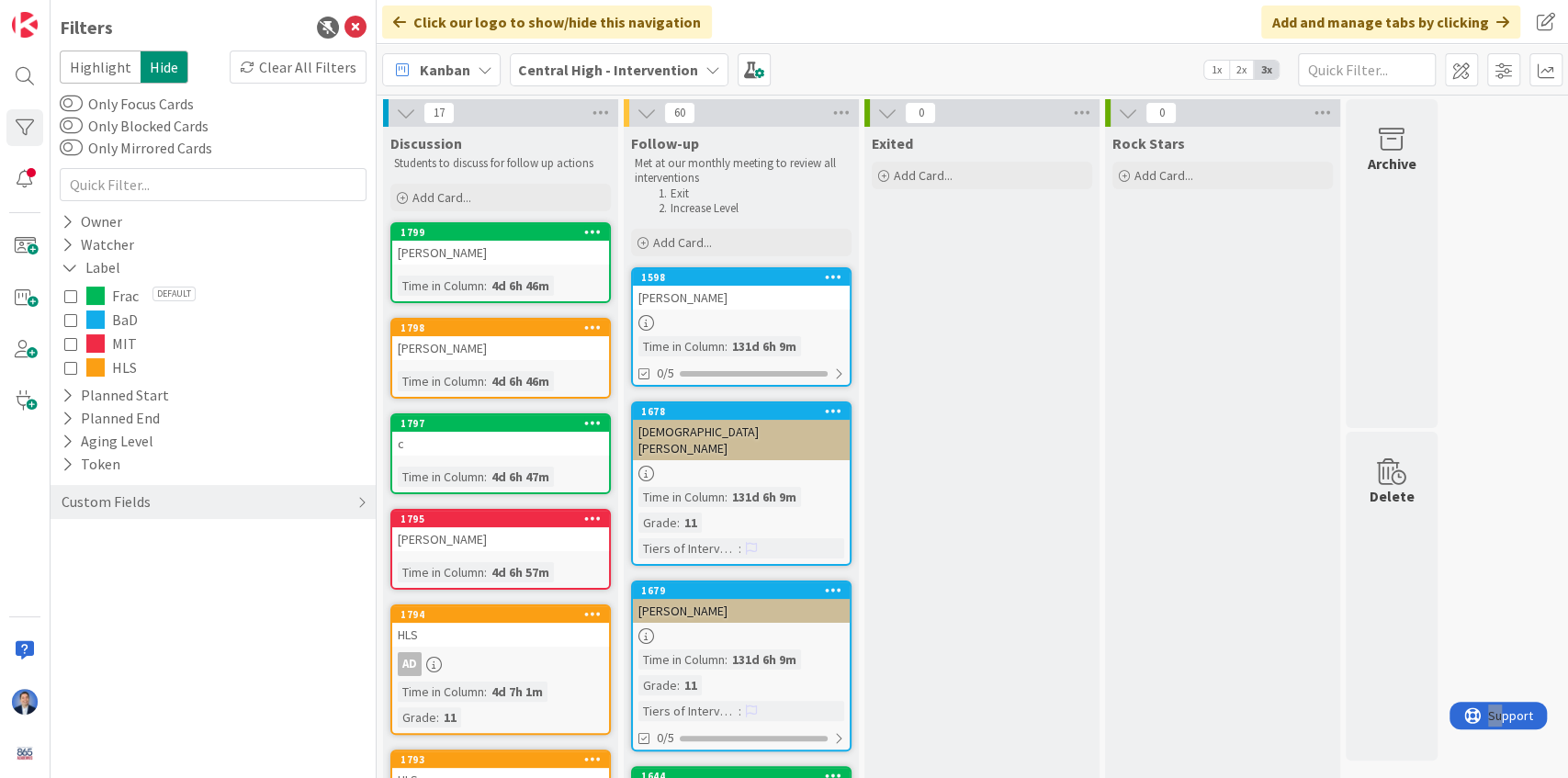
click at [76, 296] on icon at bounding box center [71, 296] width 13 height 13
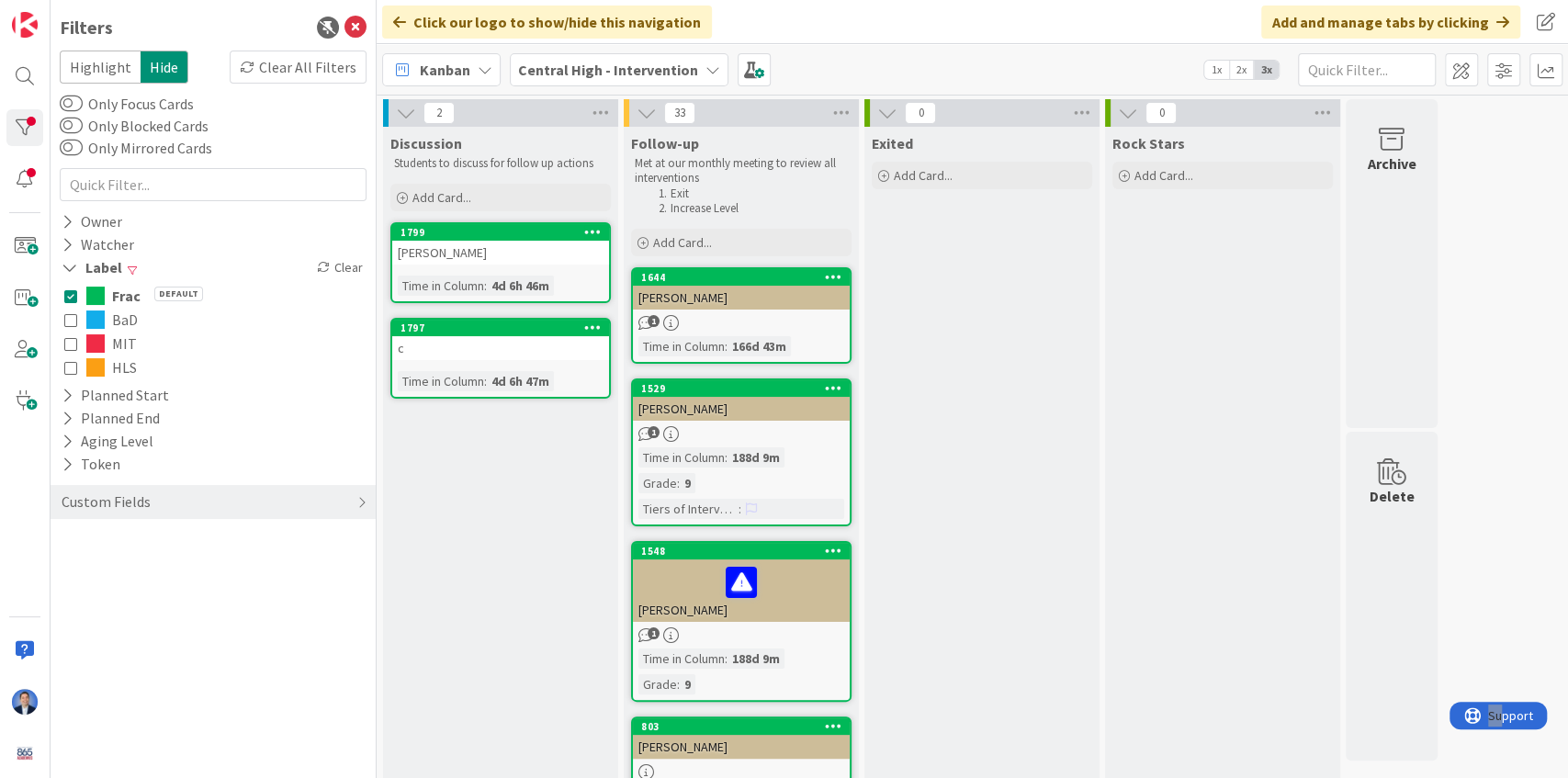
click at [74, 295] on icon at bounding box center [71, 296] width 13 height 13
